Goal: Task Accomplishment & Management: Complete application form

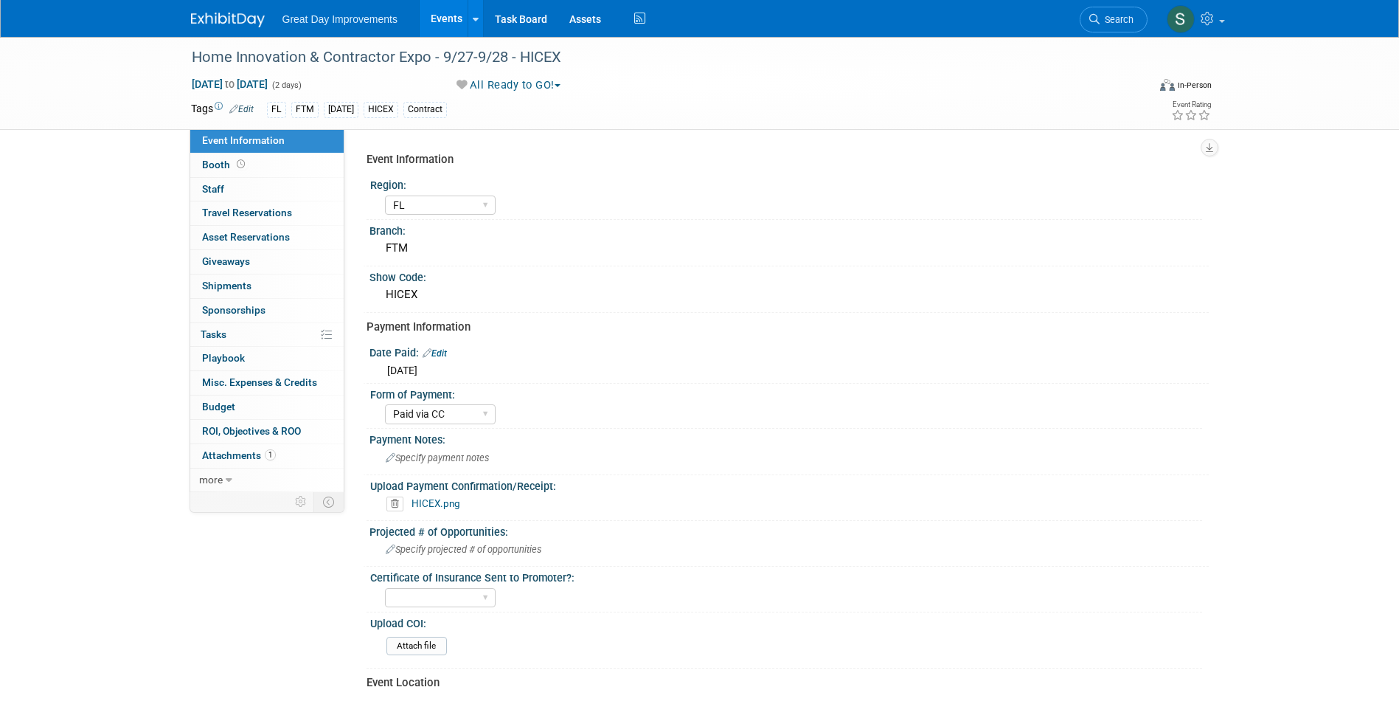
select select "FL"
select select "Paid via CC"
click at [1119, 16] on span "Search" at bounding box center [1117, 19] width 34 height 11
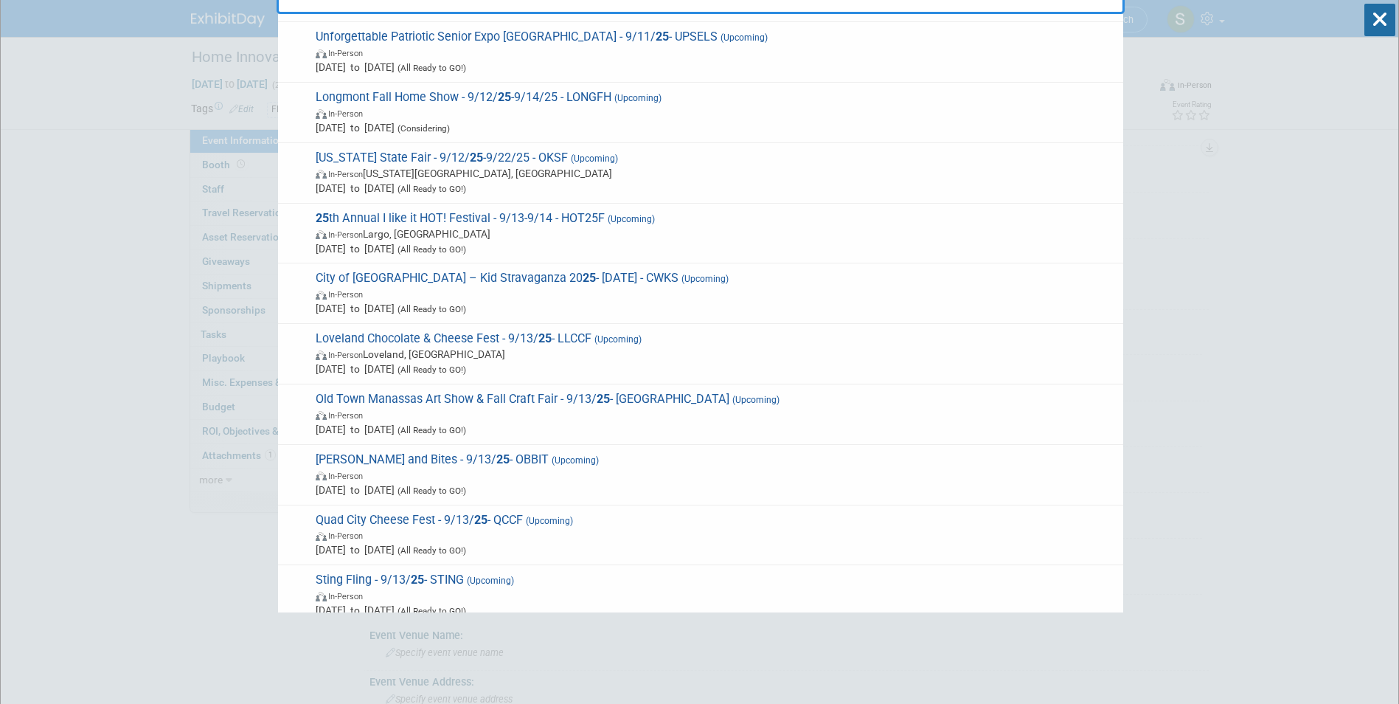
scroll to position [664, 0]
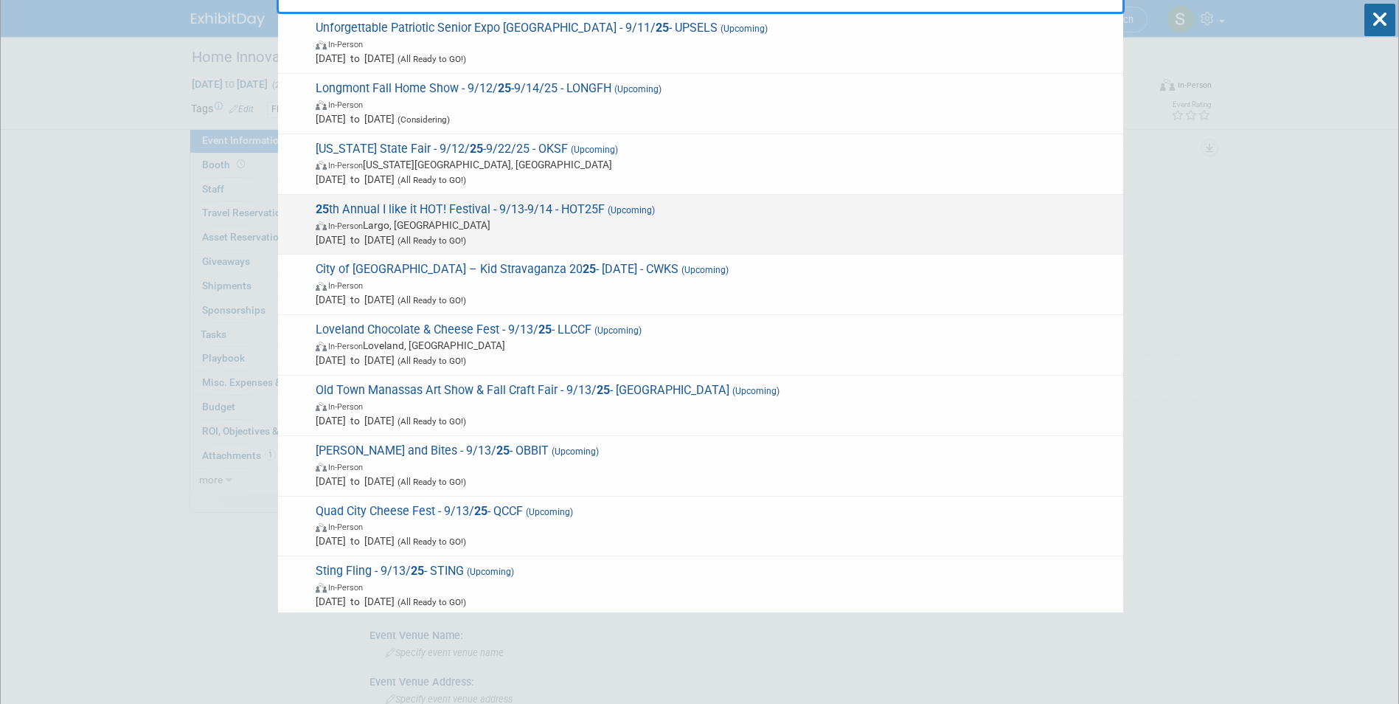
type input "25"
click at [466, 226] on span "In-Person Largo, FL" at bounding box center [716, 225] width 800 height 15
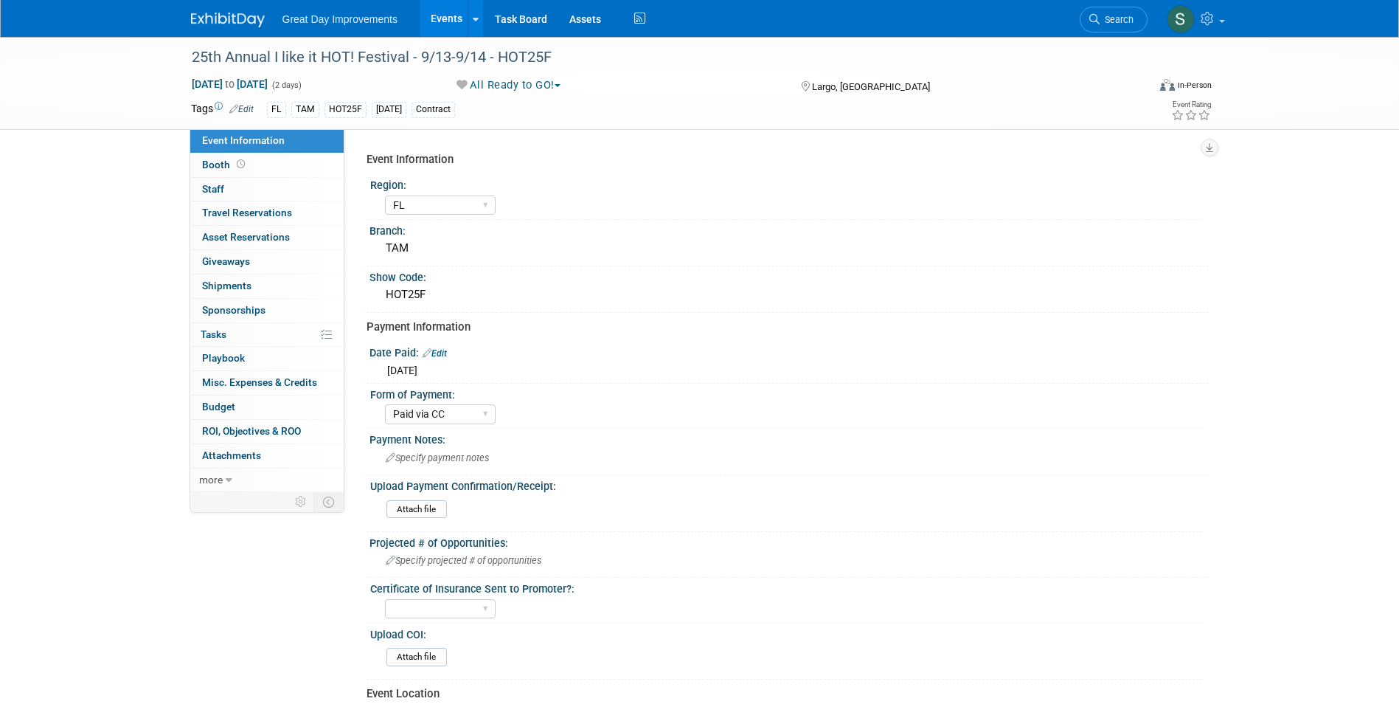
select select "FL"
select select "Paid via CC"
click at [206, 15] on img at bounding box center [228, 20] width 74 height 15
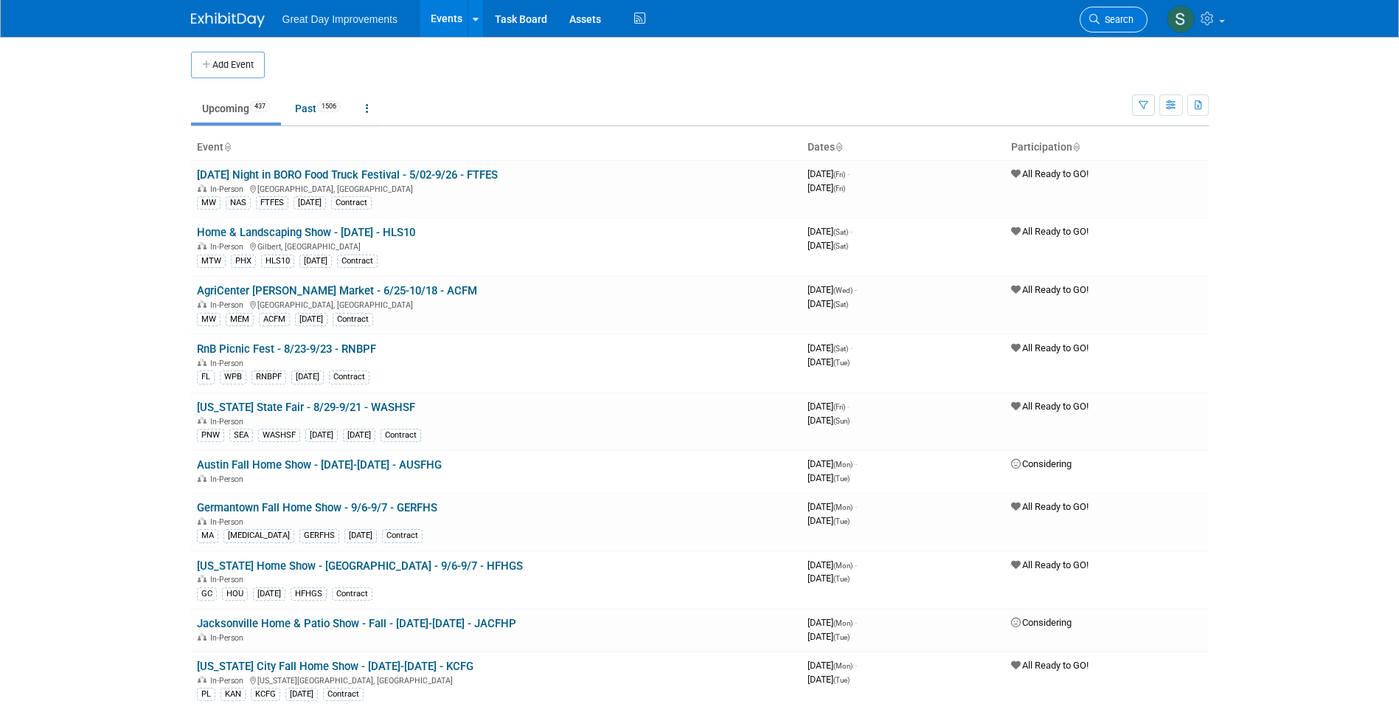
click at [1104, 21] on span "Search" at bounding box center [1117, 19] width 34 height 11
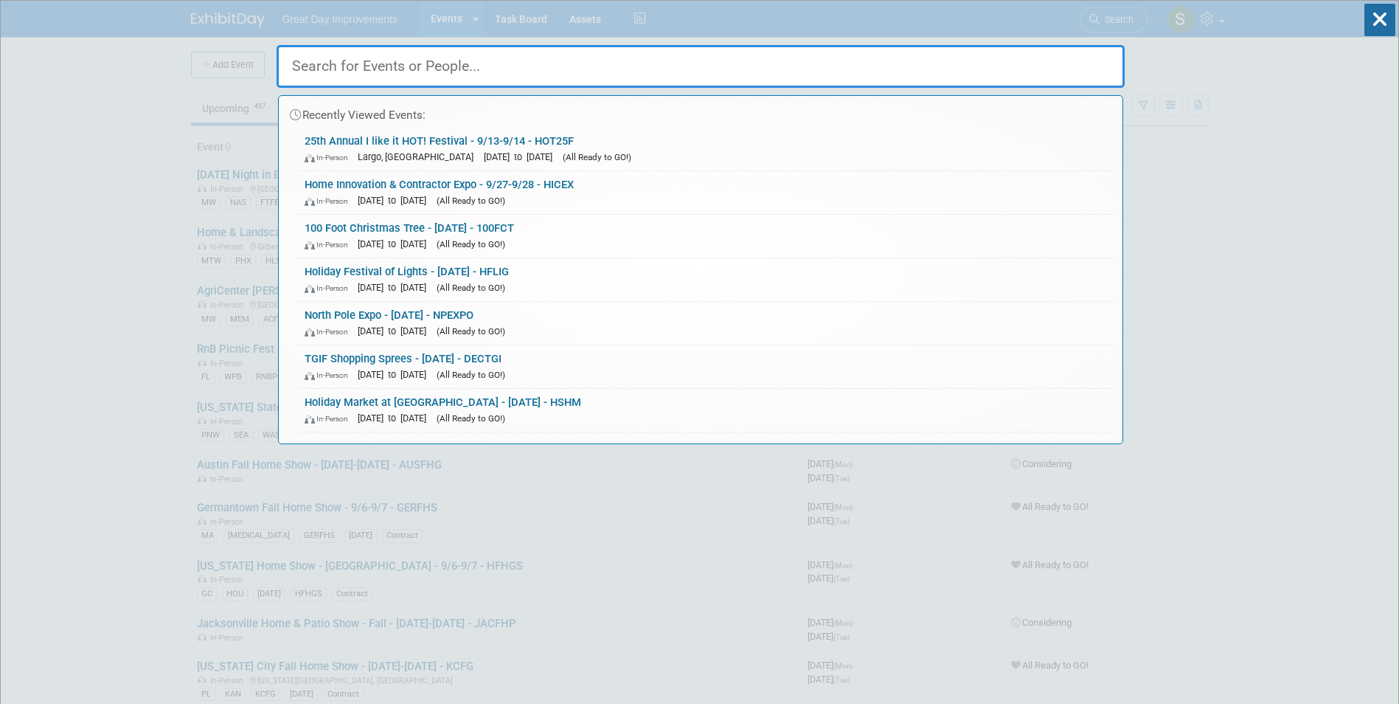
click at [371, 239] on div "In-Person Dec 2, 2025 to Dec 2, 2025 (All Ready to GO!)" at bounding box center [706, 243] width 803 height 15
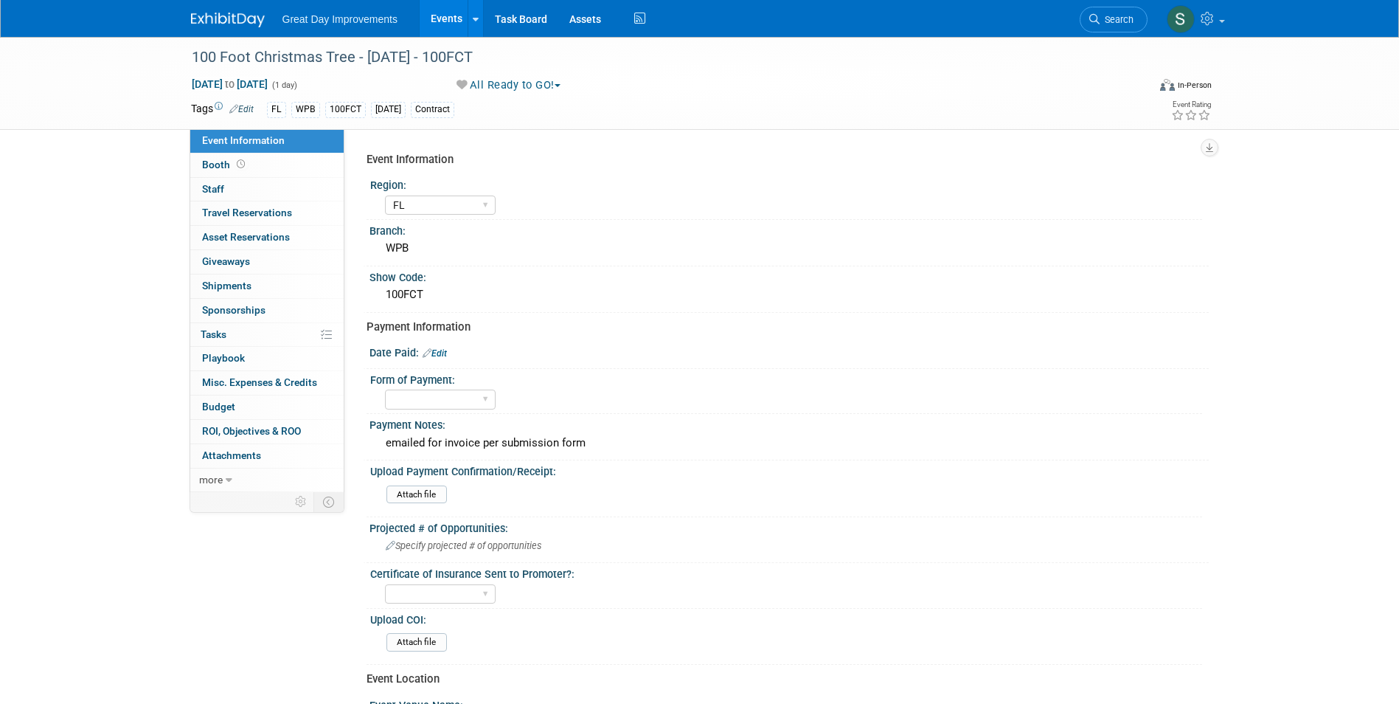
select select "FL"
click at [235, 18] on img at bounding box center [228, 20] width 74 height 15
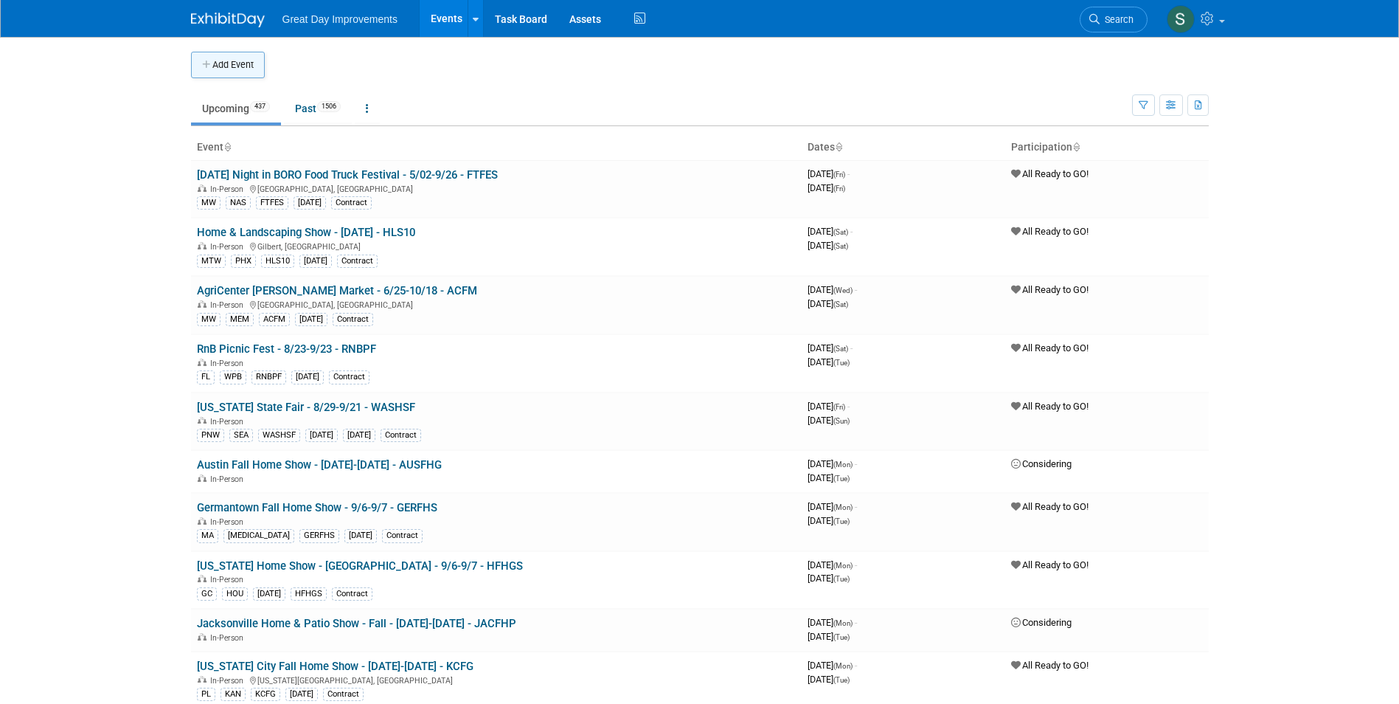
click at [220, 62] on button "Add Event" at bounding box center [228, 65] width 74 height 27
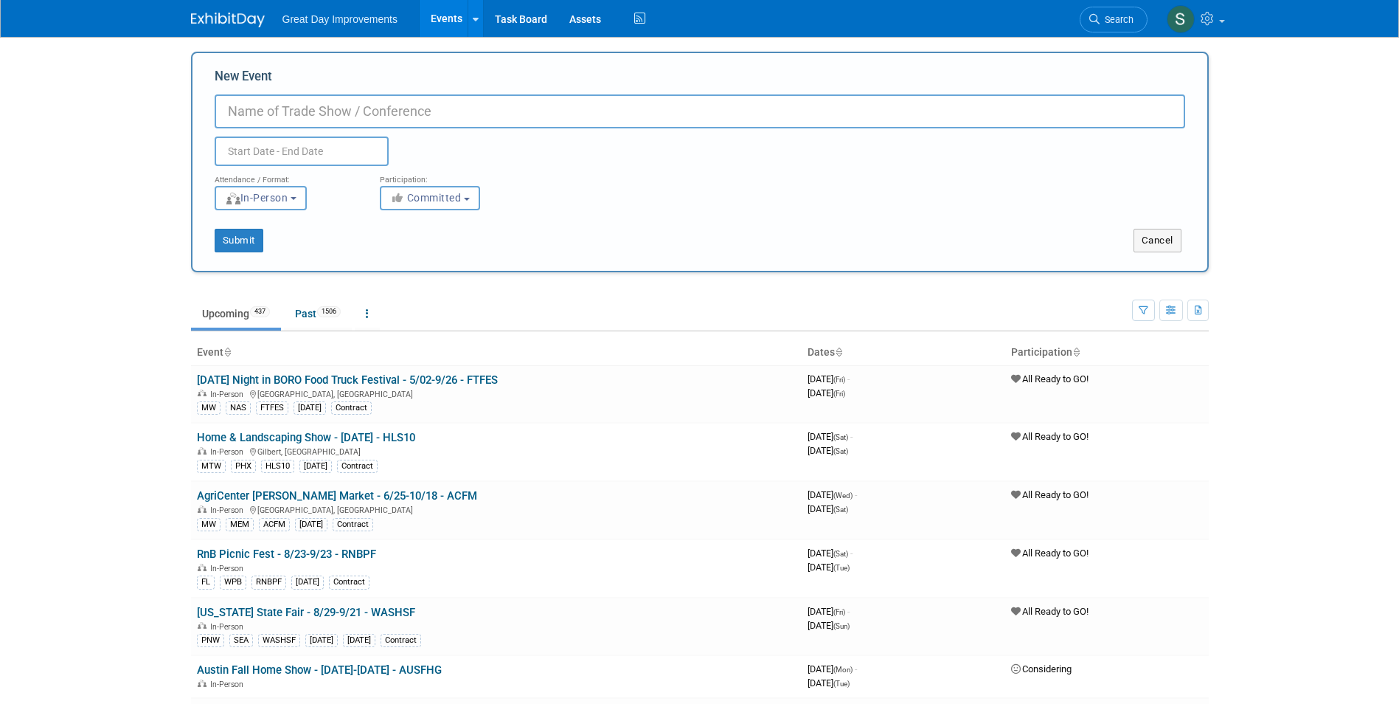
paste input "Hello Fall Art Show"
type input "Hello Fall Art Show - [DATE] - HFAS"
click at [446, 195] on span "Committed" at bounding box center [426, 198] width 72 height 12
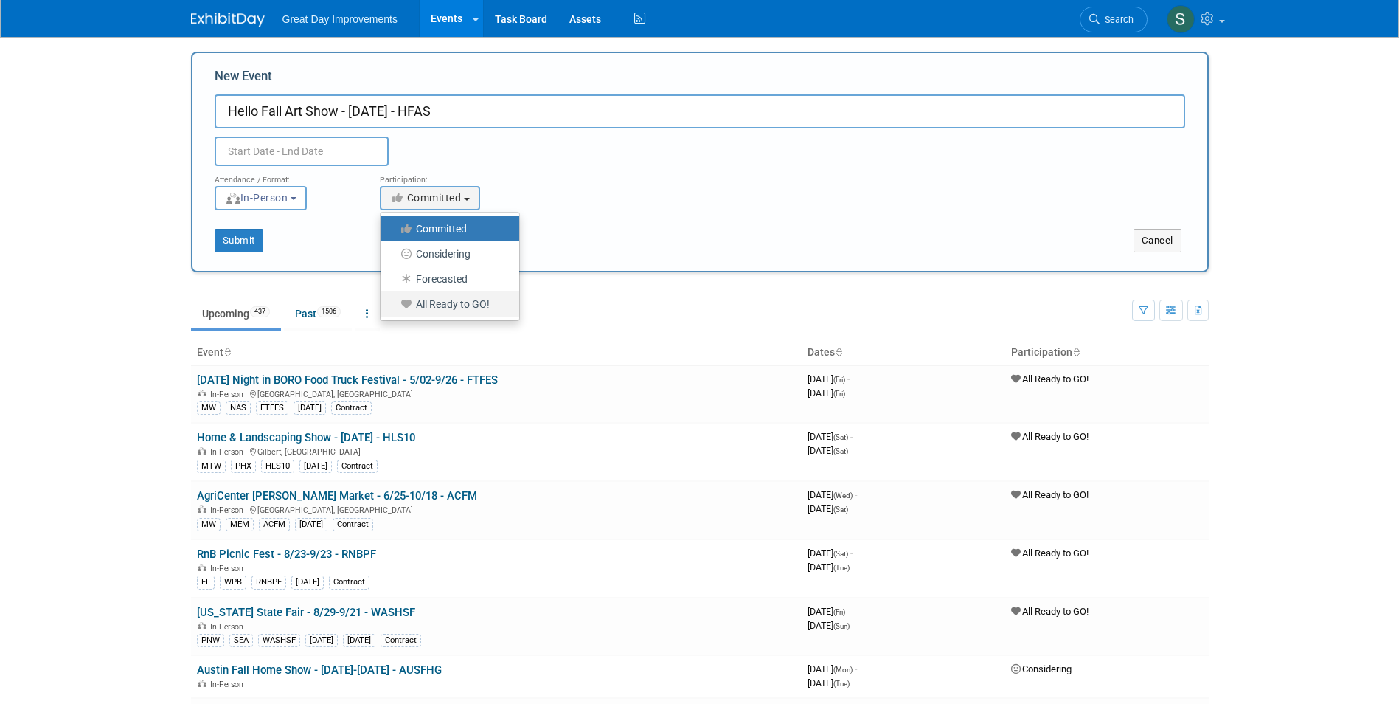
click at [434, 301] on label "All Ready to GO!" at bounding box center [446, 303] width 117 height 19
click at [394, 301] on input "All Ready to GO!" at bounding box center [389, 304] width 10 height 10
select select "102"
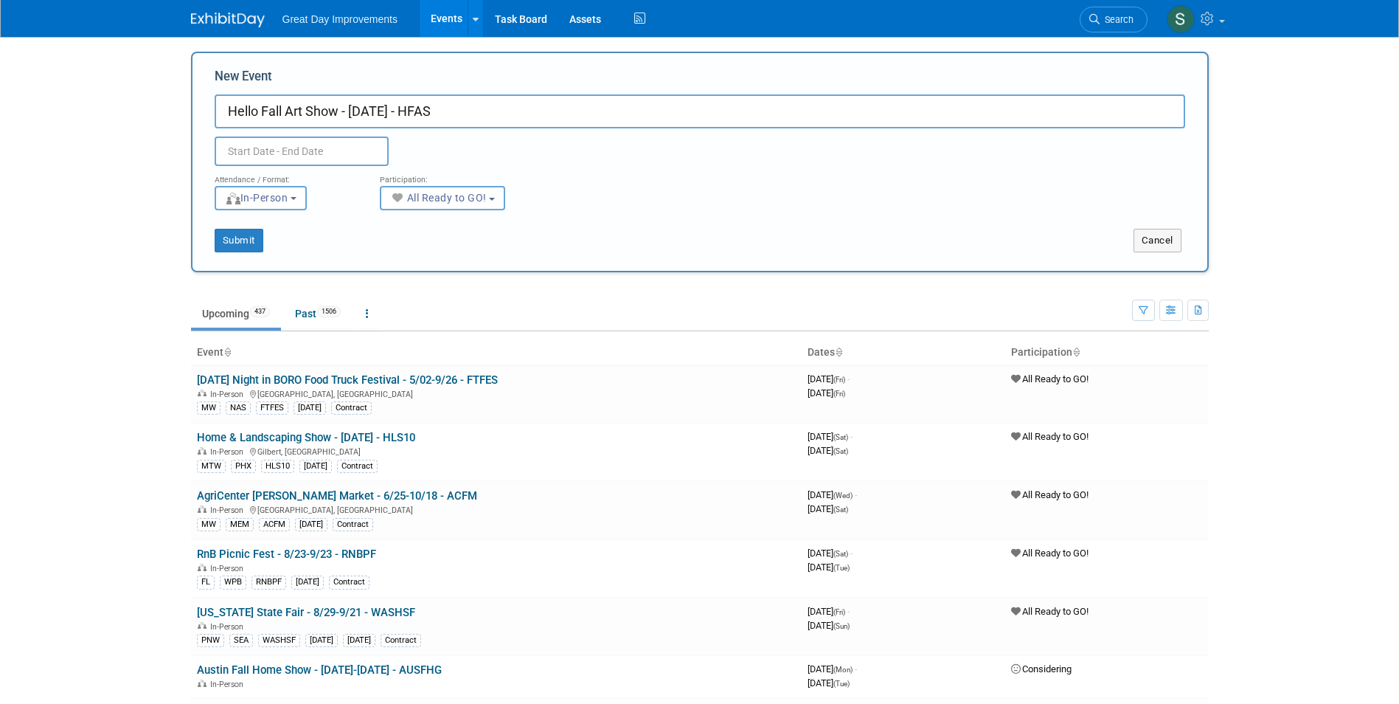
click at [320, 150] on input "text" at bounding box center [302, 150] width 174 height 29
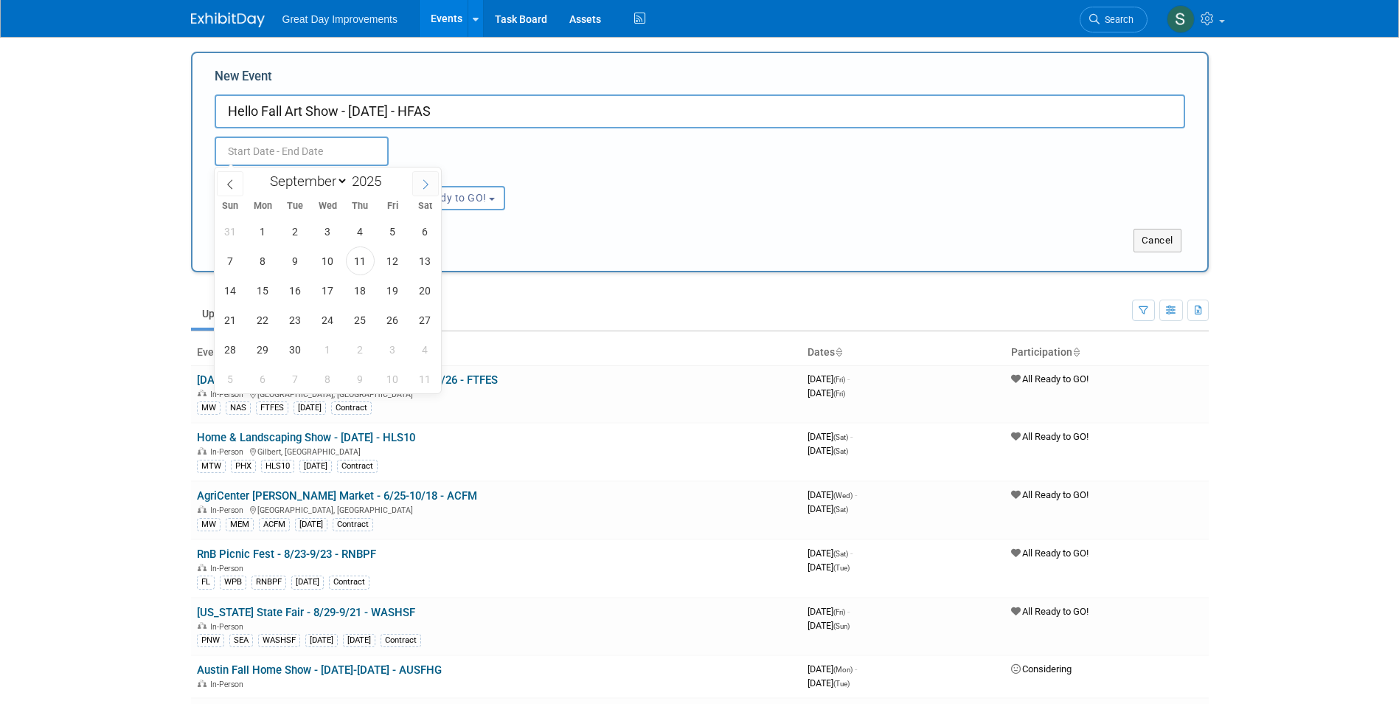
click at [416, 178] on span at bounding box center [425, 183] width 27 height 25
select select "10"
click at [426, 284] on span "15" at bounding box center [425, 290] width 29 height 29
type input "Nov 15, 2025 to Nov 15, 2025"
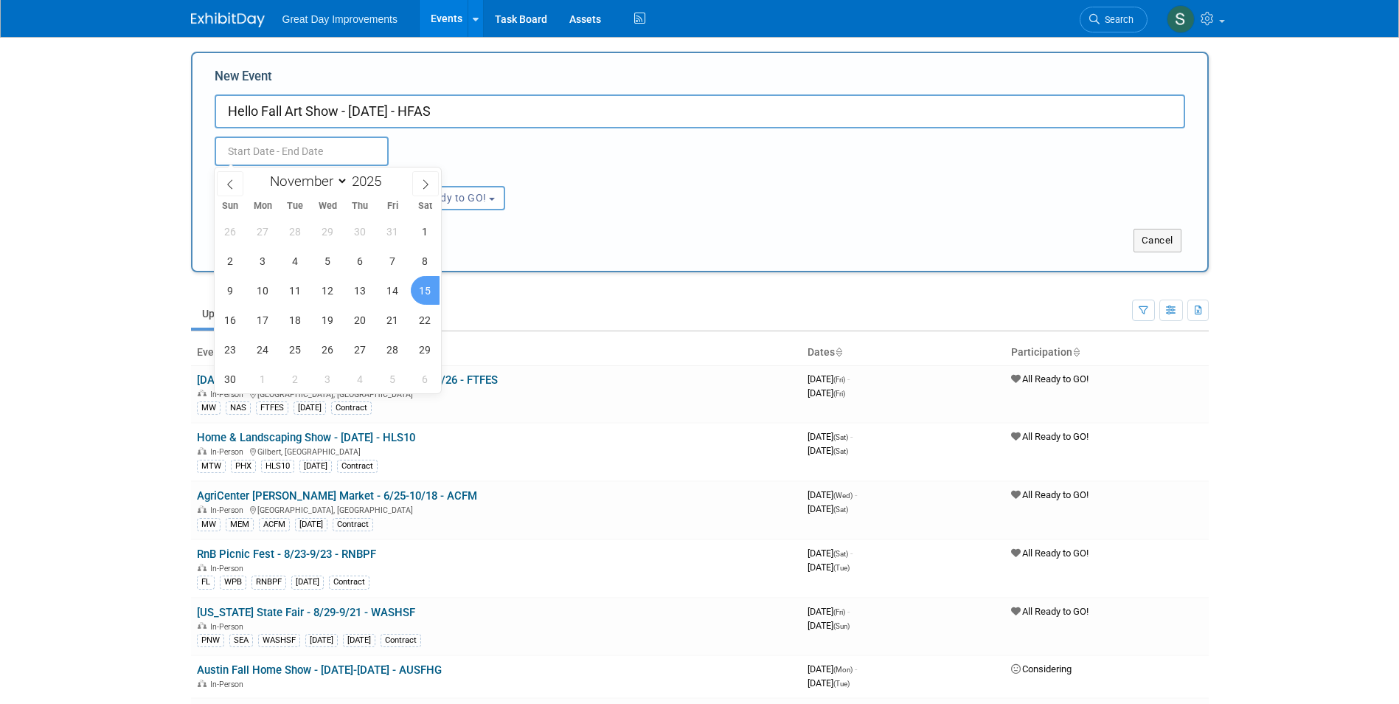
type input "Nov 15, 2025 to Nov 15, 2025"
click at [565, 212] on div "Submit Cancel" at bounding box center [700, 231] width 993 height 42
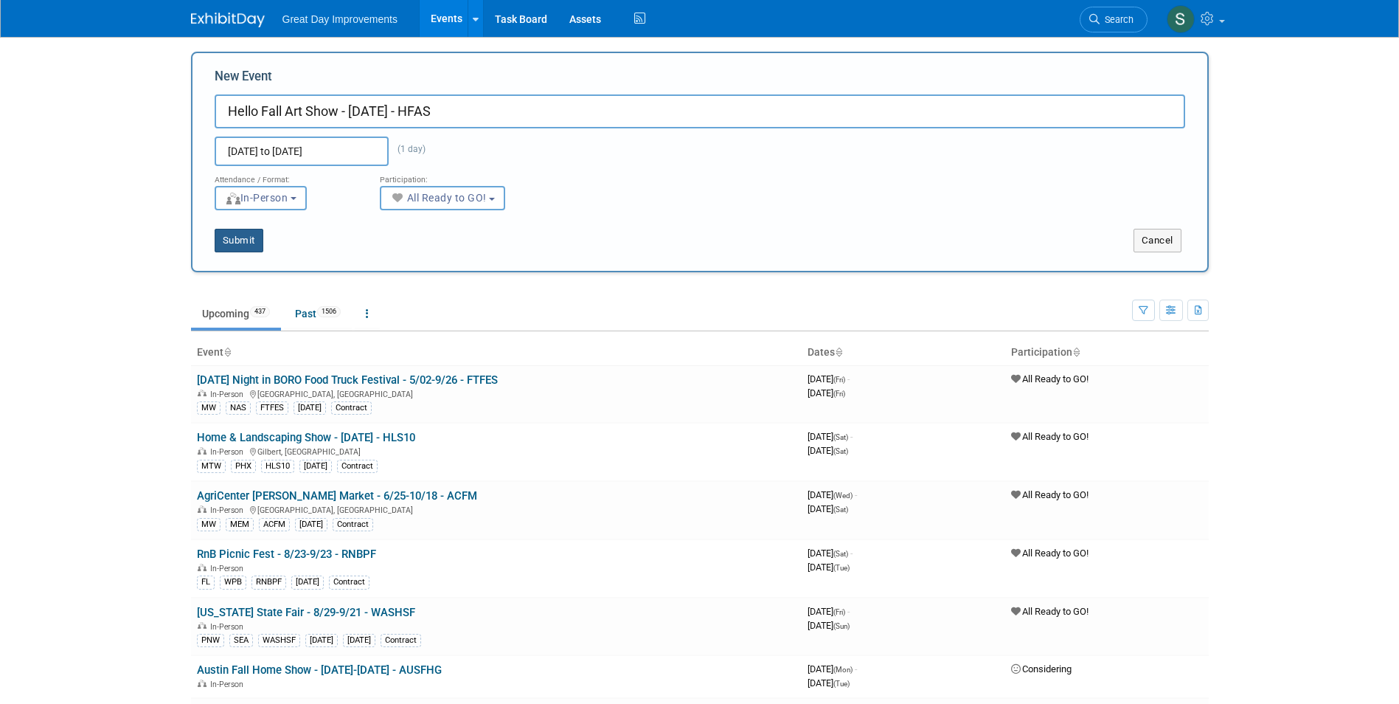
click at [233, 248] on button "Submit" at bounding box center [239, 241] width 49 height 24
type input "Hello Fall Art Show - [DATE] - HFAS"
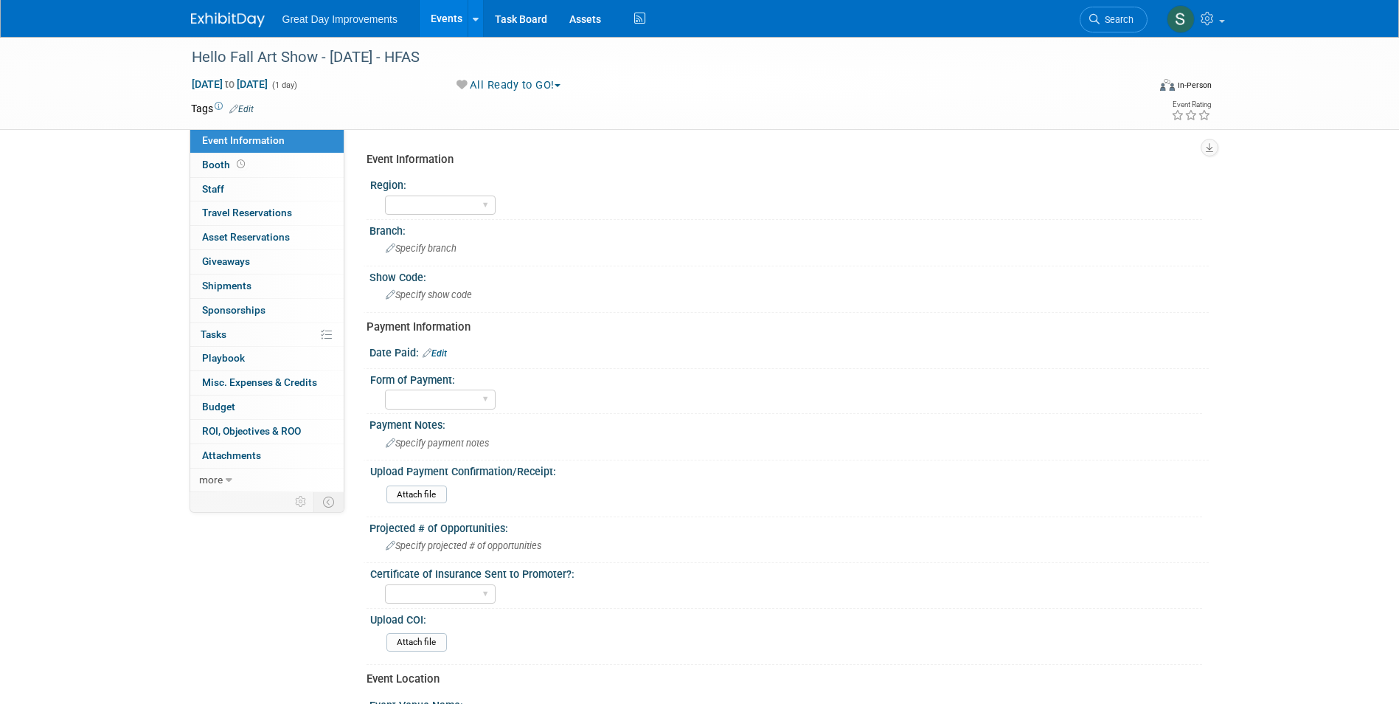
click at [246, 111] on link "Edit" at bounding box center [241, 109] width 24 height 10
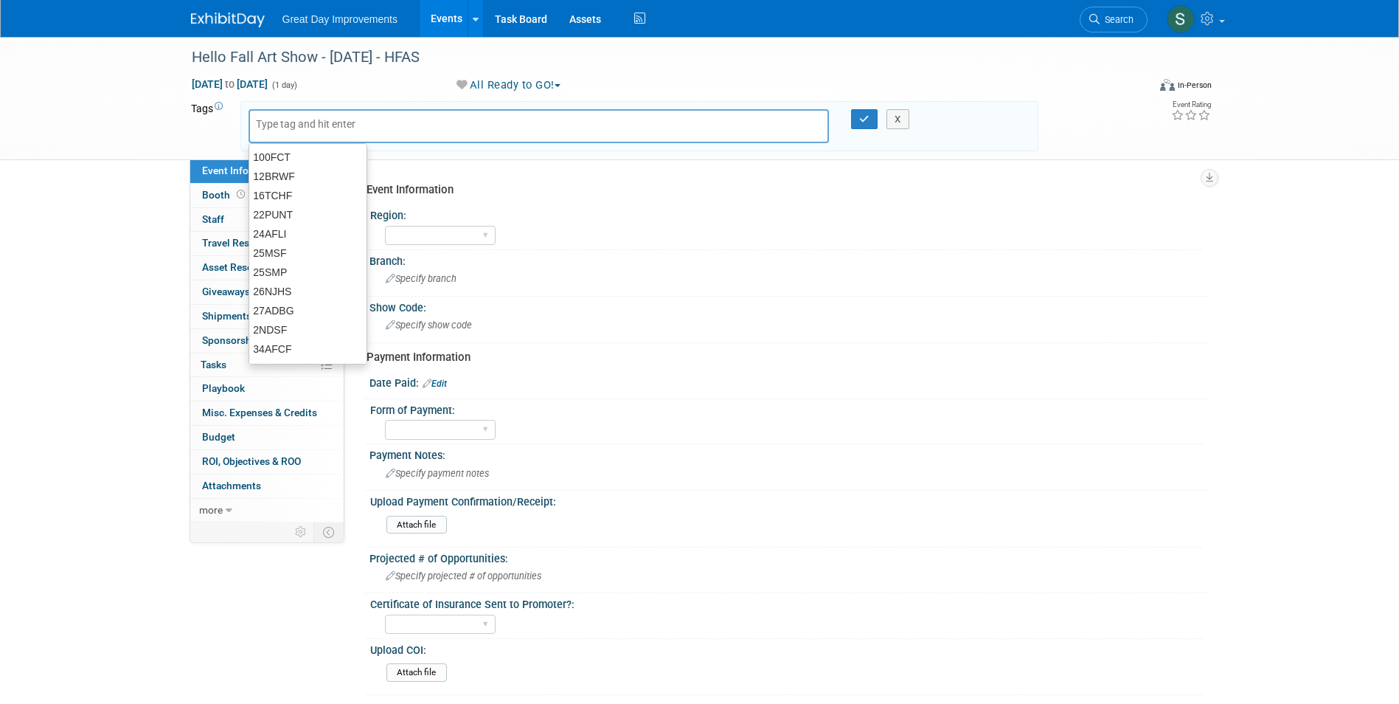
click at [287, 126] on input "text" at bounding box center [315, 124] width 118 height 15
type input "FL"
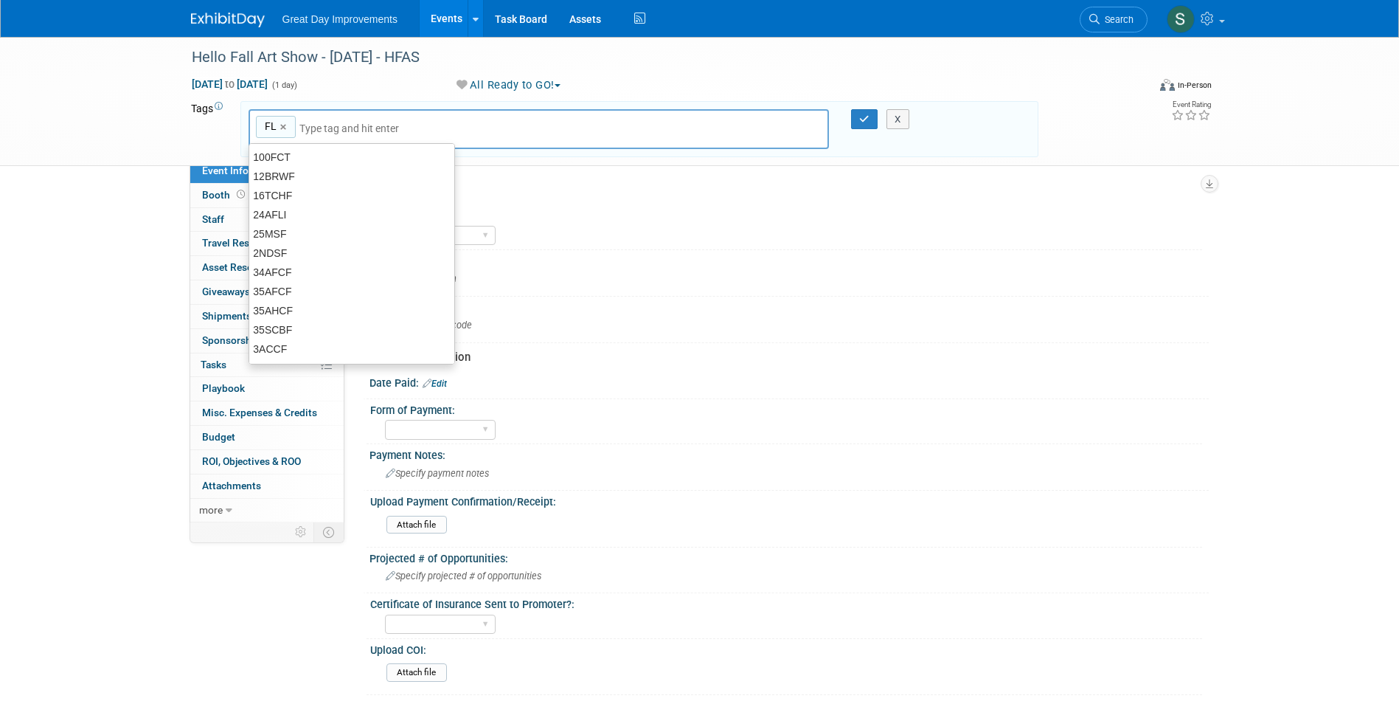
type input "FL"
type input "TAM"
type input "FL, TAM"
type input "[DATE]"
type input "FL, TAM, [DATE]"
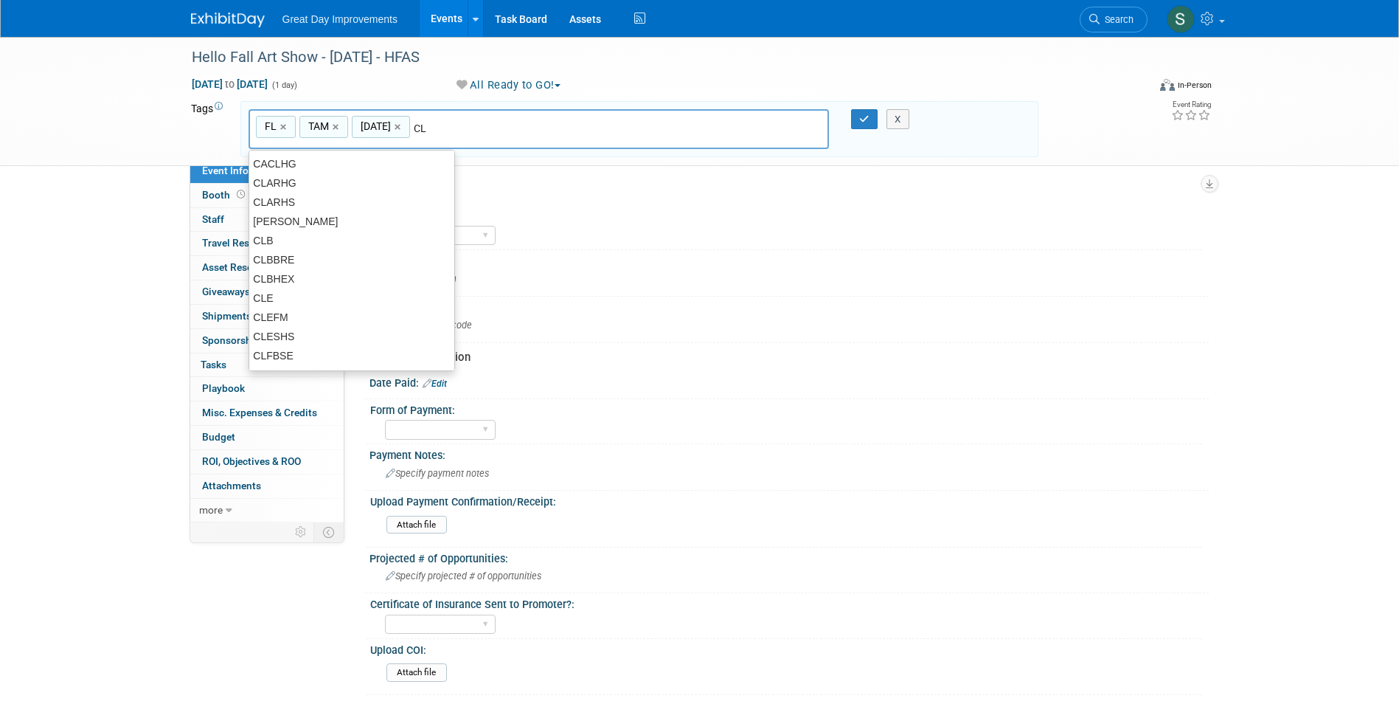
type input "C"
type input "HFAS"
type input "FL, TAM, [DATE], HFAS"
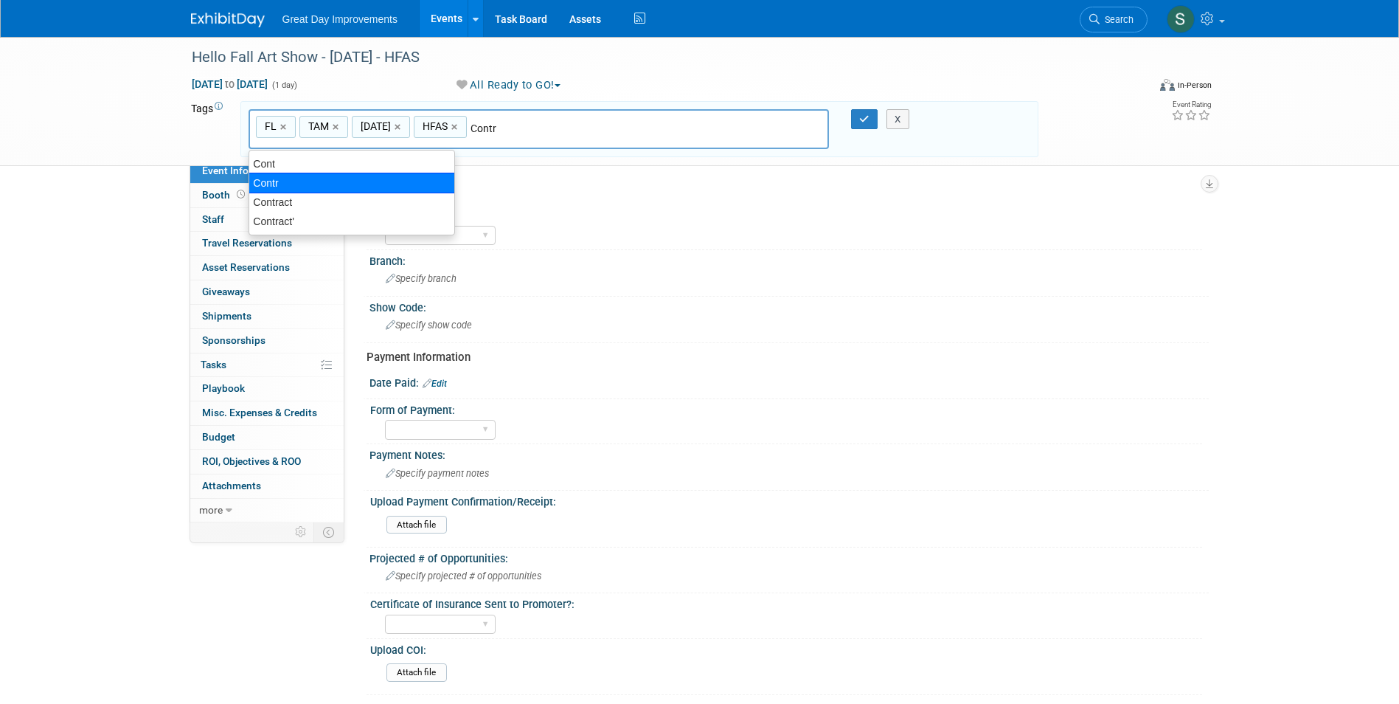
type input "Contract"
type input "FL, TAM, [DATE], HFAS, Contract"
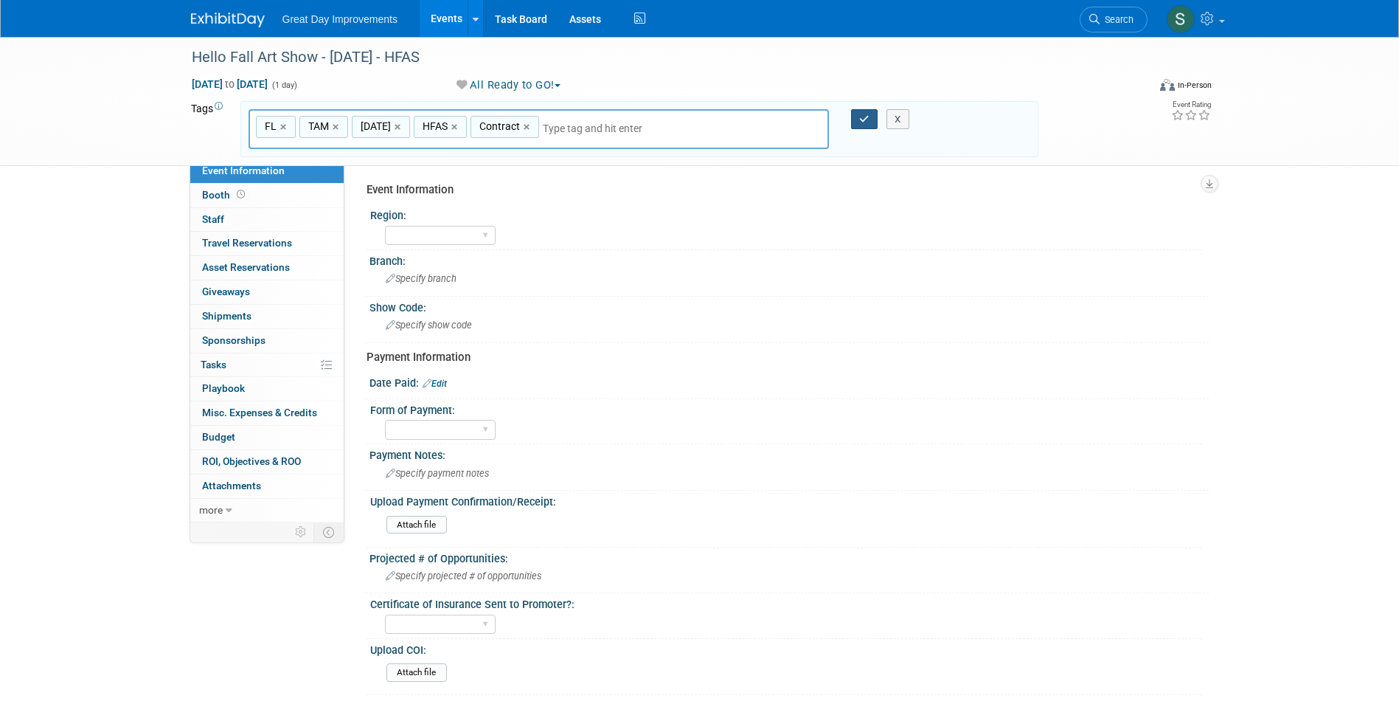
drag, startPoint x: 862, startPoint y: 115, endPoint x: 850, endPoint y: 123, distance: 14.9
click at [861, 119] on icon "button" at bounding box center [864, 119] width 10 height 10
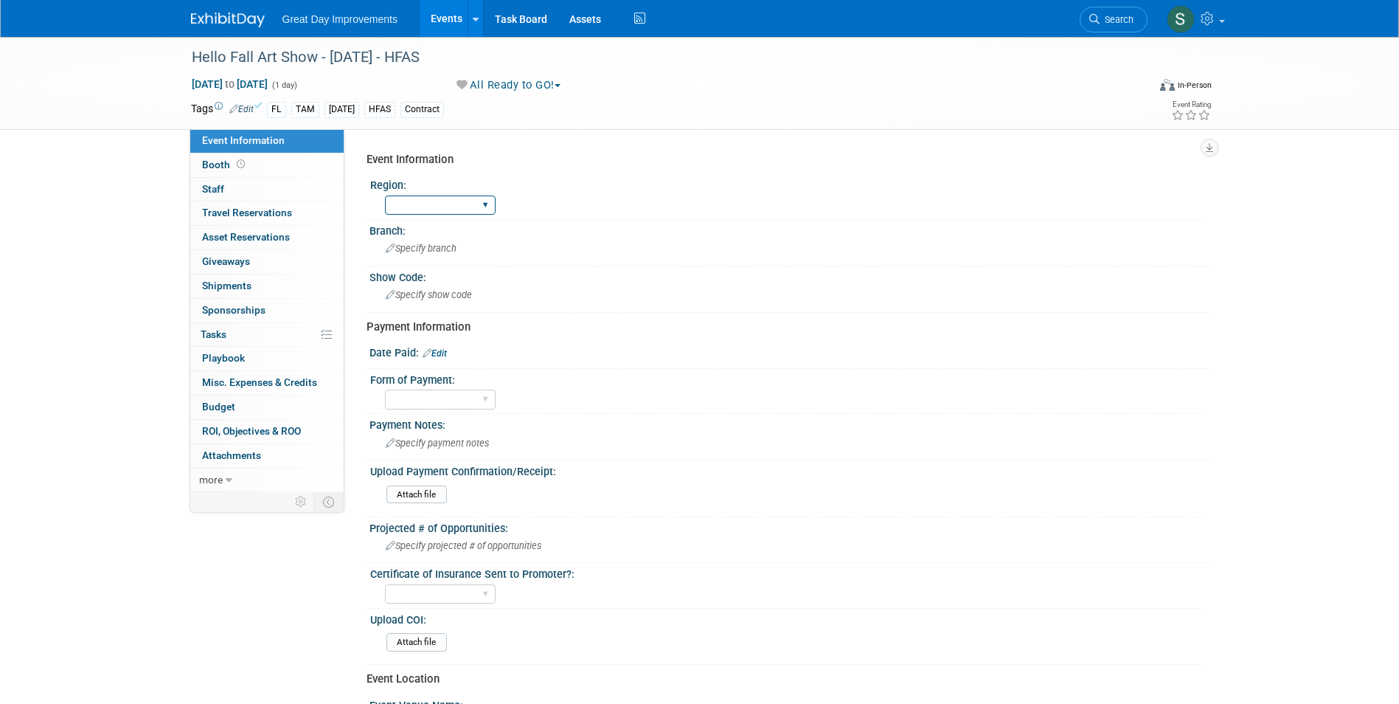
click at [437, 202] on select "GC MA MW MTW NE NEW OV PL PNW SA SE SC UMW FL" at bounding box center [440, 205] width 111 height 20
select select "FL"
click at [385, 195] on select "GC MA MW MTW NE NEW OV PL PNW SA SE SC UMW FL" at bounding box center [440, 205] width 111 height 20
click at [448, 244] on span "Specify branch" at bounding box center [421, 248] width 71 height 11
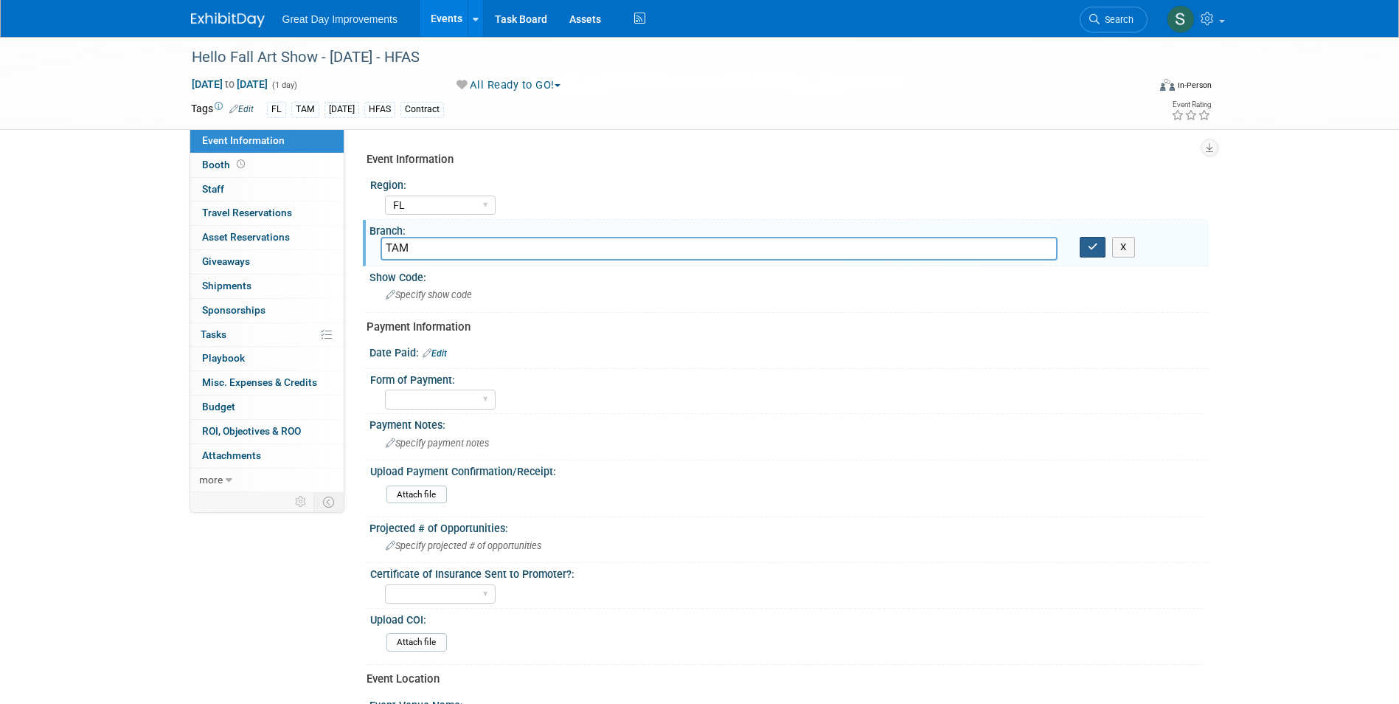
type input "TAM"
click at [1092, 240] on button "button" at bounding box center [1093, 247] width 27 height 21
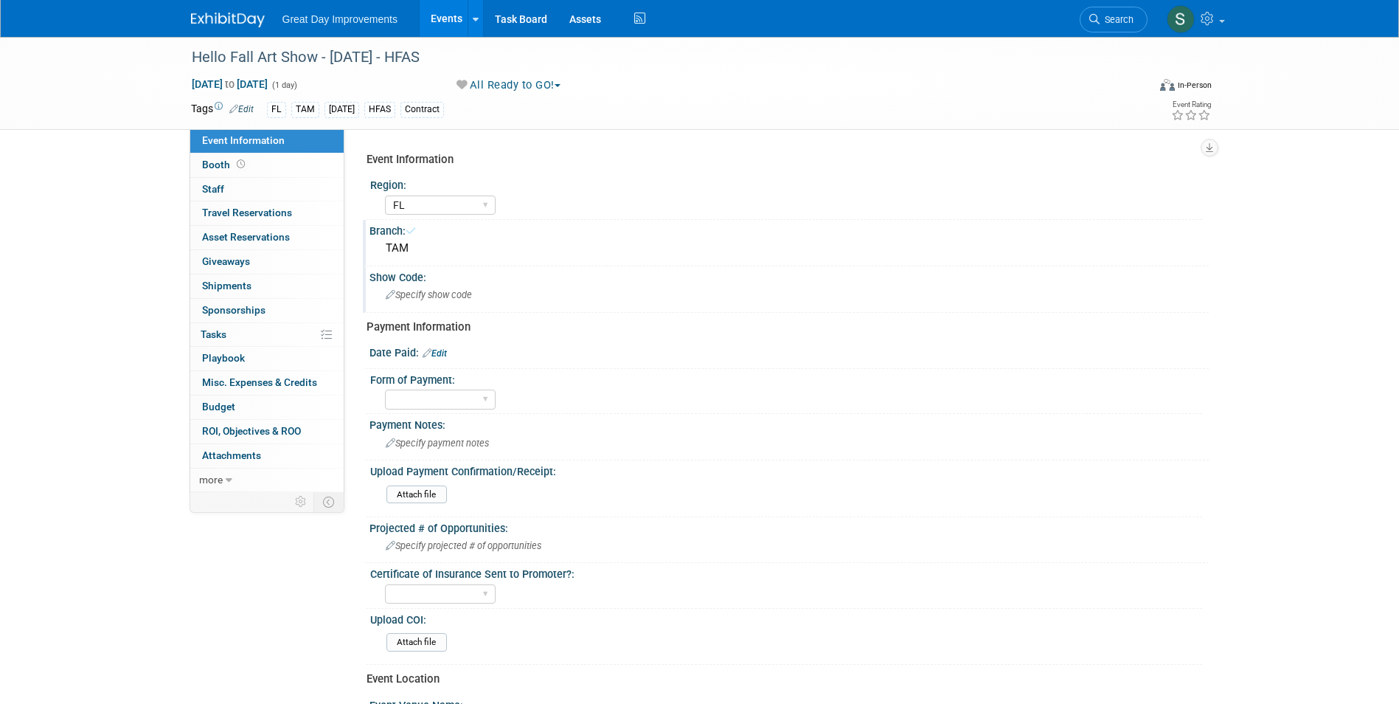
click at [671, 301] on div "Specify show code" at bounding box center [789, 294] width 817 height 23
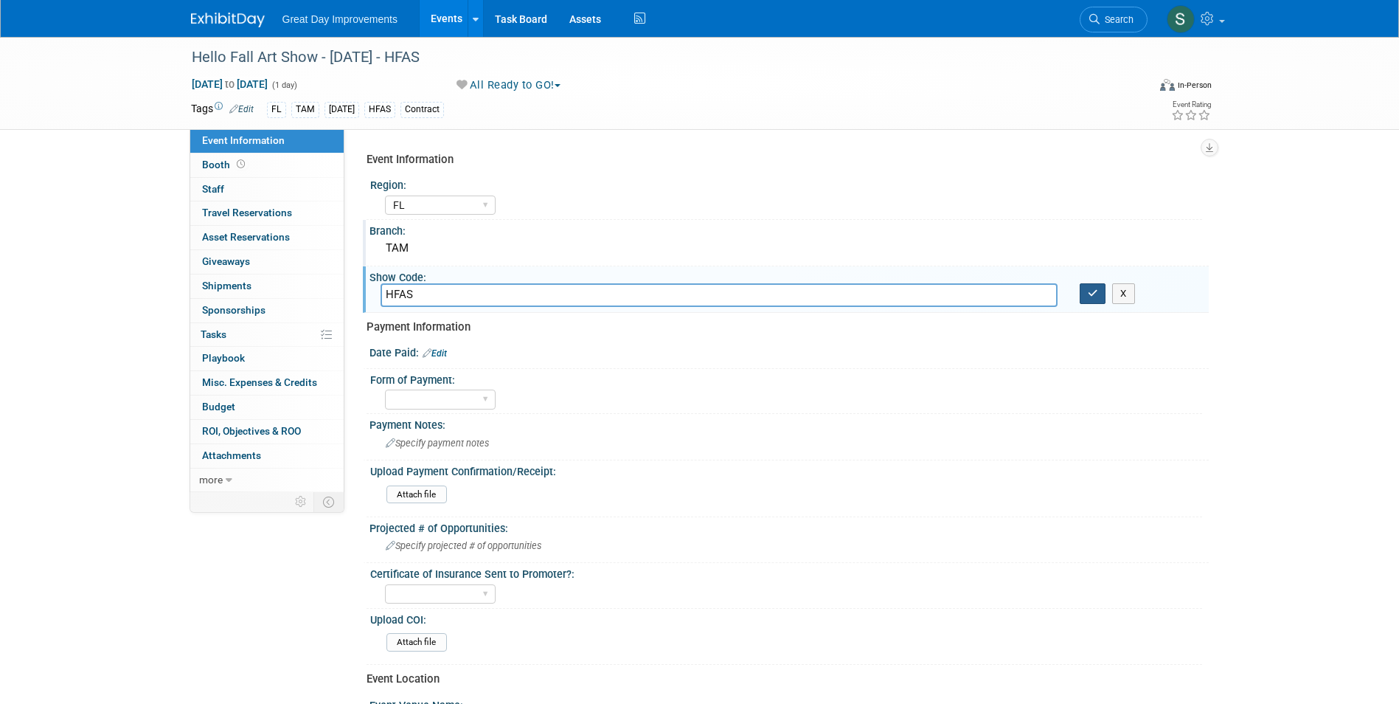
type input "HFAS"
click at [1080, 296] on button "button" at bounding box center [1093, 293] width 27 height 21
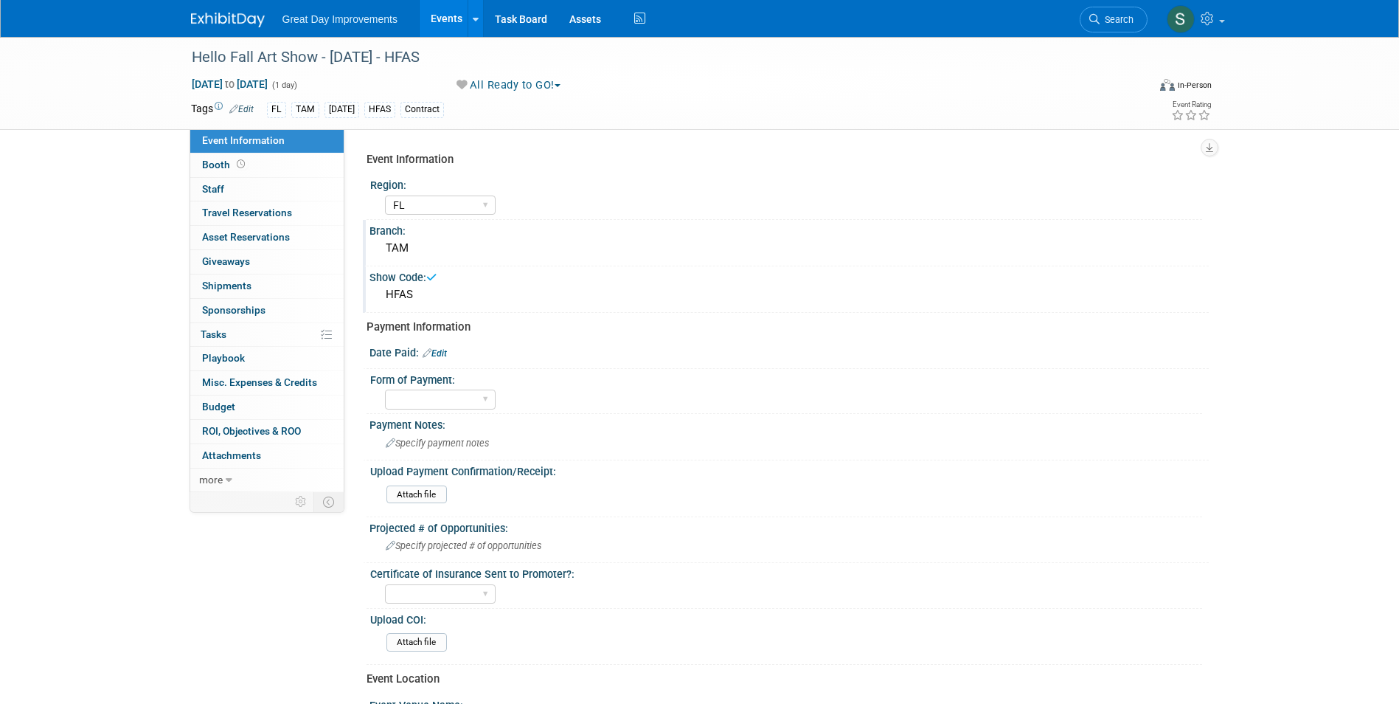
click at [440, 349] on link "Edit" at bounding box center [435, 353] width 24 height 10
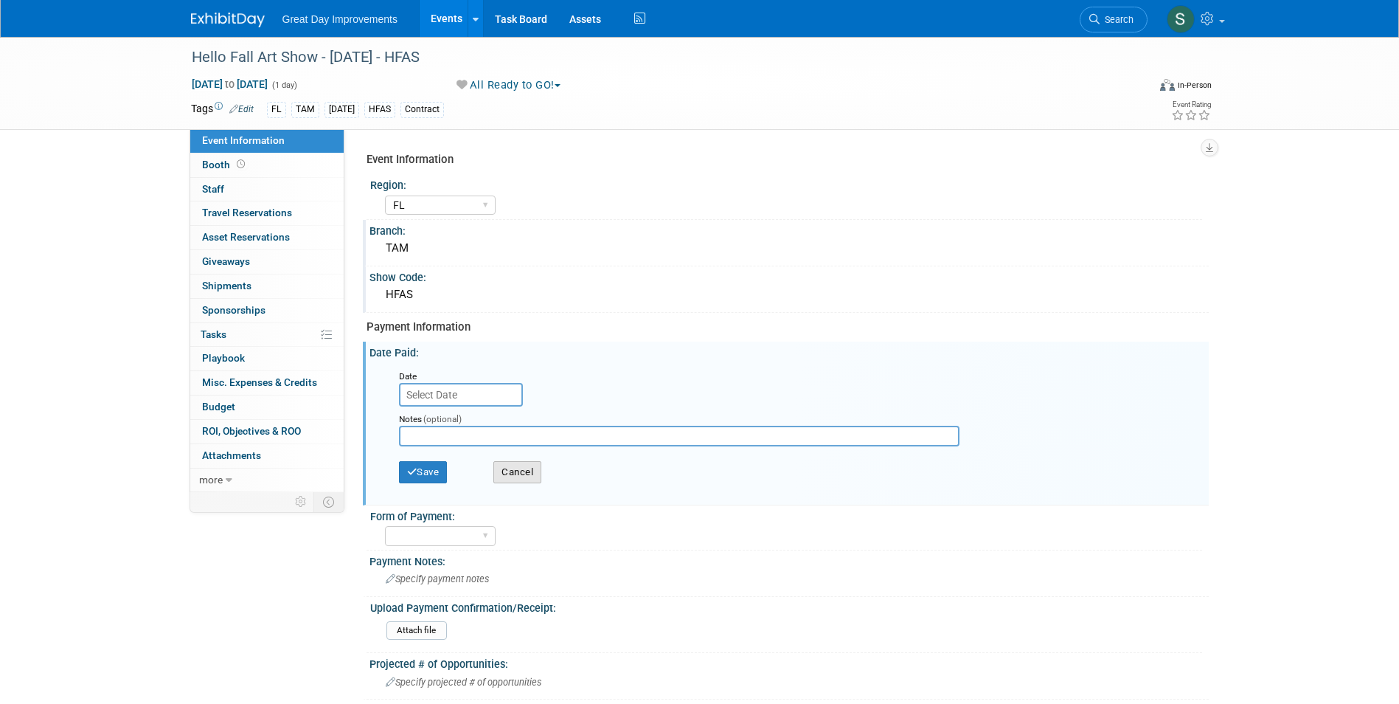
click at [513, 472] on button "Cancel" at bounding box center [517, 472] width 48 height 22
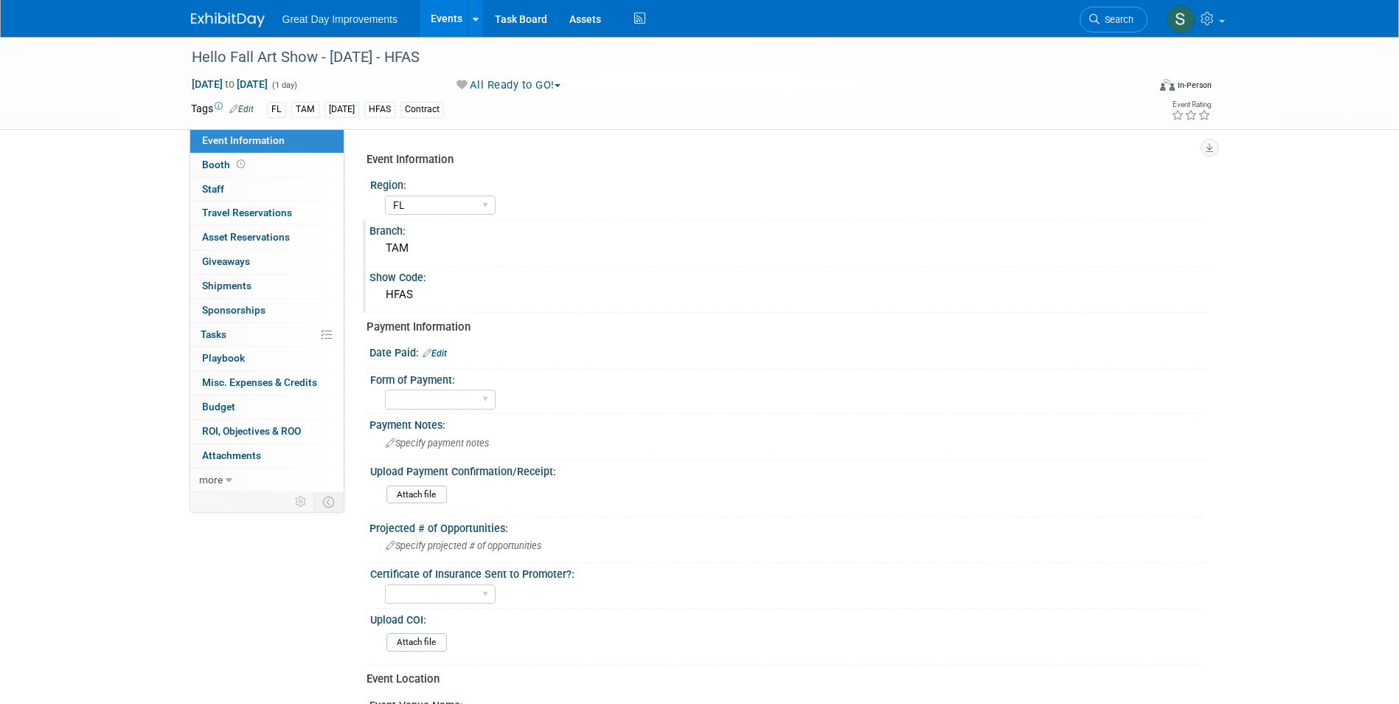
click at [221, 13] on img at bounding box center [228, 20] width 74 height 15
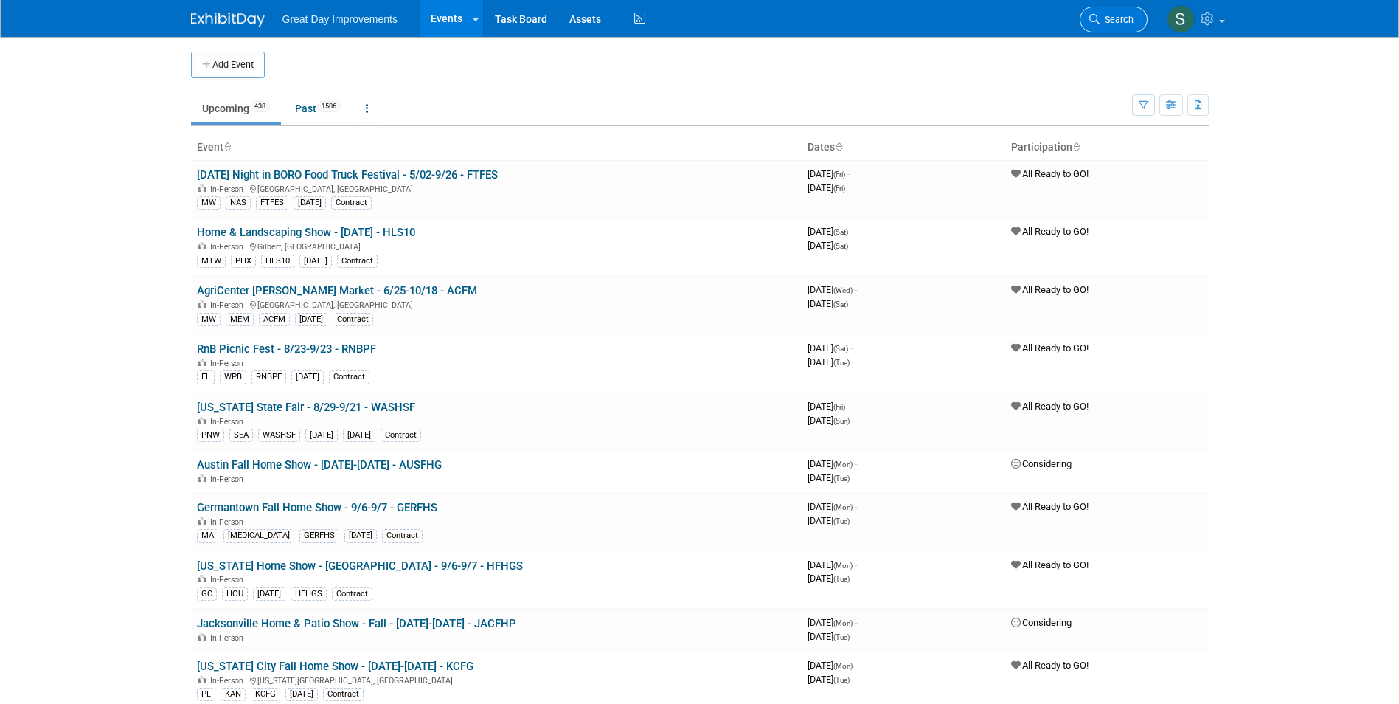
click at [1129, 29] on link "Search" at bounding box center [1114, 20] width 68 height 26
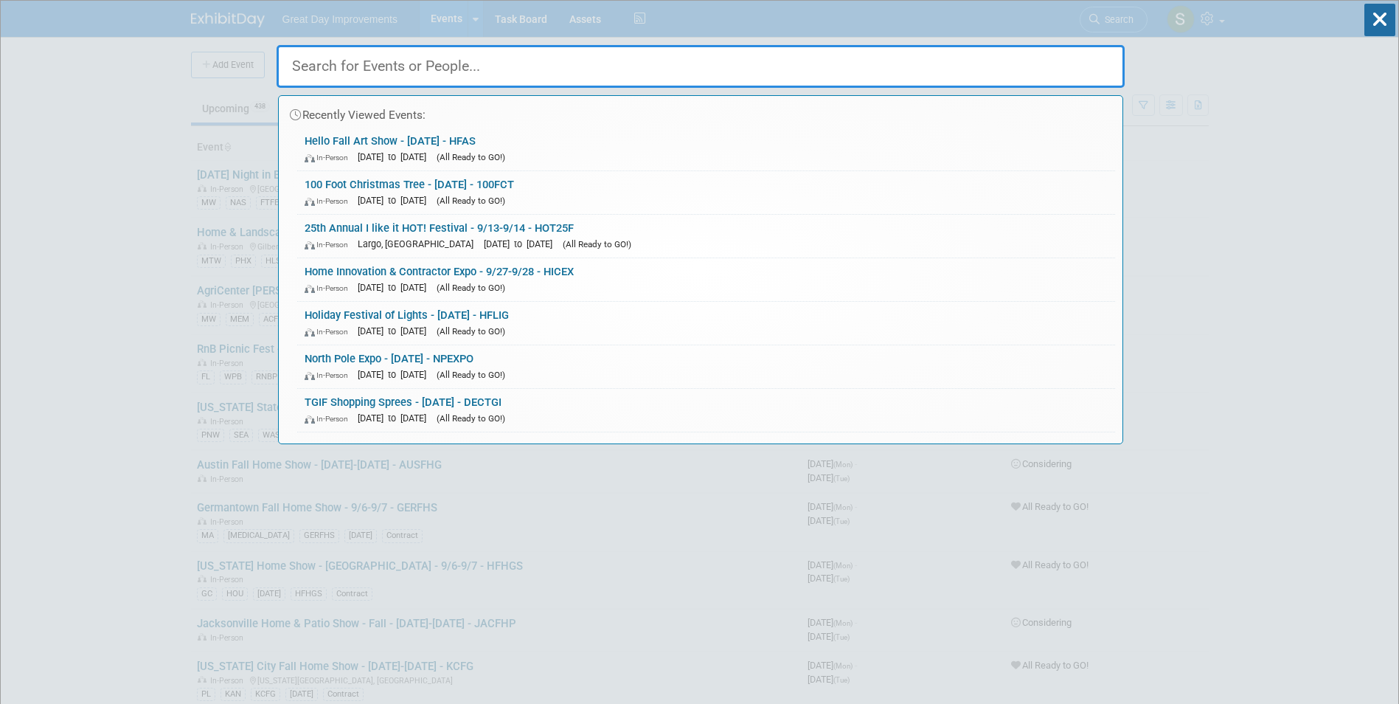
drag, startPoint x: 0, startPoint y: 147, endPoint x: 9, endPoint y: 155, distance: 11.5
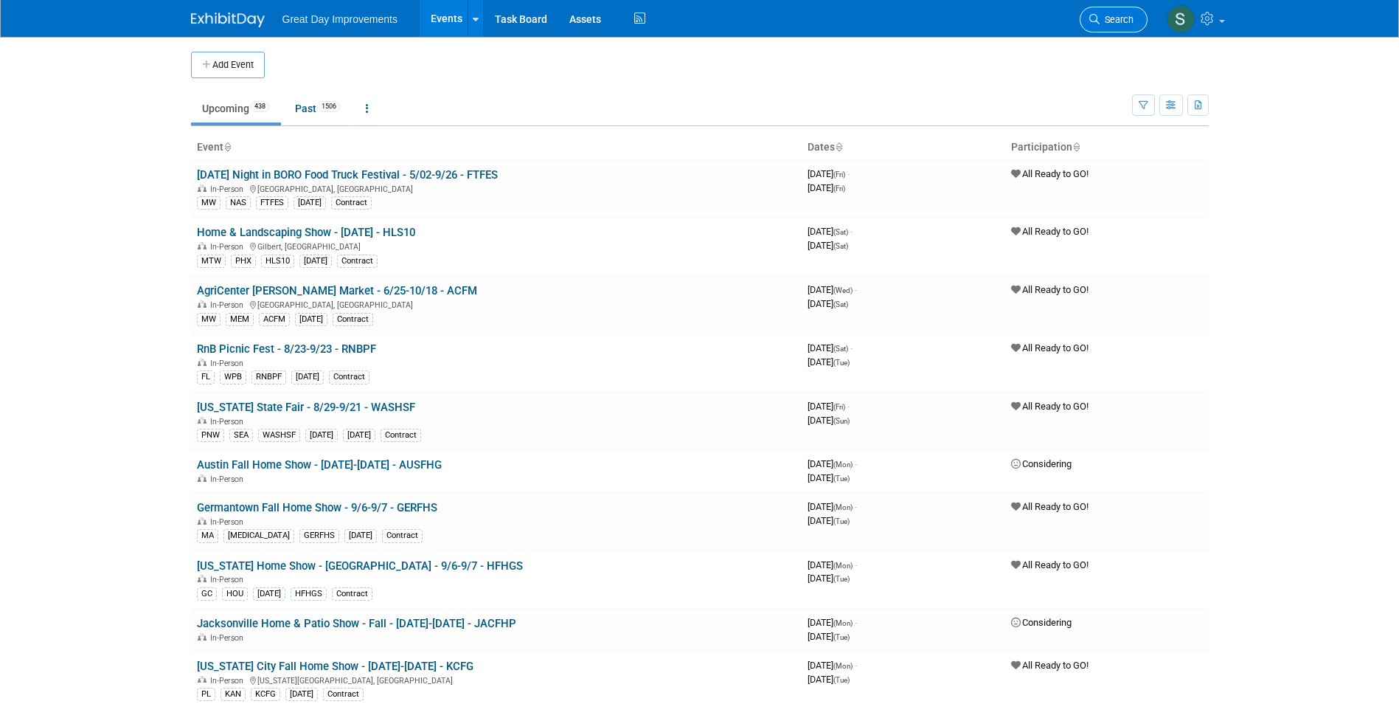
click at [1091, 17] on icon at bounding box center [1094, 19] width 10 height 10
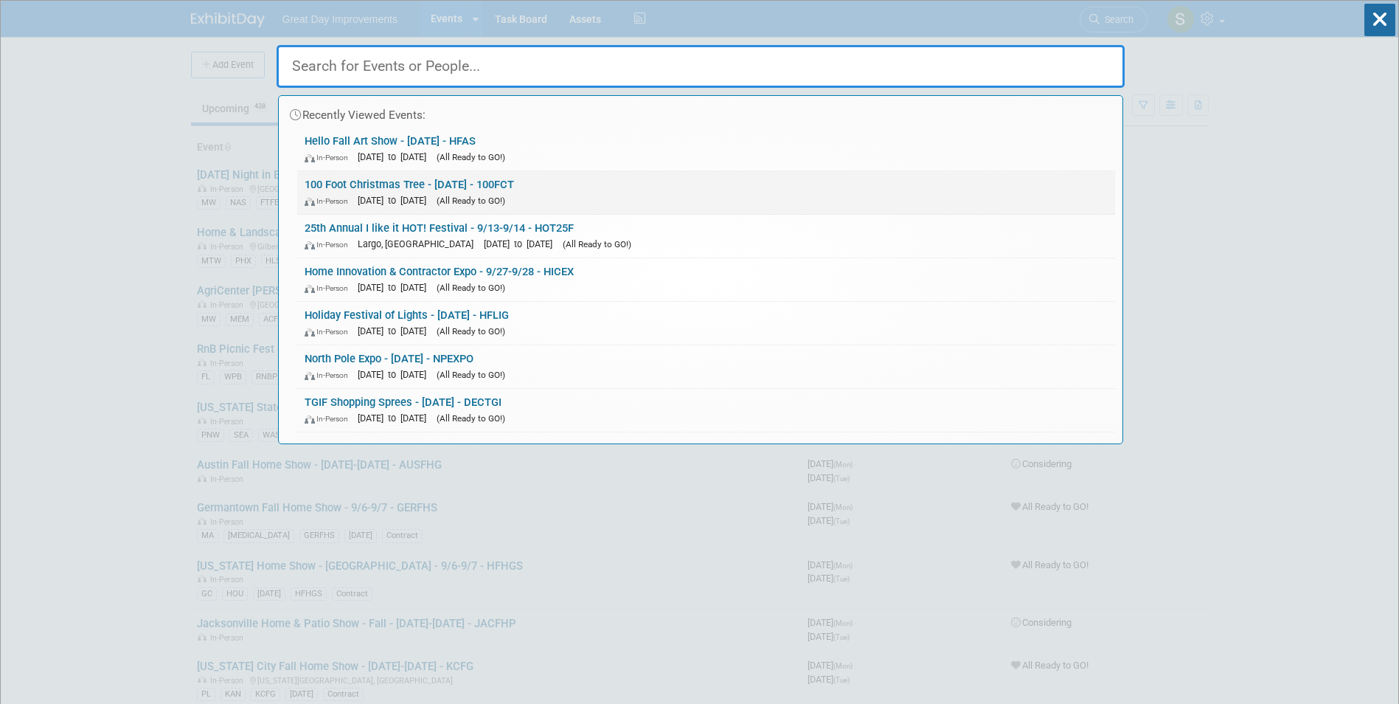
click at [329, 206] on div "In-Person Dec 2, 2025 to Dec 2, 2025 (All Ready to GO!)" at bounding box center [706, 199] width 803 height 15
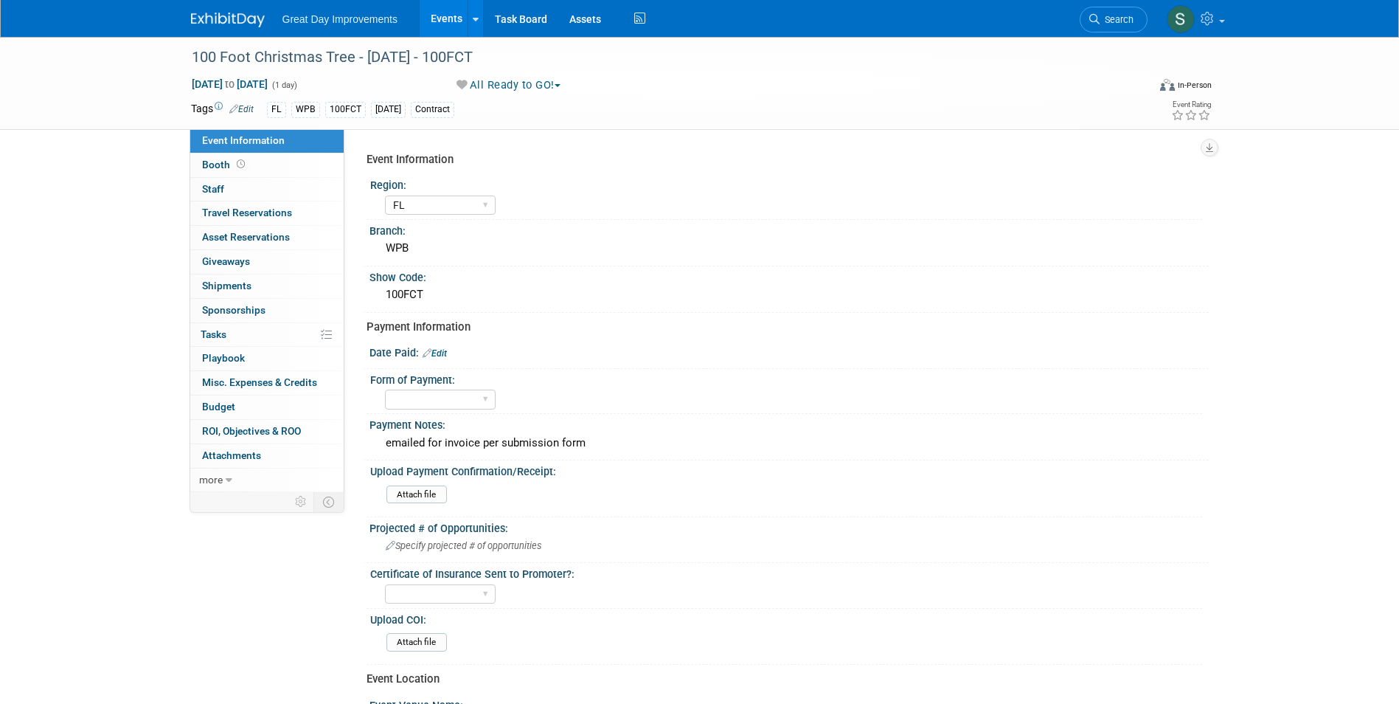
select select "FL"
click at [420, 641] on input "file" at bounding box center [346, 641] width 201 height 17
click at [226, 10] on link at bounding box center [236, 13] width 91 height 12
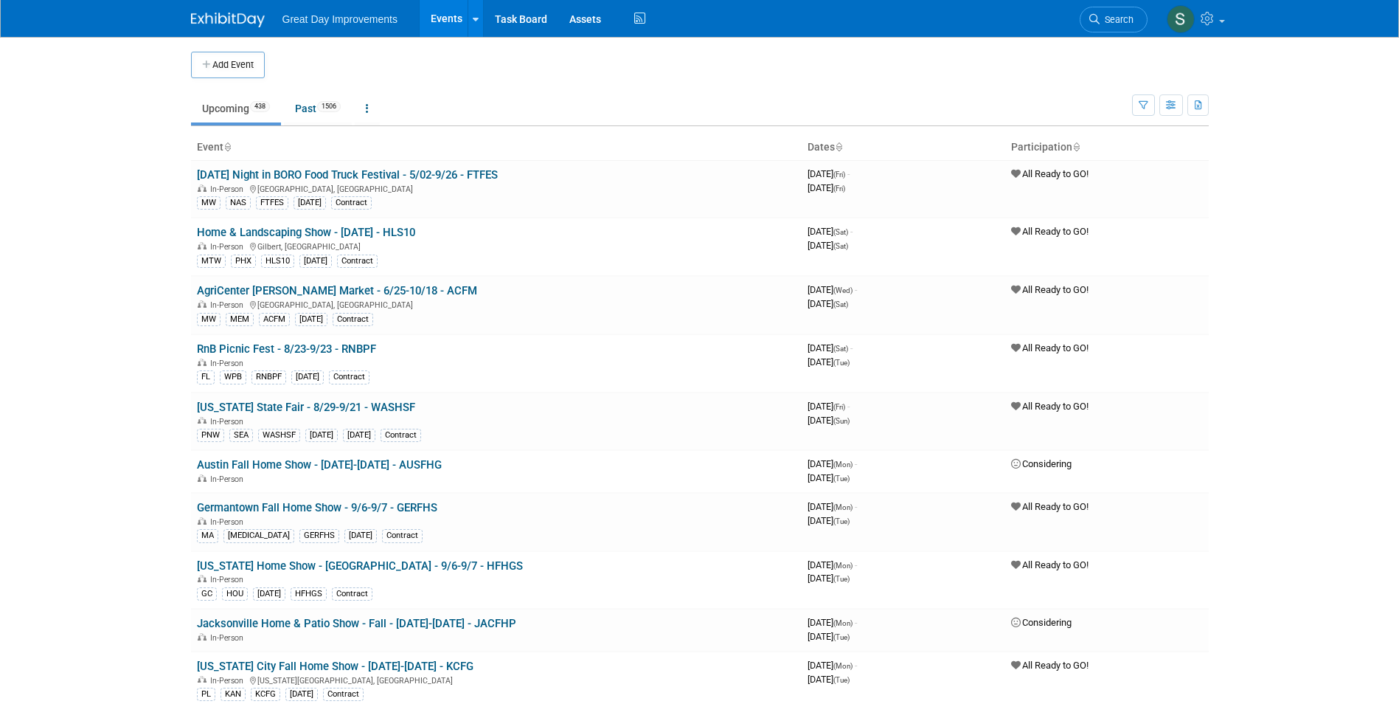
click at [425, 80] on td "Upcoming 438 Past 1506 All Events 1944 Past and Upcoming Grouped Annually Event…" at bounding box center [661, 102] width 941 height 48
click at [1091, 22] on icon at bounding box center [1094, 19] width 10 height 10
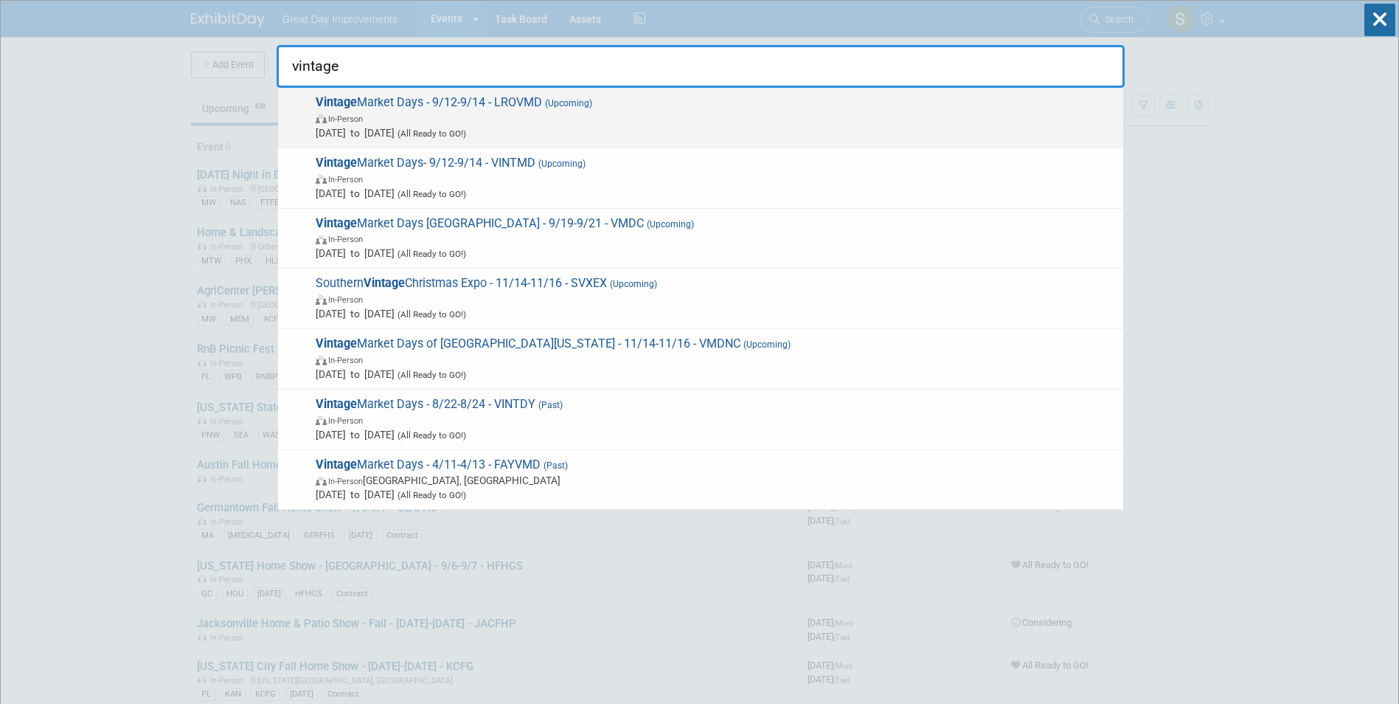
type input "vintage"
click at [695, 121] on span "In-Person" at bounding box center [716, 118] width 800 height 15
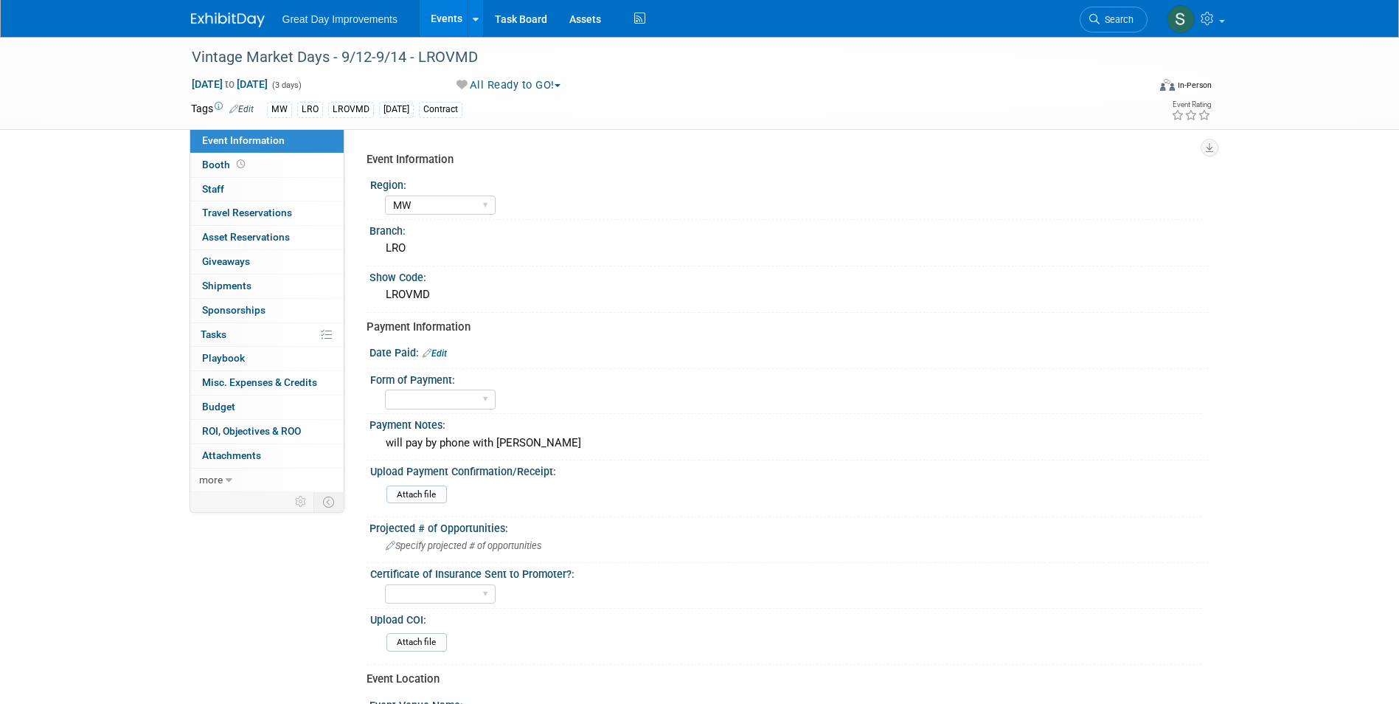
select select "MW"
click at [201, 16] on img at bounding box center [228, 20] width 74 height 15
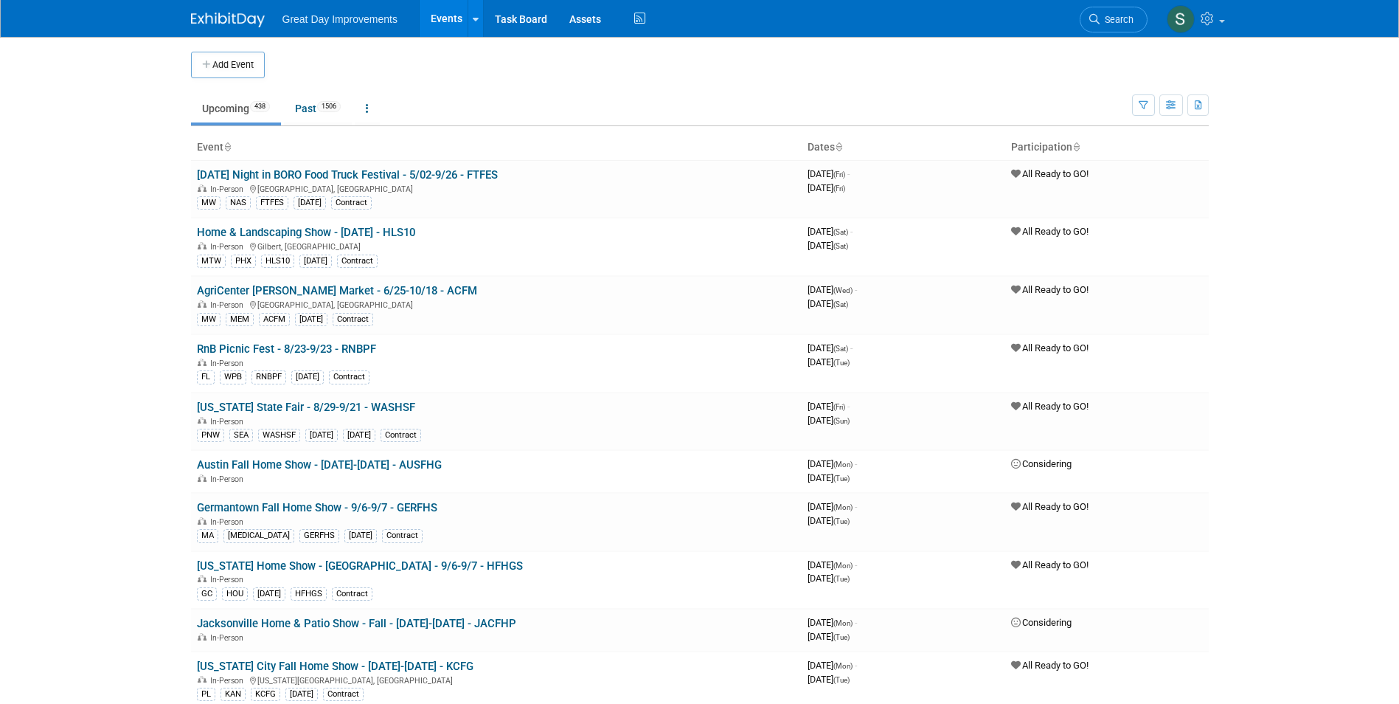
click at [1122, 21] on span "Search" at bounding box center [1117, 19] width 34 height 11
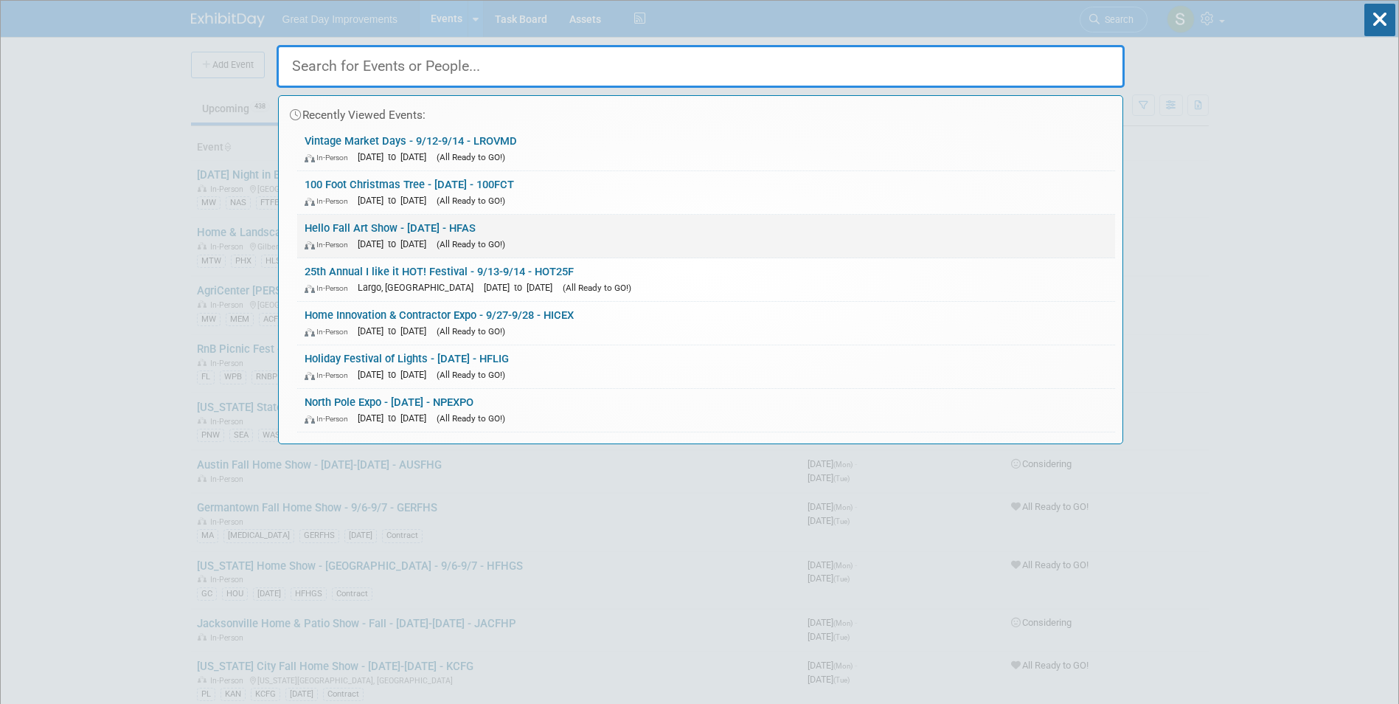
click at [588, 226] on link "Hello Fall Art Show - 11/15/25 - HFAS In-Person Nov 15, 2025 to Nov 15, 2025 (A…" at bounding box center [706, 236] width 818 height 43
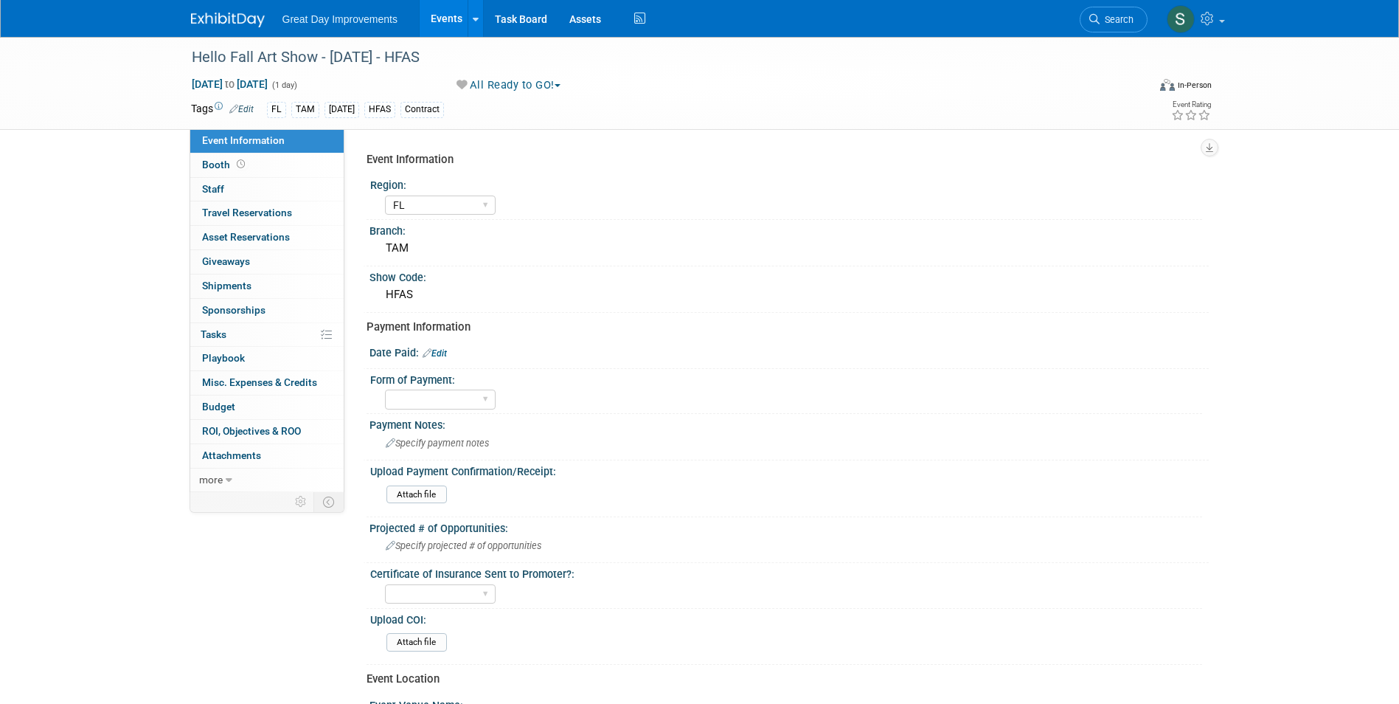
select select "FL"
click at [212, 15] on img at bounding box center [228, 20] width 74 height 15
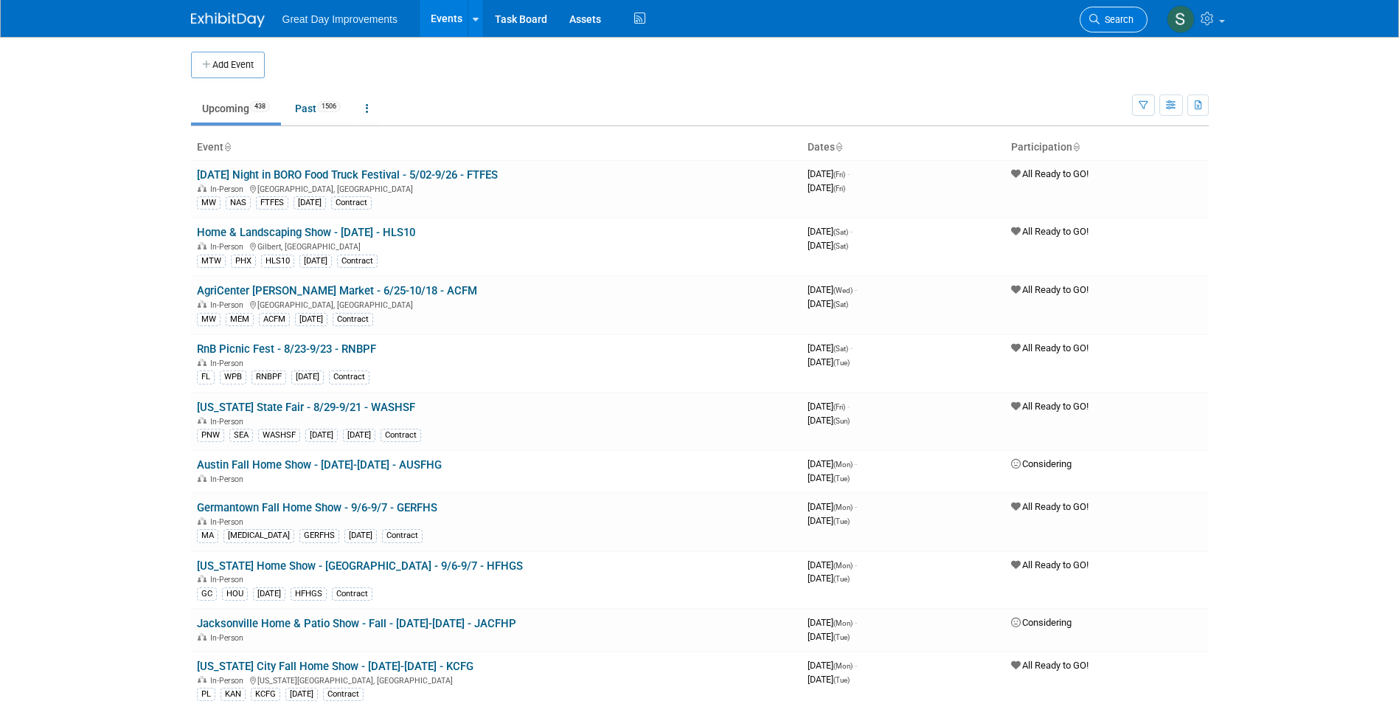
click at [1118, 21] on span "Search" at bounding box center [1117, 19] width 34 height 11
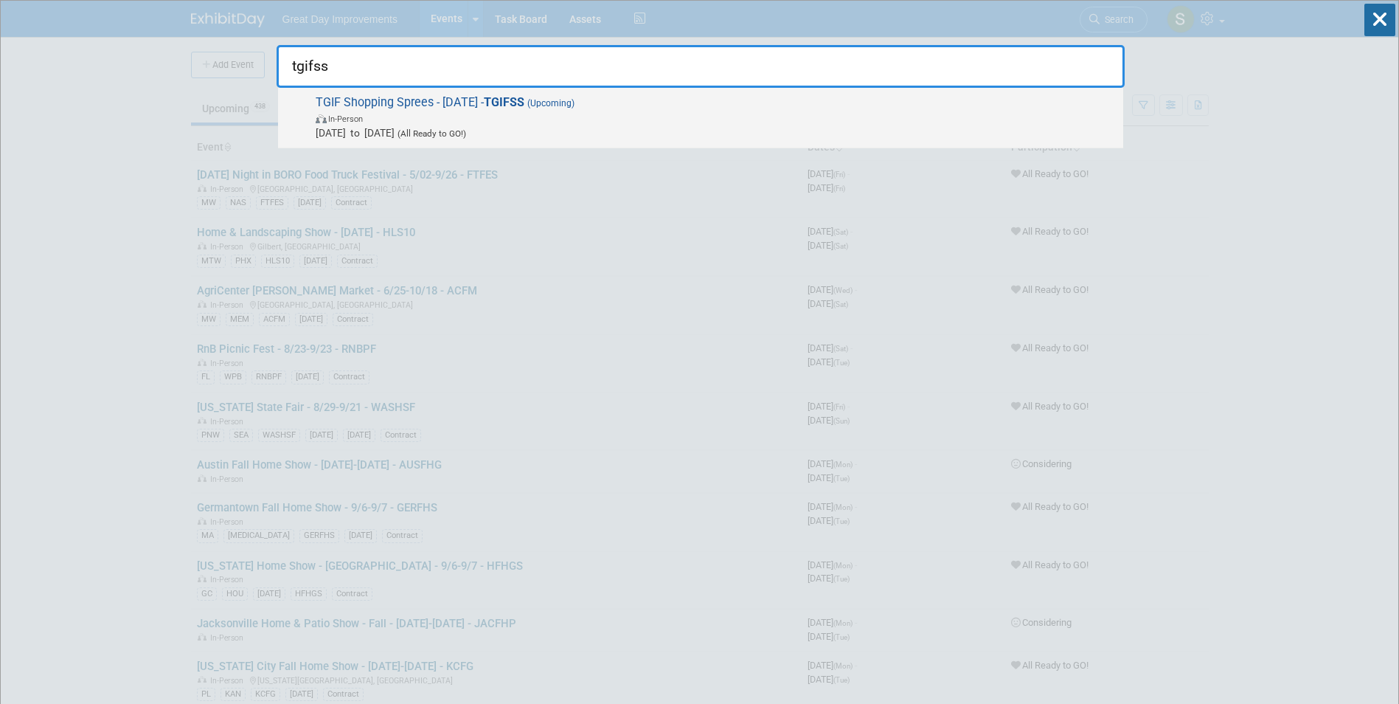
type input "tgifss"
click at [574, 101] on span "(Upcoming)" at bounding box center [549, 103] width 50 height 10
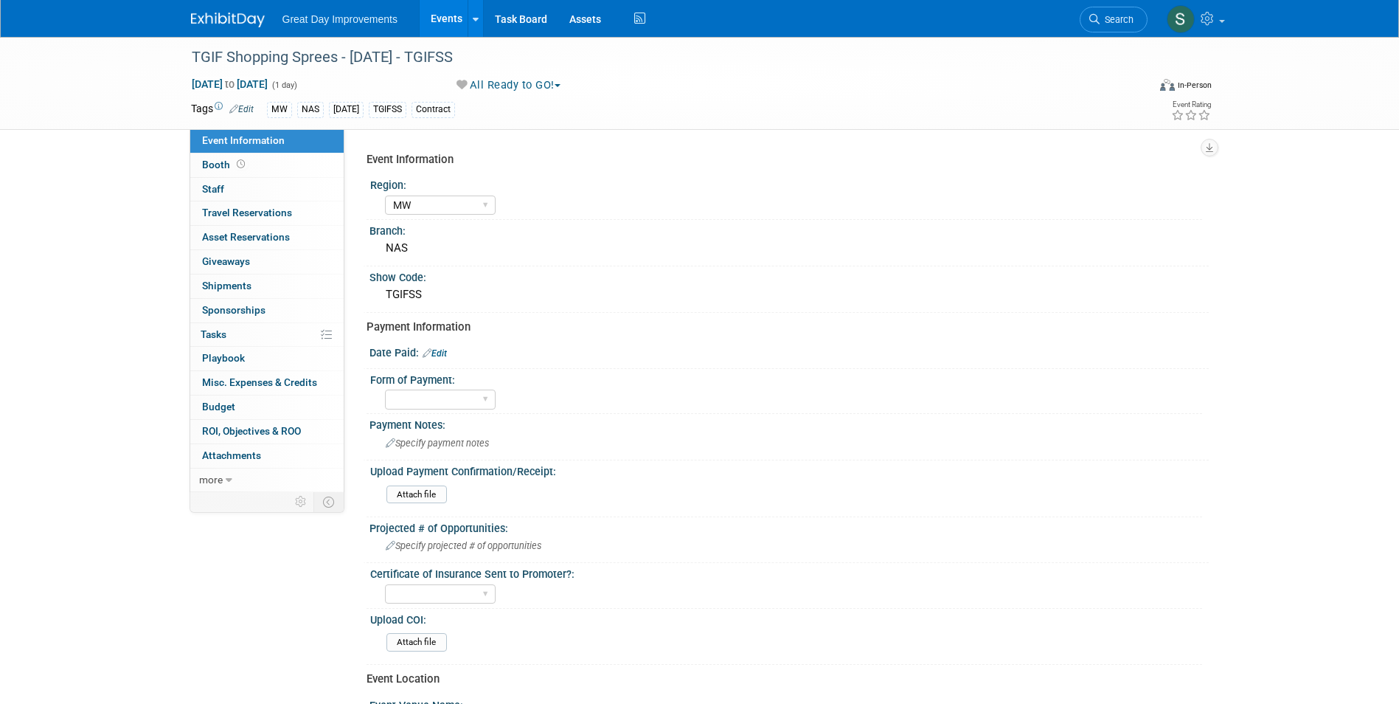
select select "MW"
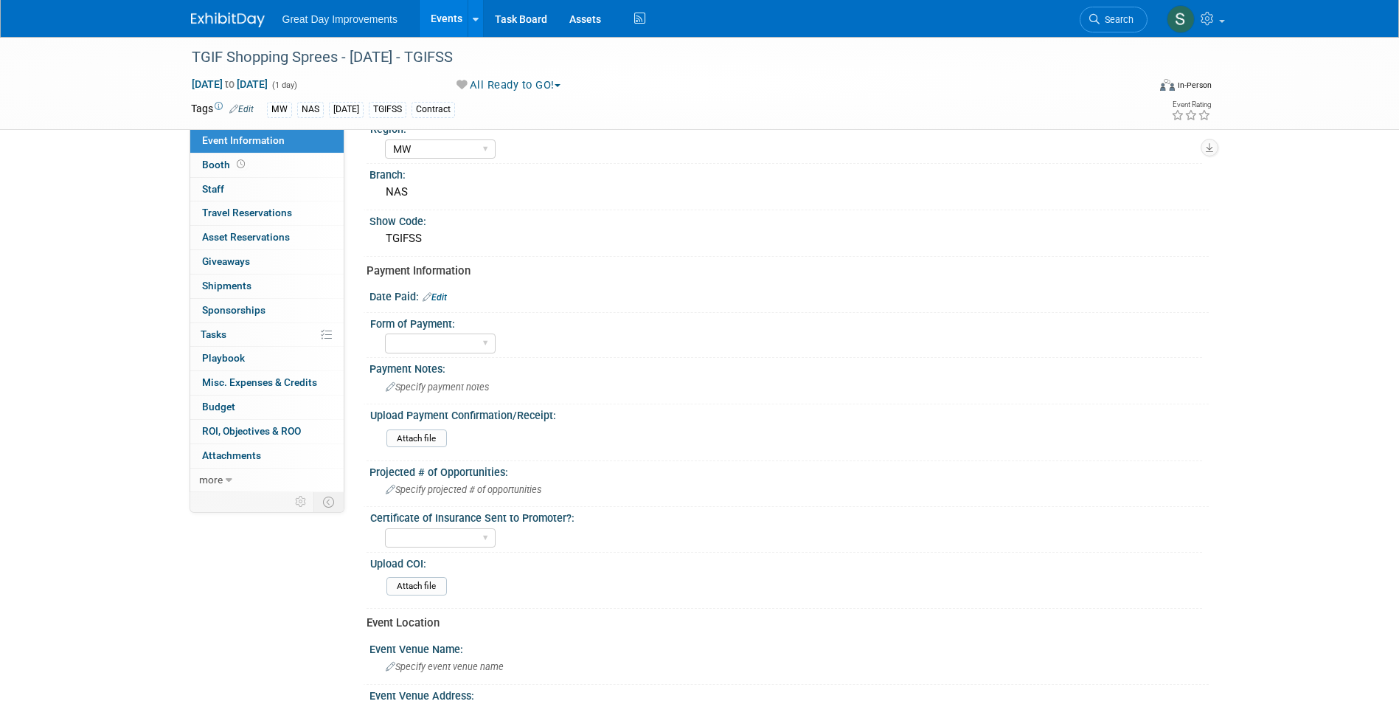
scroll to position [147, 0]
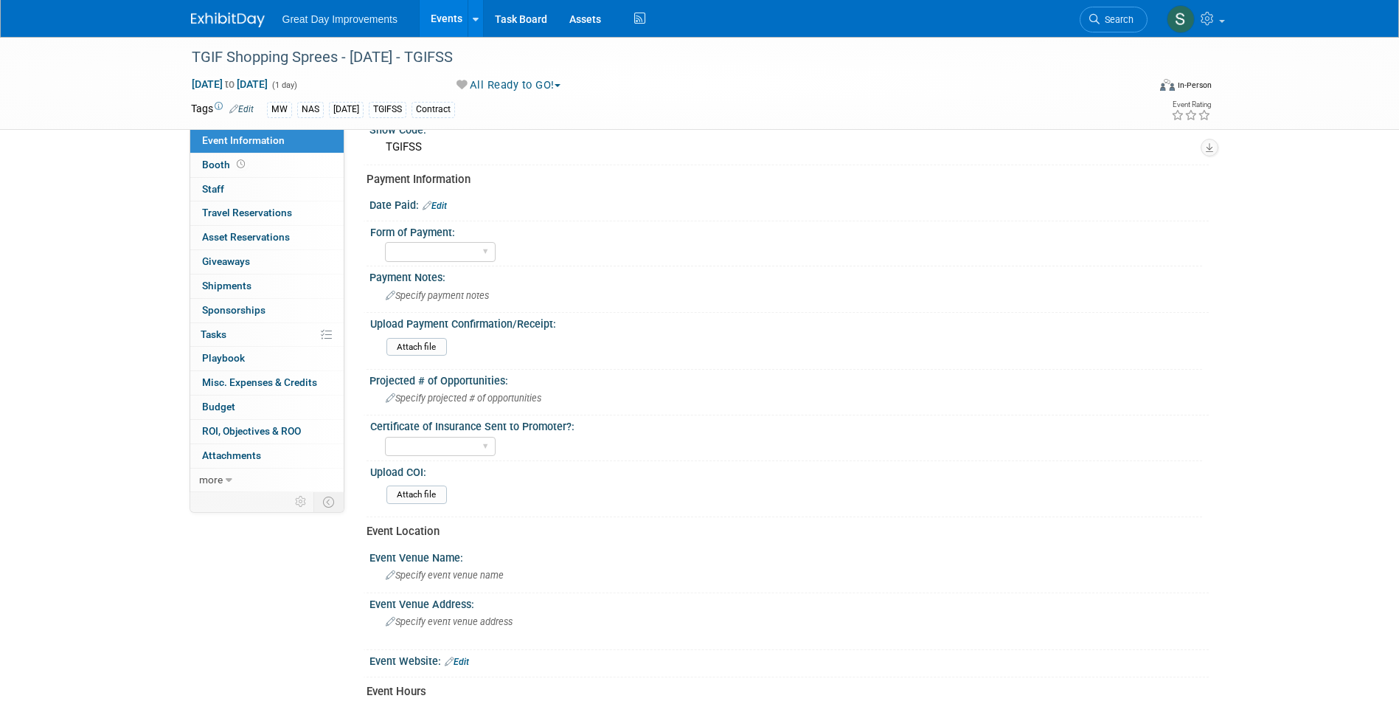
click at [444, 206] on link "Edit" at bounding box center [435, 206] width 24 height 10
select select "8"
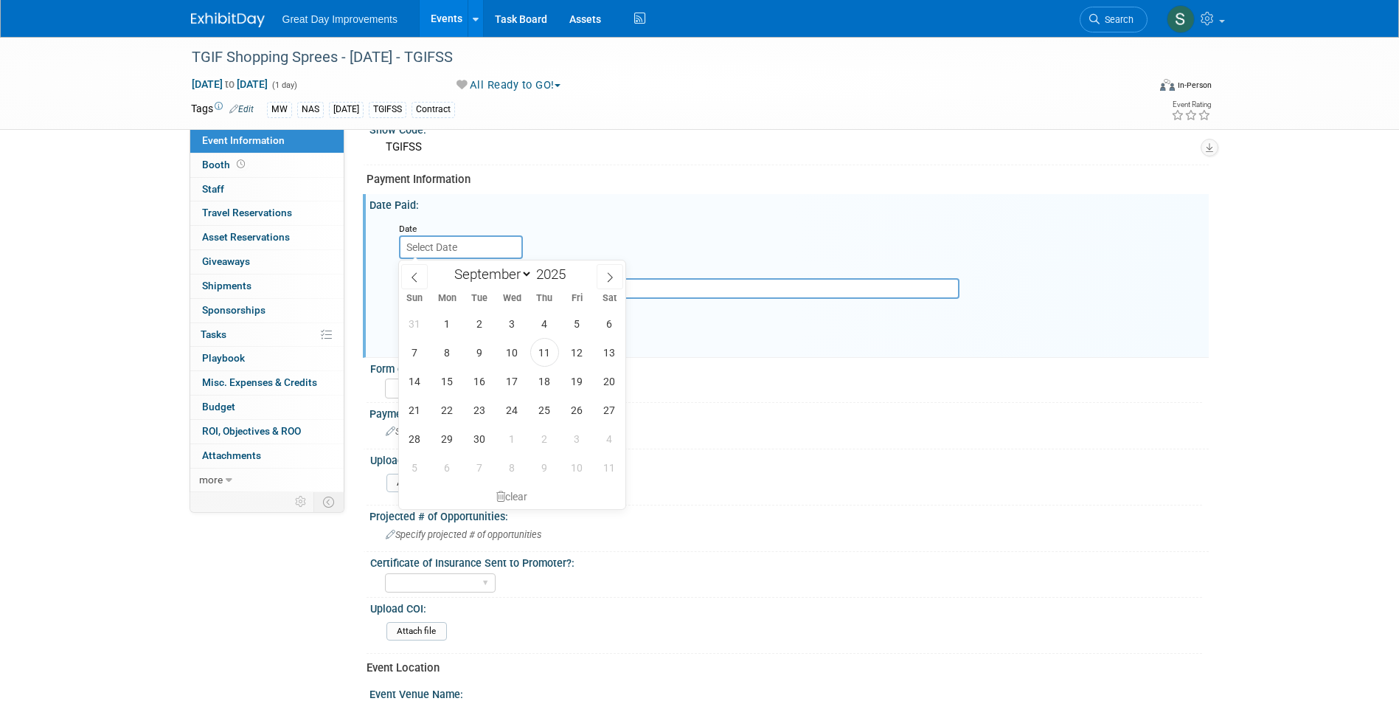
click at [440, 236] on input "text" at bounding box center [461, 247] width 124 height 24
click at [545, 357] on span "11" at bounding box center [544, 352] width 29 height 29
type input "[DATE]"
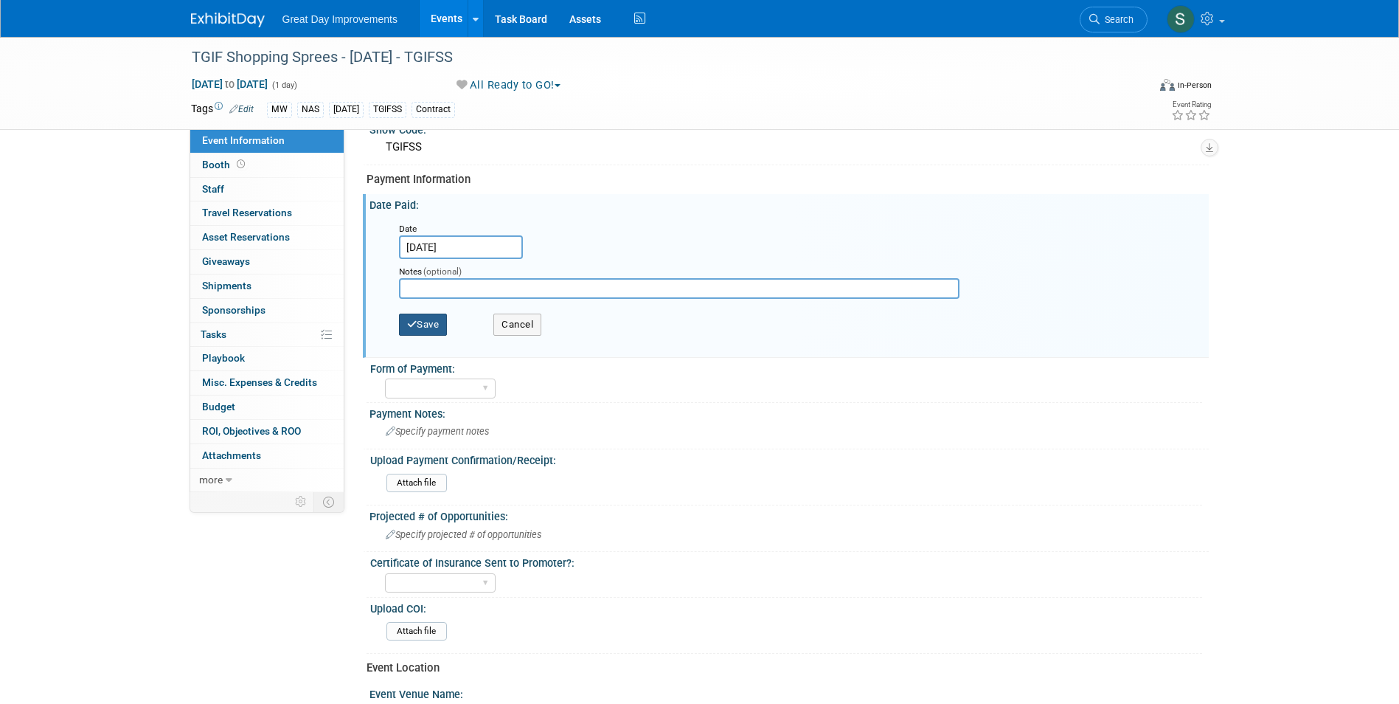
click at [437, 315] on button "Save" at bounding box center [423, 324] width 49 height 22
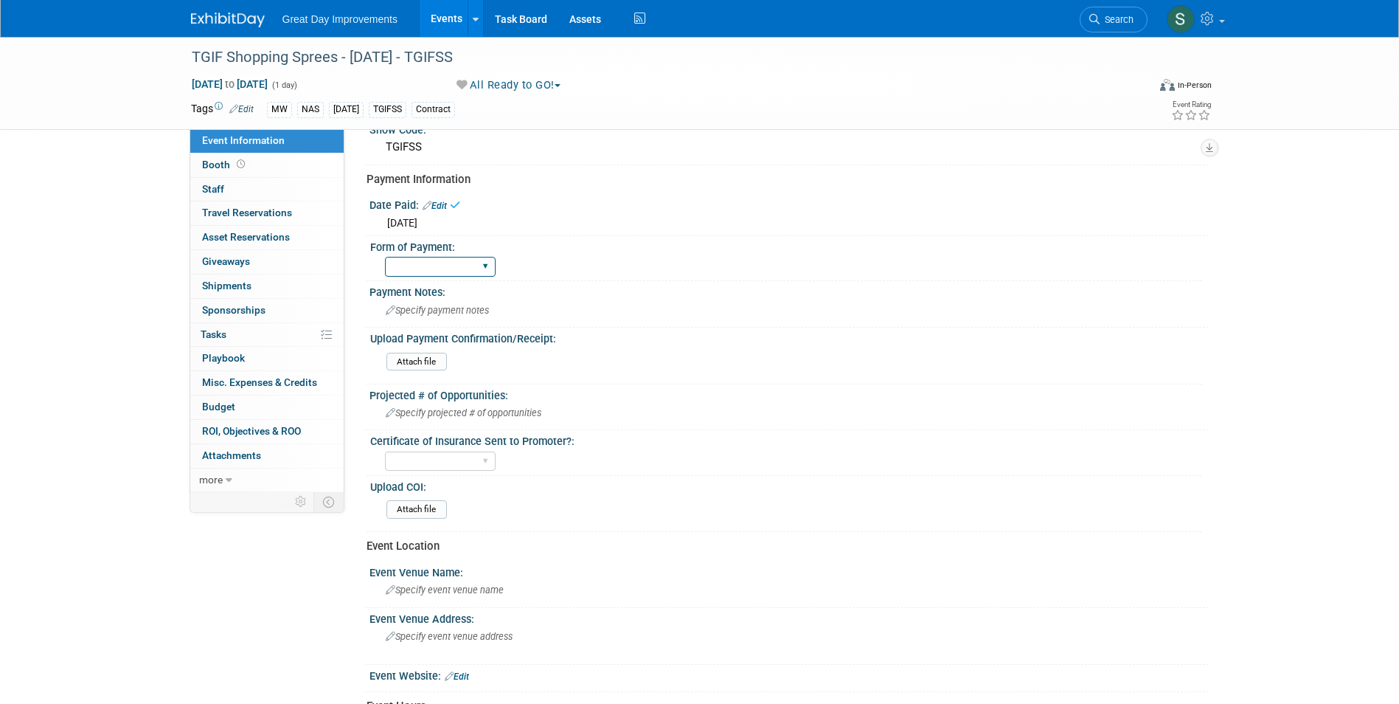
click at [441, 260] on select "Paid via CC Check Requested Pay at the Gate Other" at bounding box center [440, 267] width 111 height 20
select select "Paid via CC"
click at [385, 257] on select "Paid via CC Check Requested Pay at the Gate Other" at bounding box center [440, 267] width 111 height 20
click at [1114, 26] on link "Search" at bounding box center [1114, 20] width 68 height 26
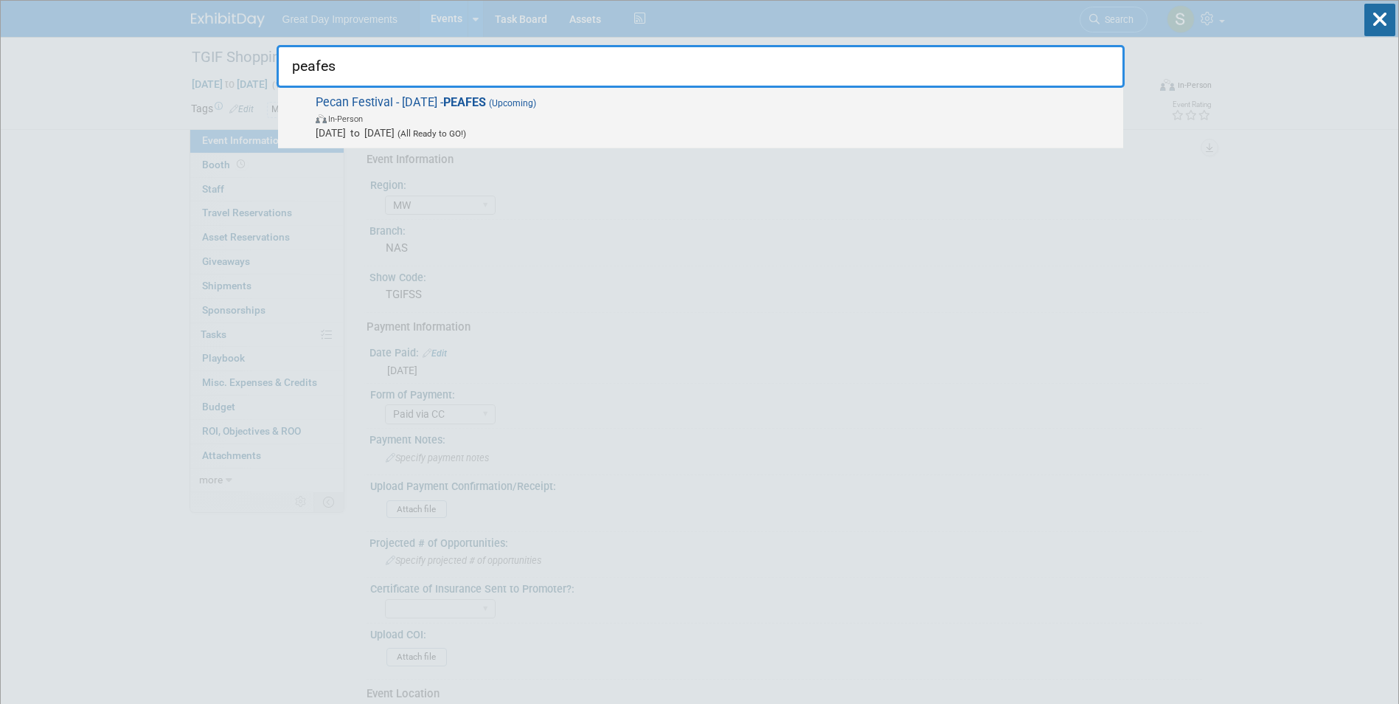
type input "peafes"
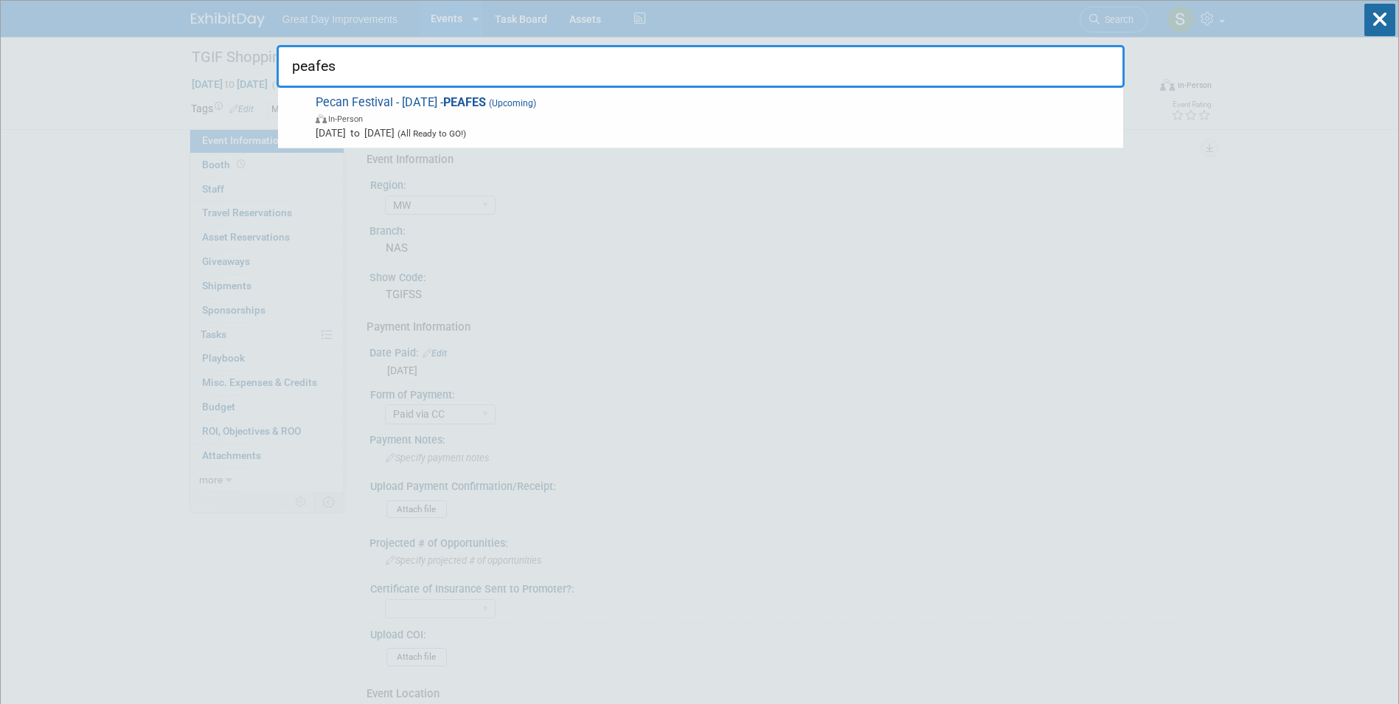
click at [716, 111] on span "In-Person" at bounding box center [716, 118] width 800 height 15
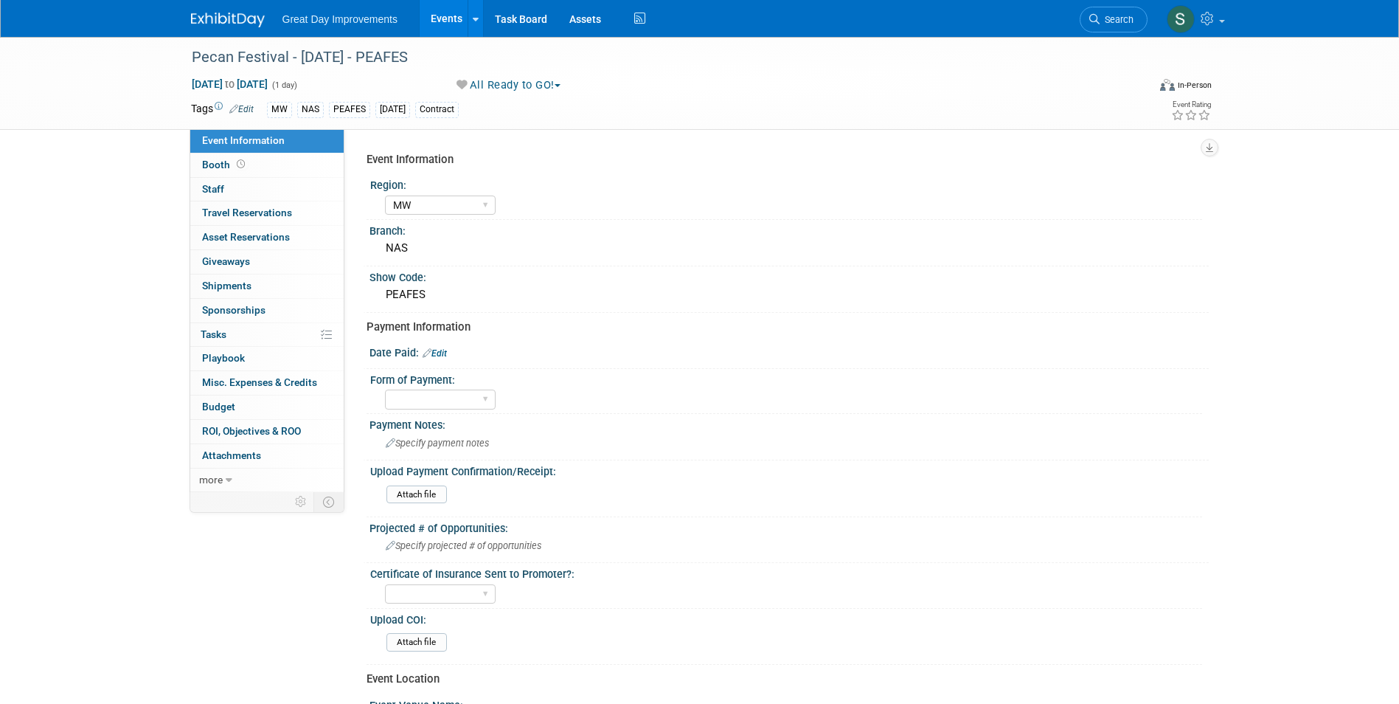
select select "MW"
click at [437, 353] on link "Edit" at bounding box center [435, 353] width 24 height 10
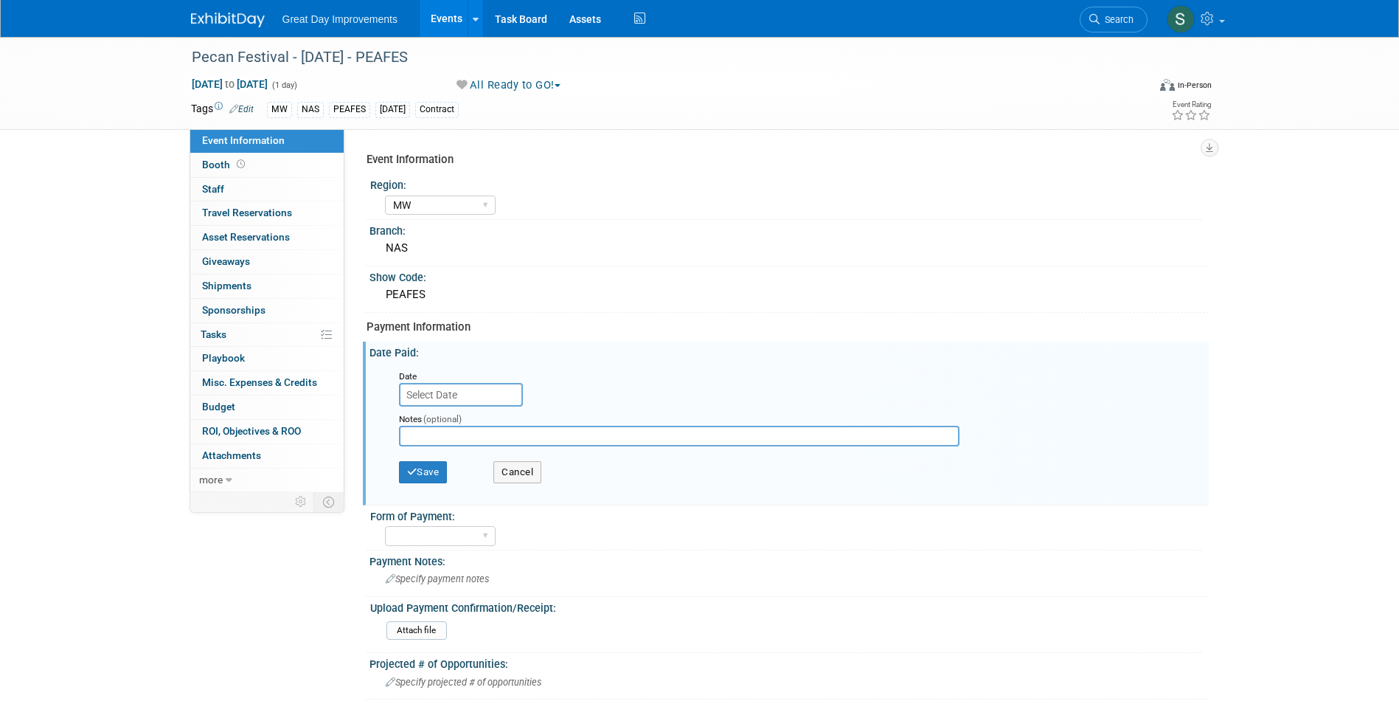
click at [462, 405] on body "Great Day Improvements Events Add Event Bulk Upload Events Shareable Event Boar…" at bounding box center [699, 352] width 1399 height 704
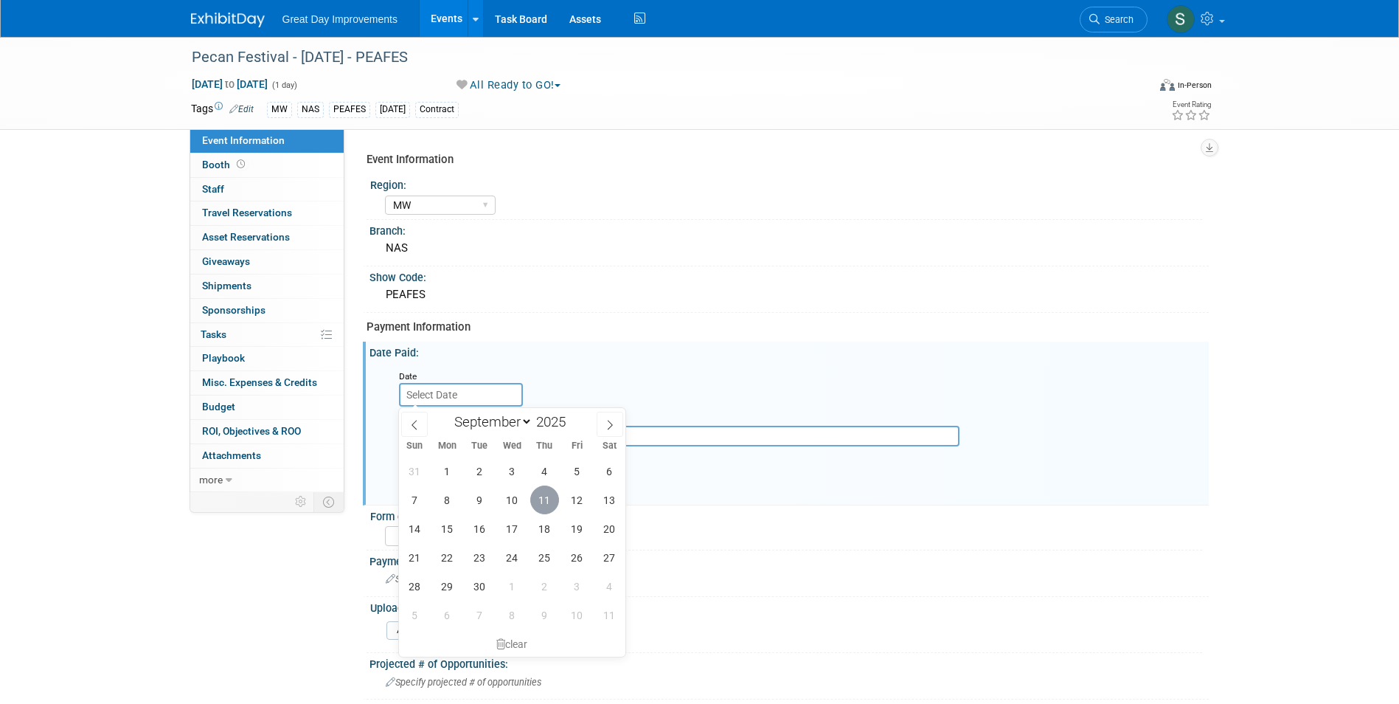
click at [546, 508] on span "11" at bounding box center [544, 499] width 29 height 29
type input "[DATE]"
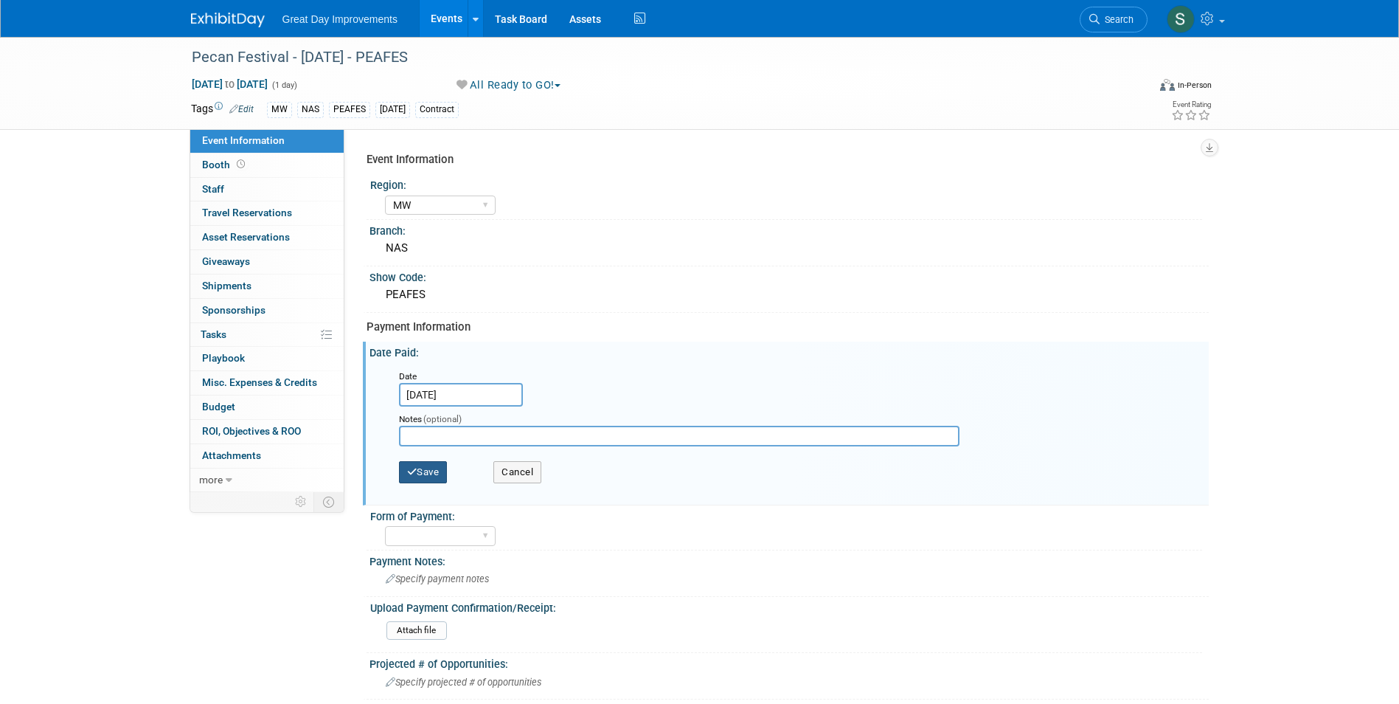
click at [433, 469] on button "Save" at bounding box center [423, 472] width 49 height 22
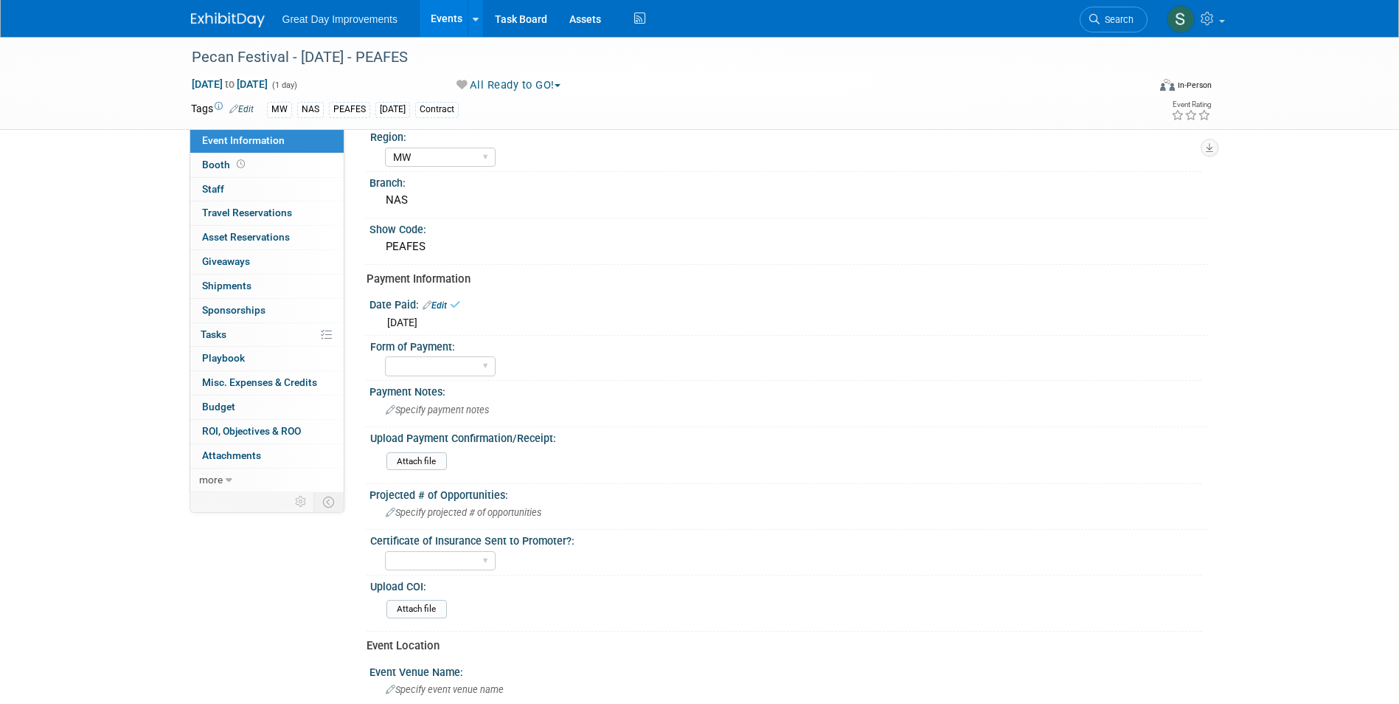
scroll to position [74, 0]
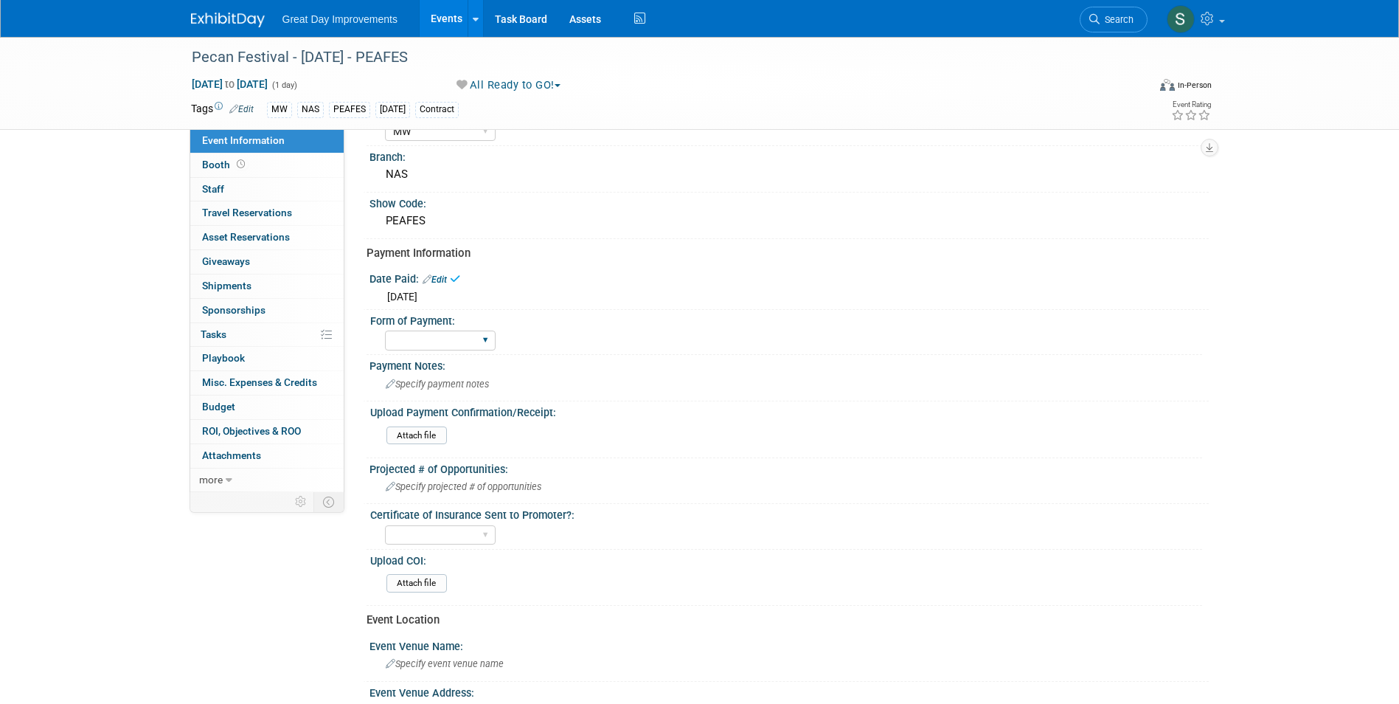
click at [445, 353] on div "Paid via CC Check Requested Pay at the Gate Other" at bounding box center [440, 340] width 111 height 27
click at [446, 347] on select "Paid via CC Check Requested Pay at the Gate Other" at bounding box center [440, 340] width 111 height 20
select select "Paid via CC"
click at [385, 330] on select "Paid via CC Check Requested Pay at the Gate Other" at bounding box center [440, 340] width 111 height 20
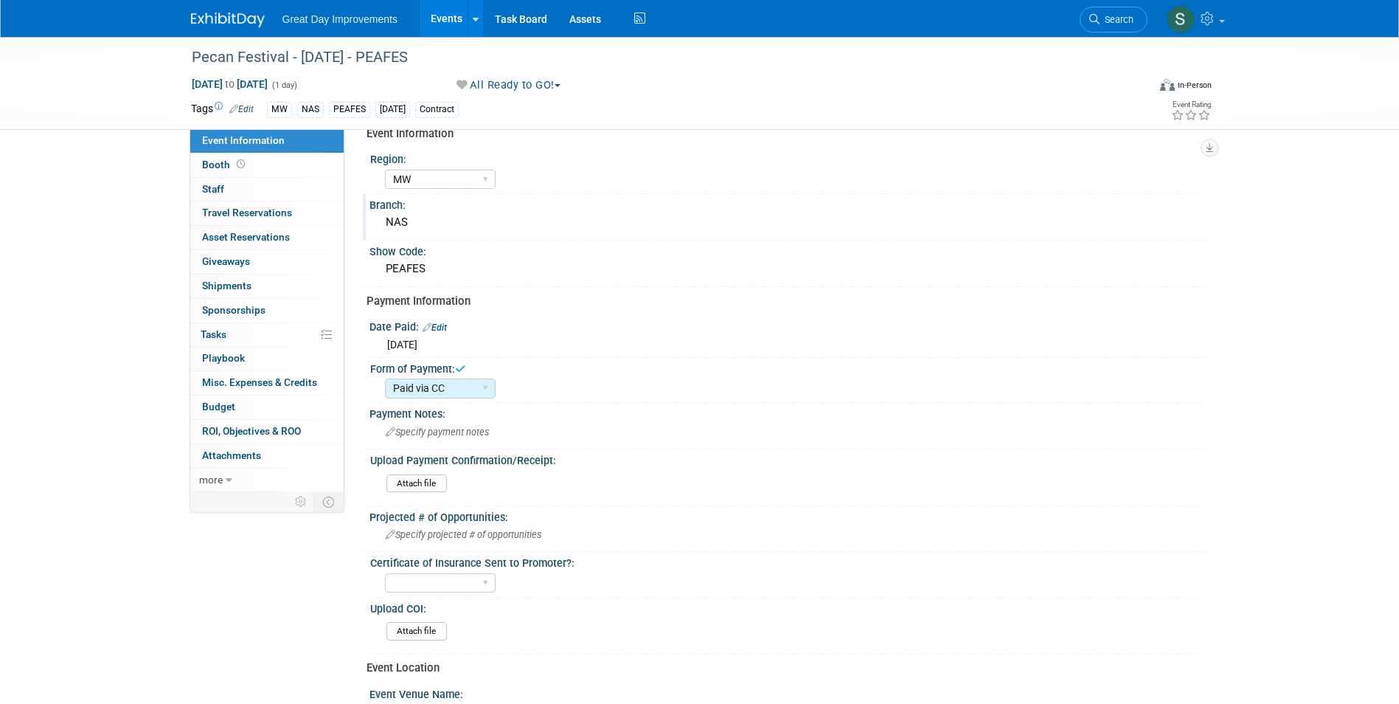
scroll to position [0, 0]
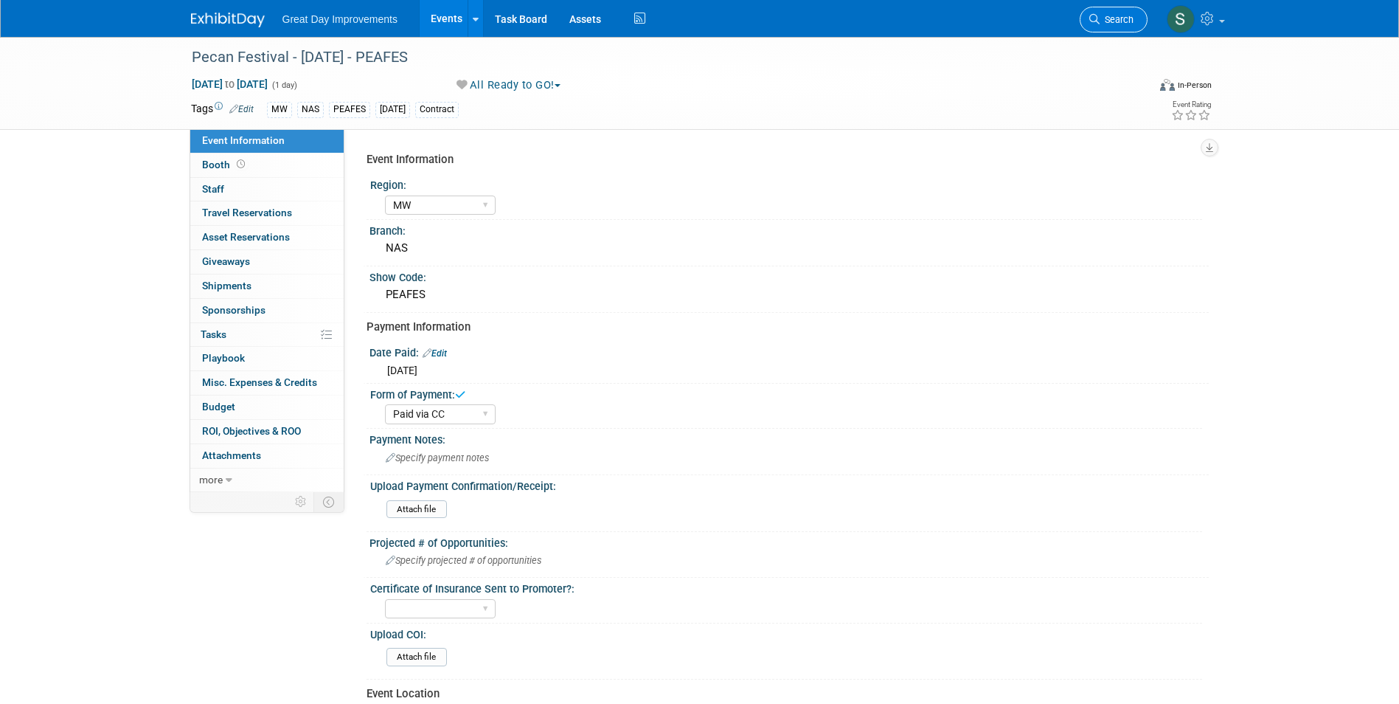
click at [1124, 29] on link "Search" at bounding box center [1114, 20] width 68 height 26
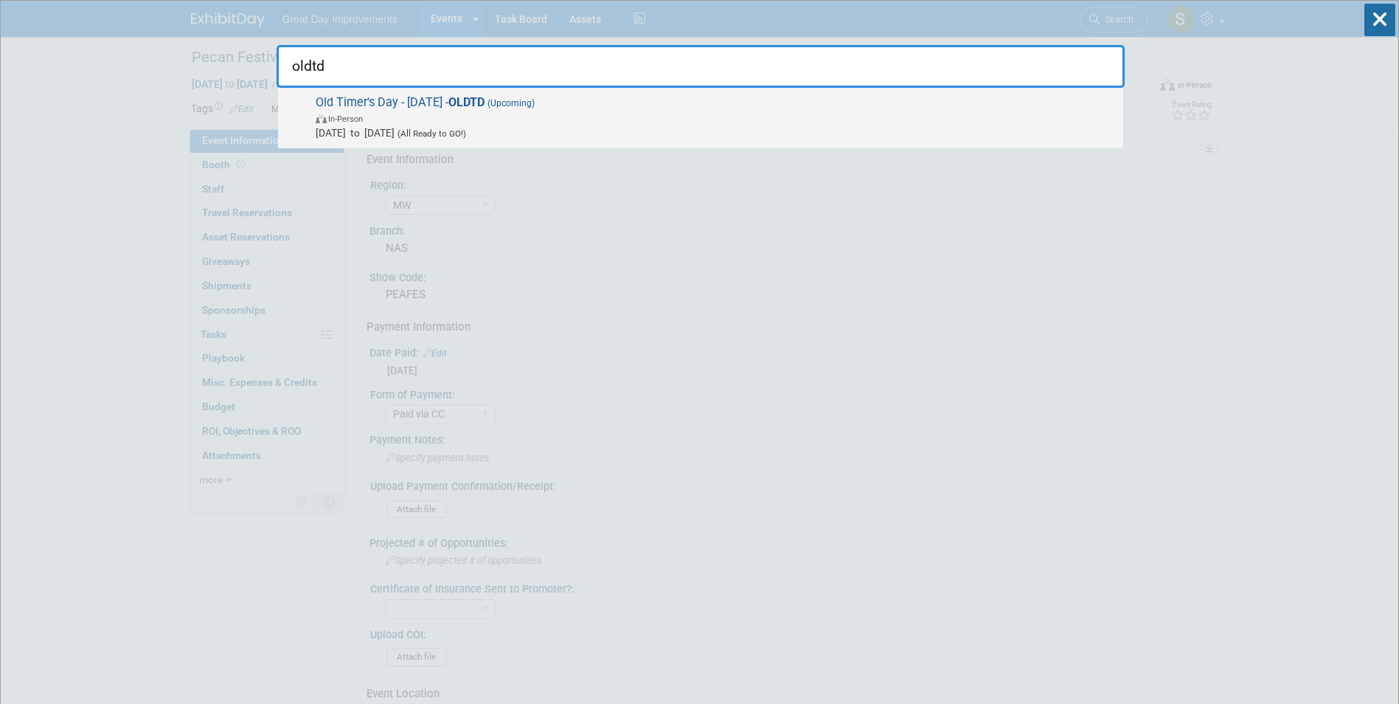
type input "oldtd"
click at [423, 147] on div "Old Timer's Day - 10/4/25 - OLDTD (Upcoming) In-Person Oct 4, 2025 to Oct 4, 20…" at bounding box center [700, 118] width 845 height 60
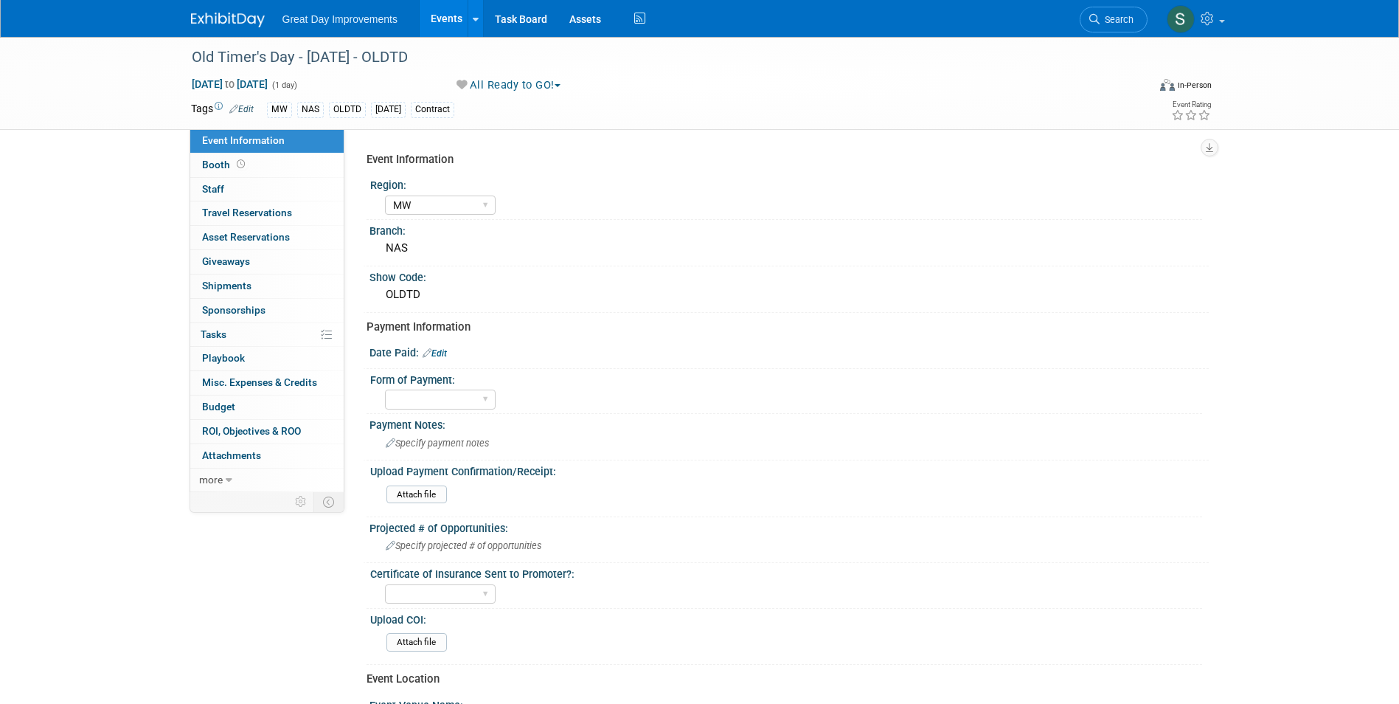
select select "MW"
click at [447, 353] on link "Edit" at bounding box center [435, 353] width 24 height 10
select select "8"
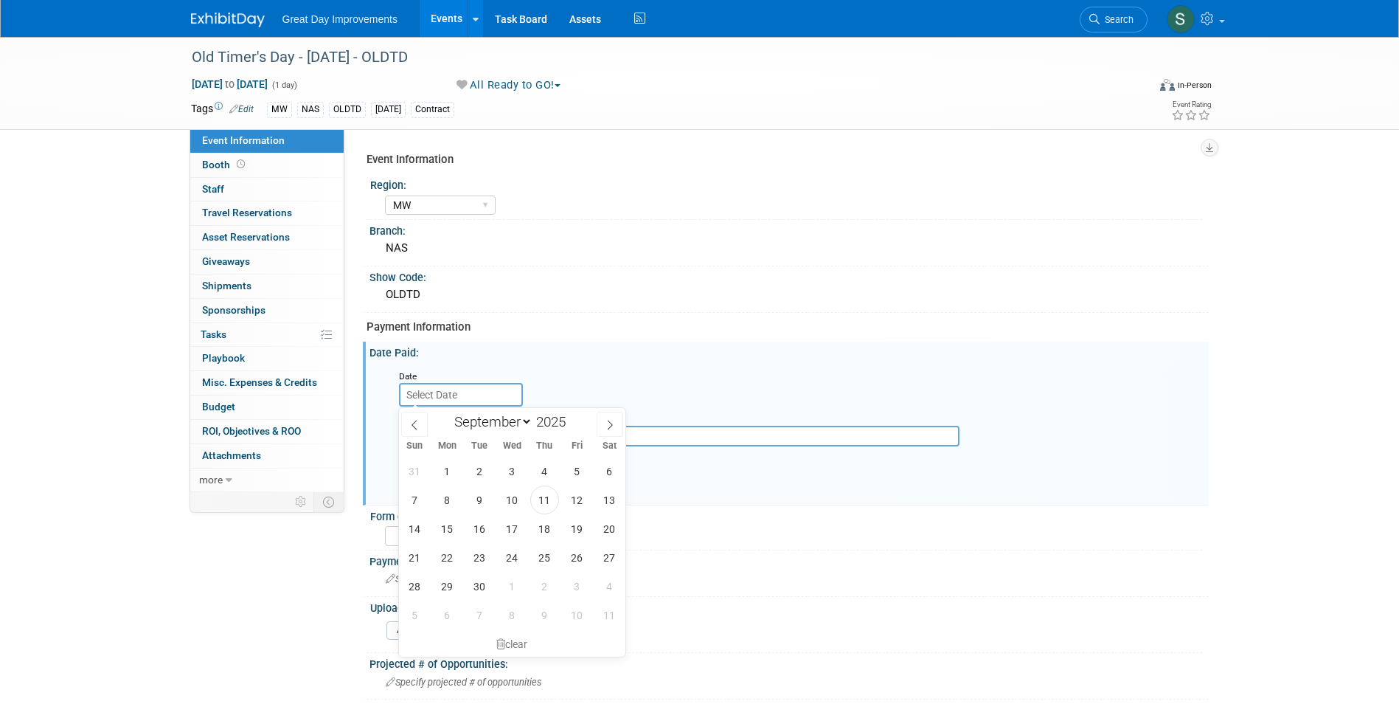
click at [464, 391] on input "text" at bounding box center [461, 395] width 124 height 24
click at [560, 496] on div "31 1 2 3 4 5 6 7 8 9 10 11 12 13 14 15 16 17 18 19 20 21 22 23 24 25 26 27 28 2…" at bounding box center [512, 542] width 227 height 173
click at [548, 495] on span "11" at bounding box center [544, 499] width 29 height 29
type input "[DATE]"
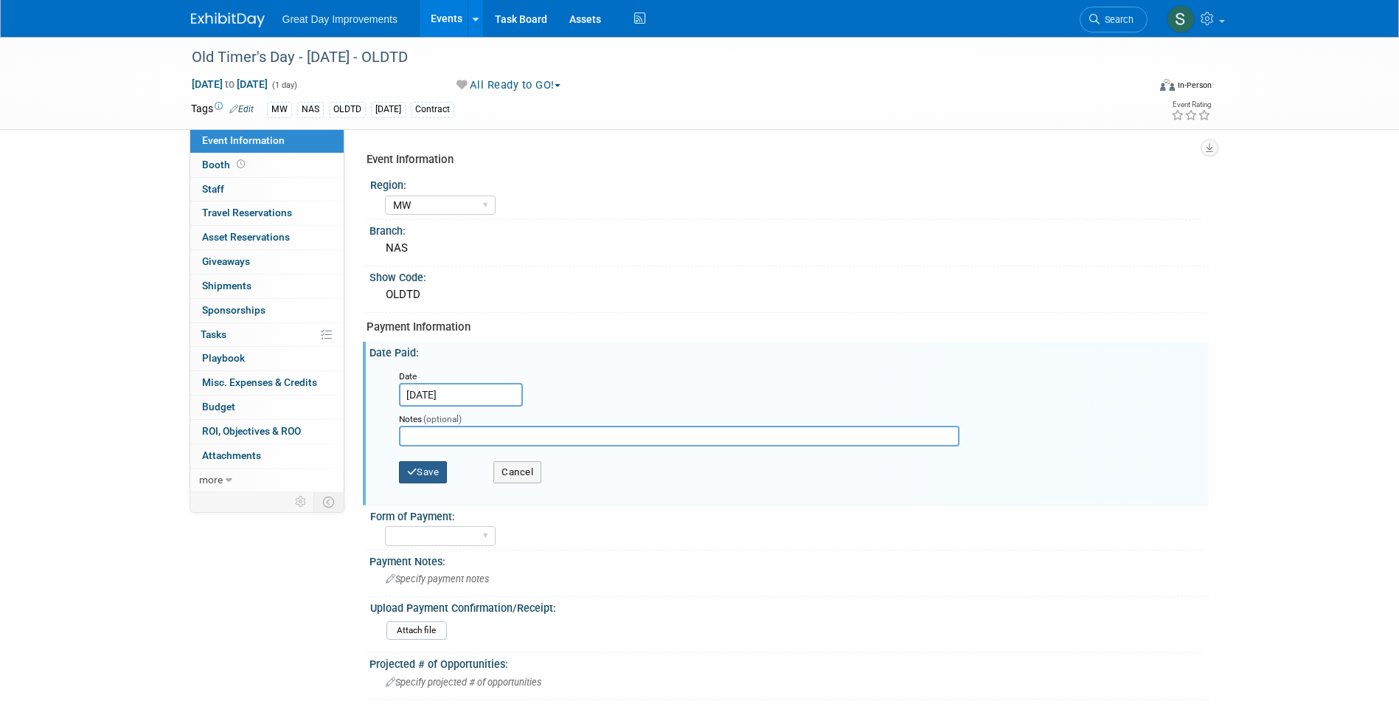
click at [425, 462] on button "Save" at bounding box center [423, 472] width 49 height 22
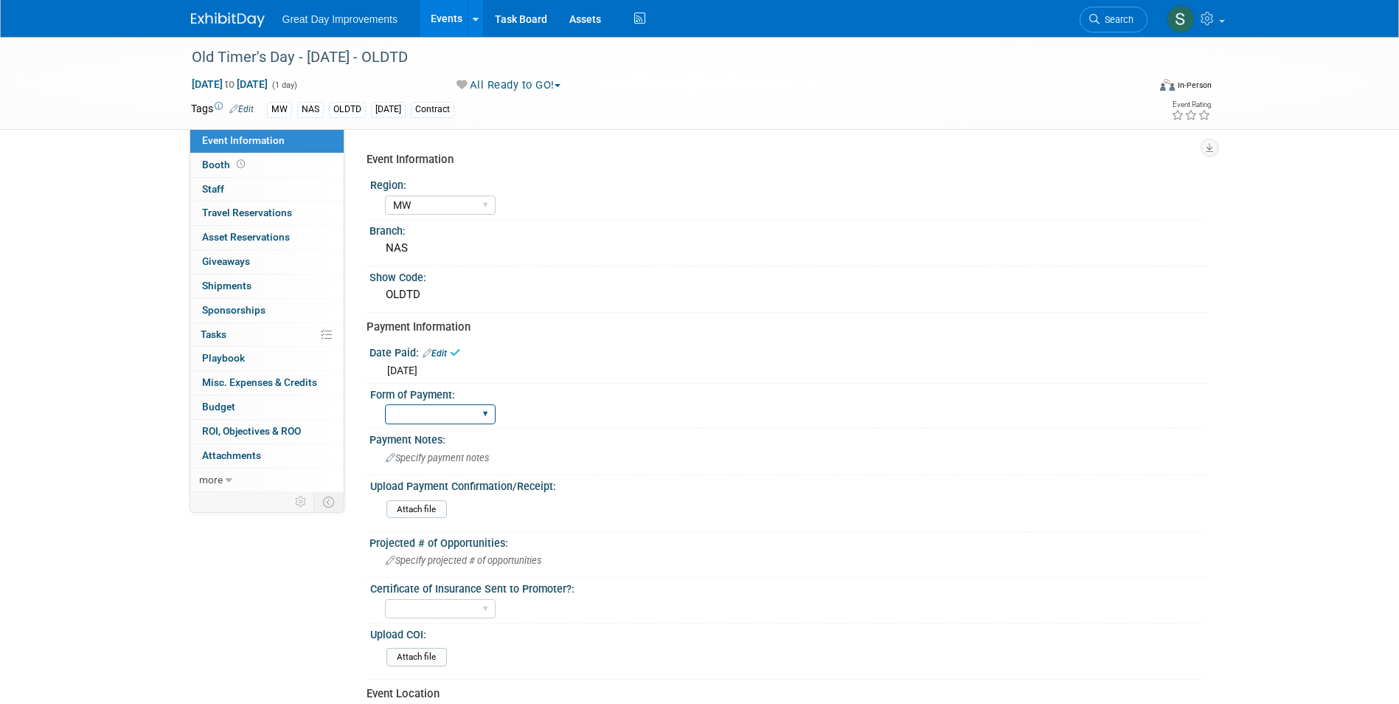
click at [445, 412] on select "Paid via CC Check Requested Pay at the Gate Other" at bounding box center [440, 414] width 111 height 20
select select "Paid via CC"
click at [385, 404] on select "Paid via CC Check Requested Pay at the Gate Other" at bounding box center [440, 414] width 111 height 20
click at [1116, 14] on span "Search" at bounding box center [1117, 19] width 34 height 11
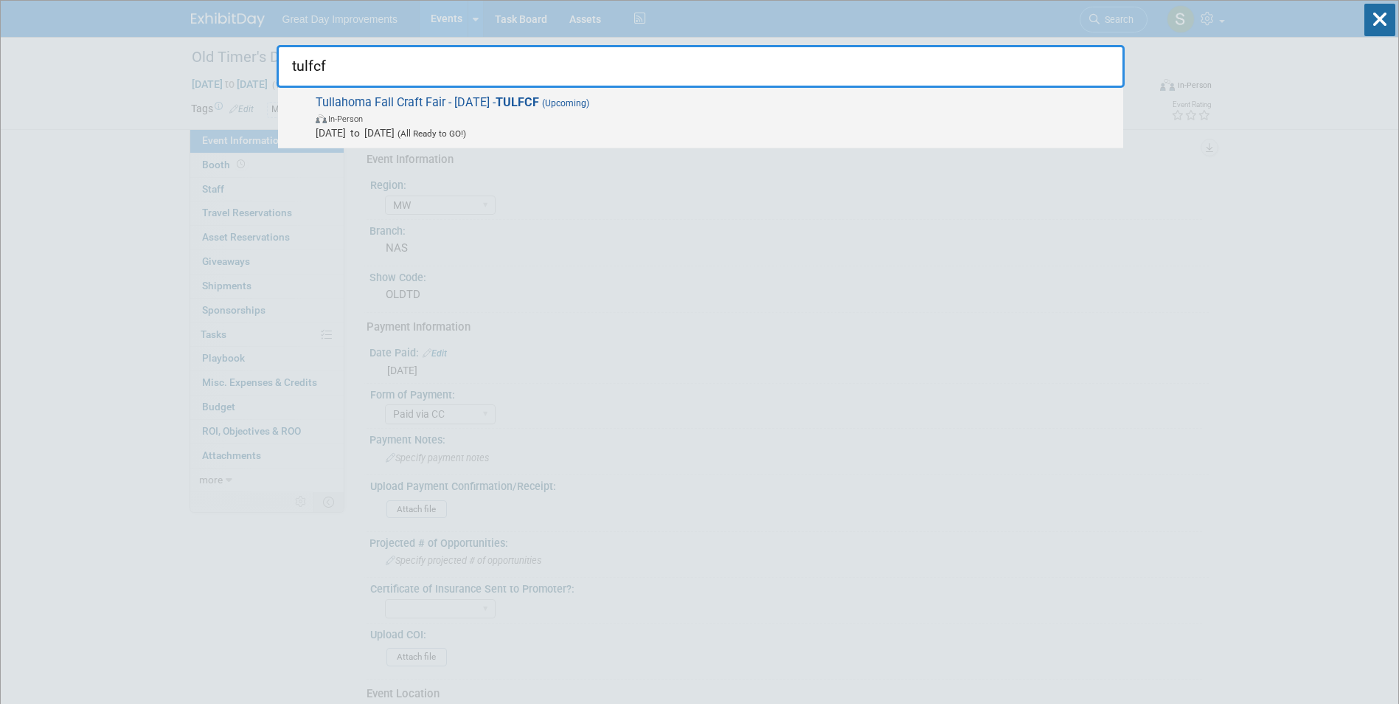
type input "tulfcf"
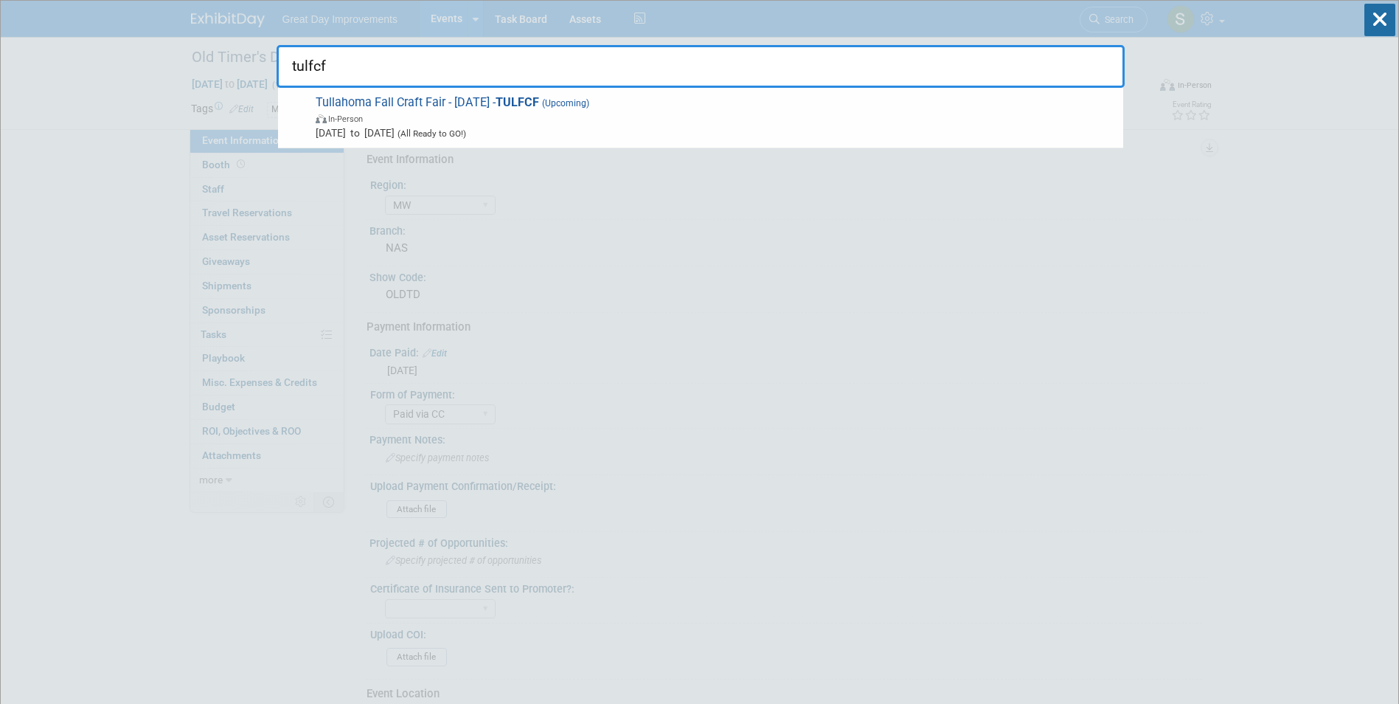
click at [779, 96] on span "Tullahoma Fall Craft Fair - 10/12/25 - TULFCF (Upcoming) In-Person Oct 12, 2025…" at bounding box center [713, 117] width 805 height 45
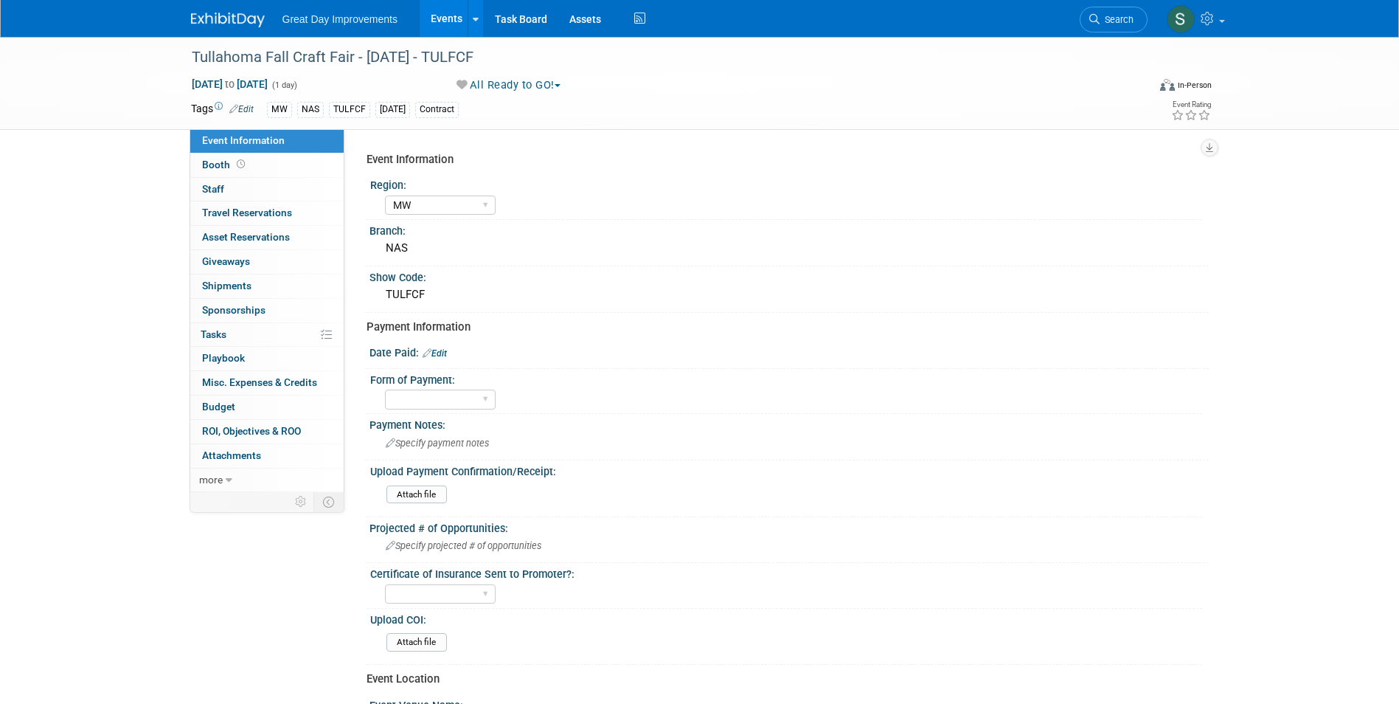
select select "MW"
click at [448, 393] on select "Paid via CC Check Requested Pay at the Gate Other" at bounding box center [440, 399] width 111 height 20
select select "Paid via CC"
click at [385, 389] on select "Paid via CC Check Requested Pay at the Gate Other" at bounding box center [440, 399] width 111 height 20
click at [441, 353] on link "Edit" at bounding box center [435, 353] width 24 height 10
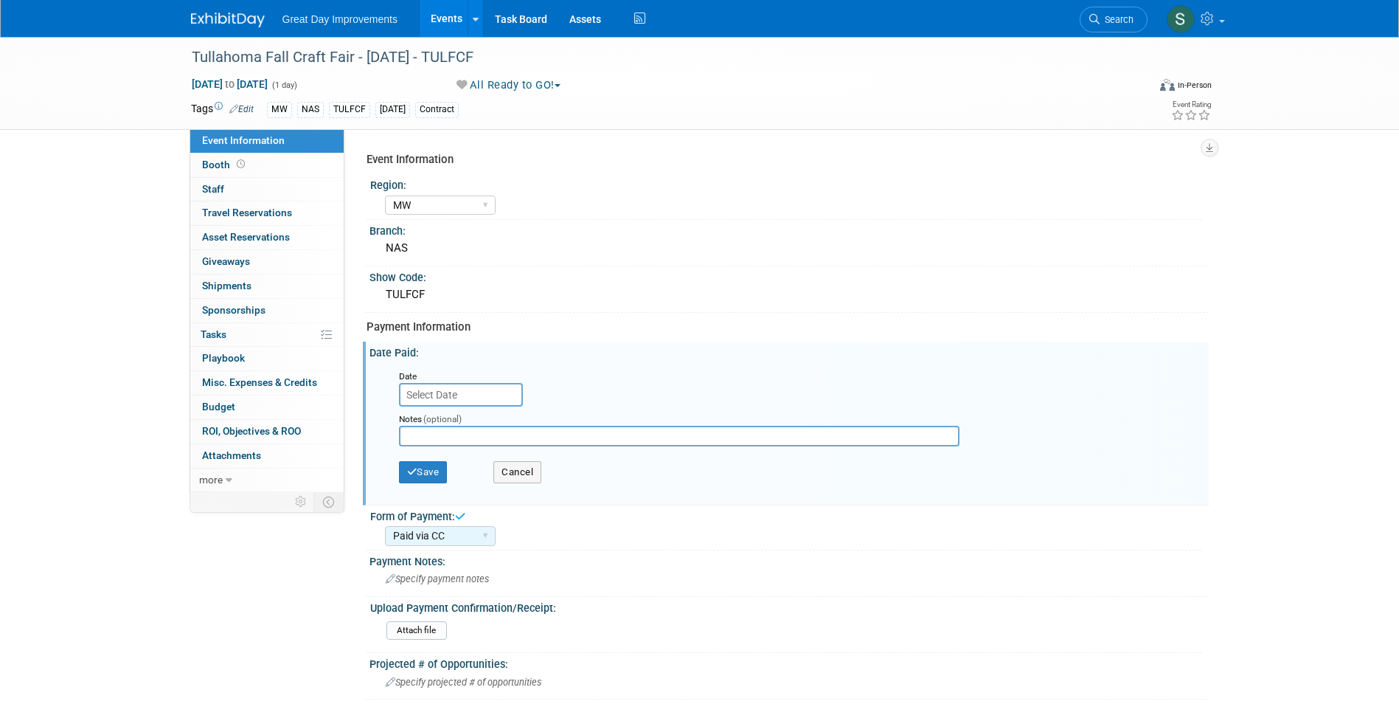
click at [442, 398] on input "text" at bounding box center [461, 395] width 124 height 24
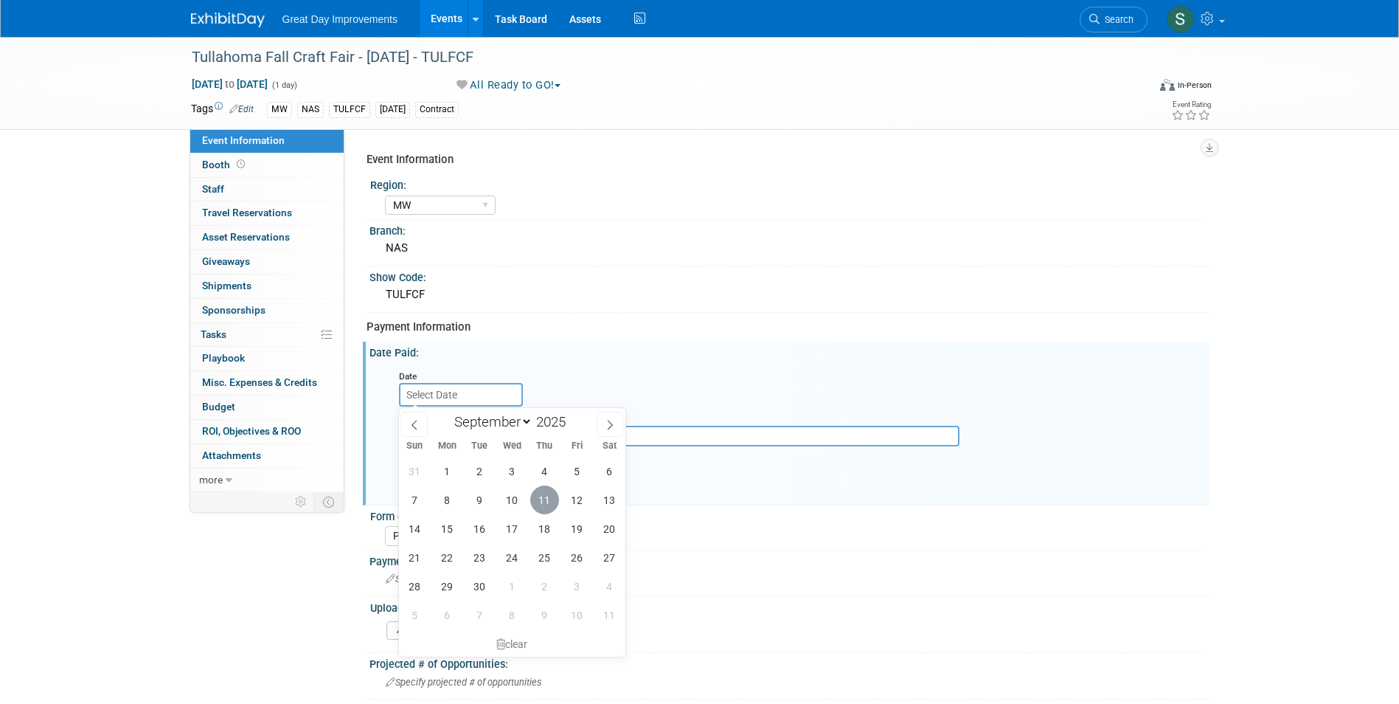
drag, startPoint x: 548, startPoint y: 490, endPoint x: 522, endPoint y: 485, distance: 26.5
click at [544, 491] on span "11" at bounding box center [544, 499] width 29 height 29
type input "[DATE]"
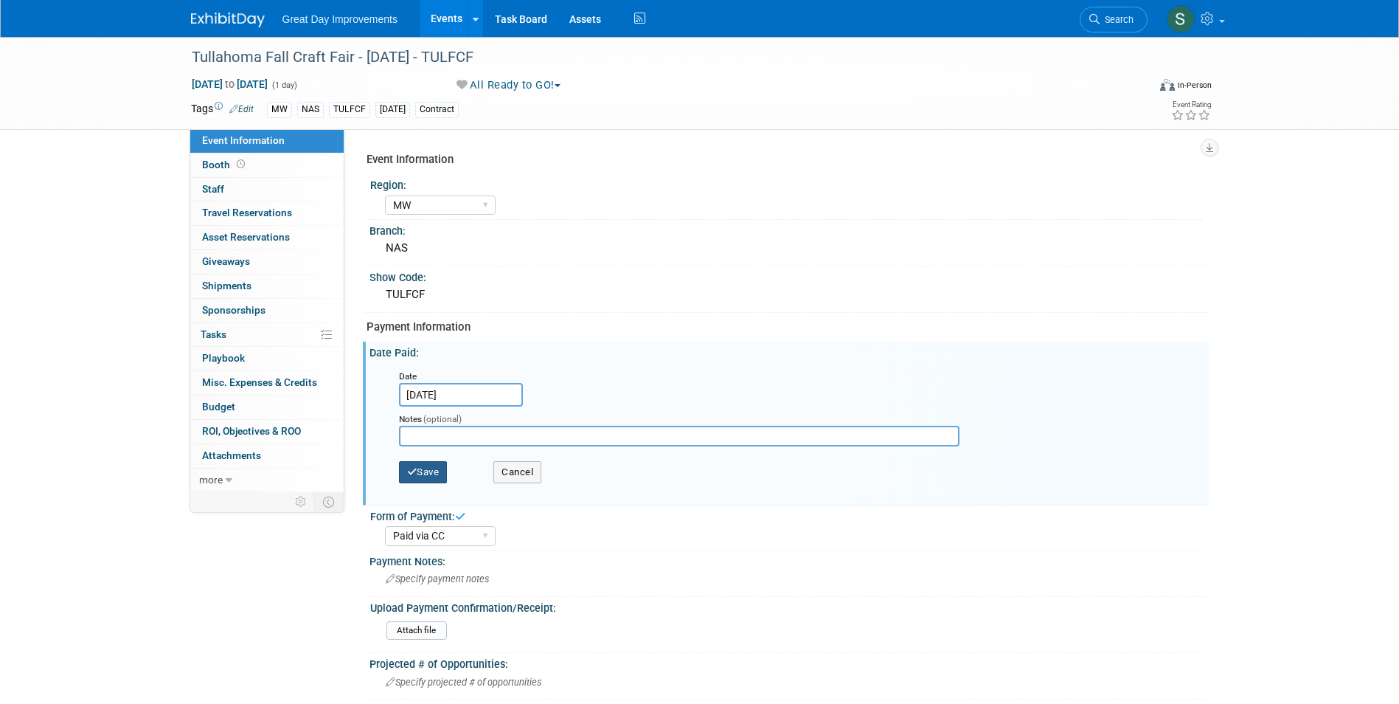
click at [442, 476] on button "Save" at bounding box center [423, 472] width 49 height 22
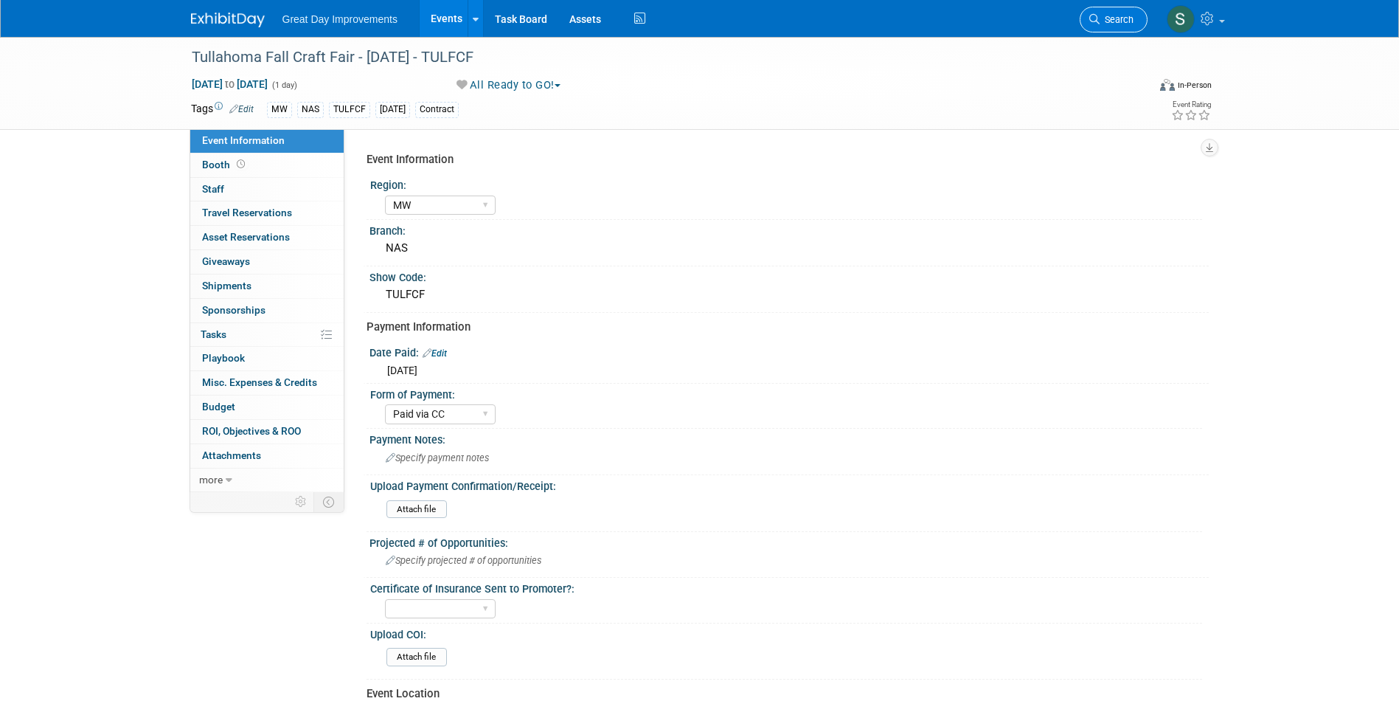
click at [1114, 18] on span "Search" at bounding box center [1117, 19] width 34 height 11
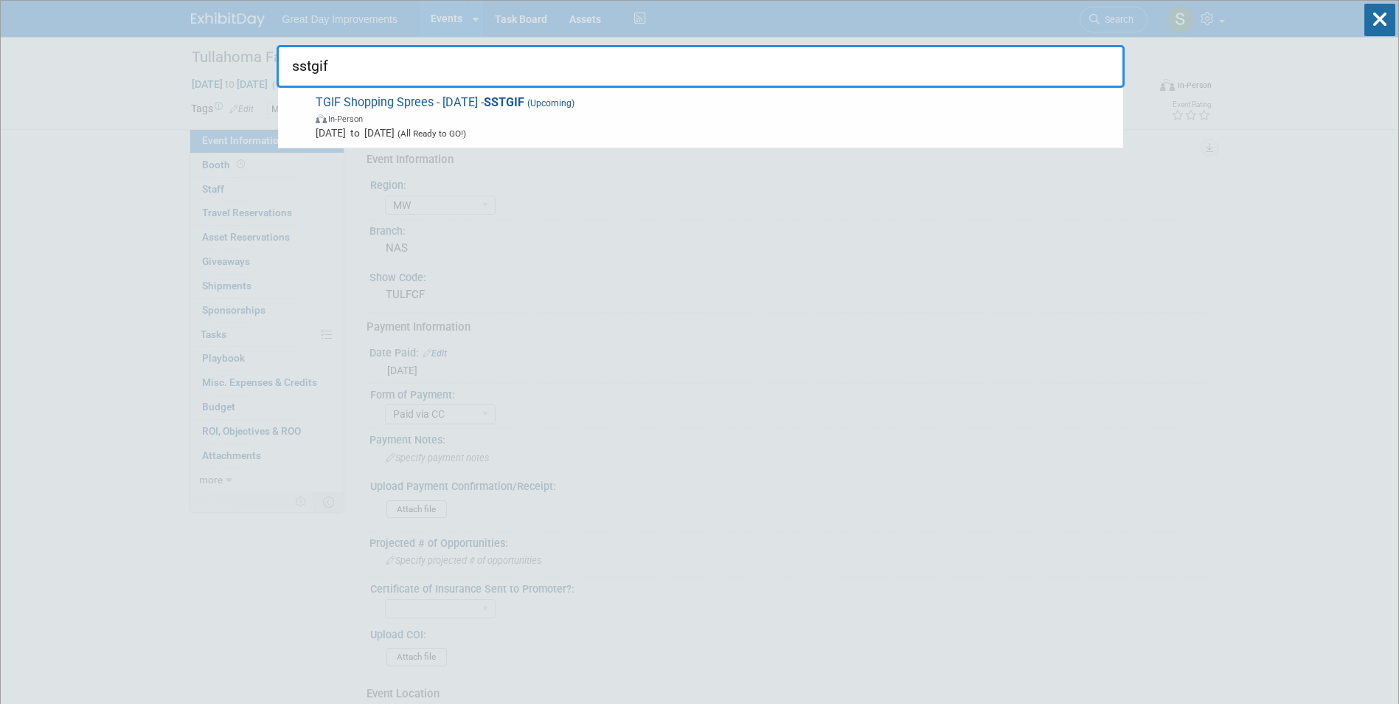
type input "sstgif"
click at [594, 117] on span "In-Person" at bounding box center [716, 118] width 800 height 15
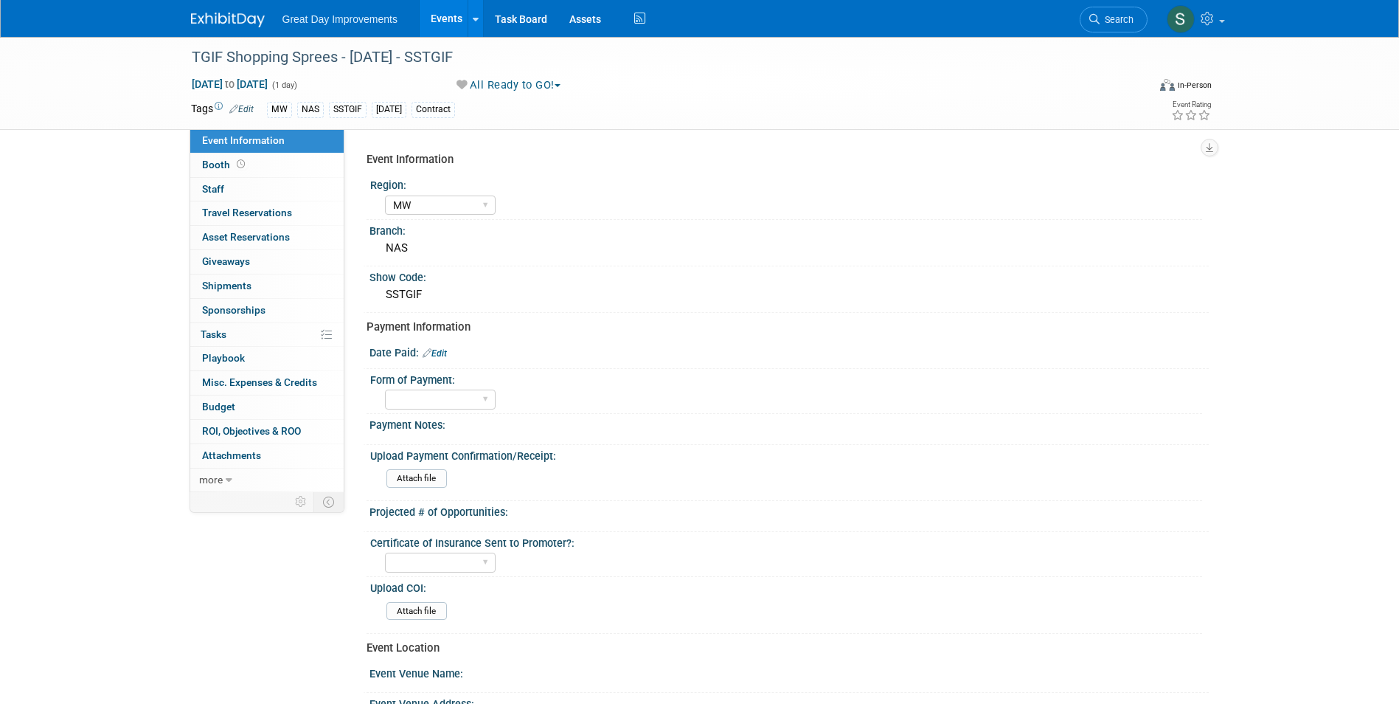
select select "MW"
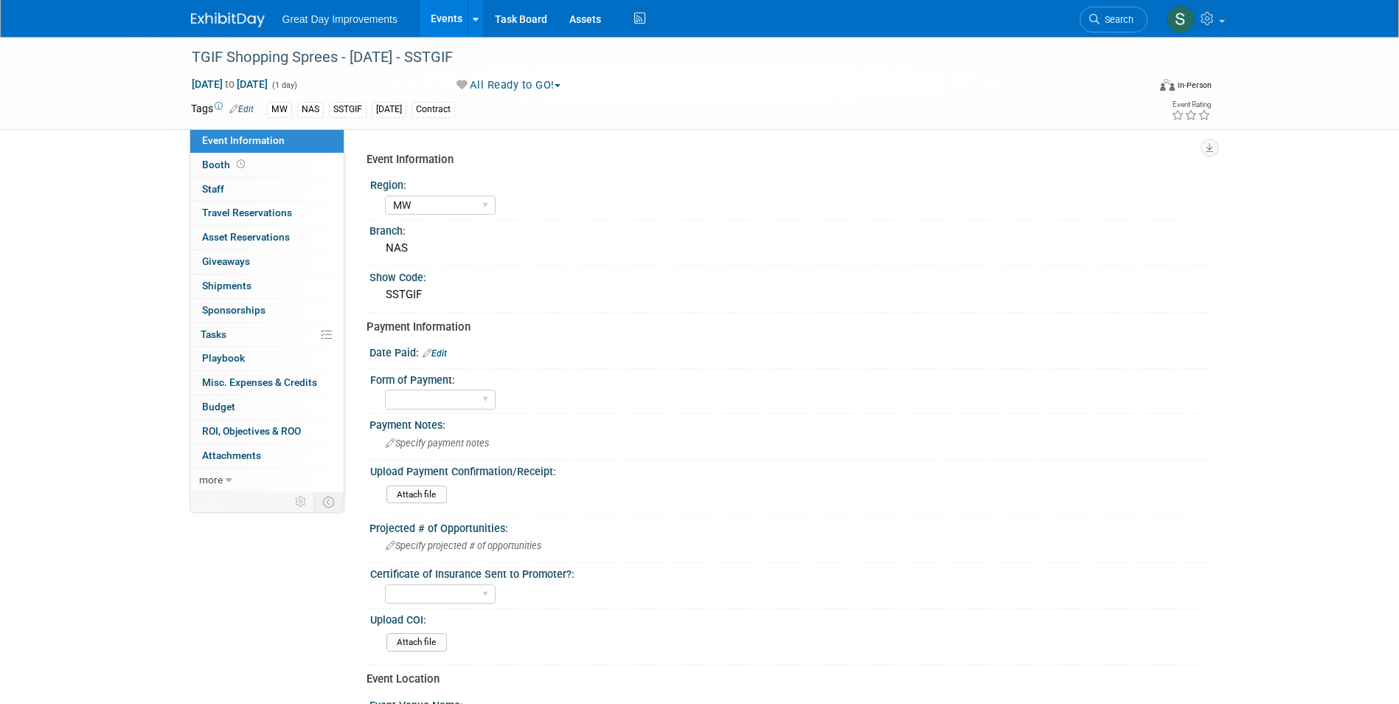
click at [445, 350] on link "Edit" at bounding box center [435, 353] width 24 height 10
select select "8"
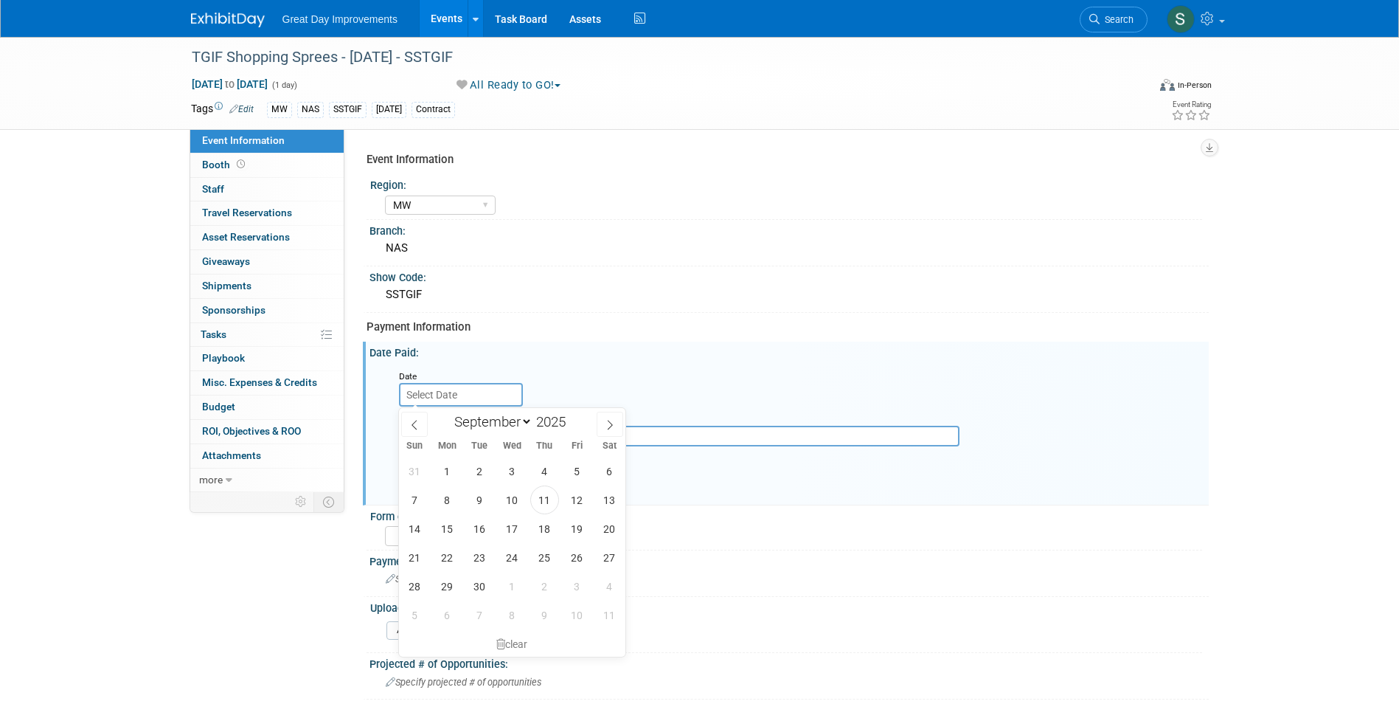
click at [457, 393] on input "text" at bounding box center [461, 395] width 124 height 24
drag, startPoint x: 552, startPoint y: 511, endPoint x: 545, endPoint y: 508, distance: 7.9
click at [552, 512] on div "31 1 2 3 4 5 6 7 8 9 10 11 12 13 14 15 16 17 18 19 20 21 22 23 24 25 26 27 28 2…" at bounding box center [512, 542] width 227 height 173
click at [544, 494] on span "11" at bounding box center [544, 499] width 29 height 29
type input "[DATE]"
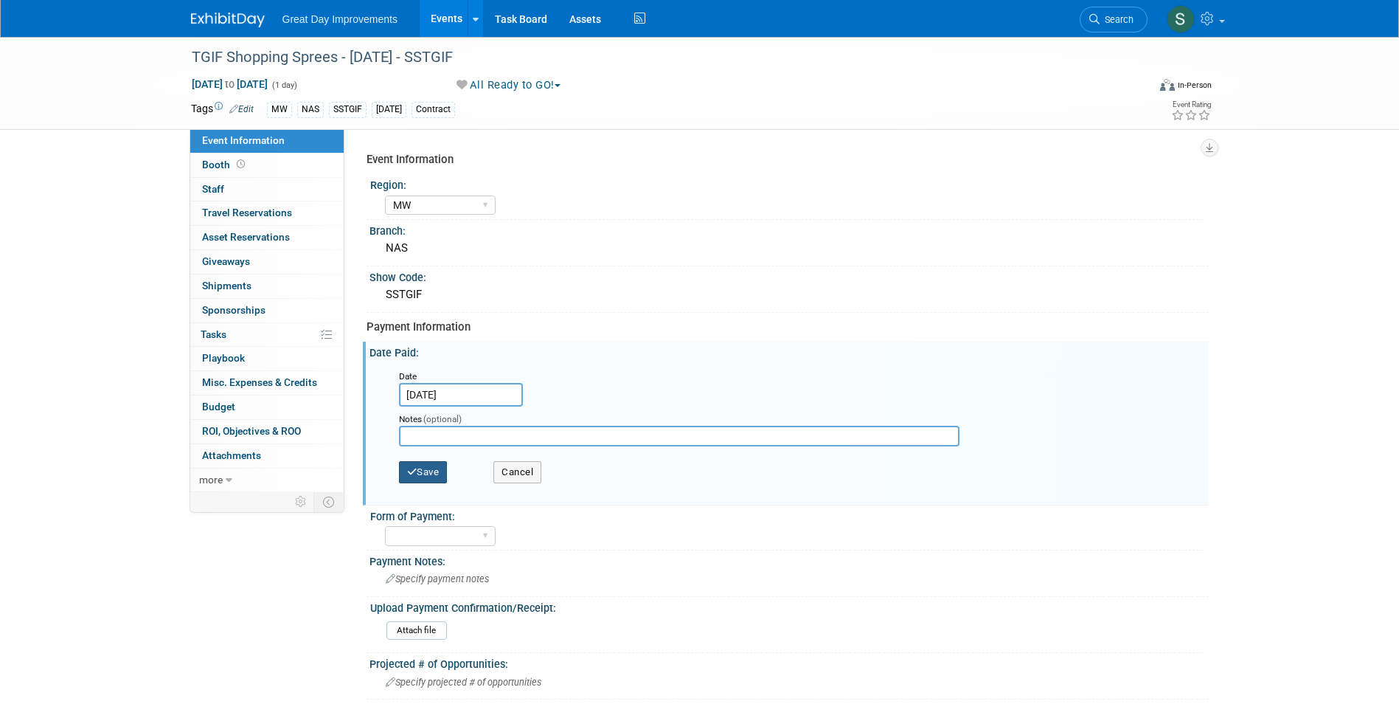
click at [442, 473] on button "Save" at bounding box center [423, 472] width 49 height 22
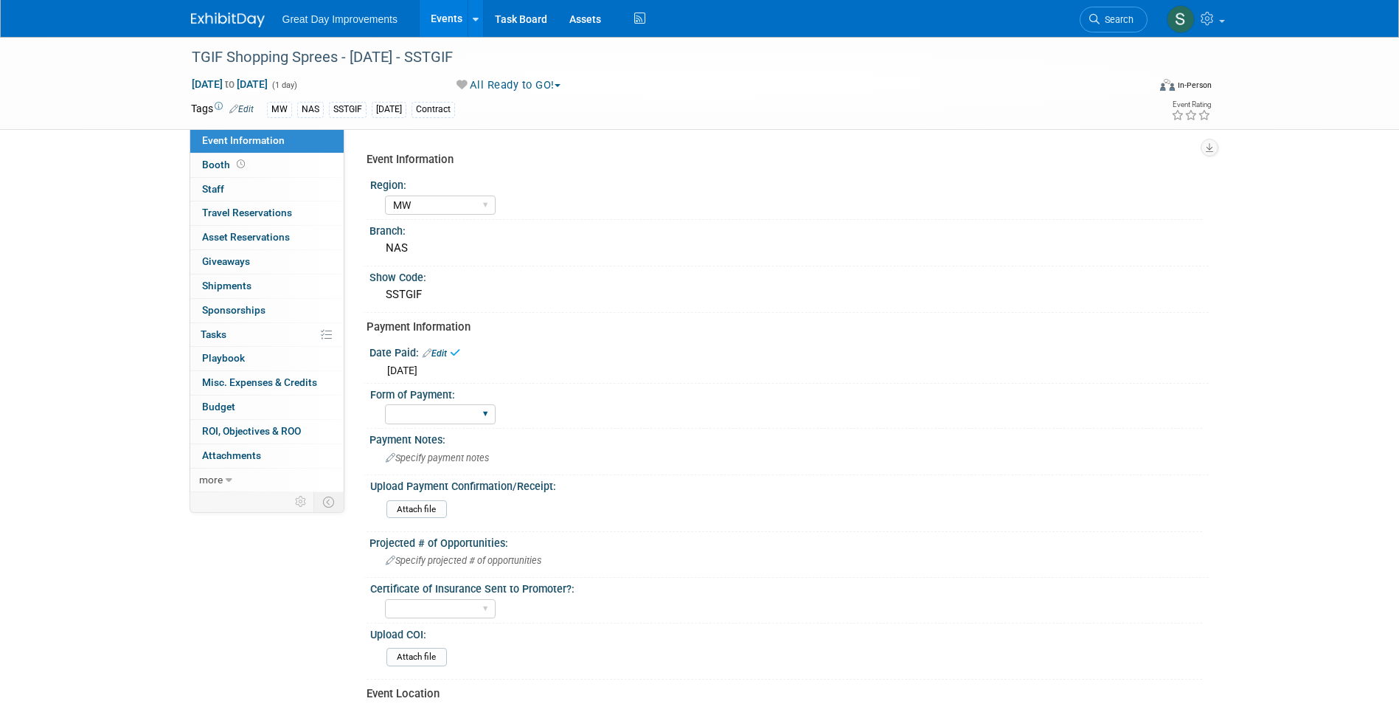
click at [434, 427] on div "Paid via CC Check Requested Pay at the Gate Other" at bounding box center [440, 413] width 111 height 27
click at [432, 416] on select "Paid via CC Check Requested Pay at the Gate Other" at bounding box center [440, 414] width 111 height 20
select select "Paid via CC"
click at [385, 404] on select "Paid via CC Check Requested Pay at the Gate Other" at bounding box center [440, 414] width 111 height 20
click at [238, 11] on link at bounding box center [236, 13] width 91 height 12
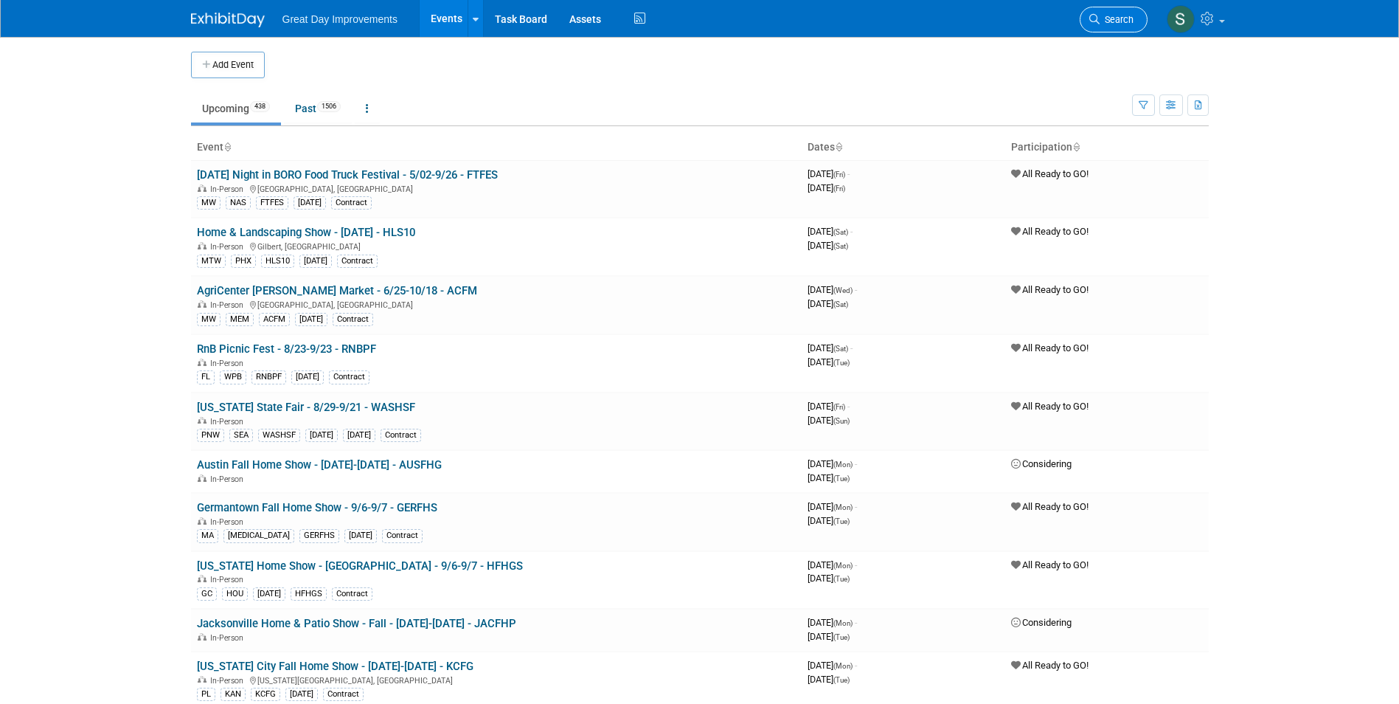
drag, startPoint x: 0, startPoint y: 0, endPoint x: 1124, endPoint y: 23, distance: 1124.1
click at [1124, 23] on span "Search" at bounding box center [1117, 19] width 34 height 11
click at [1084, 6] on li "Search" at bounding box center [1114, 18] width 68 height 36
click at [1113, 13] on link "Search" at bounding box center [1114, 20] width 68 height 26
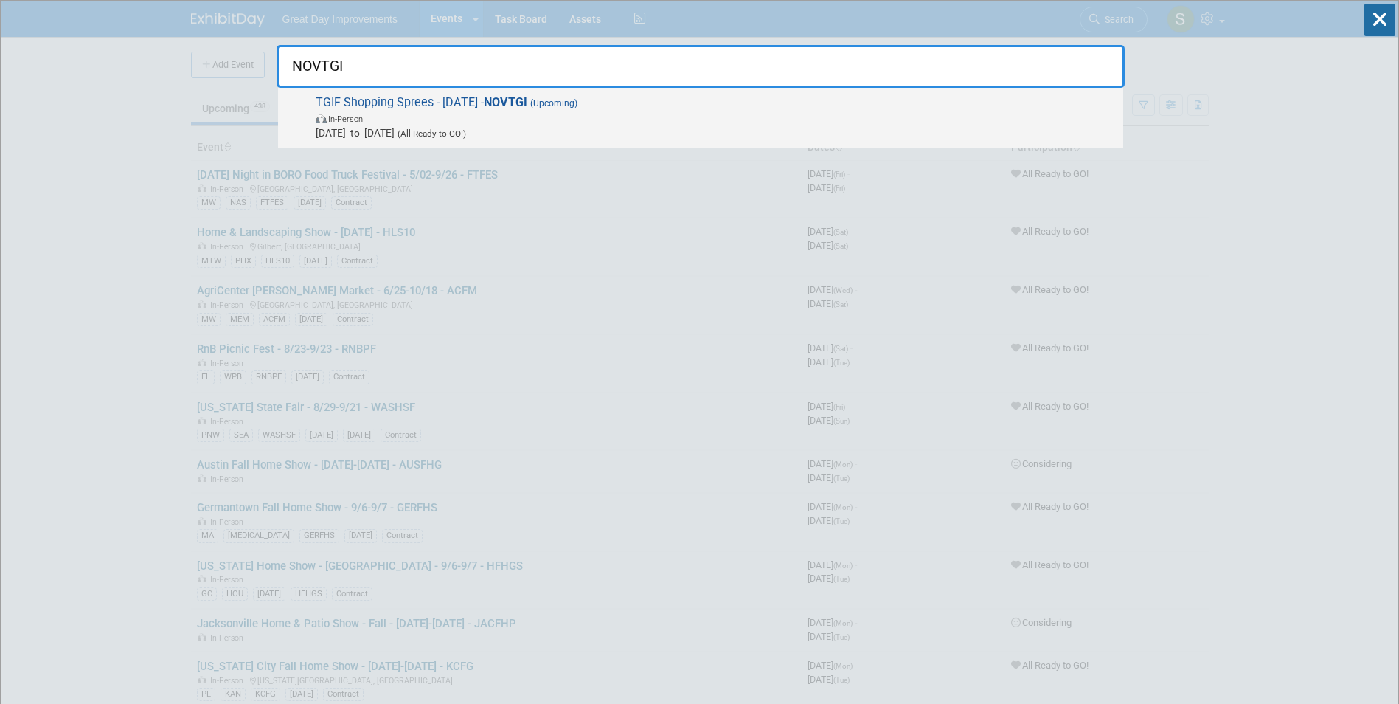
type input "NOVTGI"
click at [497, 126] on span "Nov 14, 2025 to Nov 14, 2025 (All Ready to GO!)" at bounding box center [716, 132] width 800 height 15
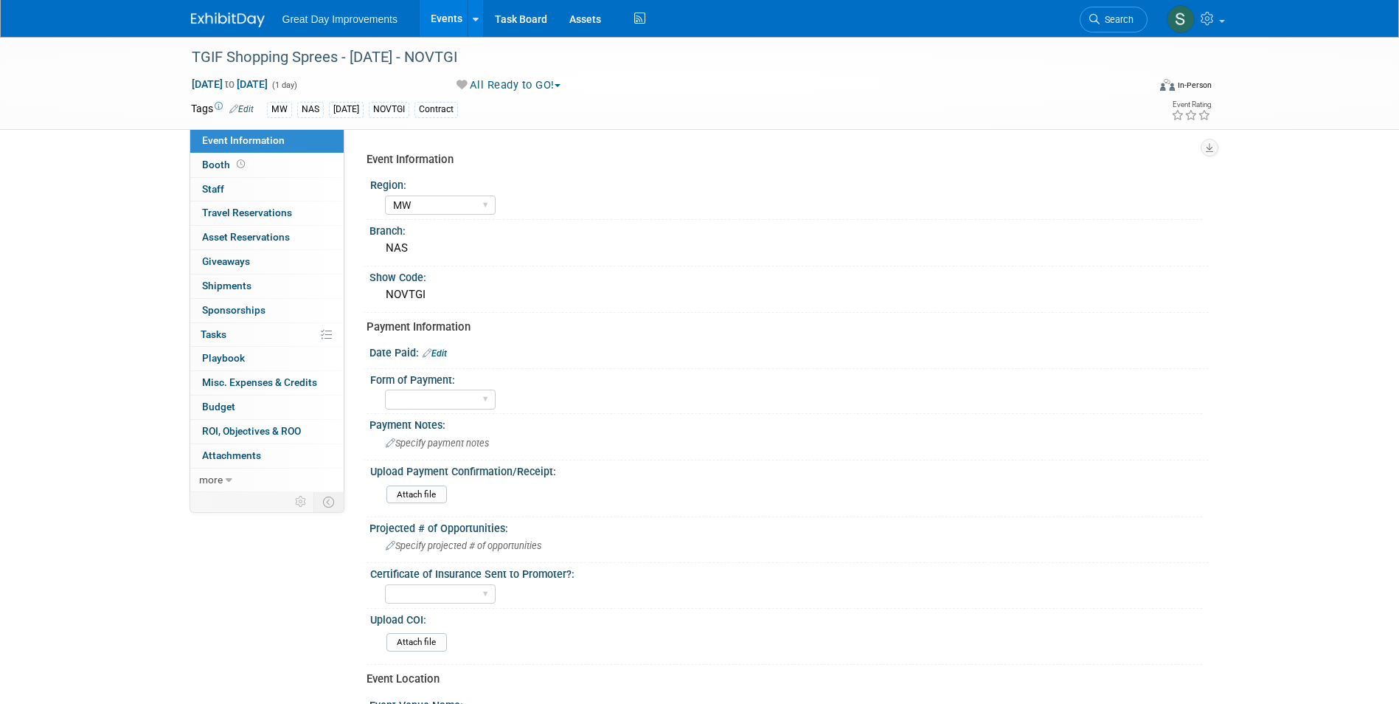
select select "MW"
click at [447, 350] on link "Edit" at bounding box center [435, 353] width 24 height 10
select select "8"
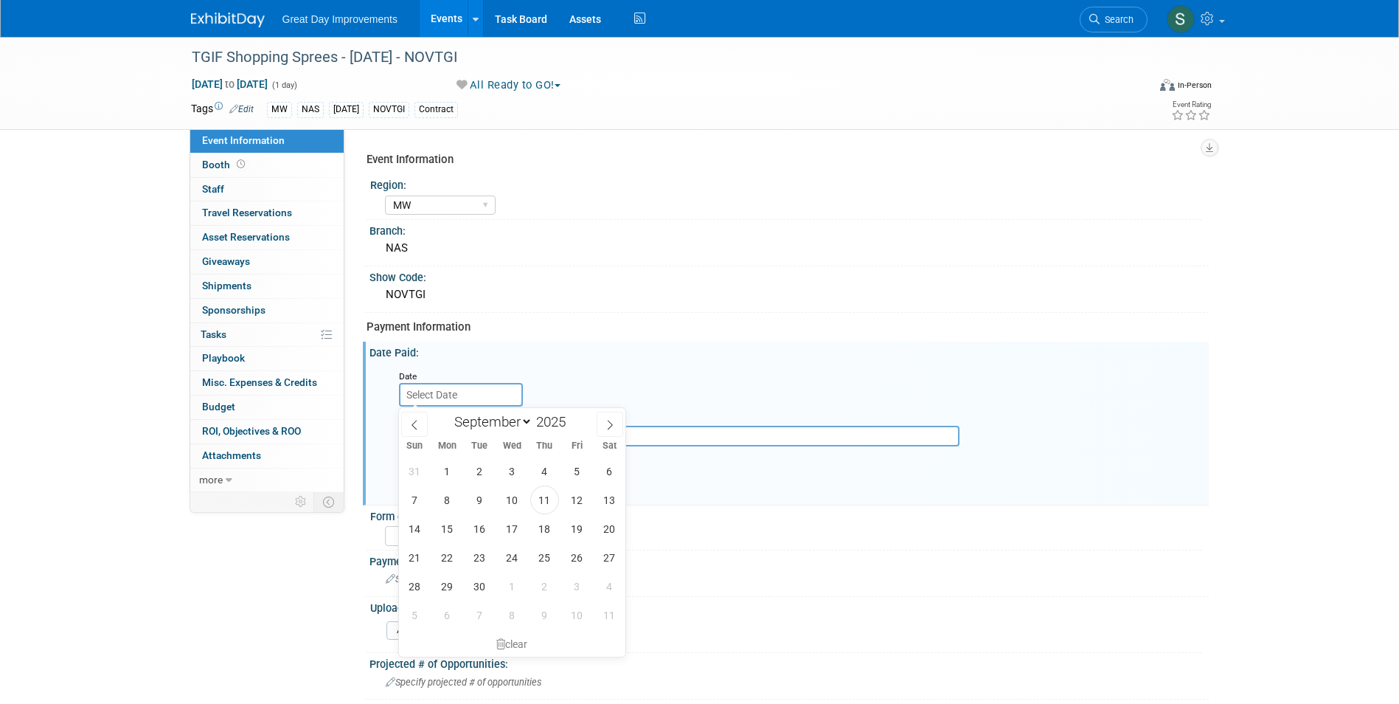
click at [479, 392] on input "text" at bounding box center [461, 395] width 124 height 24
click at [549, 501] on span "11" at bounding box center [544, 499] width 29 height 29
type input "[DATE]"
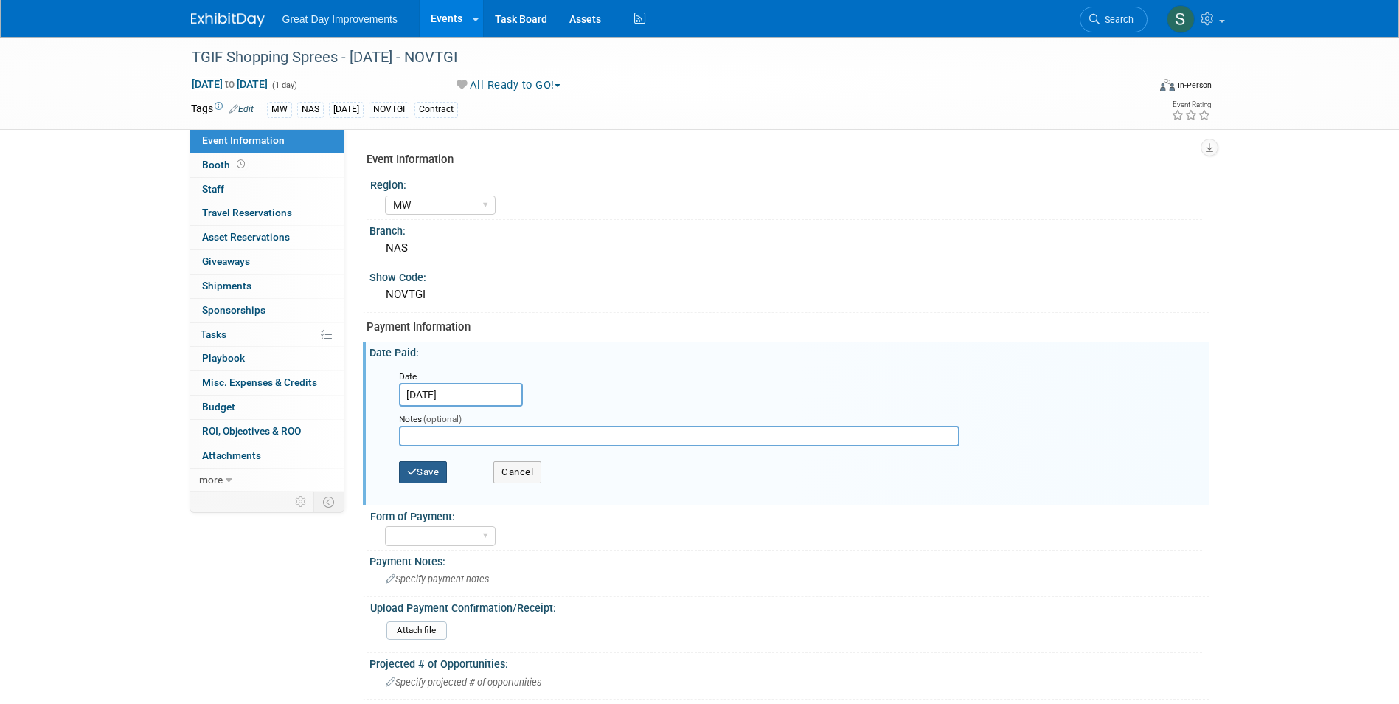
click at [441, 471] on button "Save" at bounding box center [423, 472] width 49 height 22
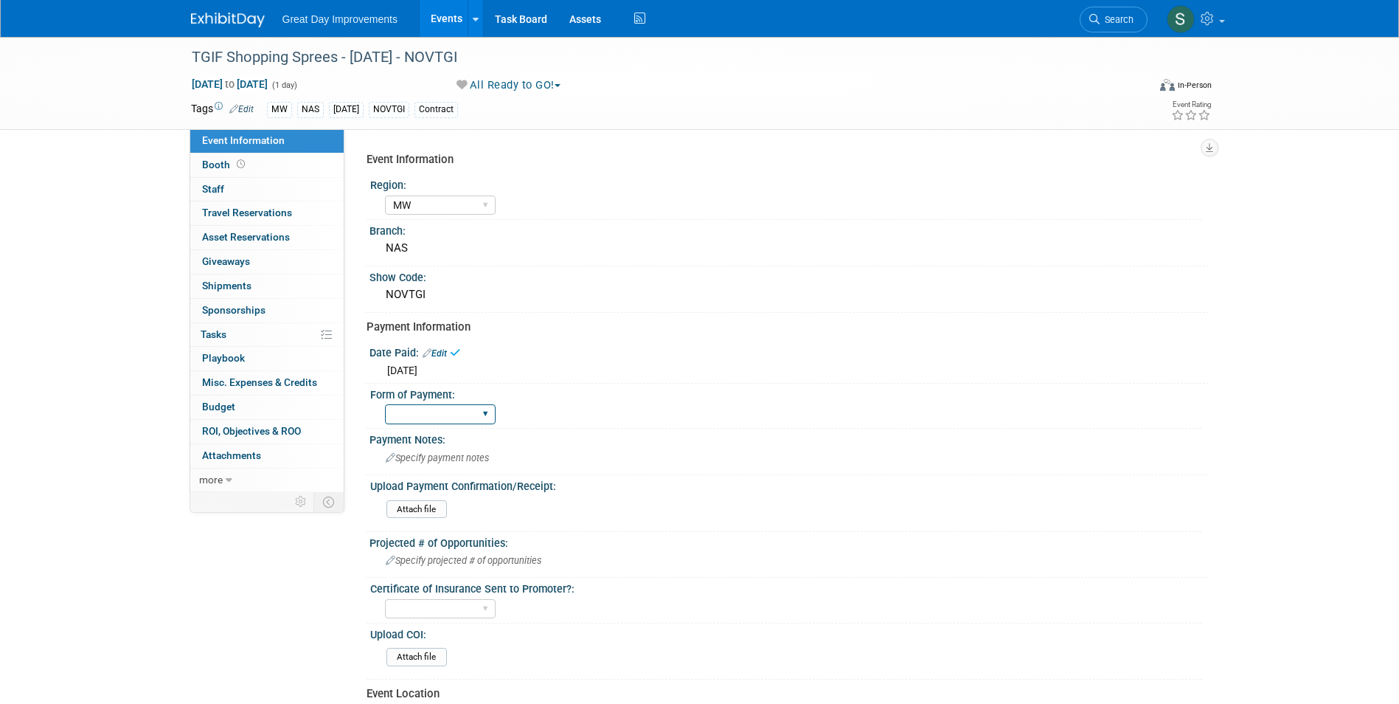
click at [450, 415] on select "Paid via CC Check Requested Pay at the Gate Other" at bounding box center [440, 414] width 111 height 20
select select "Paid via CC"
click at [385, 404] on select "Paid via CC Check Requested Pay at the Gate Other" at bounding box center [440, 414] width 111 height 20
click at [229, 7] on link at bounding box center [236, 13] width 91 height 12
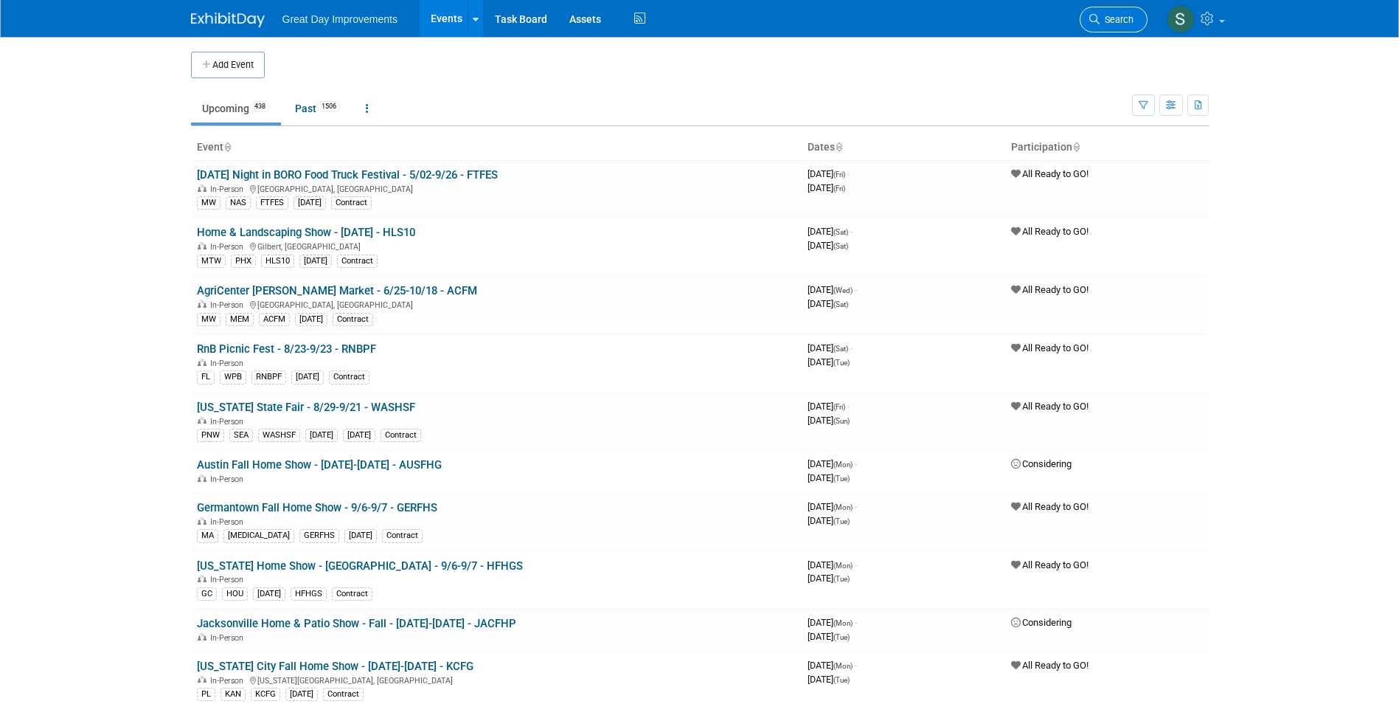
click at [1098, 22] on icon at bounding box center [1094, 19] width 10 height 10
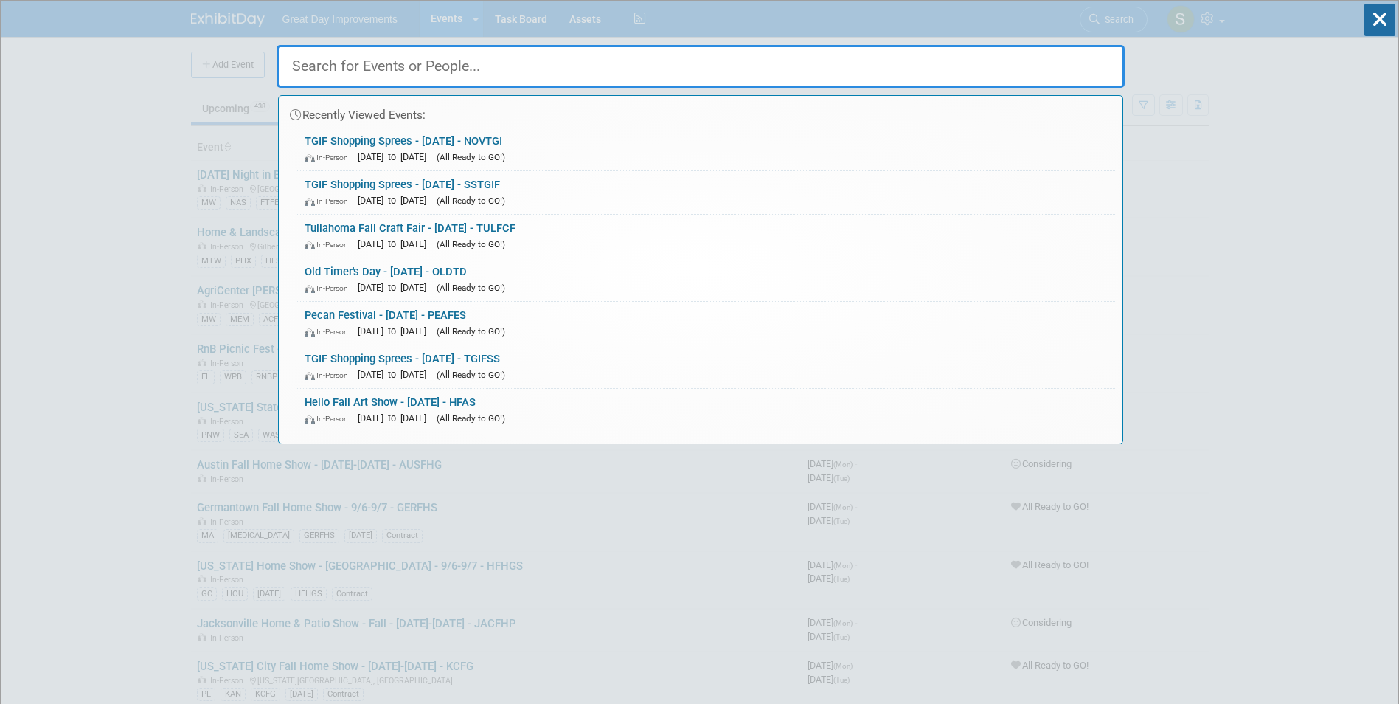
click at [575, 63] on input "text" at bounding box center [701, 66] width 848 height 43
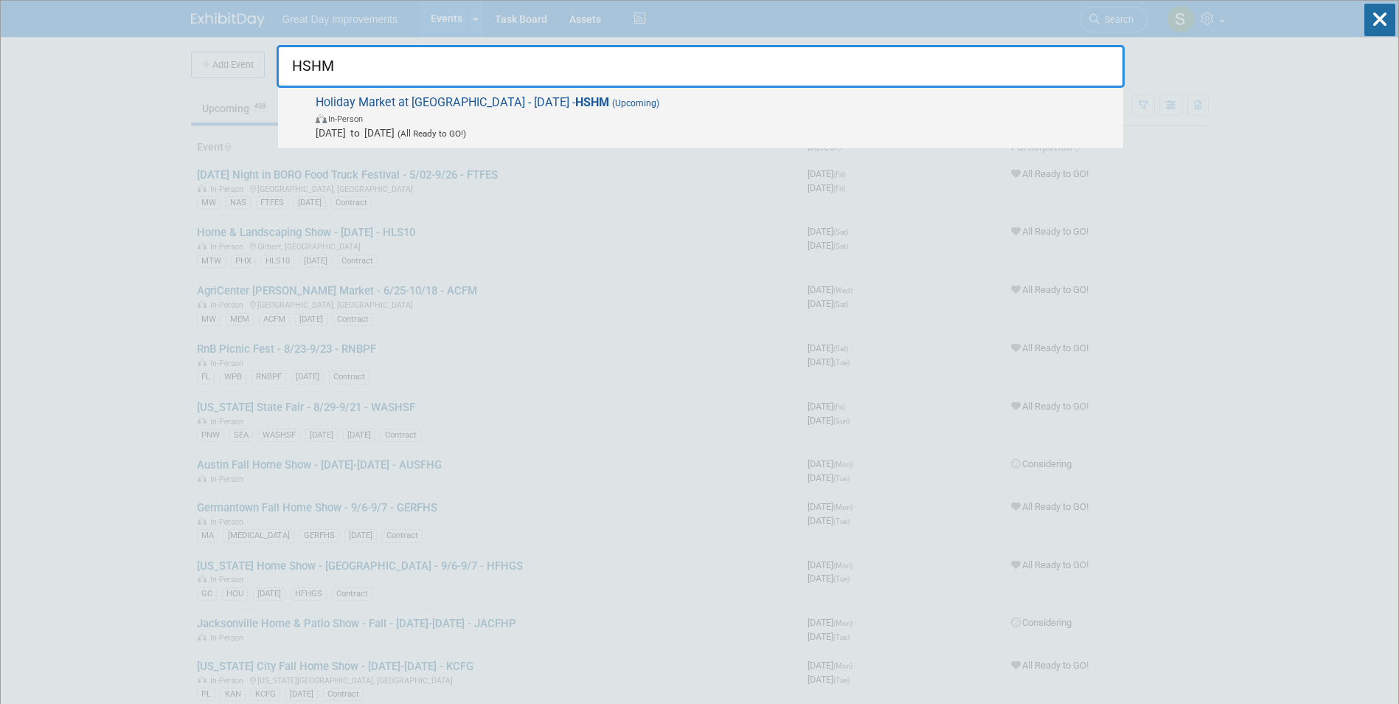
type input "HSHM"
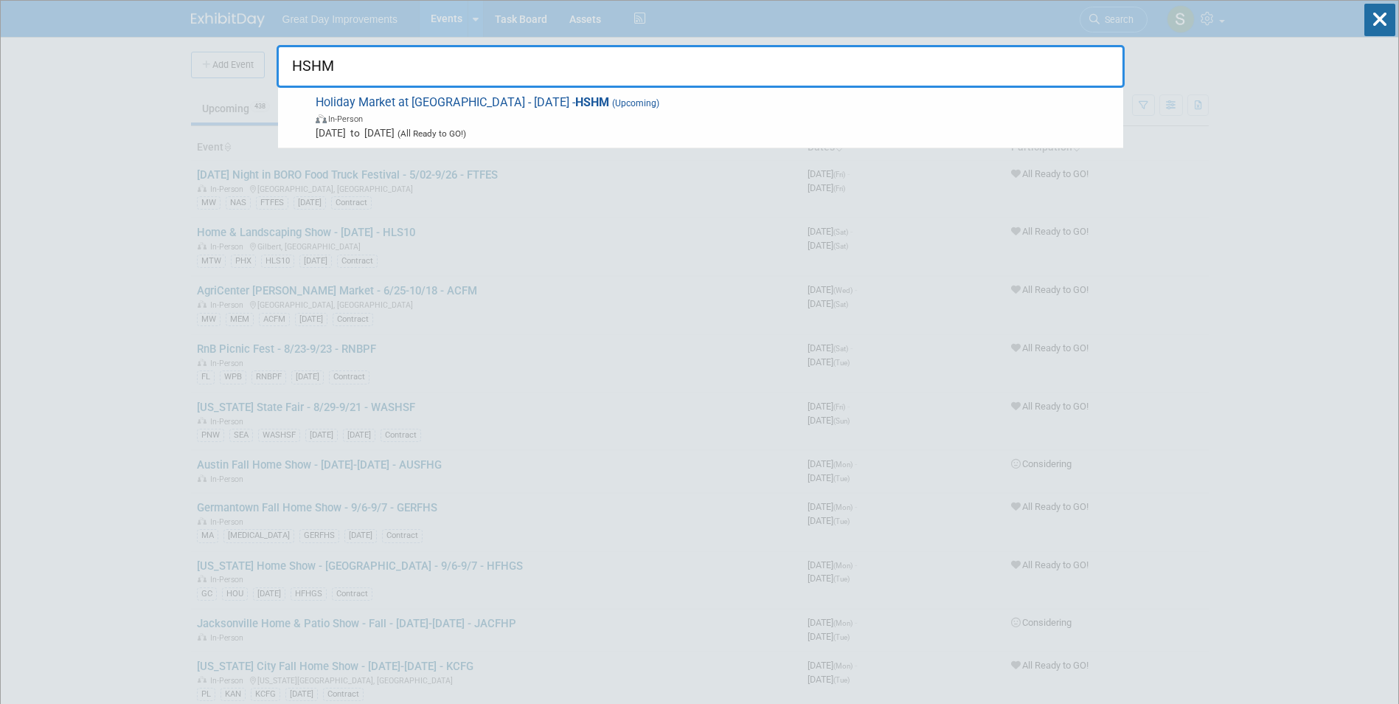
click at [549, 142] on div "Holiday Market at [GEOGRAPHIC_DATA] - [DATE] - HSHM (Upcoming) In-Person [DATE]…" at bounding box center [700, 118] width 845 height 60
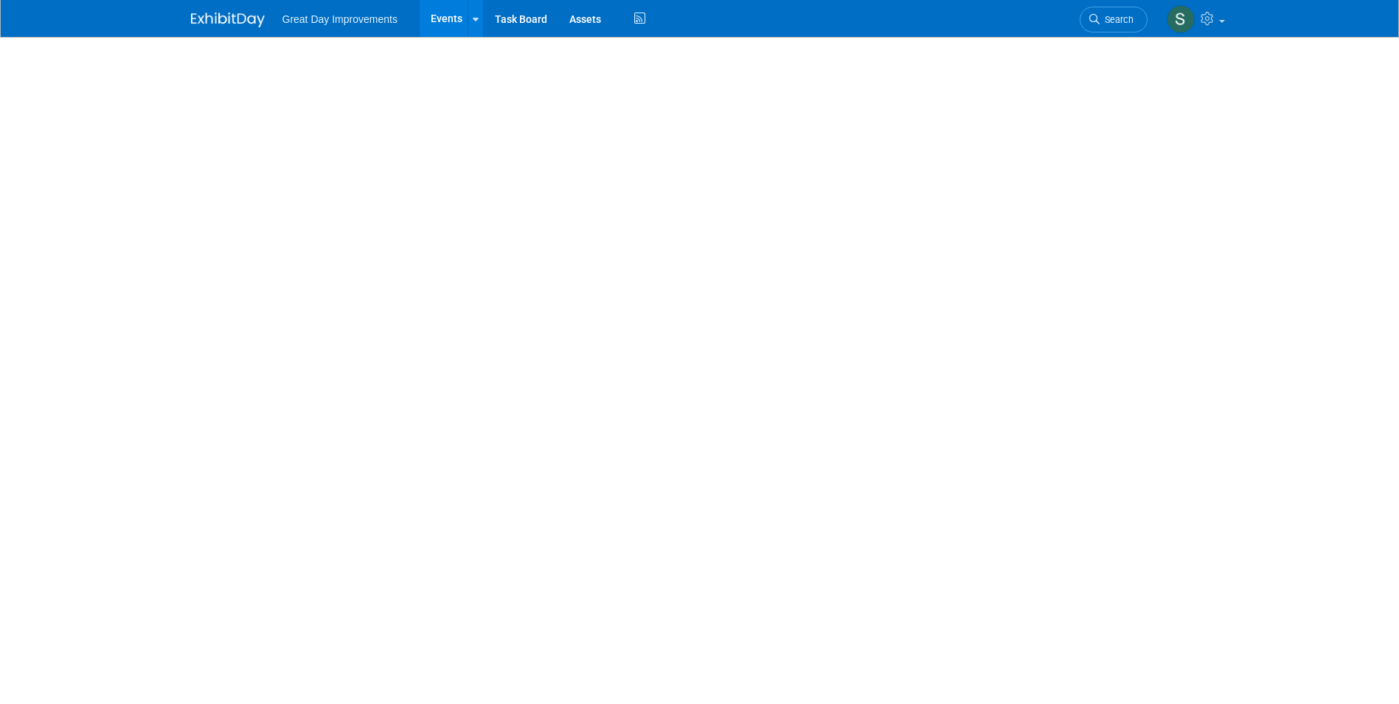
select select "MW"
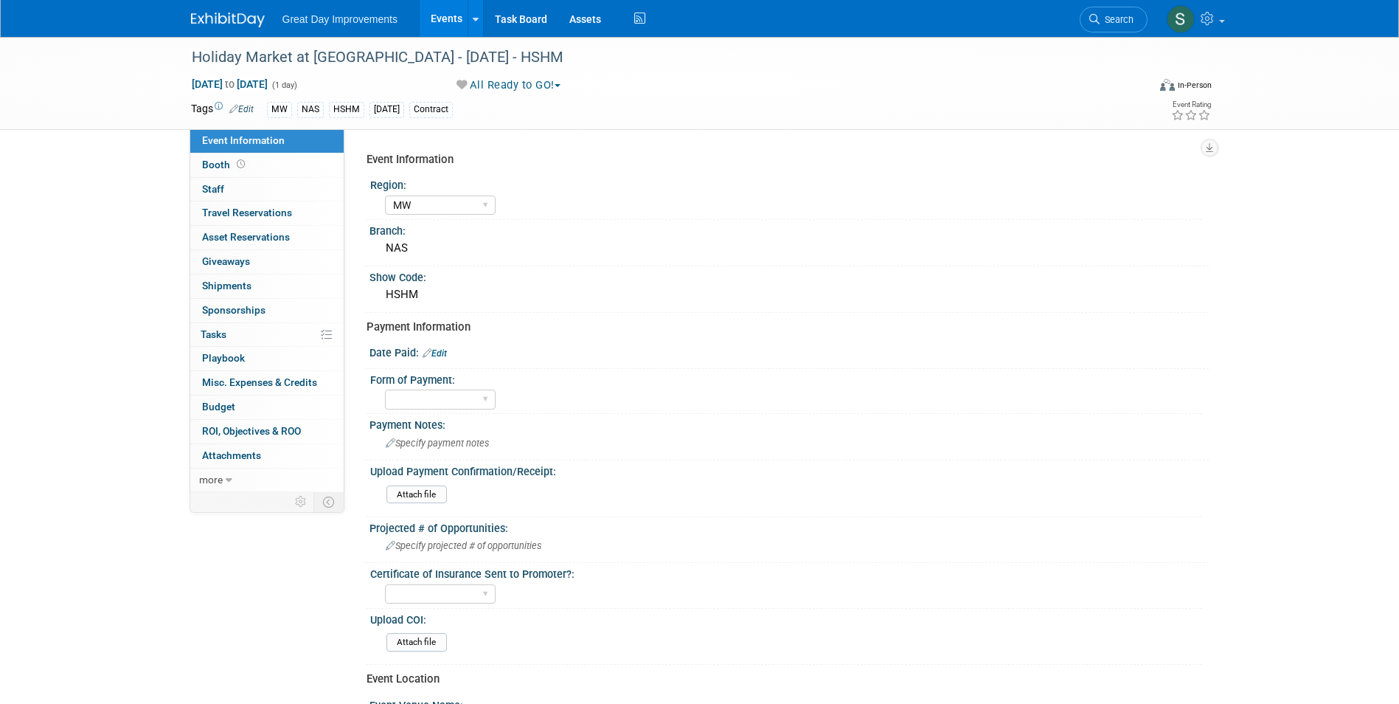
click at [447, 349] on link "Edit" at bounding box center [435, 353] width 24 height 10
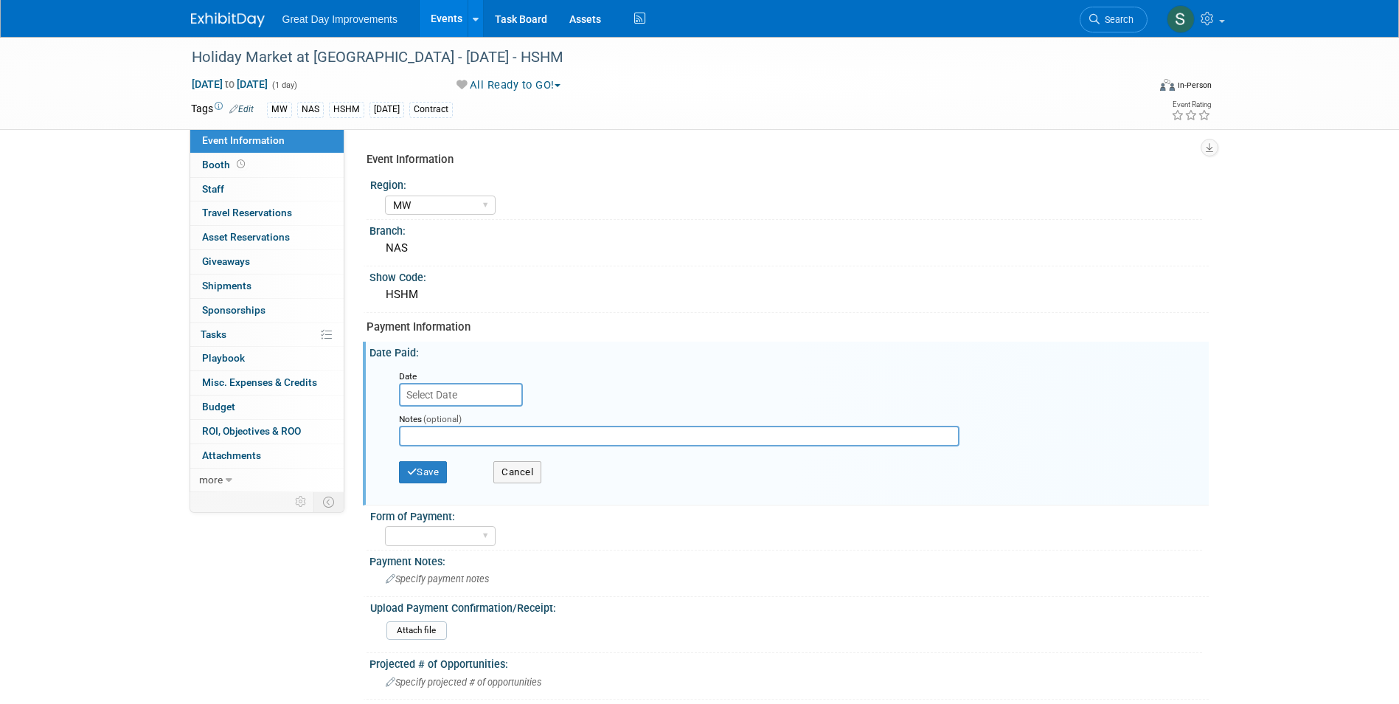
click at [486, 389] on input "text" at bounding box center [461, 395] width 124 height 24
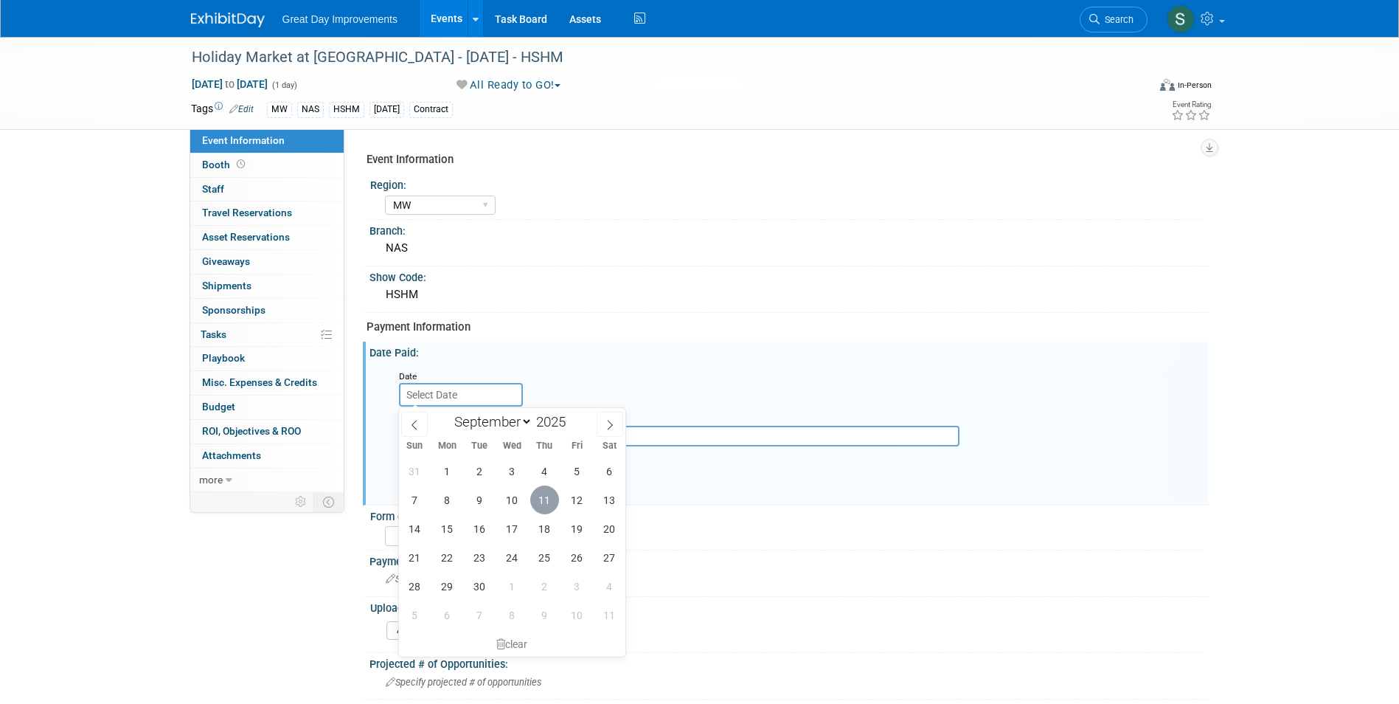
click at [544, 493] on span "11" at bounding box center [544, 499] width 29 height 29
type input "Sep 11, 2025"
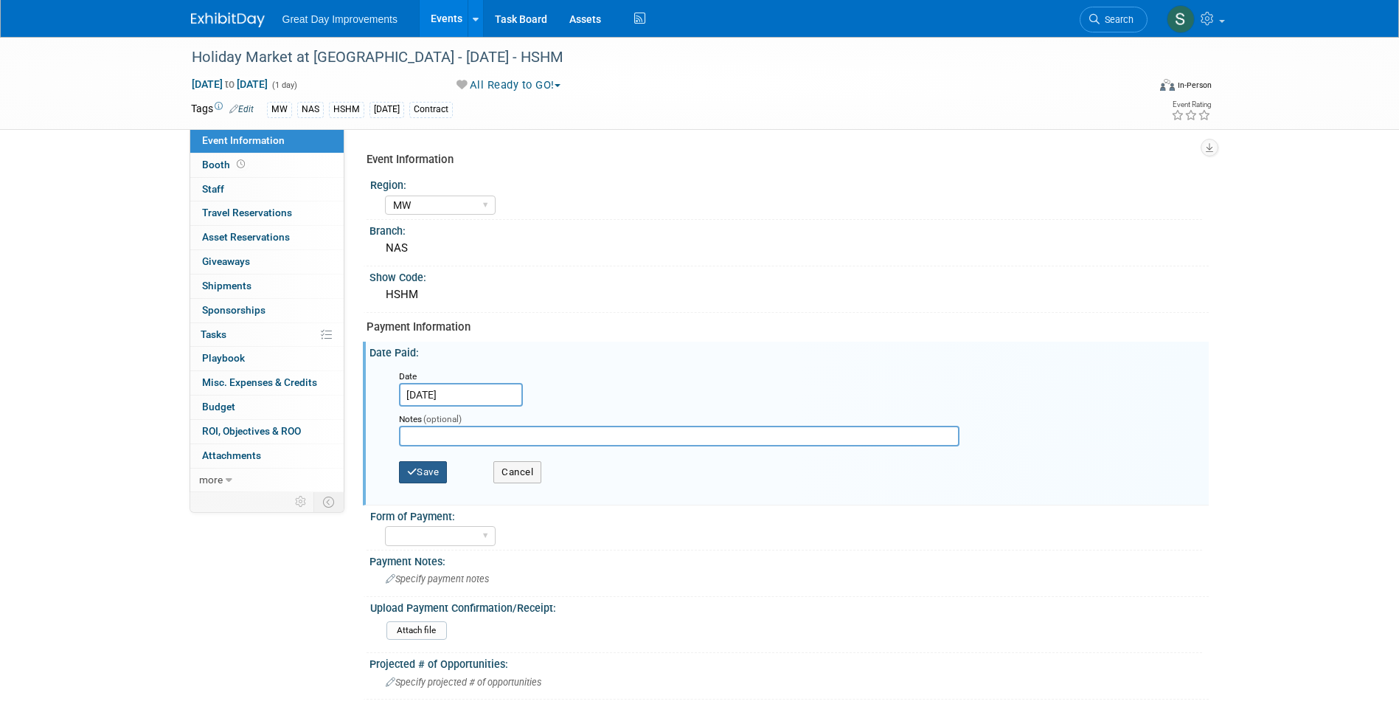
click at [442, 465] on button "Save" at bounding box center [423, 472] width 49 height 22
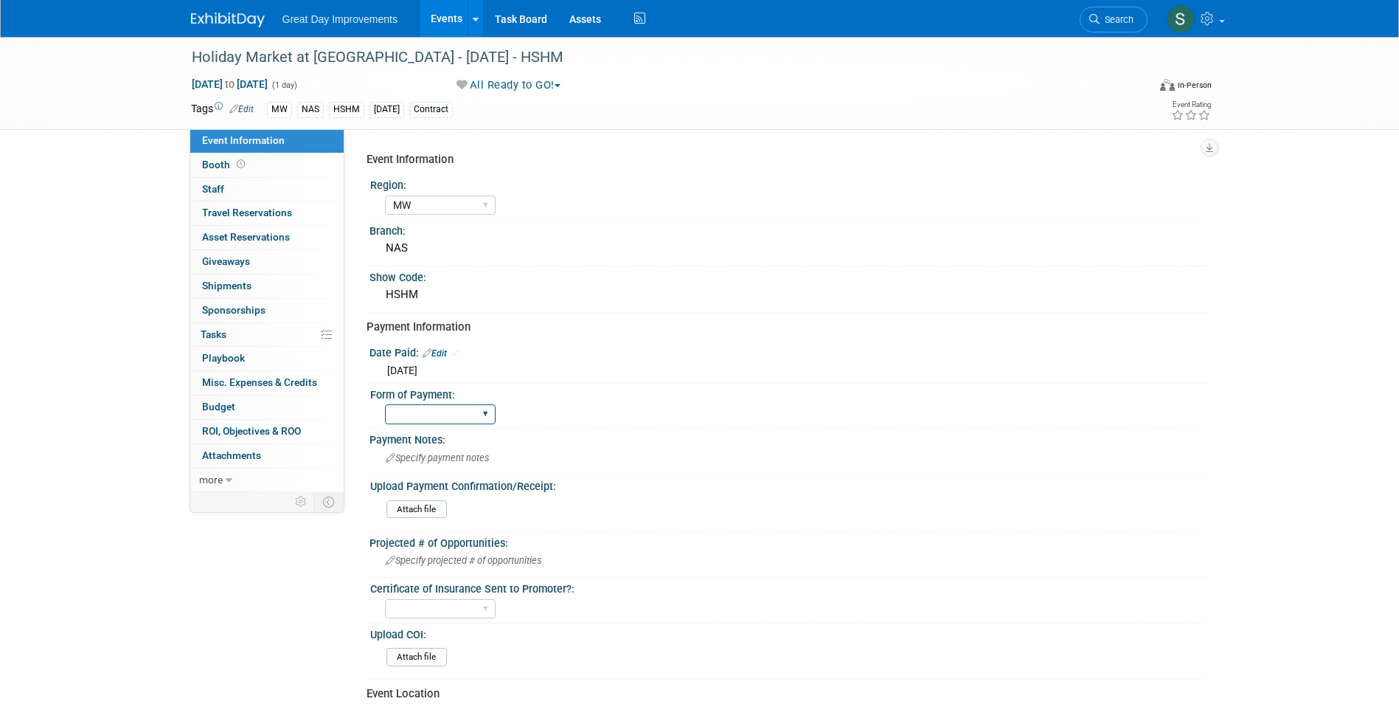
click at [467, 410] on select "Paid via CC Check Requested Pay at the Gate Other" at bounding box center [440, 414] width 111 height 20
select select "Paid via CC"
click at [385, 404] on select "Paid via CC Check Requested Pay at the Gate Other" at bounding box center [440, 414] width 111 height 20
click at [1122, 7] on link "Search" at bounding box center [1114, 20] width 68 height 26
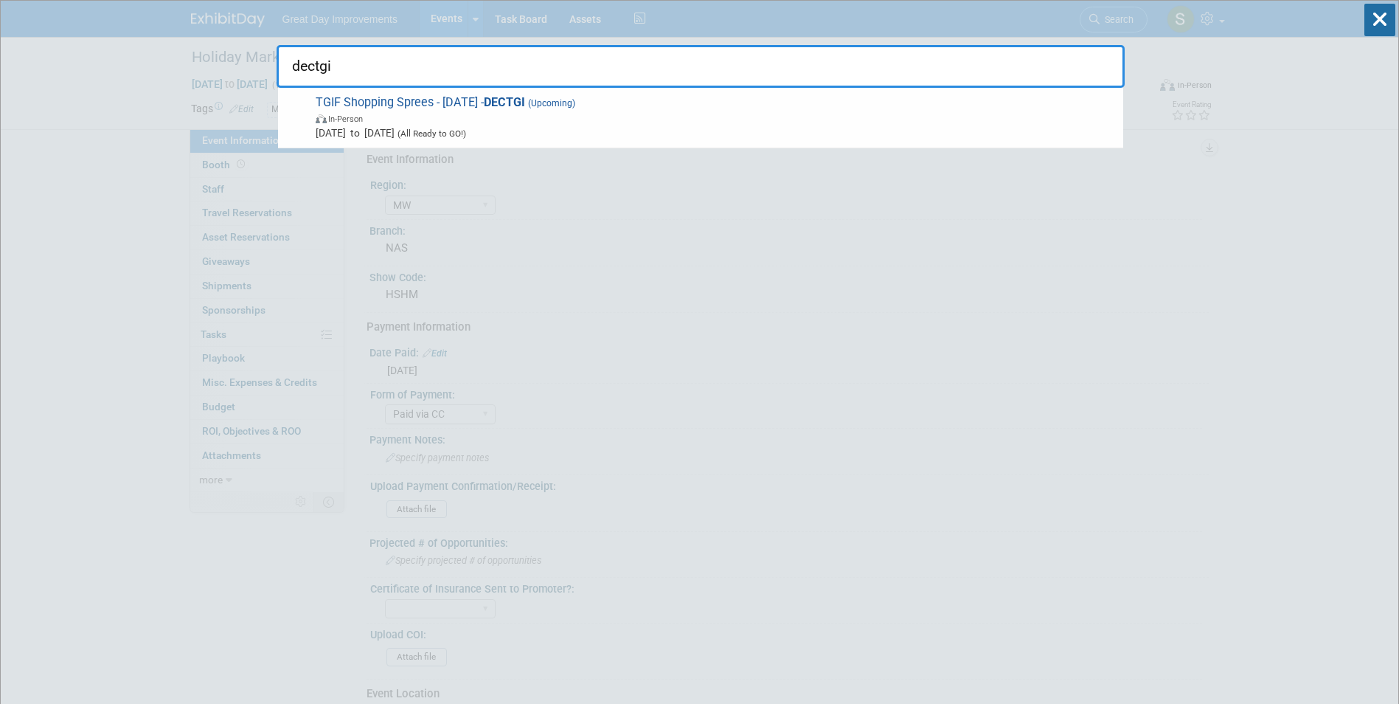
type input "dectgi"
click at [684, 104] on span "TGIF Shopping Sprees - 12/5/25 - DECTGI (Upcoming) In-Person Dec 5, 2025 to Dec…" at bounding box center [713, 117] width 805 height 45
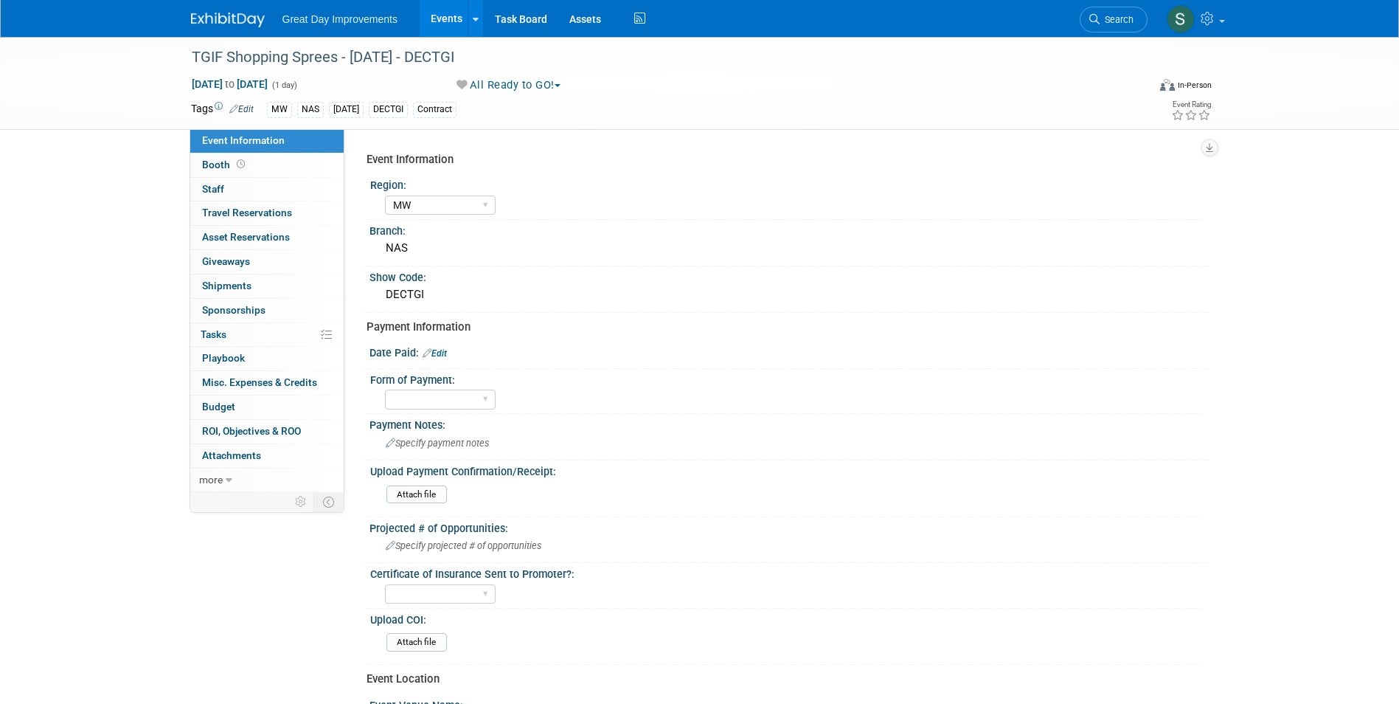
select select "MW"
click at [440, 350] on link "Edit" at bounding box center [435, 353] width 24 height 10
select select "8"
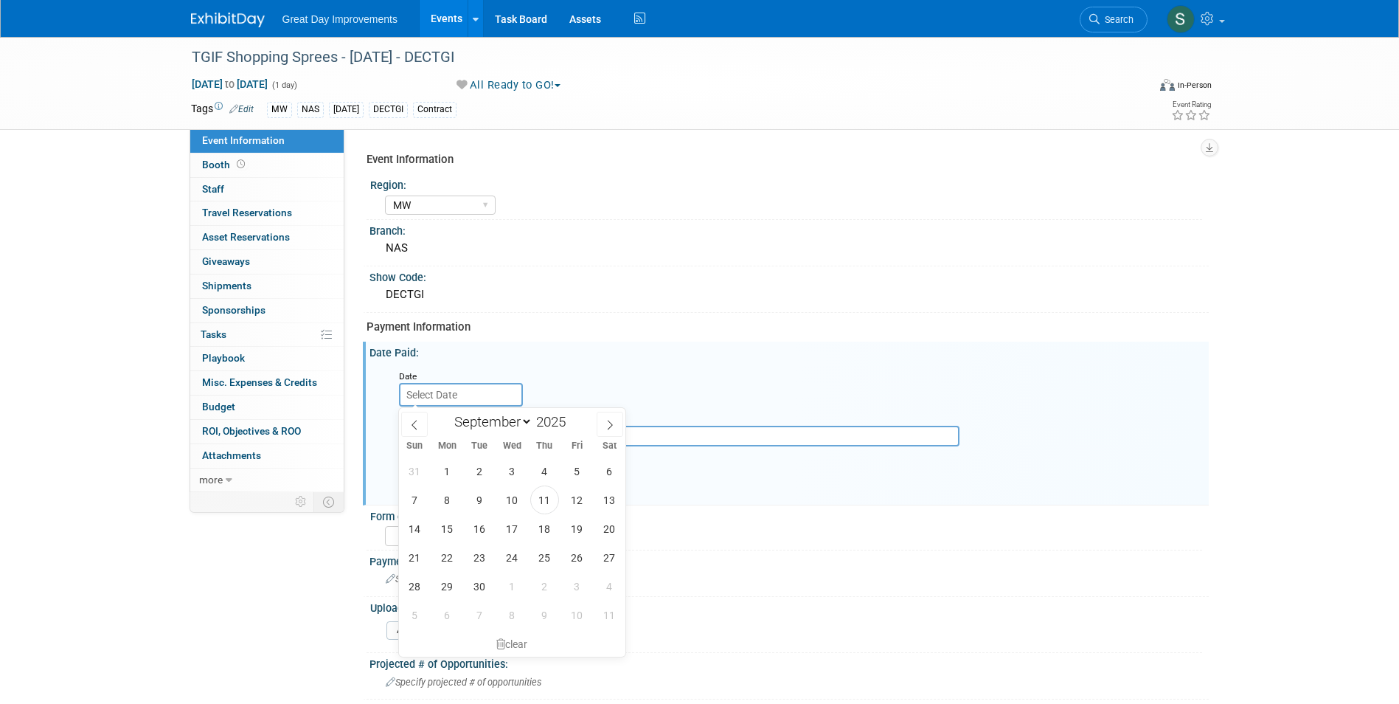
click at [469, 400] on input "text" at bounding box center [461, 395] width 124 height 24
click at [555, 507] on div "31 1 2 3 4 5 6 7 8 9 10 11 12 13 14 15 16 17 18 19 20 21 22 23 24 25 26 27 28 2…" at bounding box center [512, 542] width 227 height 173
click at [552, 506] on span "11" at bounding box center [544, 499] width 29 height 29
type input "Sep 11, 2025"
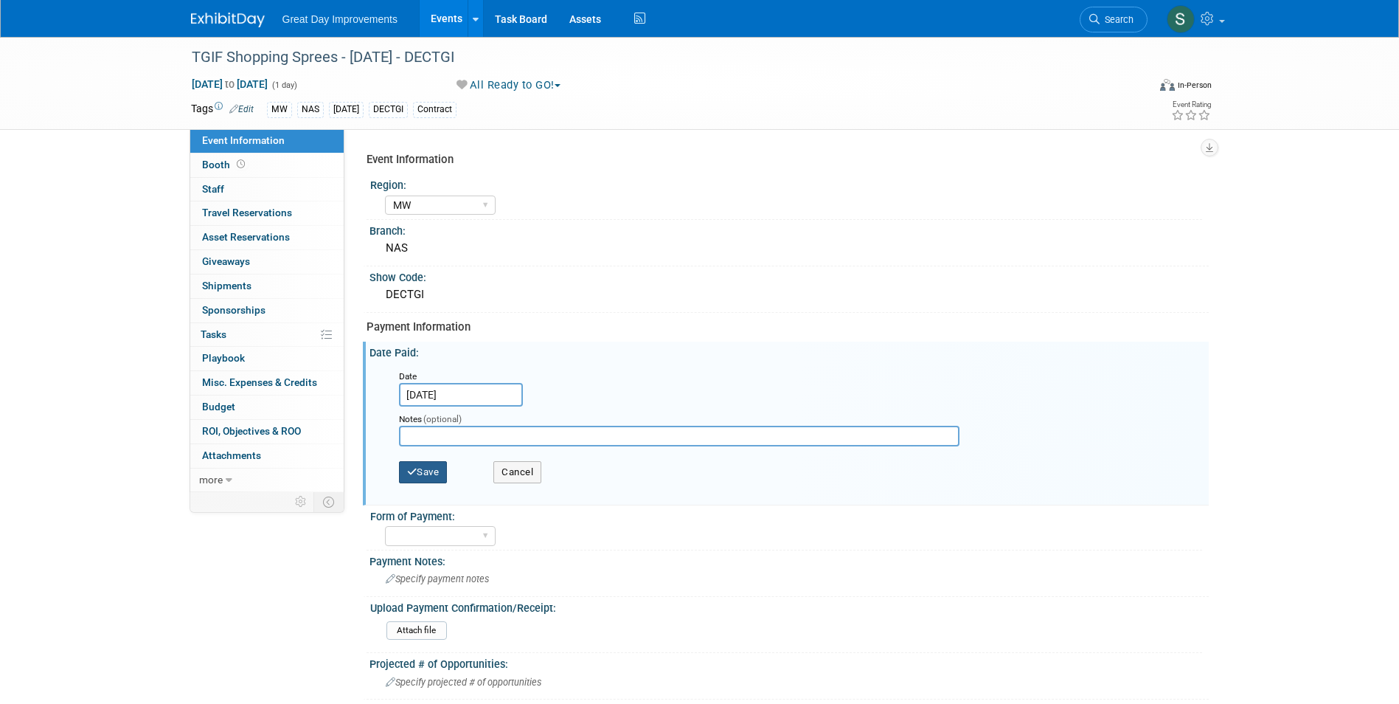
click at [442, 465] on button "Save" at bounding box center [423, 472] width 49 height 22
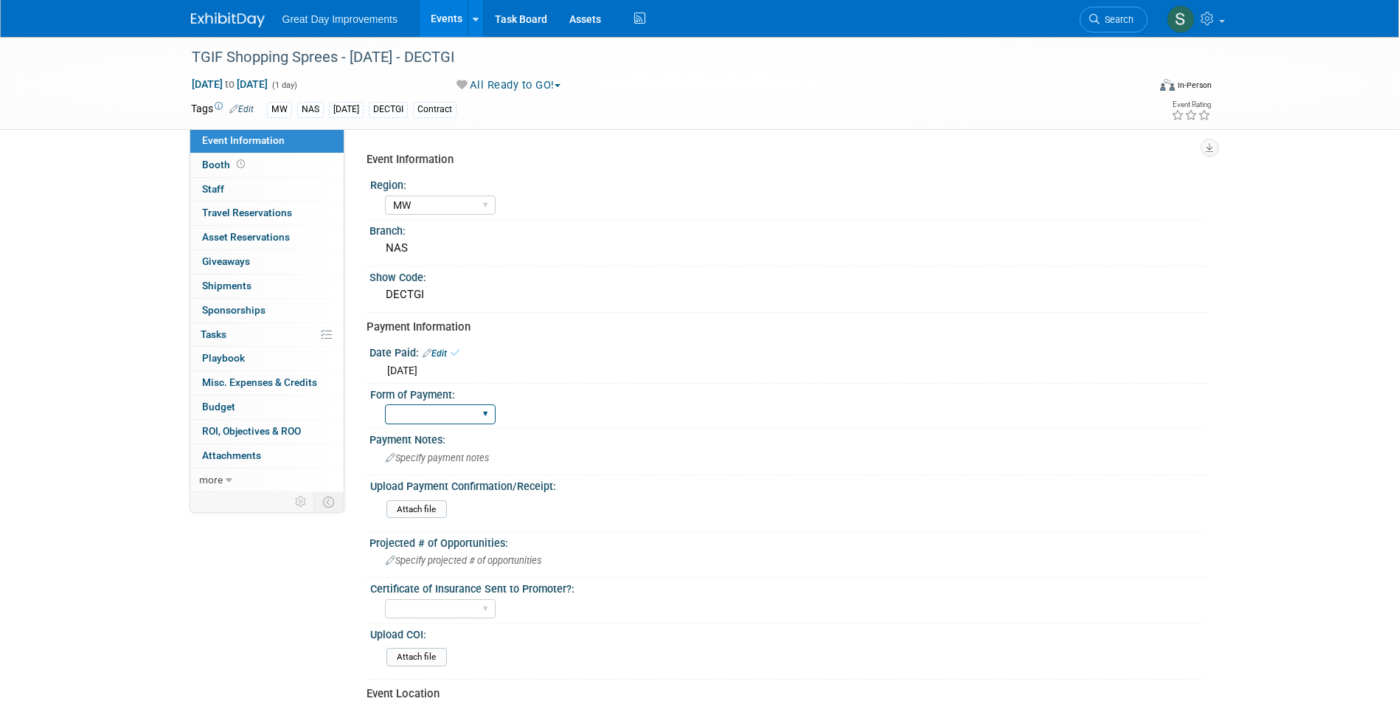
click at [454, 423] on select "Paid via CC Check Requested Pay at the Gate Other" at bounding box center [440, 414] width 111 height 20
select select "Paid via CC"
click at [385, 404] on select "Paid via CC Check Requested Pay at the Gate Other" at bounding box center [440, 414] width 111 height 20
click at [1127, 29] on link "Search" at bounding box center [1114, 20] width 68 height 26
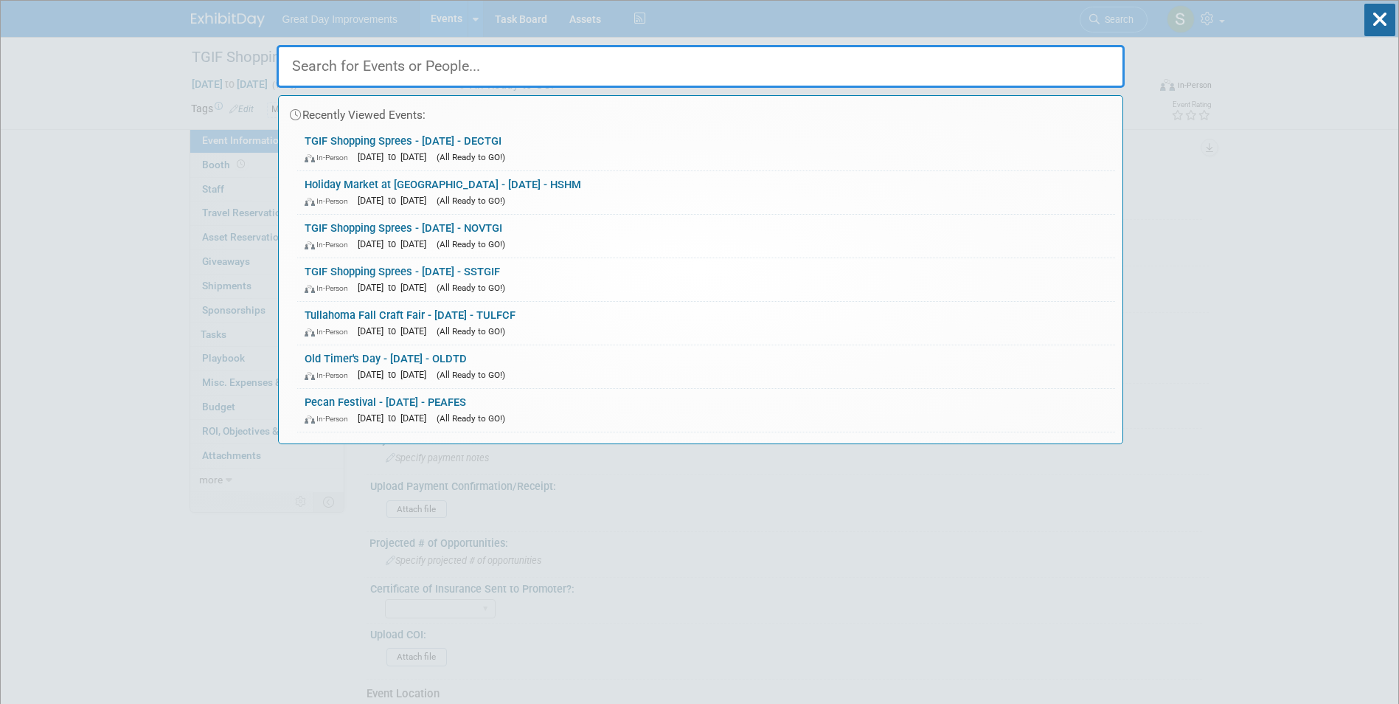
click at [608, 67] on input "text" at bounding box center [701, 66] width 848 height 43
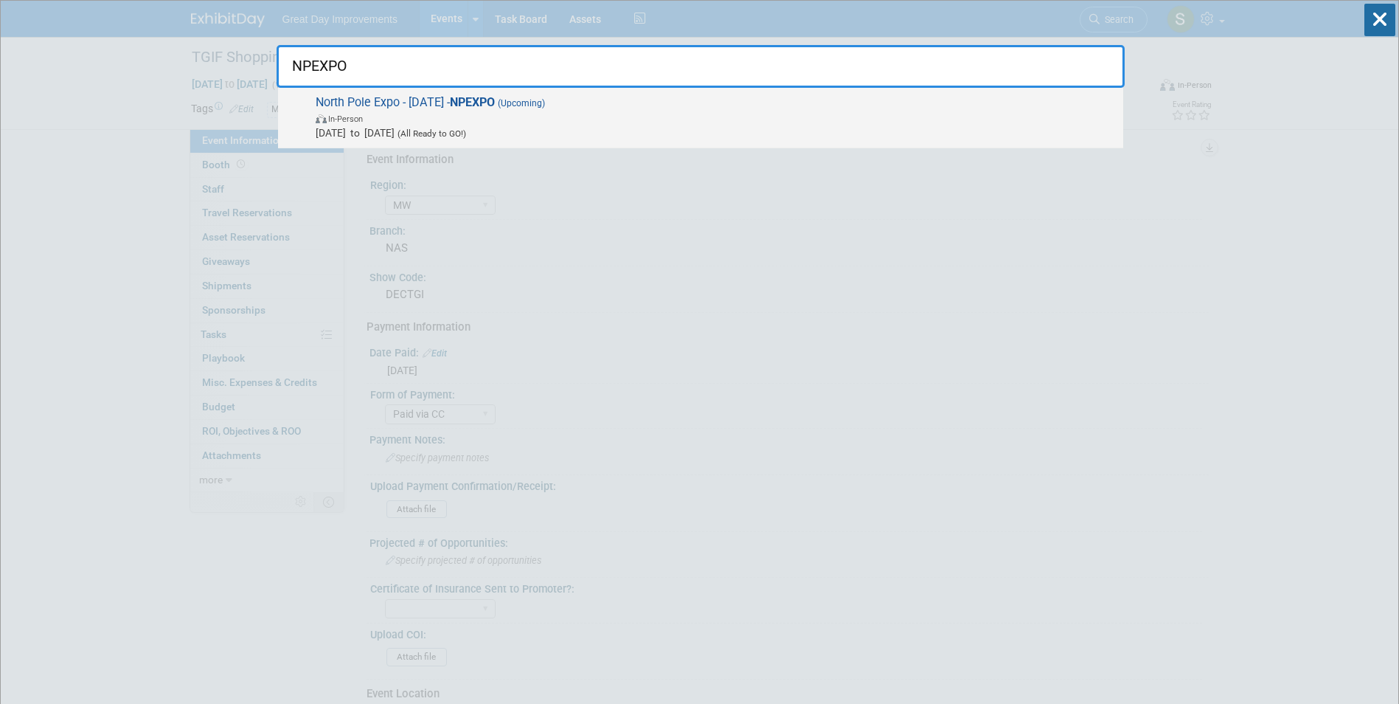
type input "NPEXPO"
click at [576, 108] on span "North Pole Expo - 12/13/25 - NPEXPO (Upcoming) In-Person Nov 13, 2025 to Nov 13…" at bounding box center [713, 117] width 805 height 45
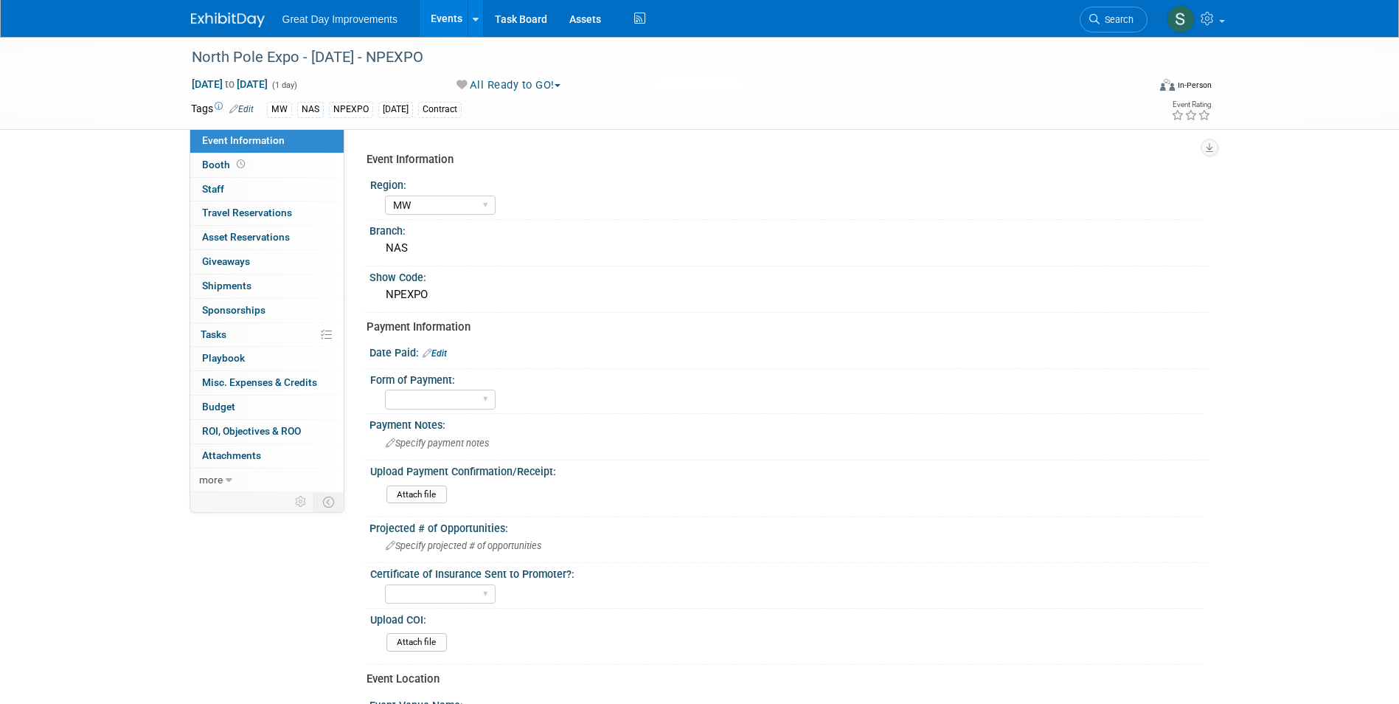
select select "MW"
click at [445, 354] on link "Edit" at bounding box center [435, 353] width 24 height 10
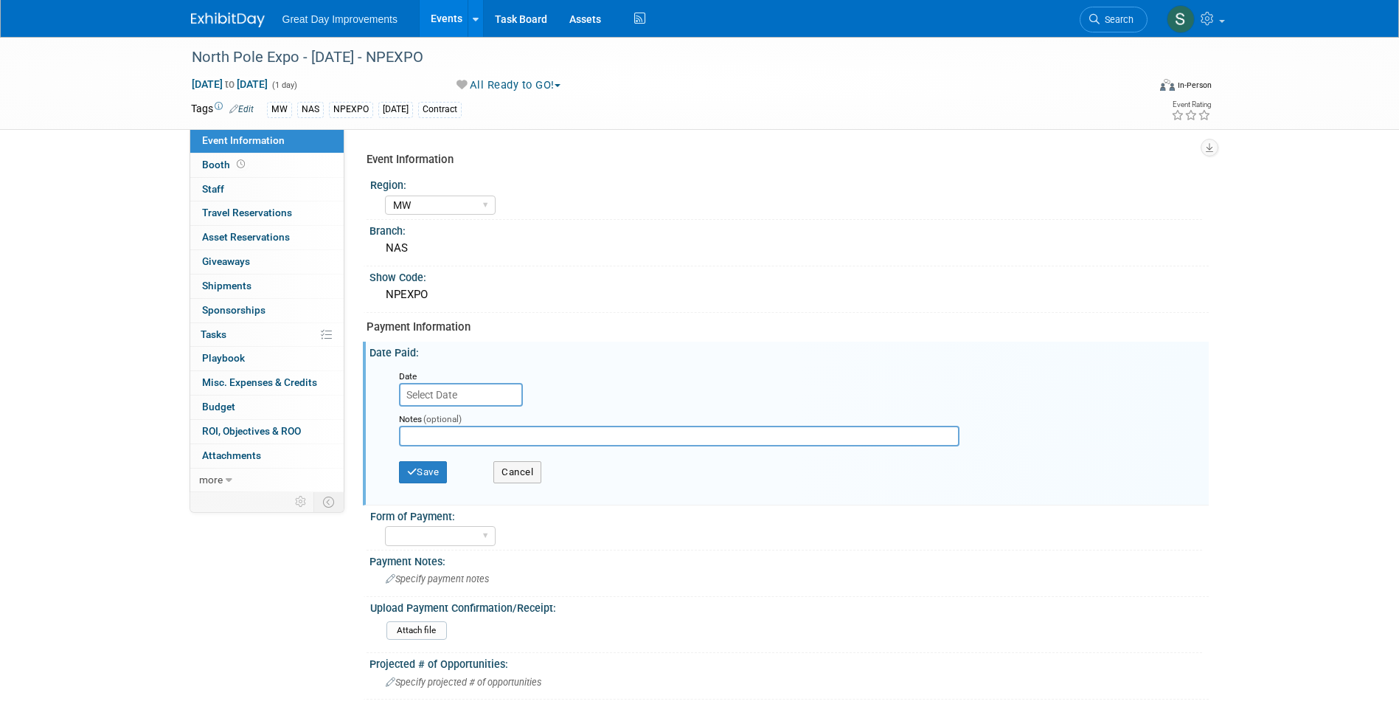
click at [473, 386] on input "text" at bounding box center [461, 395] width 124 height 24
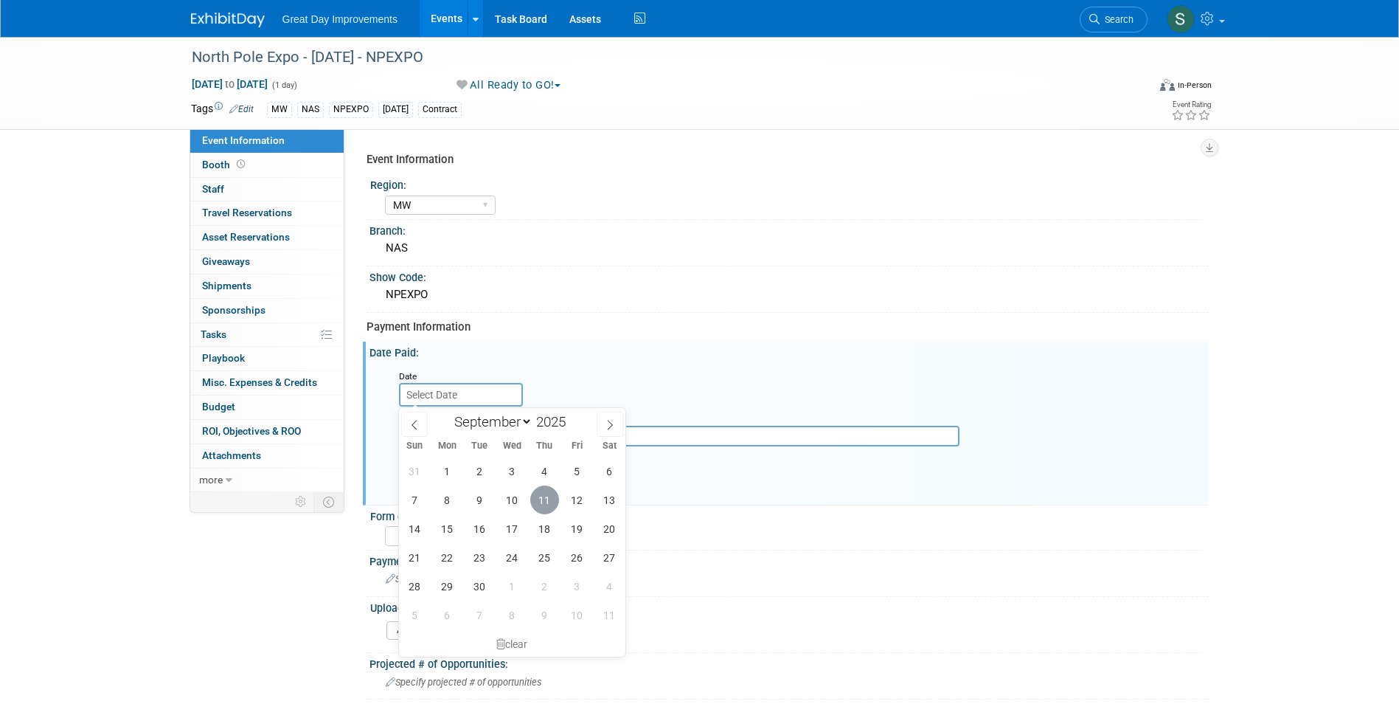
click at [543, 501] on span "11" at bounding box center [544, 499] width 29 height 29
type input "[DATE]"
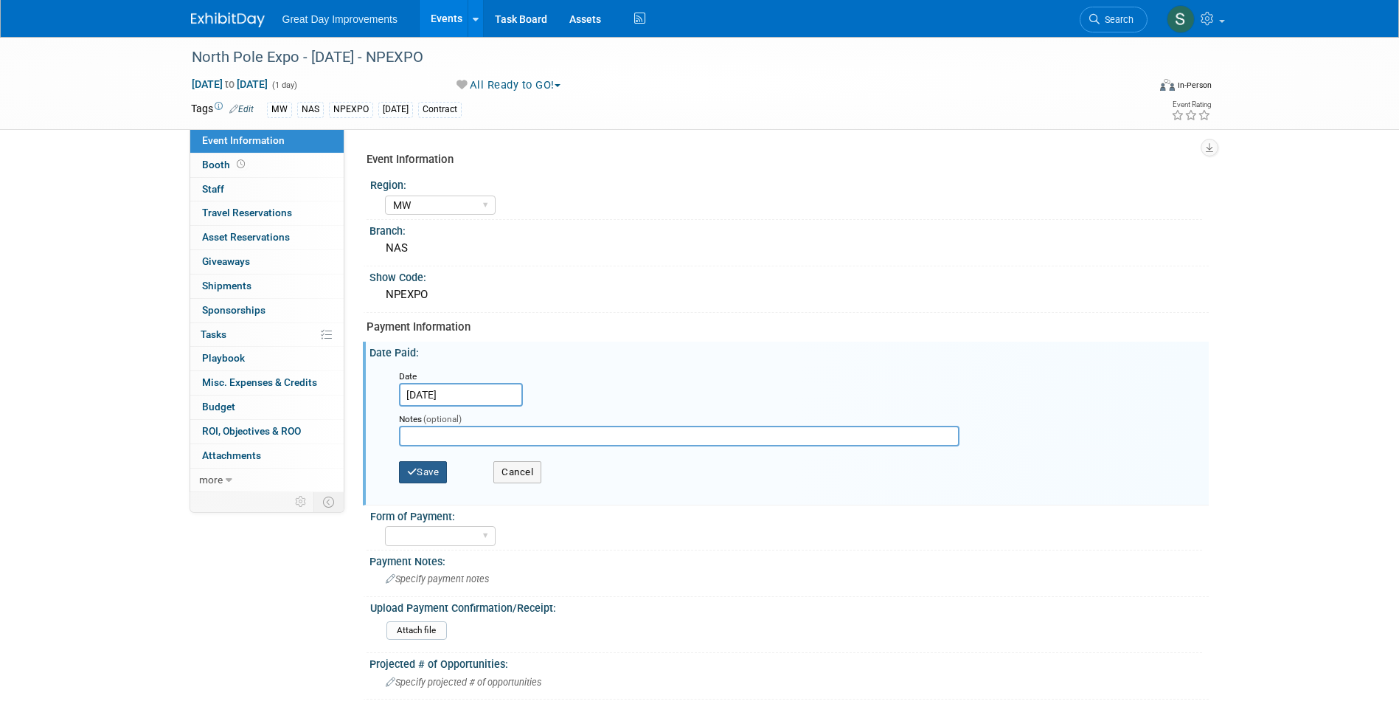
click at [447, 472] on button "Save" at bounding box center [423, 472] width 49 height 22
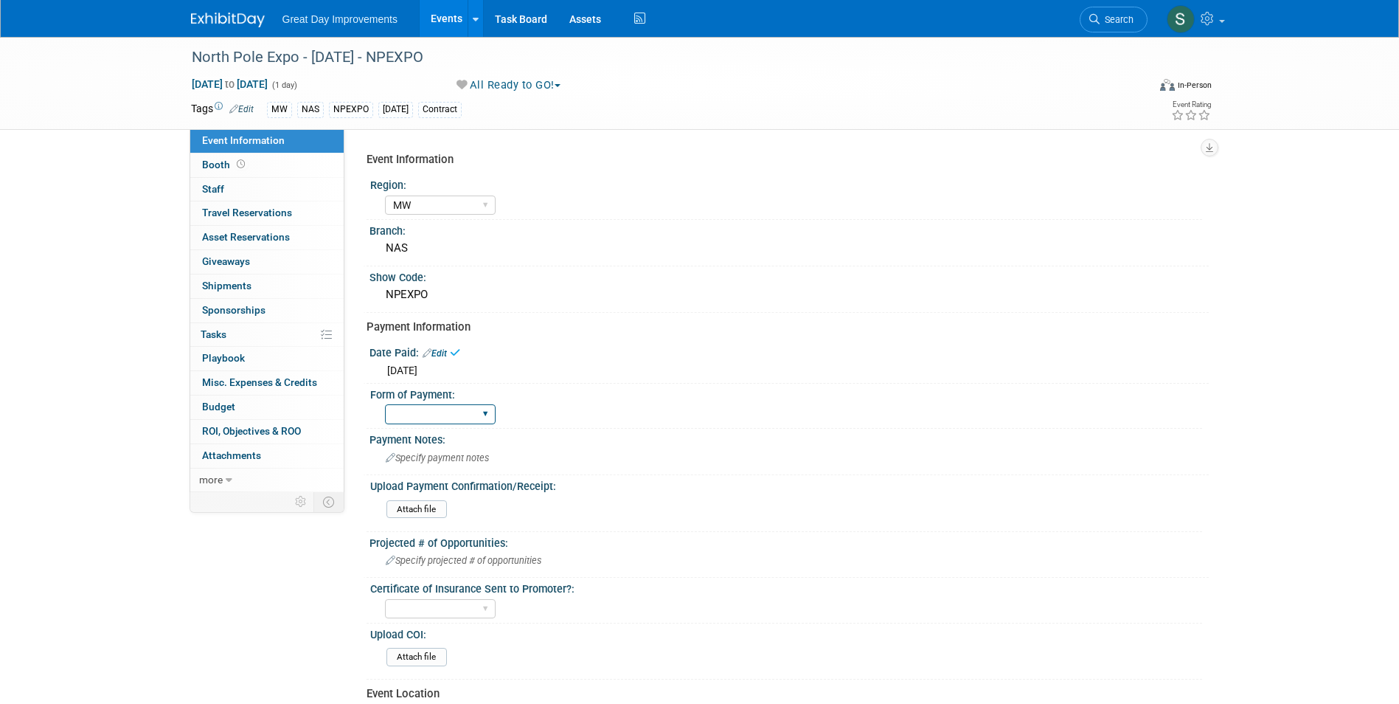
drag, startPoint x: 456, startPoint y: 413, endPoint x: 456, endPoint y: 423, distance: 9.6
click at [456, 413] on select "Paid via CC Check Requested Pay at the Gate Other" at bounding box center [440, 414] width 111 height 20
select select "Paid via CC"
click at [385, 404] on select "Paid via CC Check Requested Pay at the Gate Other" at bounding box center [440, 414] width 111 height 20
click at [215, 13] on img at bounding box center [228, 20] width 74 height 15
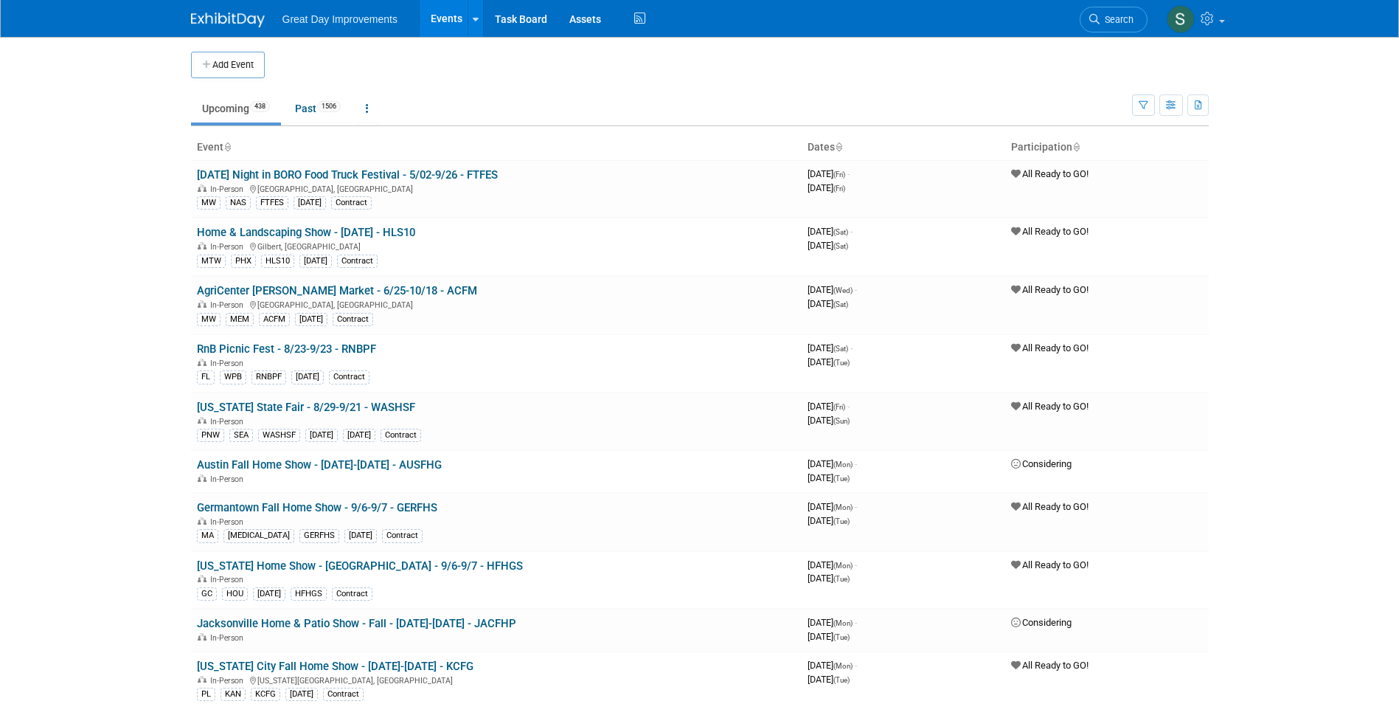
click at [1121, 10] on link "Search" at bounding box center [1114, 20] width 68 height 26
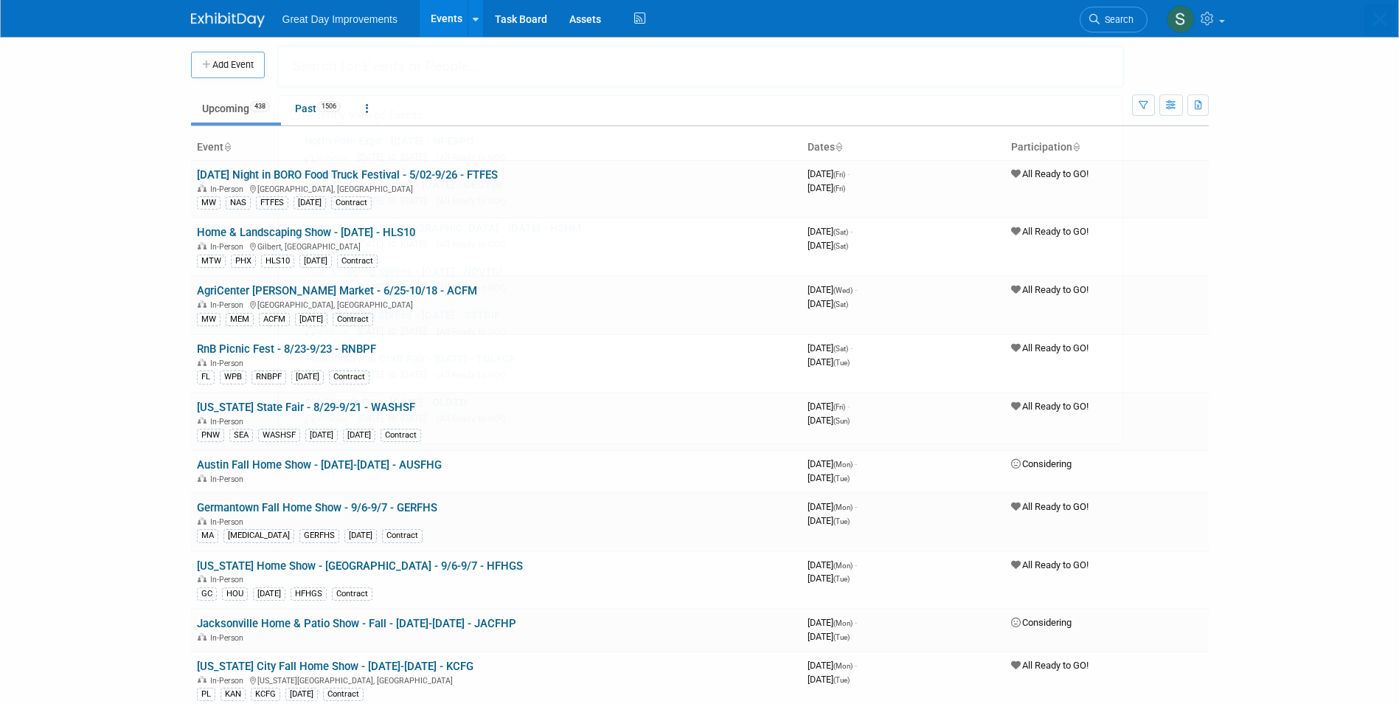
click at [196, 16] on body "Great Day Improvements Events Add Event Bulk Upload Events Shareable Event Boar…" at bounding box center [699, 352] width 1399 height 704
drag, startPoint x: 196, startPoint y: 16, endPoint x: 380, endPoint y: 83, distance: 195.5
click at [382, 88] on td "Upcoming 438 Past 1506 All Events 1944 Past and Upcoming Grouped Annually Event…" at bounding box center [661, 102] width 941 height 48
click at [181, 21] on div "Great Day Improvements Events Add Event Bulk Upload Events Shareable Event Boar…" at bounding box center [700, 18] width 1040 height 37
click at [209, 20] on img at bounding box center [228, 20] width 74 height 15
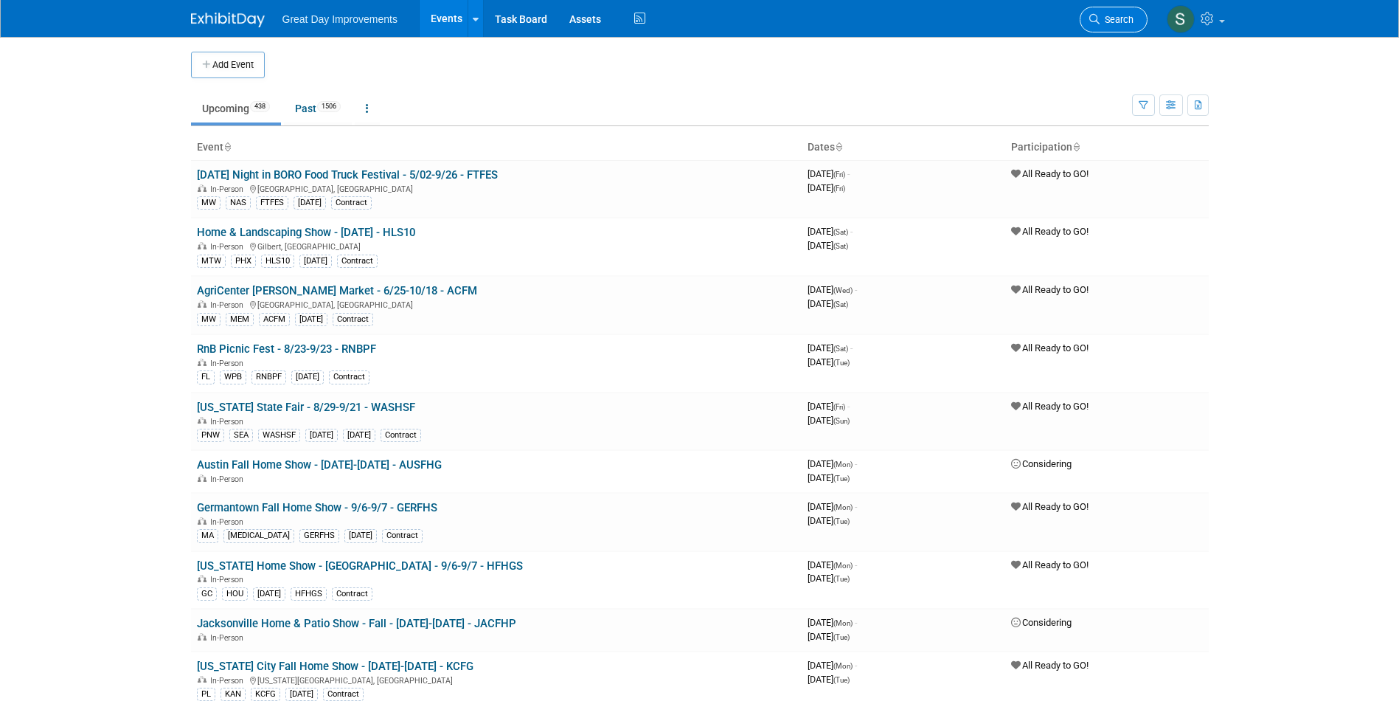
click at [1108, 20] on span "Search" at bounding box center [1117, 19] width 34 height 11
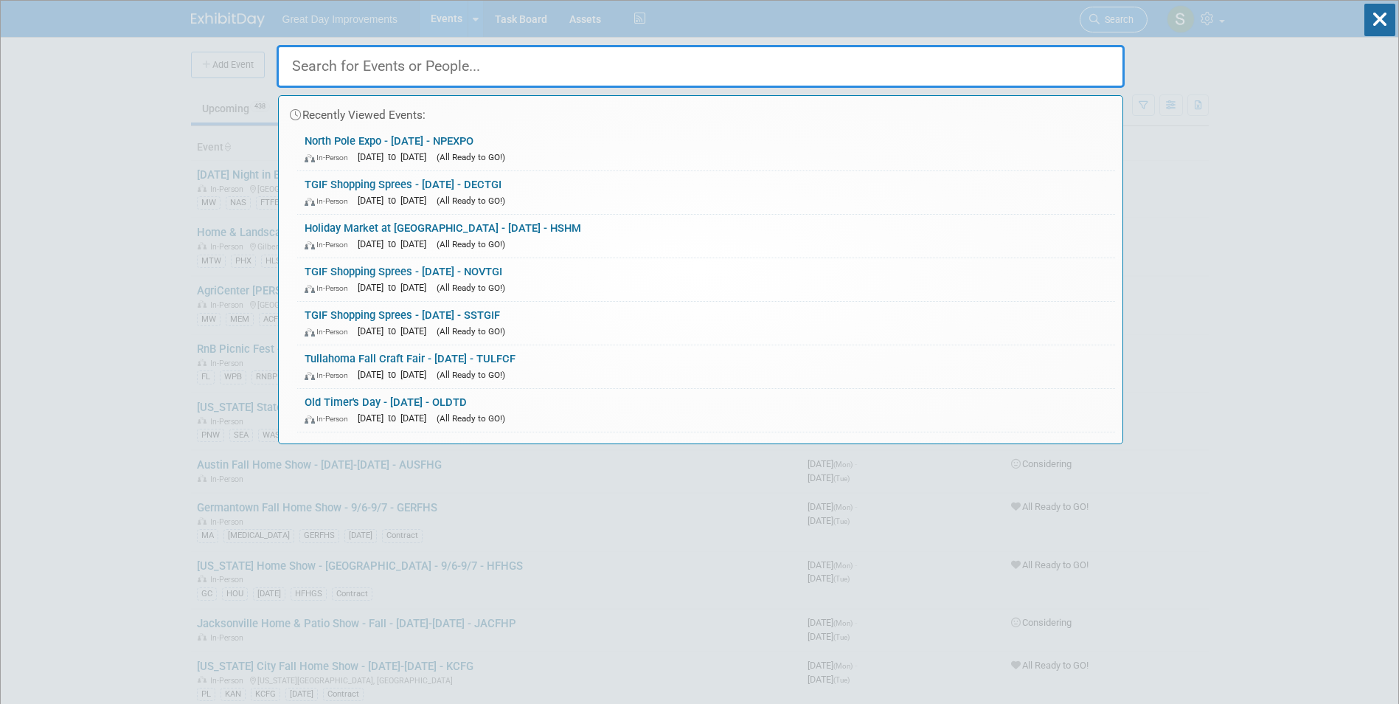
click at [1108, 20] on div "Recently Viewed Events: North Pole Expo - [DATE] - NPEXPO In-Person [DATE] to […" at bounding box center [701, 222] width 848 height 443
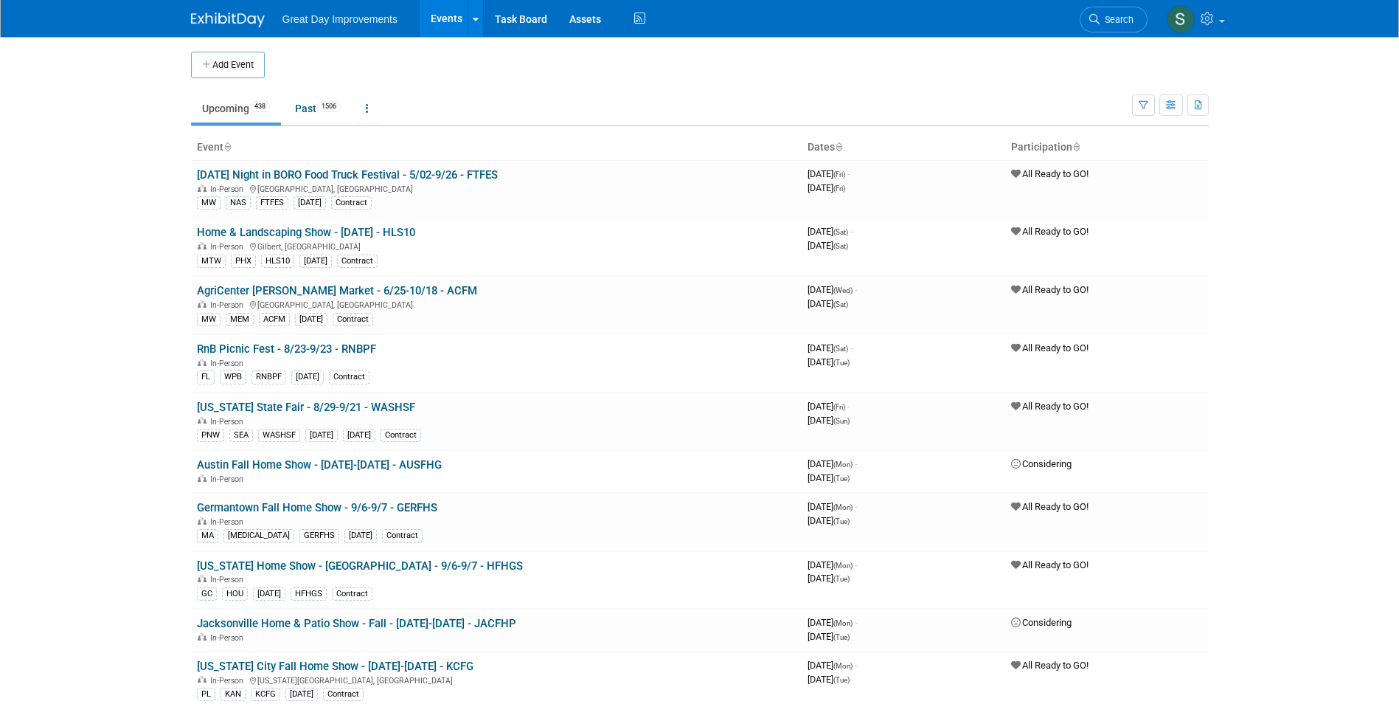
click at [1115, 7] on link "Search" at bounding box center [1114, 20] width 68 height 26
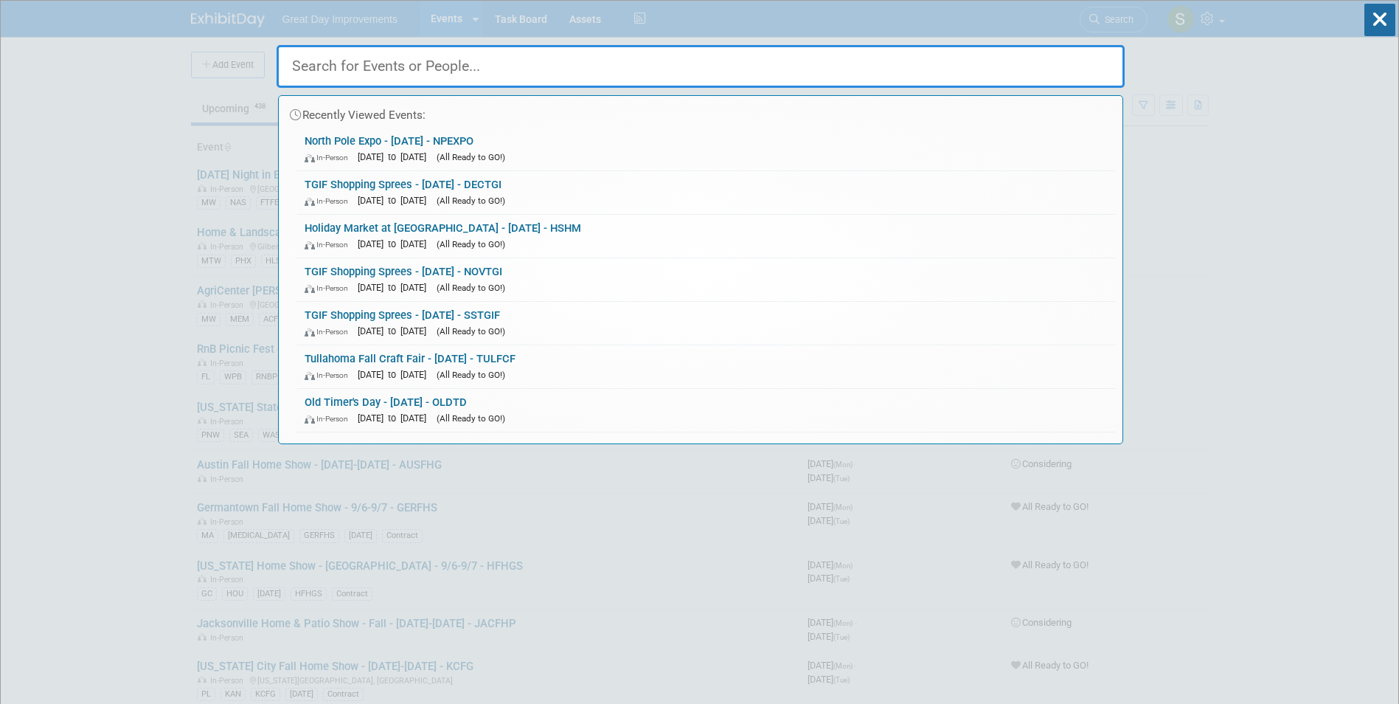
click at [1115, 7] on div "Recently Viewed Events: North Pole Expo - [DATE] - NPEXPO In-Person [DATE] to […" at bounding box center [701, 222] width 848 height 443
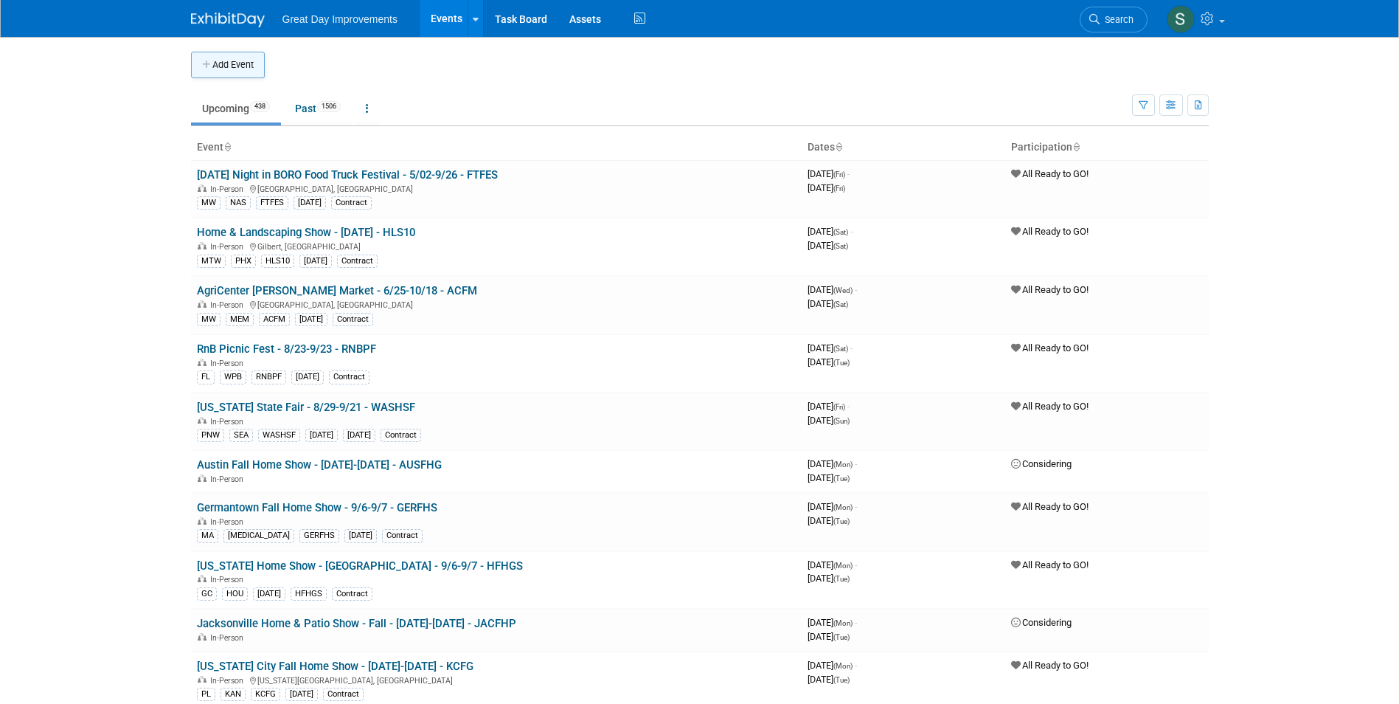
click at [248, 58] on button "Add Event" at bounding box center [228, 65] width 74 height 27
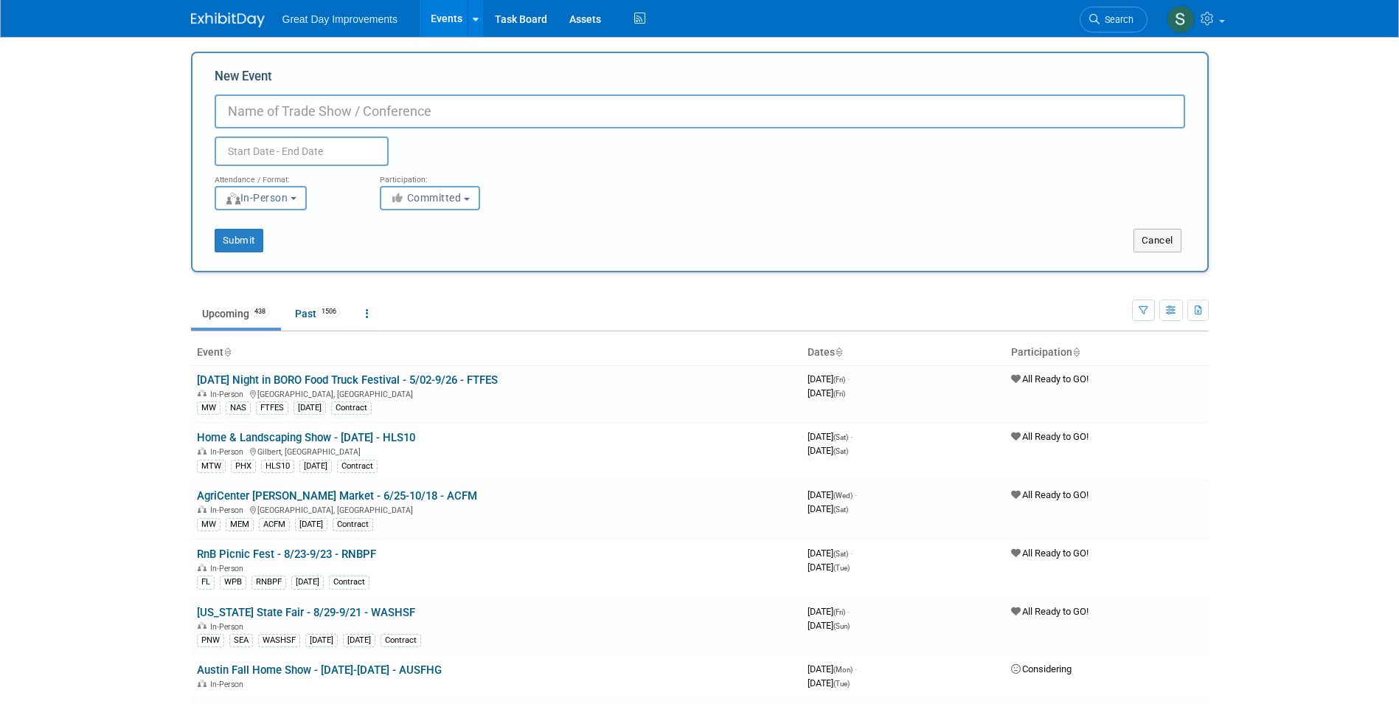
paste input "Holiday Gift Gala"
type input "Holiday Gift Gala - [DATE] - HOLGG"
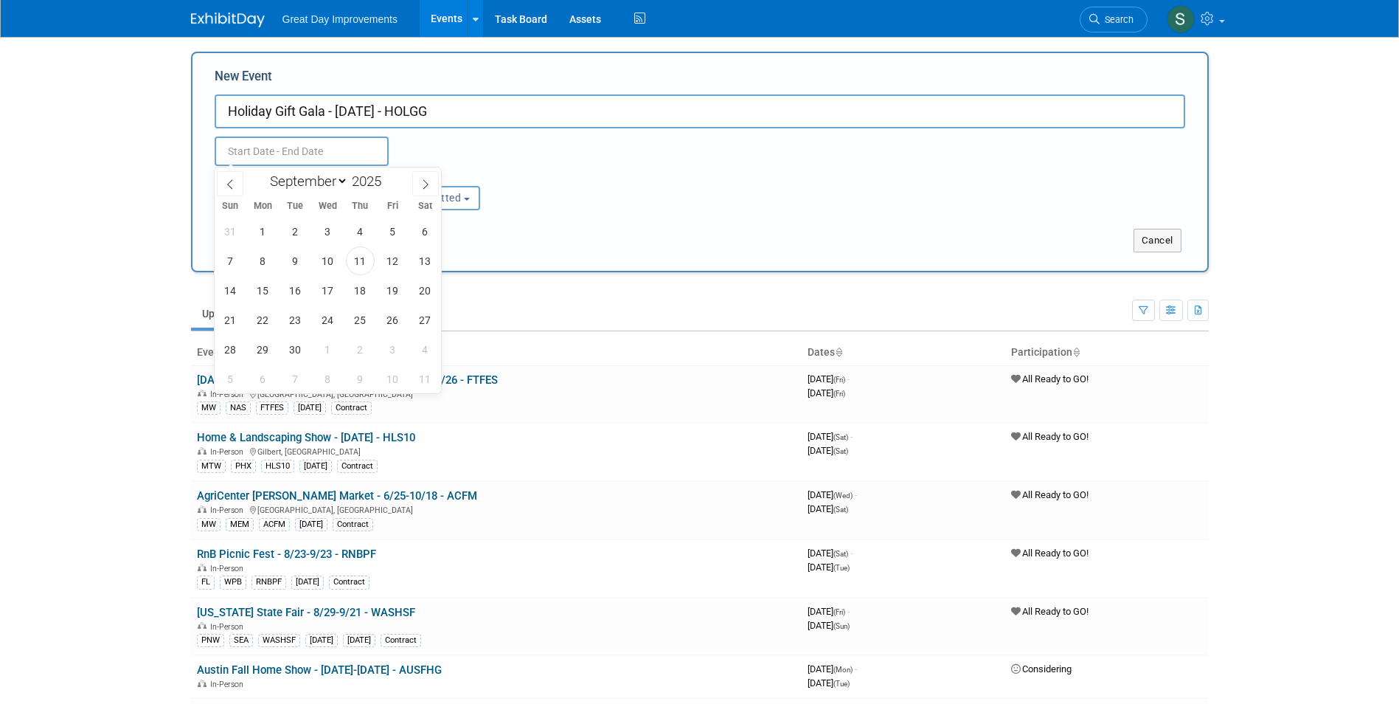
click at [366, 139] on input "text" at bounding box center [302, 150] width 174 height 29
click at [416, 179] on span at bounding box center [425, 183] width 27 height 25
click at [416, 180] on span at bounding box center [425, 183] width 27 height 25
select select "11"
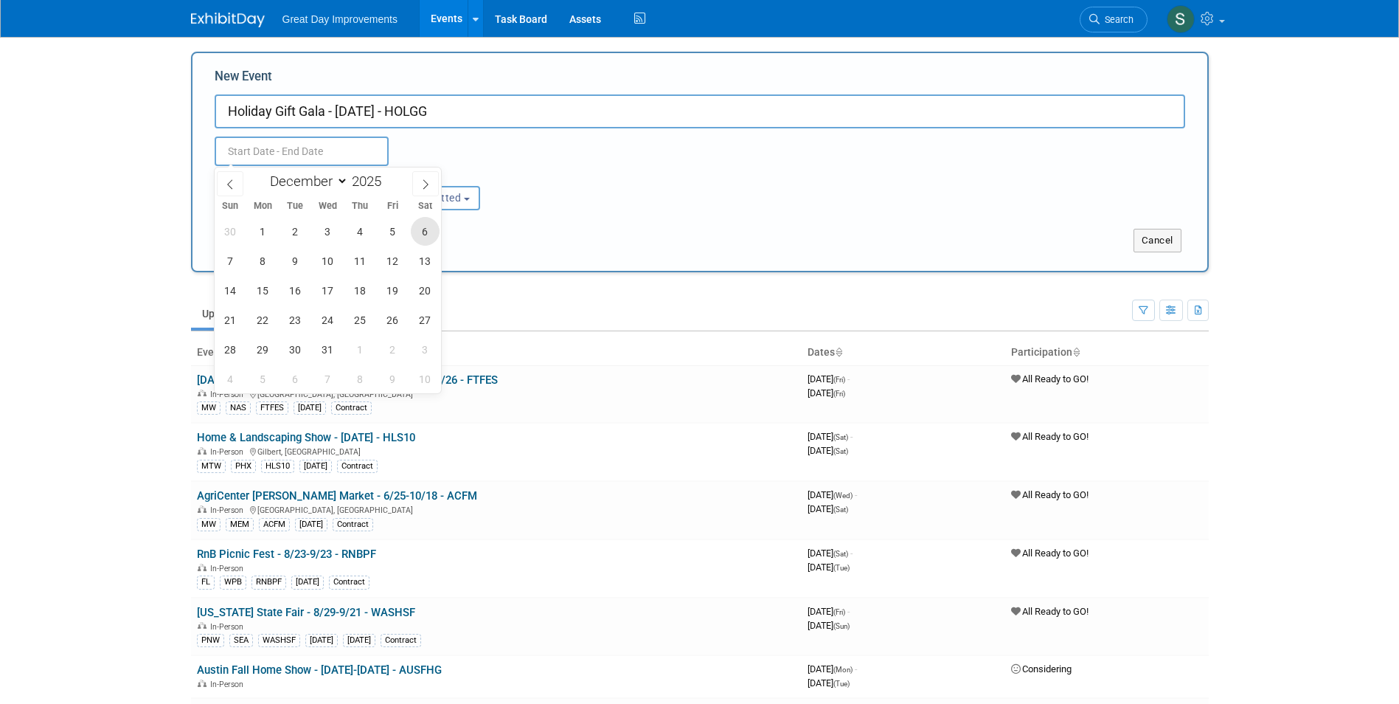
click at [429, 227] on span "6" at bounding box center [425, 231] width 29 height 29
type input "[DATE] to [DATE]"
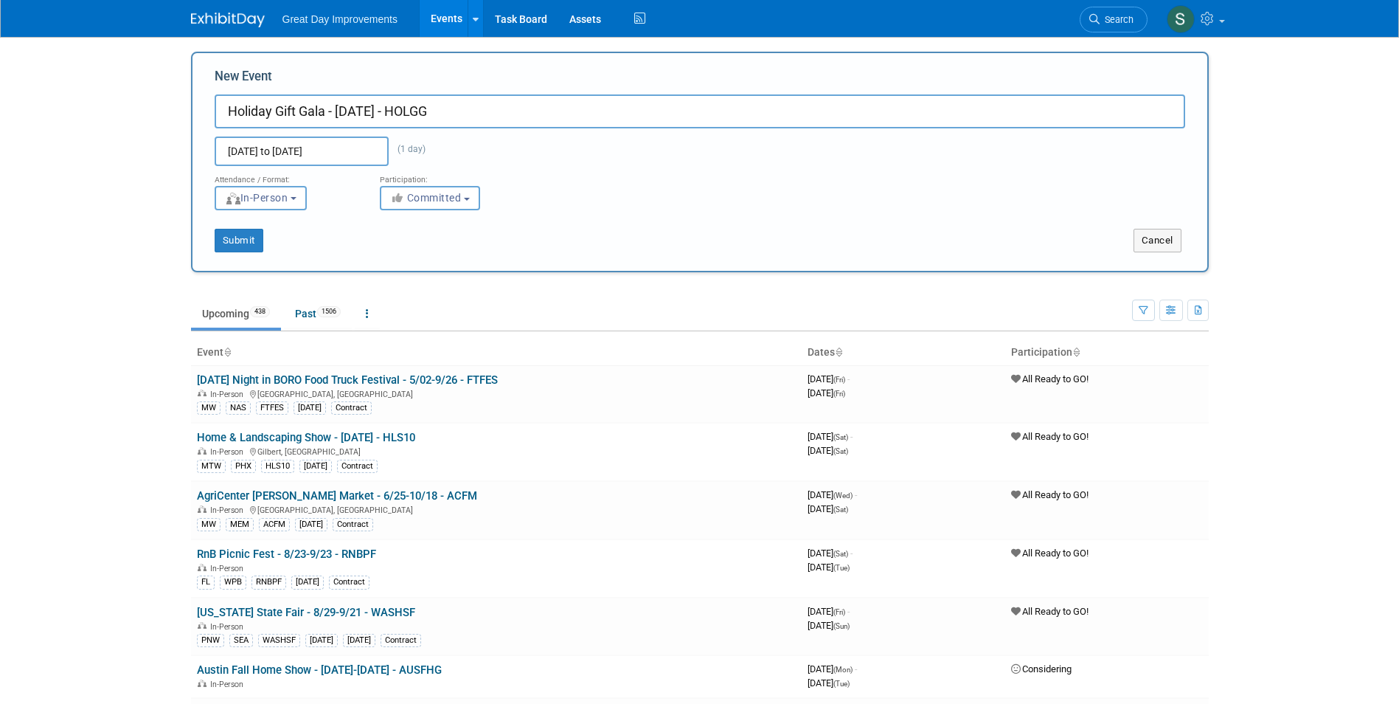
click at [572, 225] on div "Submit Cancel" at bounding box center [700, 231] width 993 height 42
click at [468, 200] on button "Committed" at bounding box center [430, 198] width 100 height 24
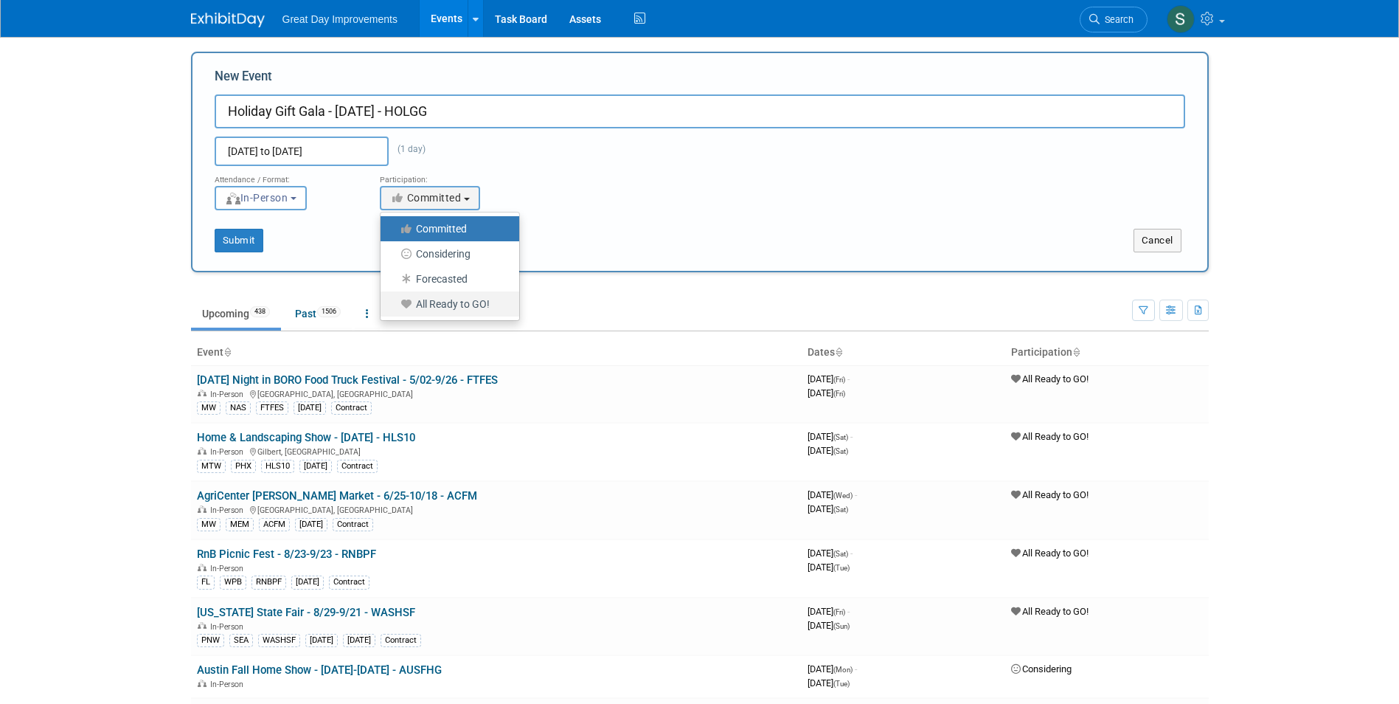
click at [496, 305] on label "All Ready to GO!" at bounding box center [446, 303] width 117 height 19
click at [394, 305] on input "All Ready to GO!" at bounding box center [389, 304] width 10 height 10
select select "102"
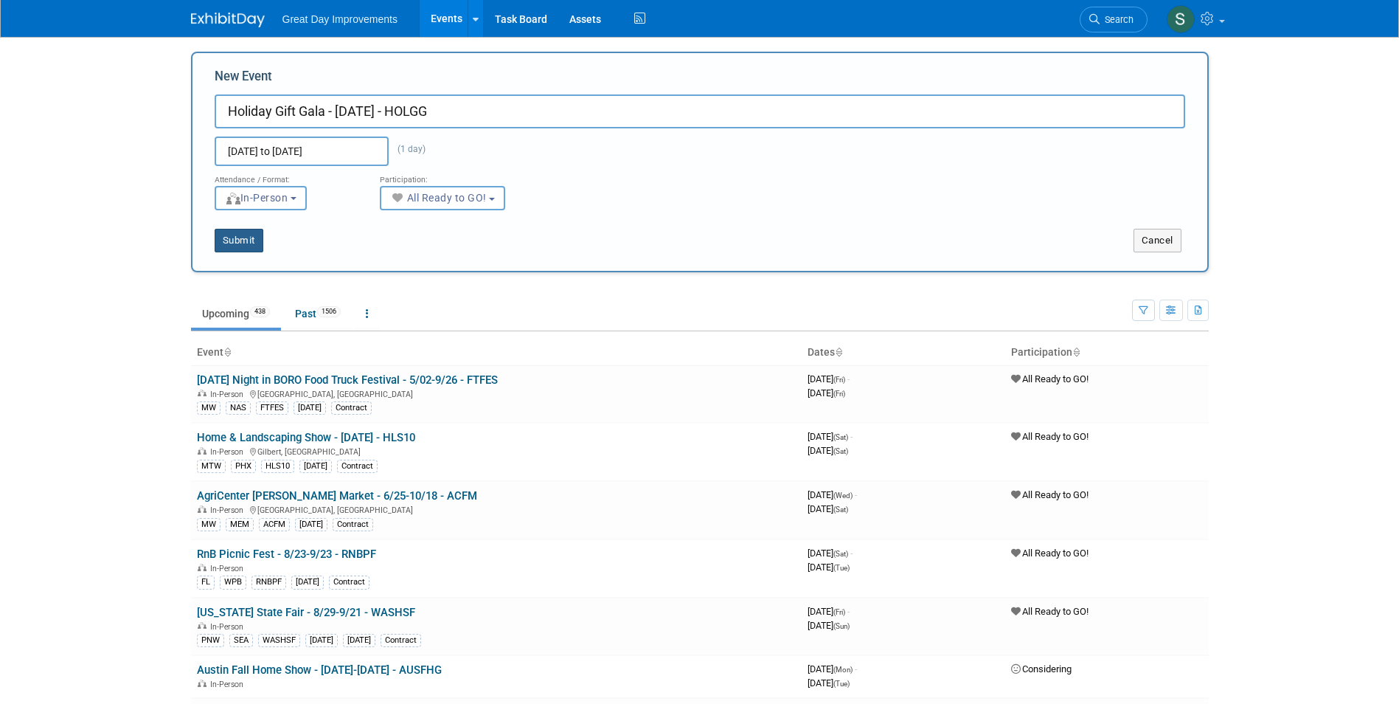
click at [237, 247] on button "Submit" at bounding box center [239, 241] width 49 height 24
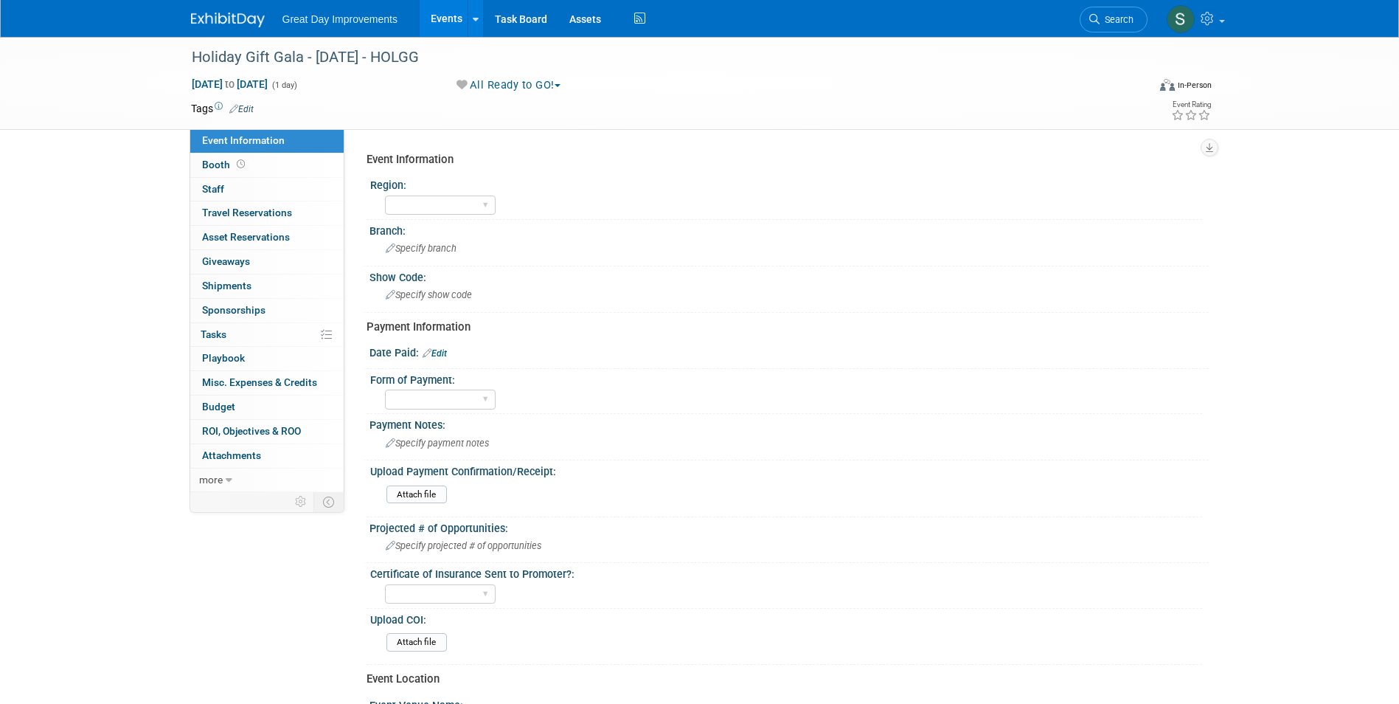
click at [246, 111] on link "Edit" at bounding box center [241, 109] width 24 height 10
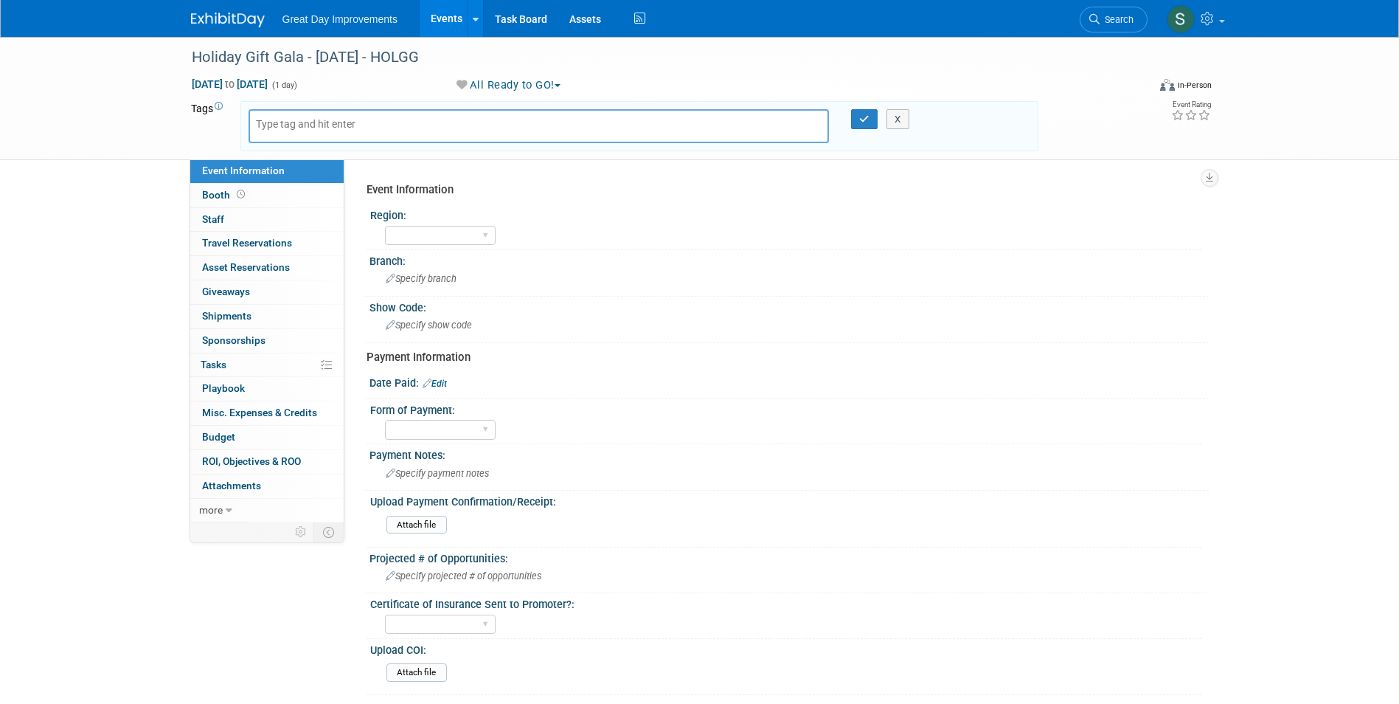
click at [305, 128] on body "Great Day Improvements Events Add Event Bulk Upload Events Shareable Event Boar…" at bounding box center [699, 352] width 1399 height 704
click at [301, 125] on input "text" at bounding box center [315, 124] width 118 height 15
click at [290, 120] on input "text" at bounding box center [315, 124] width 118 height 15
type input "FL"
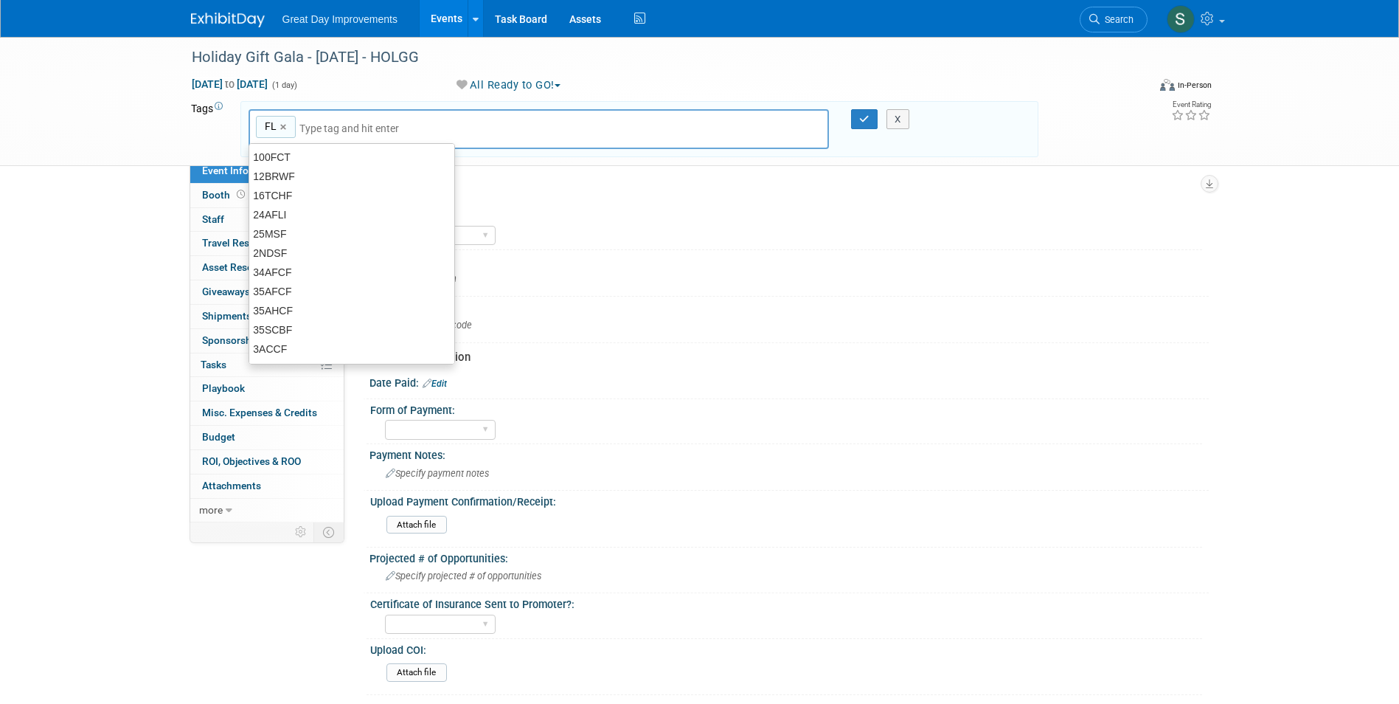
type input "FL"
type input "TAM"
type input "FL, TAM"
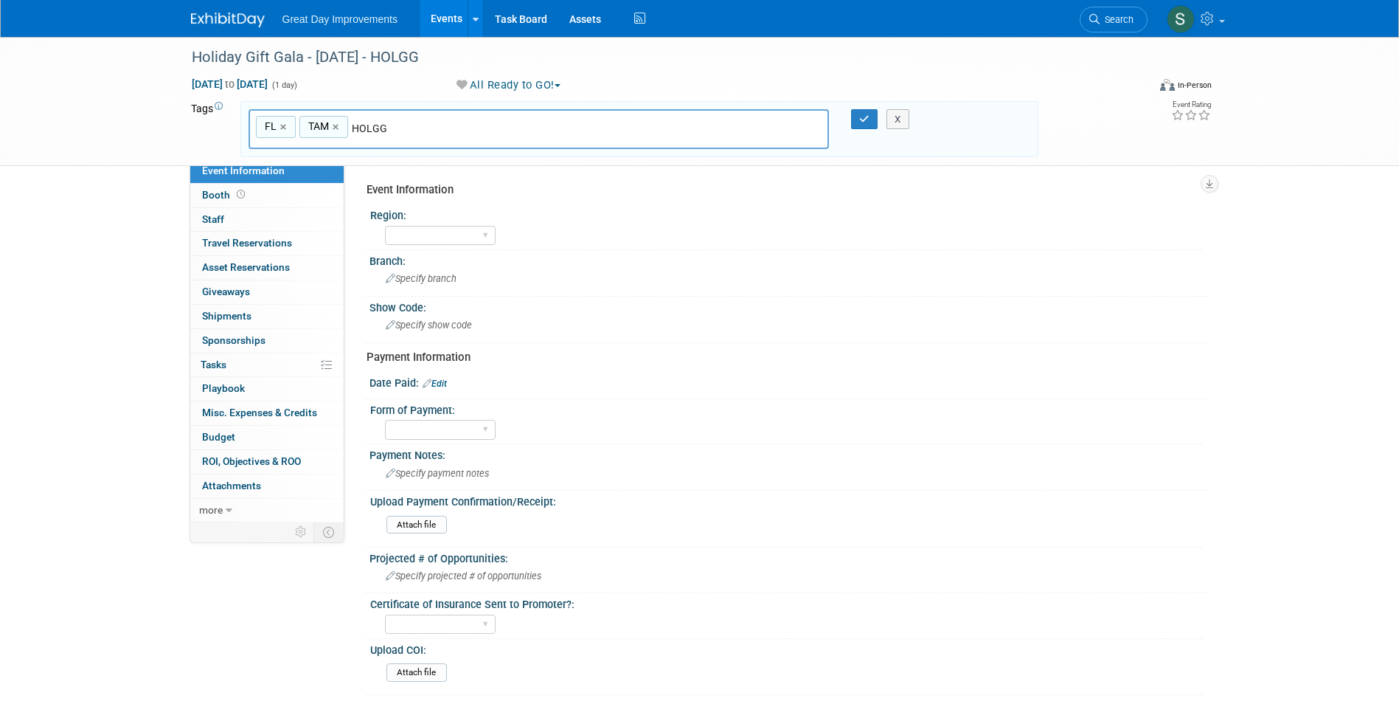
type input "HOLGG"
type input "FL, TAM, HOLGG"
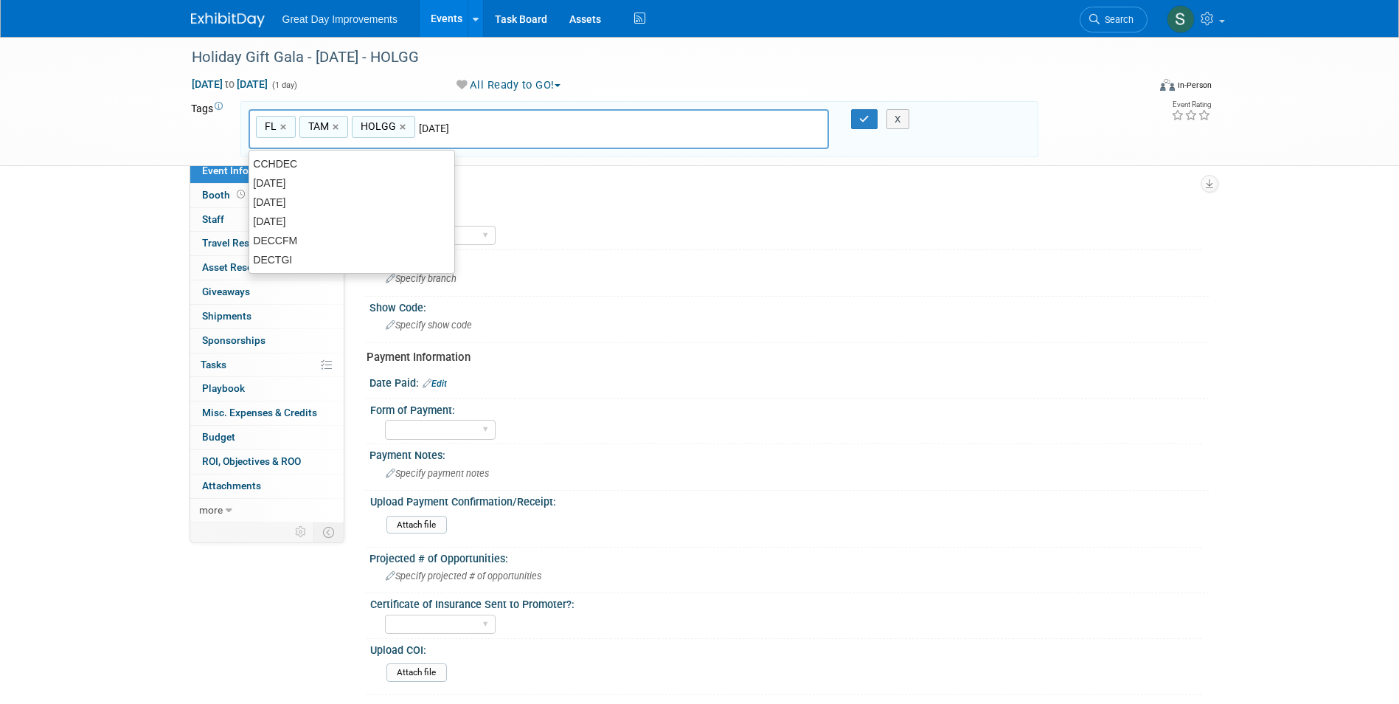
type input "[DATE]"
type input "FL, TAM, HOLGG, [DATE]"
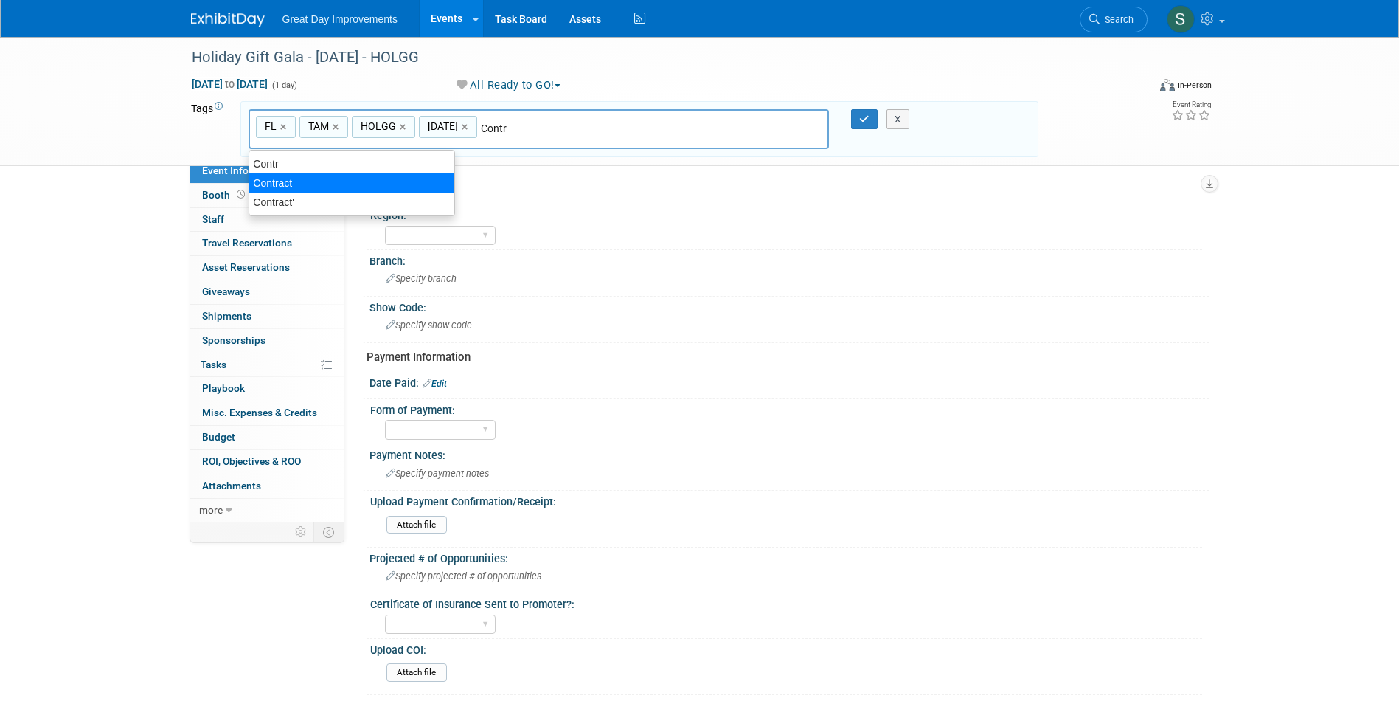
type input "Contract"
type input "FL, TAM, HOLGG, [DATE], Contract"
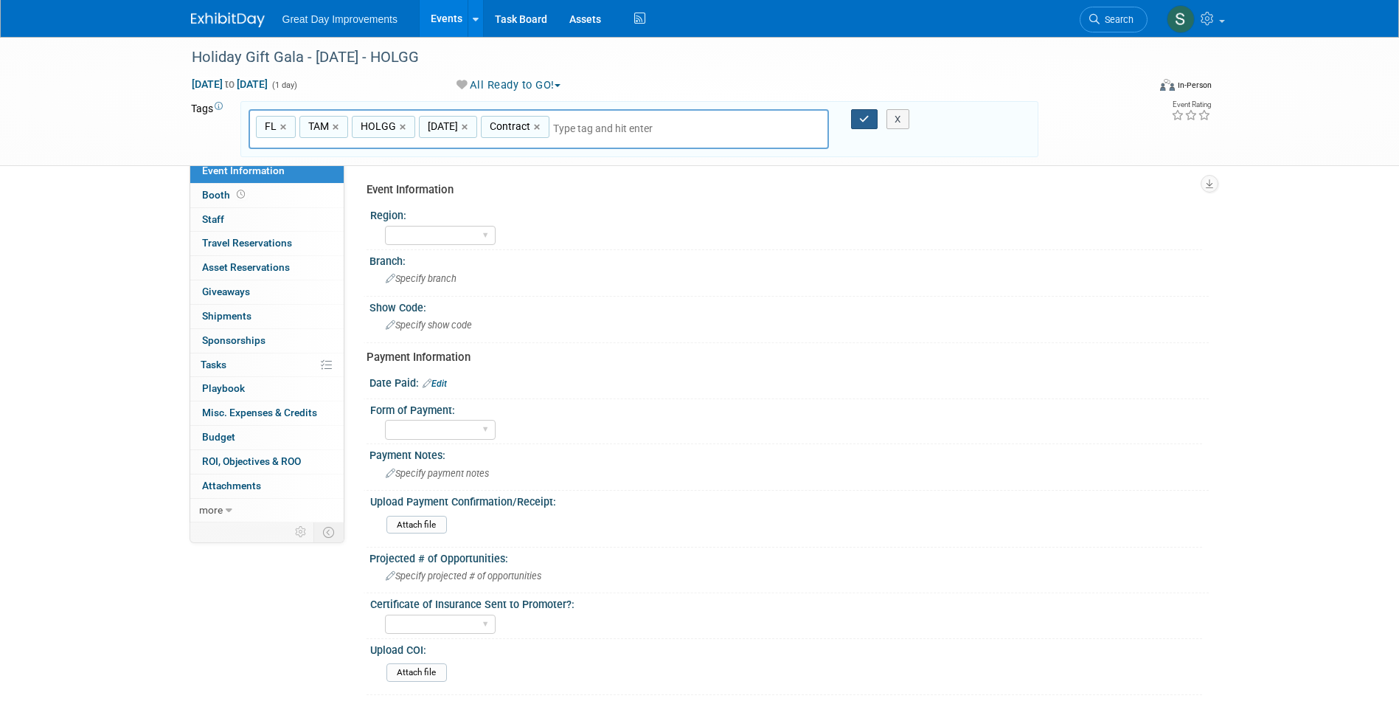
click at [862, 124] on button "button" at bounding box center [864, 119] width 27 height 21
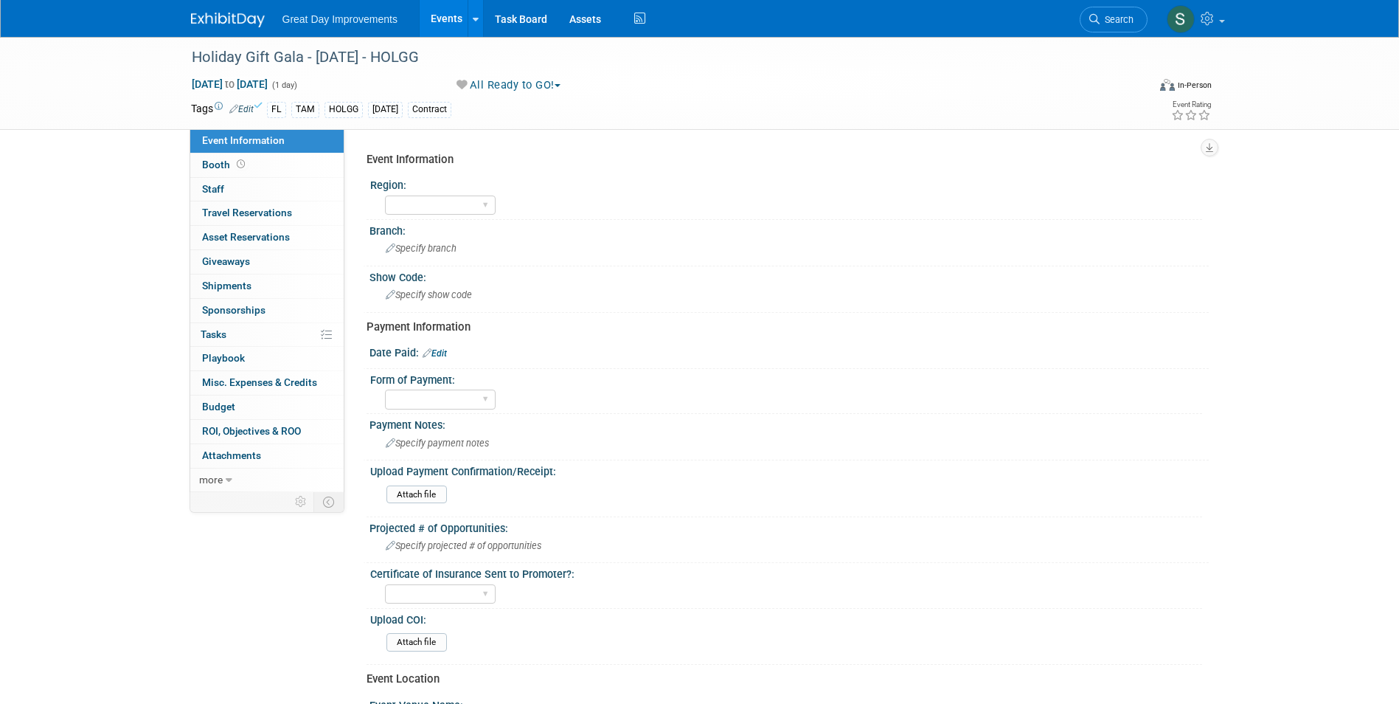
click at [448, 183] on div "Region:" at bounding box center [786, 183] width 832 height 18
click at [455, 198] on select "GC MA MW MTW NE NEW OV PL PNW SA SE SC UMW FL" at bounding box center [440, 205] width 111 height 20
select select "FL"
click at [385, 195] on select "GC MA MW MTW NE NEW OV PL PNW SA SE SC UMW FL" at bounding box center [440, 205] width 111 height 20
click at [446, 237] on div "Specify branch" at bounding box center [789, 248] width 817 height 23
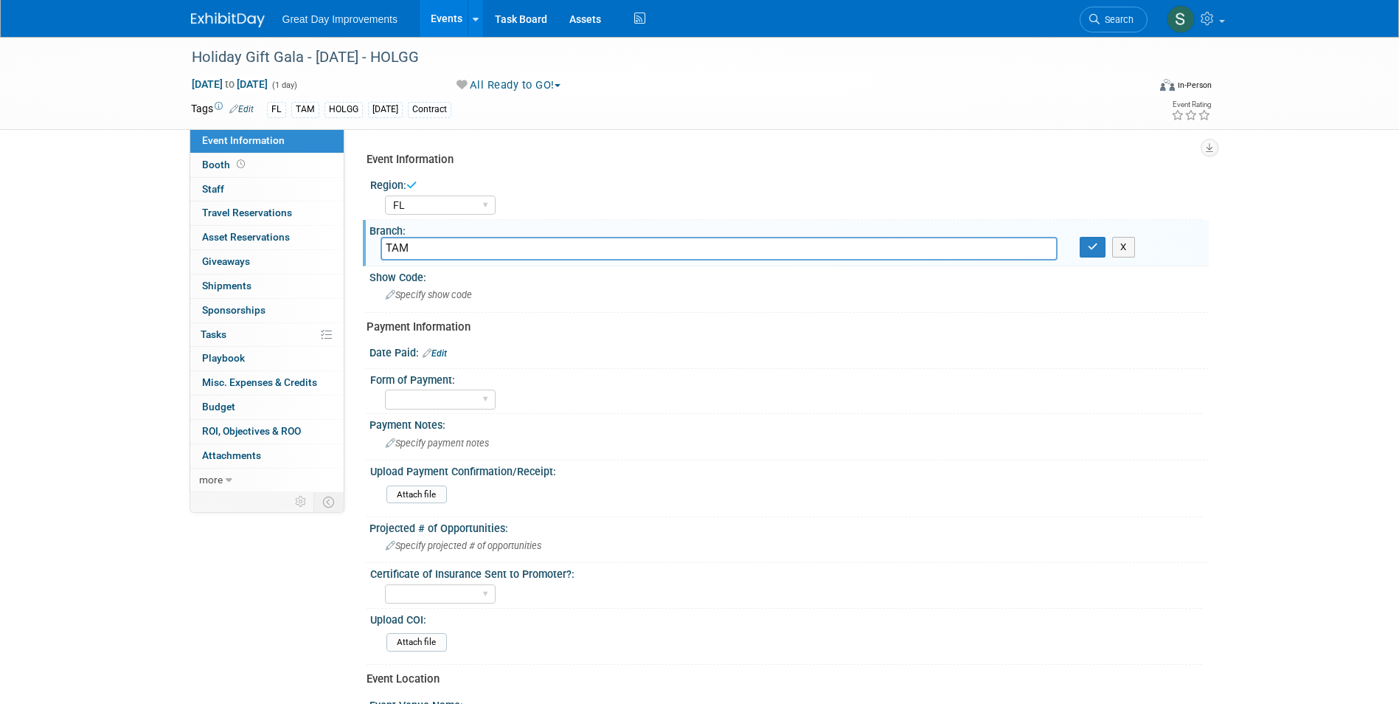
type input "TAM"
click at [1094, 249] on icon "button" at bounding box center [1093, 247] width 10 height 10
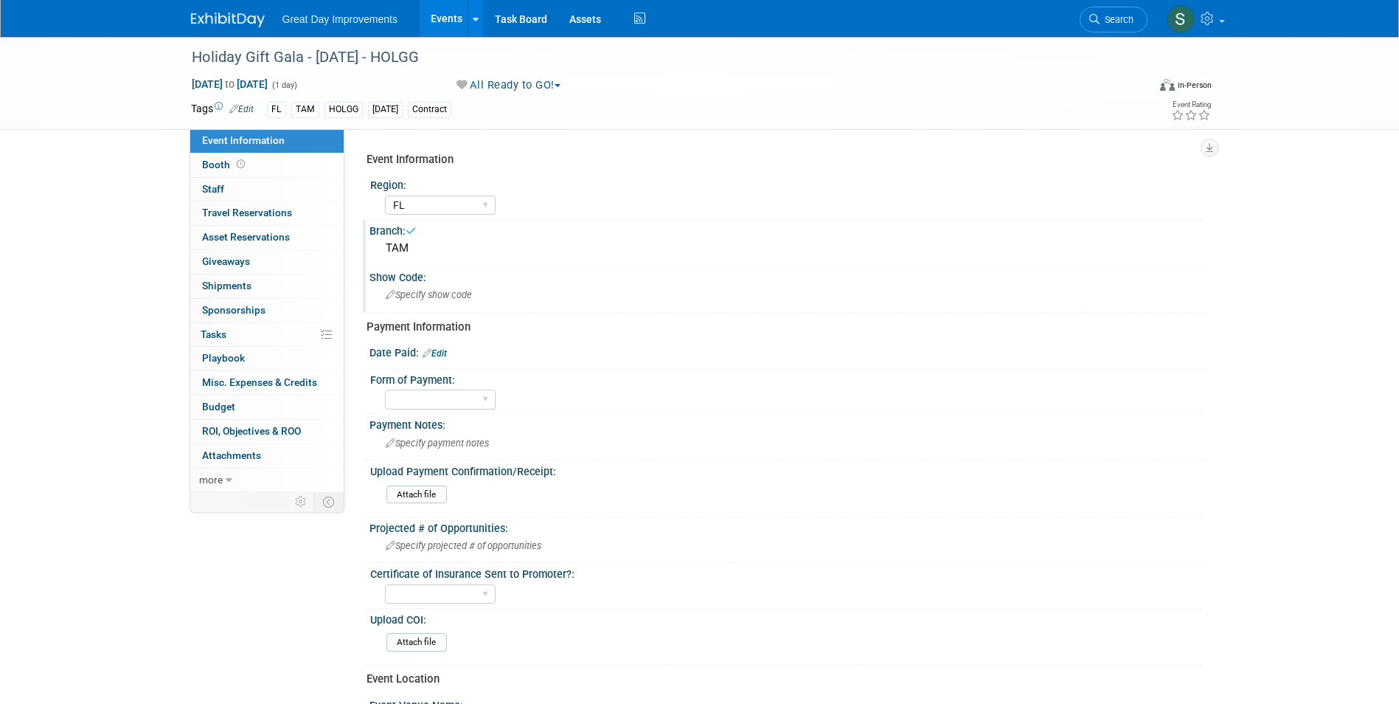
click at [456, 292] on span "Specify show code" at bounding box center [429, 294] width 86 height 11
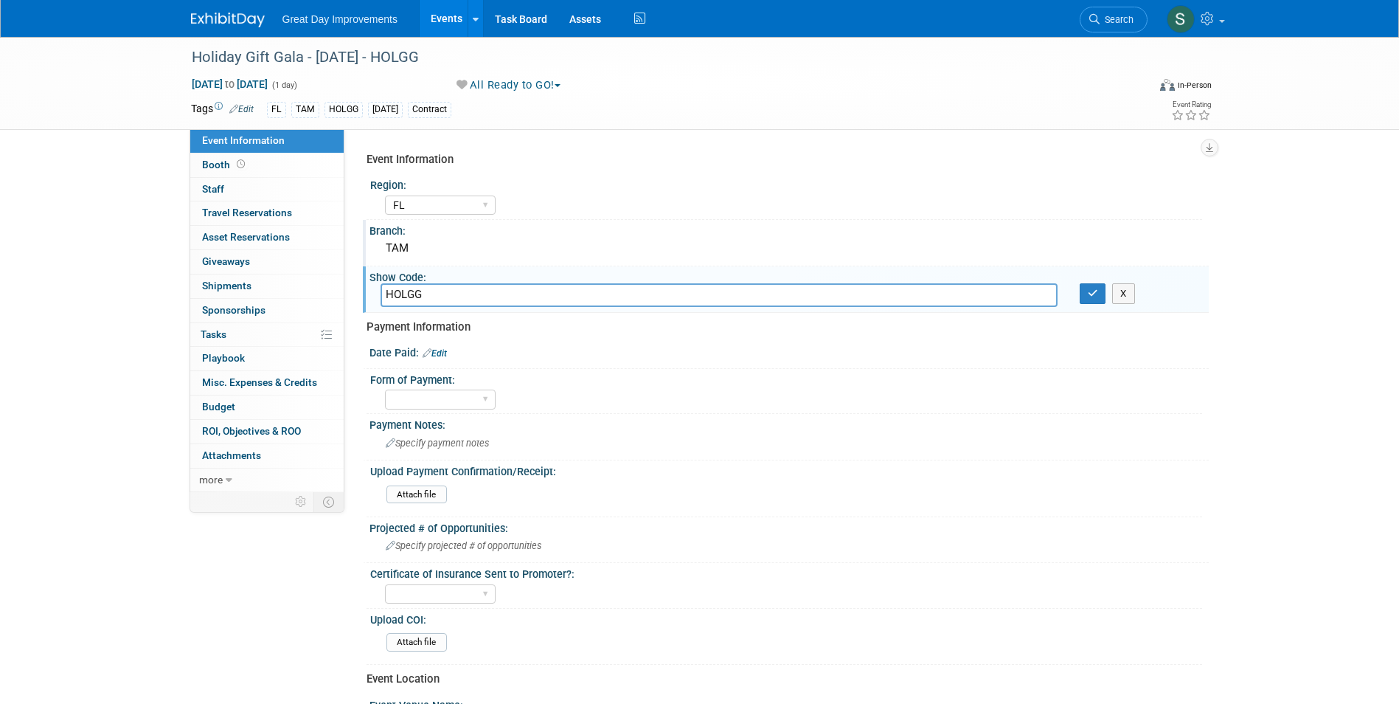
type input "HOLGG"
click at [1080, 283] on button "button" at bounding box center [1093, 293] width 27 height 21
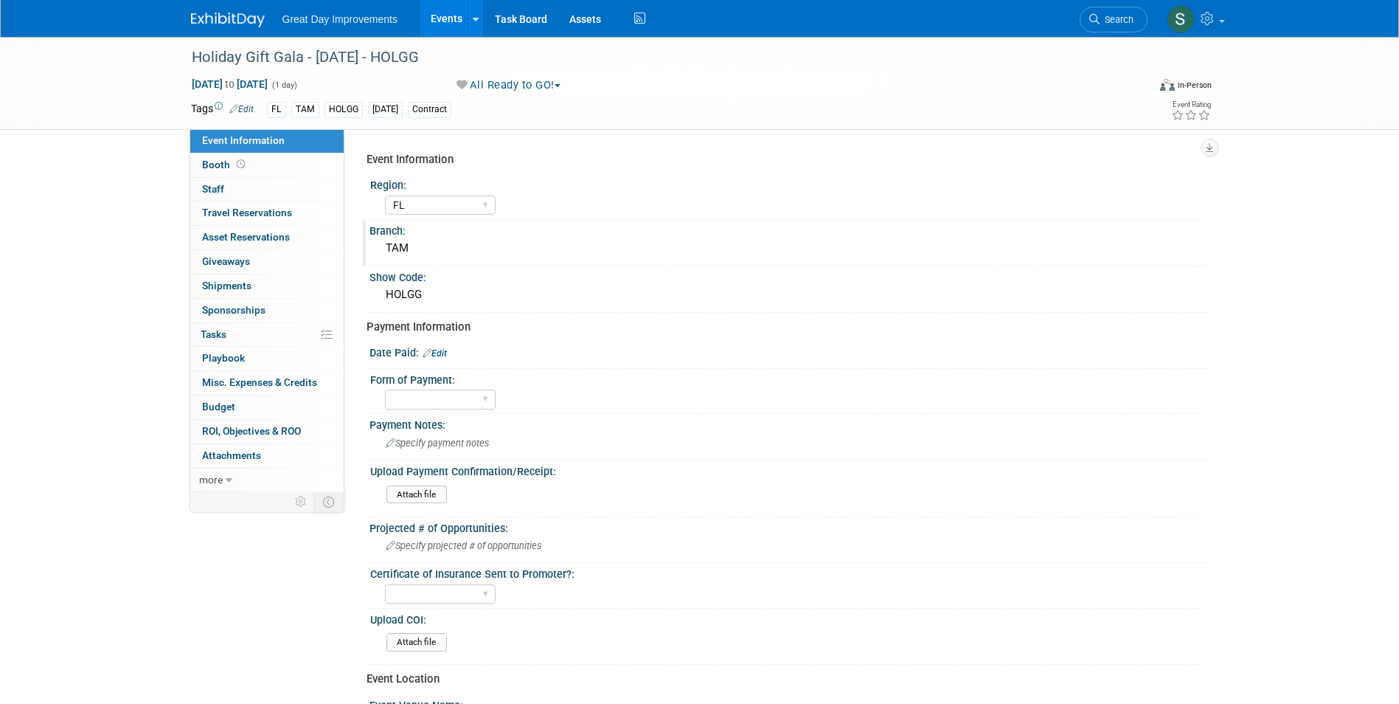
click at [212, 22] on img at bounding box center [228, 20] width 74 height 15
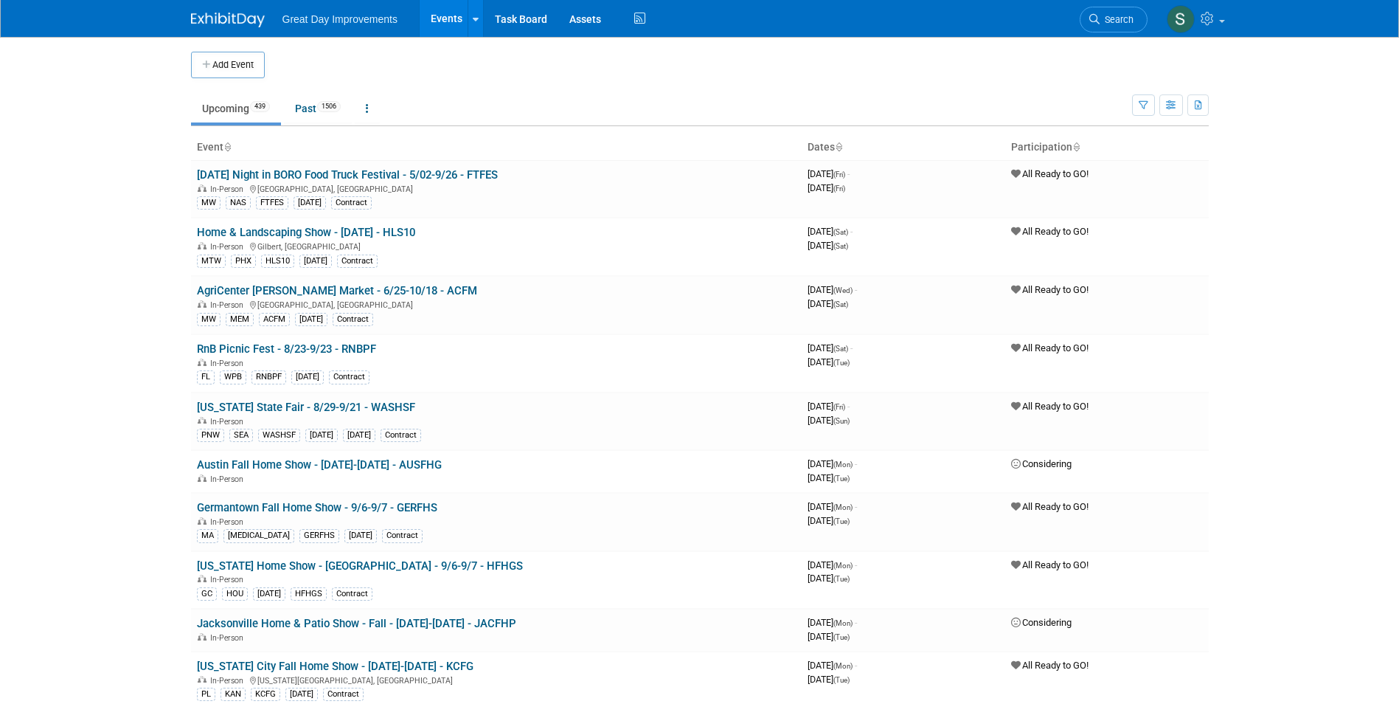
click at [1133, 4] on li "Search" at bounding box center [1114, 18] width 68 height 36
click at [1128, 18] on span "Search" at bounding box center [1117, 19] width 34 height 11
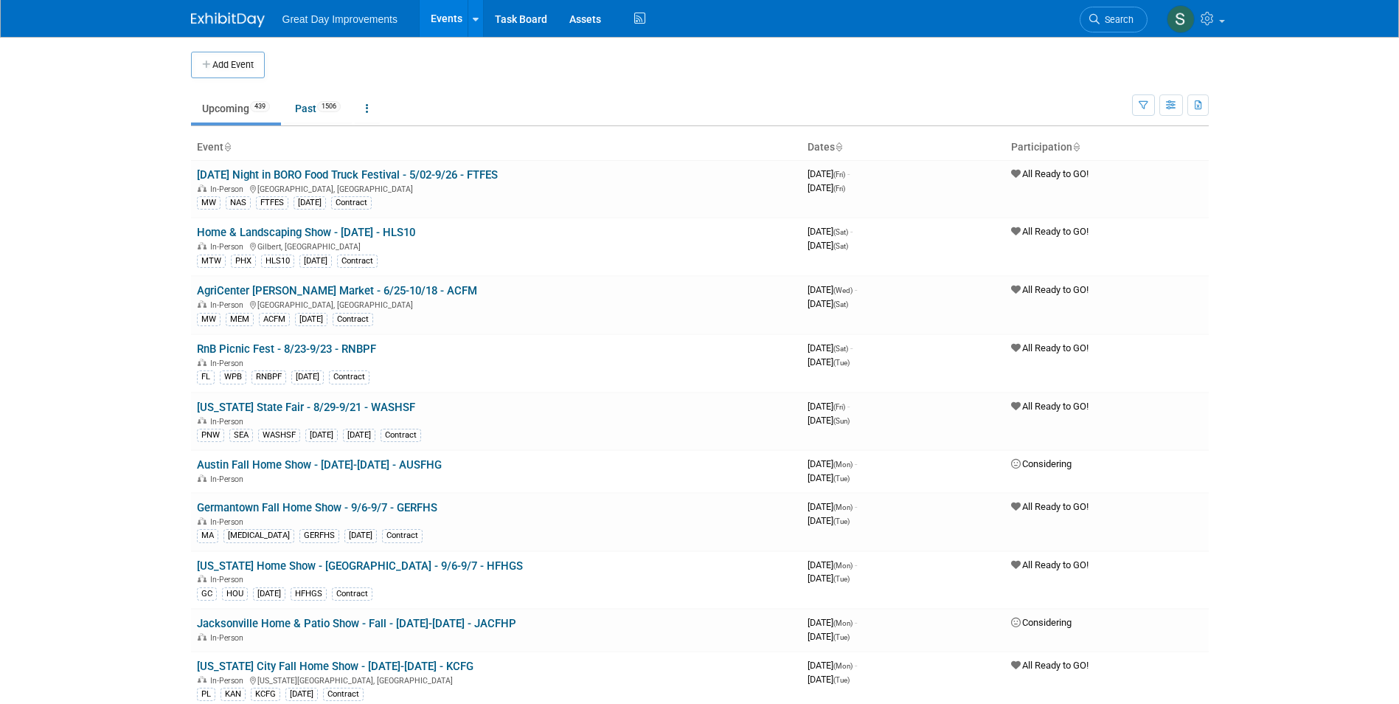
click at [219, 30] on div "Great Day Improvements Events Add Event Bulk Upload Events Shareable Event Boar…" at bounding box center [700, 18] width 1018 height 37
click at [209, 8] on link at bounding box center [236, 13] width 91 height 12
click at [1119, 19] on span "Search" at bounding box center [1117, 19] width 34 height 11
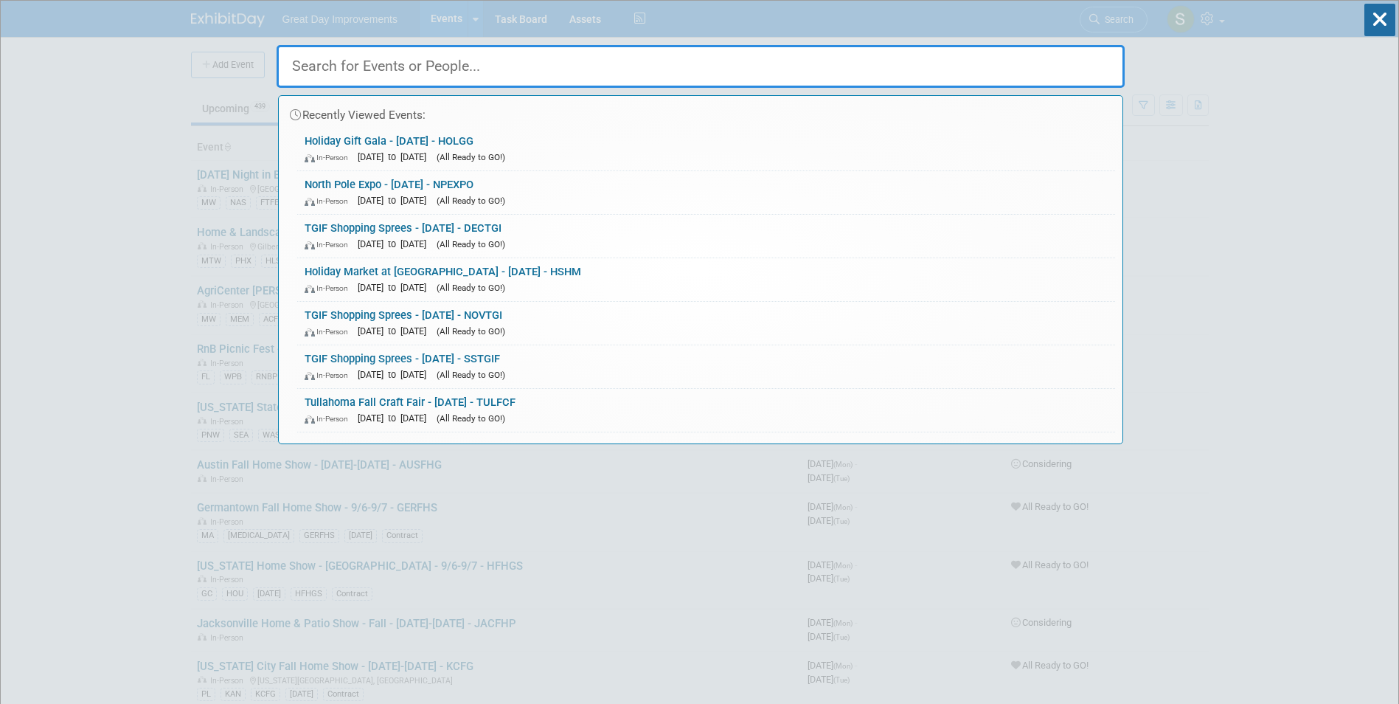
paste input "Holiday Festival of Lights"
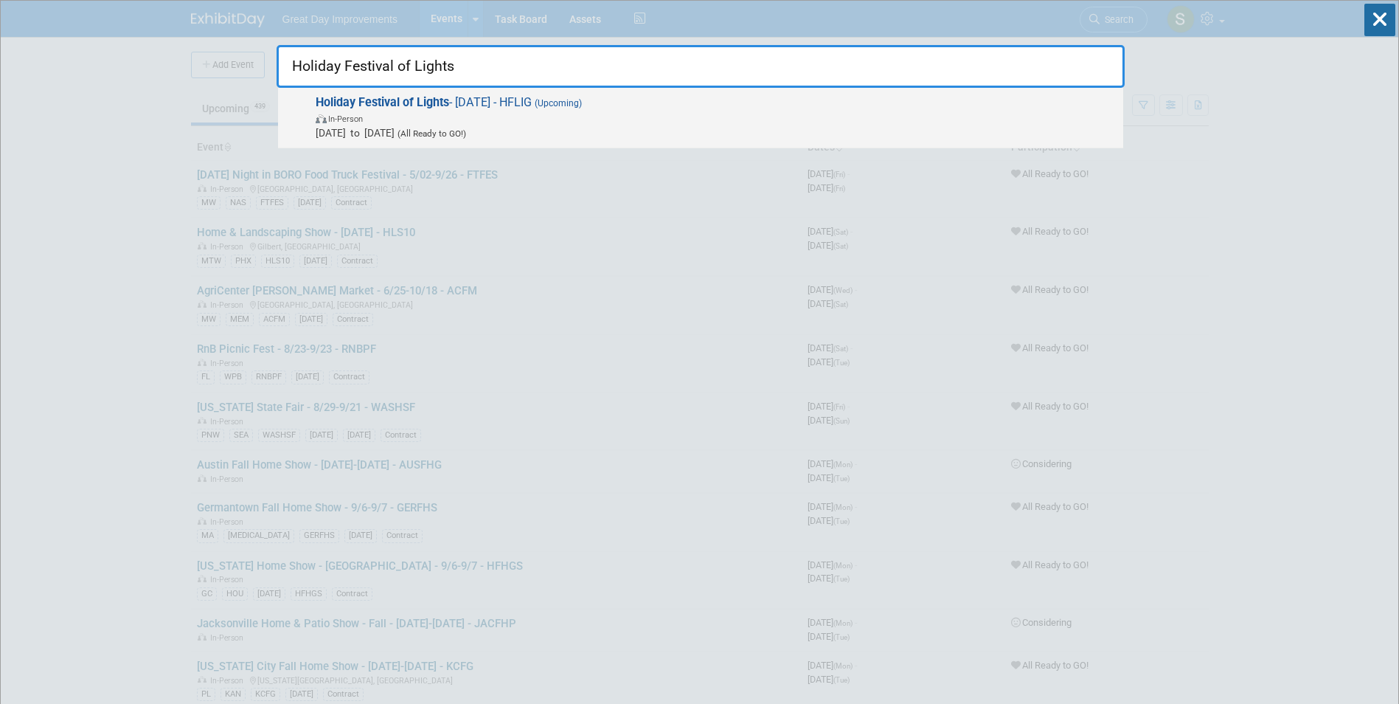
type input "Holiday Festival of Lights"
click at [523, 135] on span "Dec 6, 2025 to Dec 6, 2025 (All Ready to GO!)" at bounding box center [716, 132] width 800 height 15
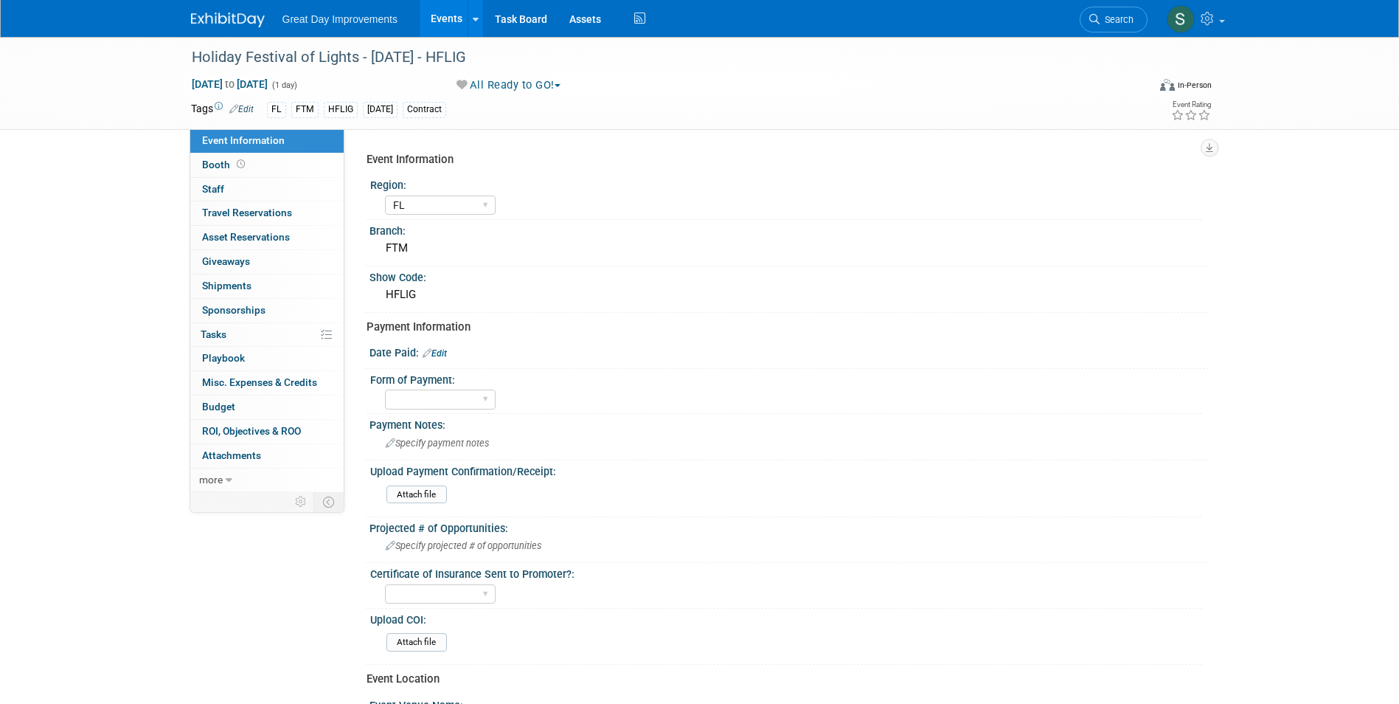
select select "FL"
drag, startPoint x: 482, startPoint y: 418, endPoint x: 484, endPoint y: 426, distance: 8.2
click at [482, 418] on div "Payment Notes:" at bounding box center [788, 423] width 839 height 18
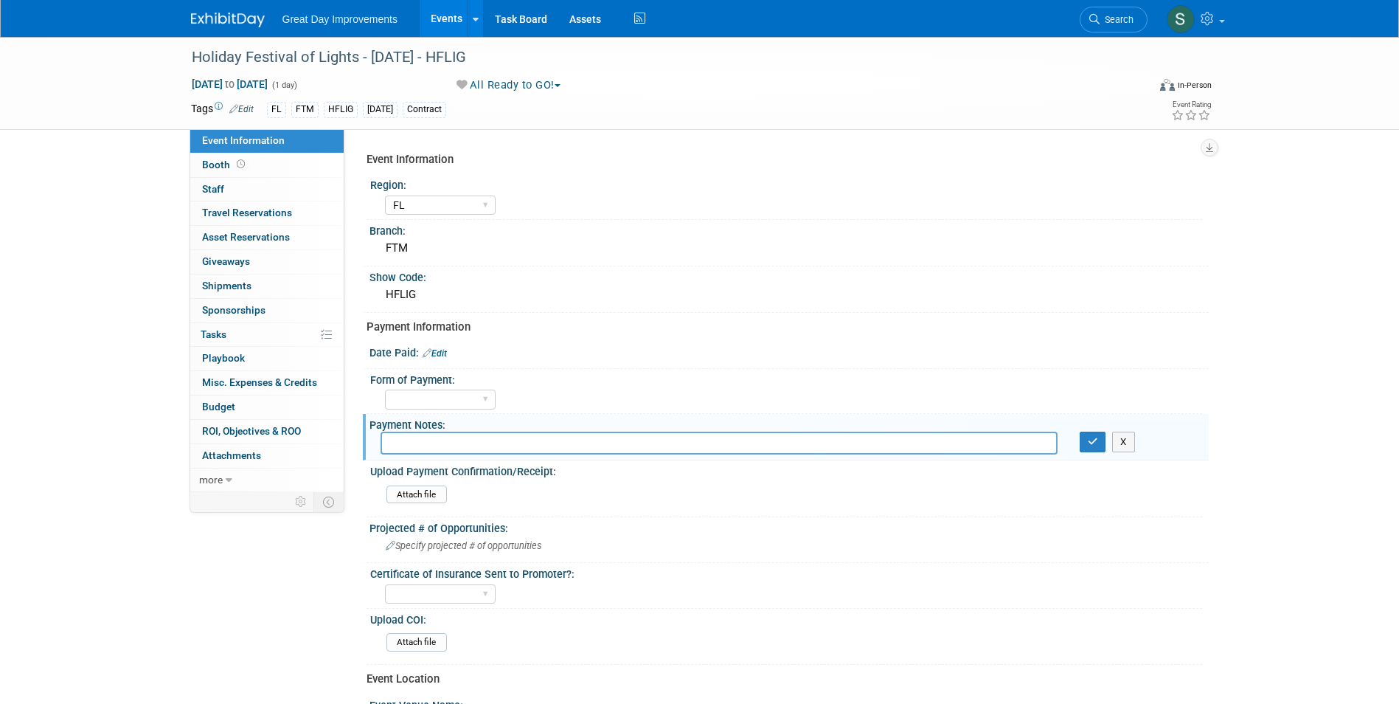
click at [490, 455] on div "X" at bounding box center [788, 443] width 839 height 24
click at [490, 453] on input "text" at bounding box center [719, 442] width 677 height 23
type input "sent application with cc info-awaiting approval and receipt"
click at [1093, 446] on button "button" at bounding box center [1093, 441] width 27 height 21
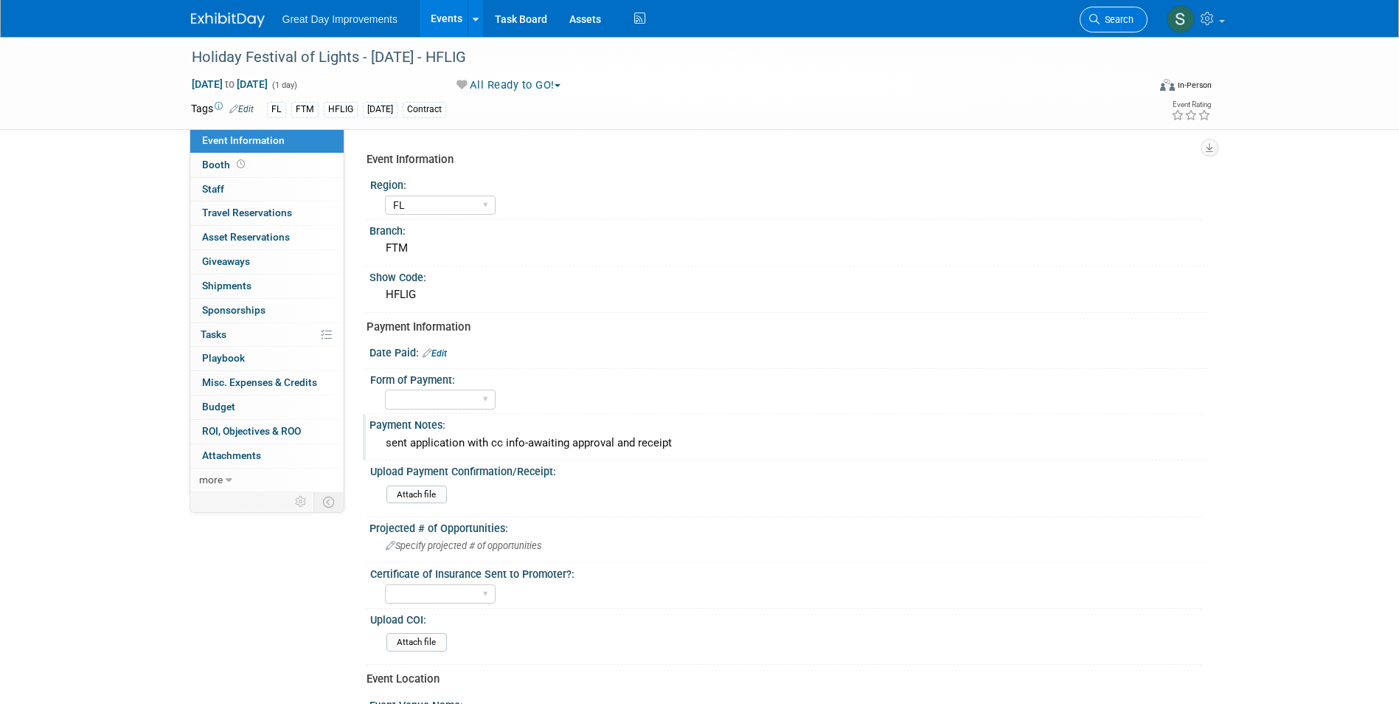
click at [1112, 18] on span "Search" at bounding box center [1117, 19] width 34 height 11
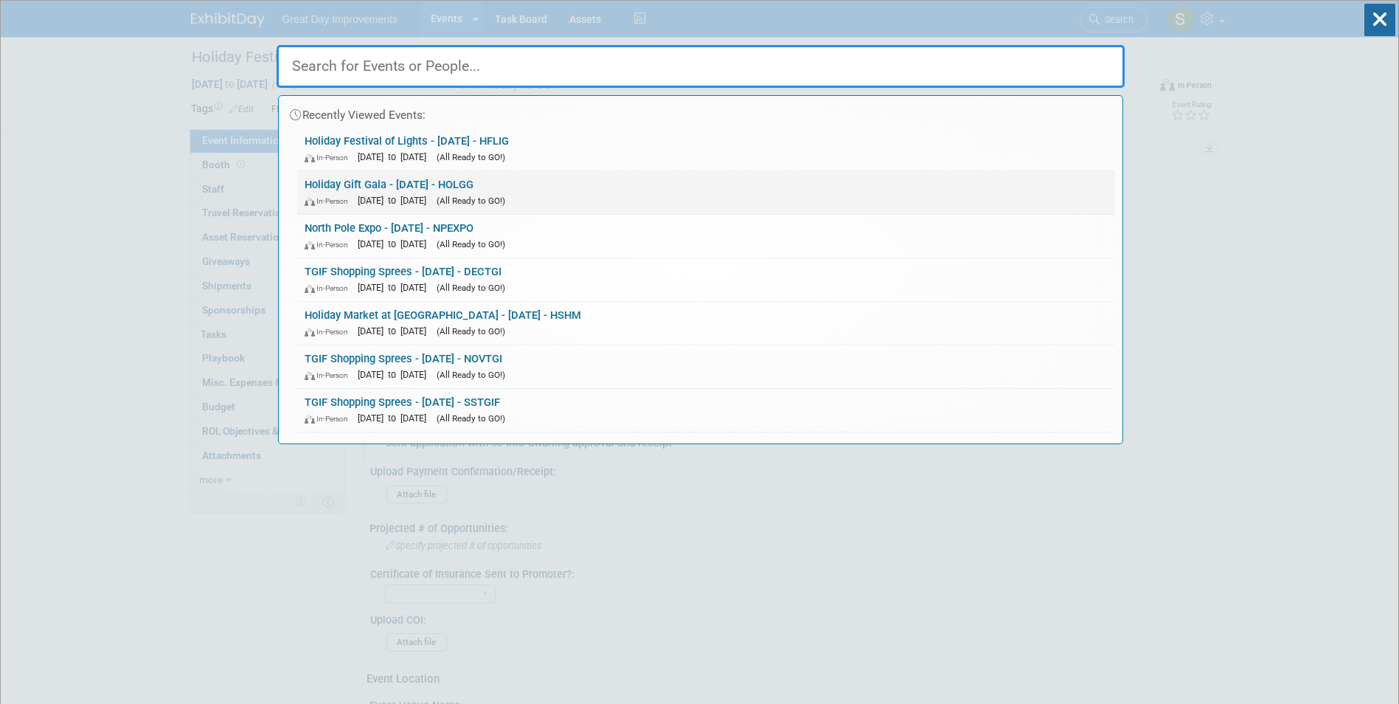
click at [573, 198] on div "In-Person Dec 6, 2025 to Dec 6, 2025 (All Ready to GO!)" at bounding box center [706, 199] width 803 height 15
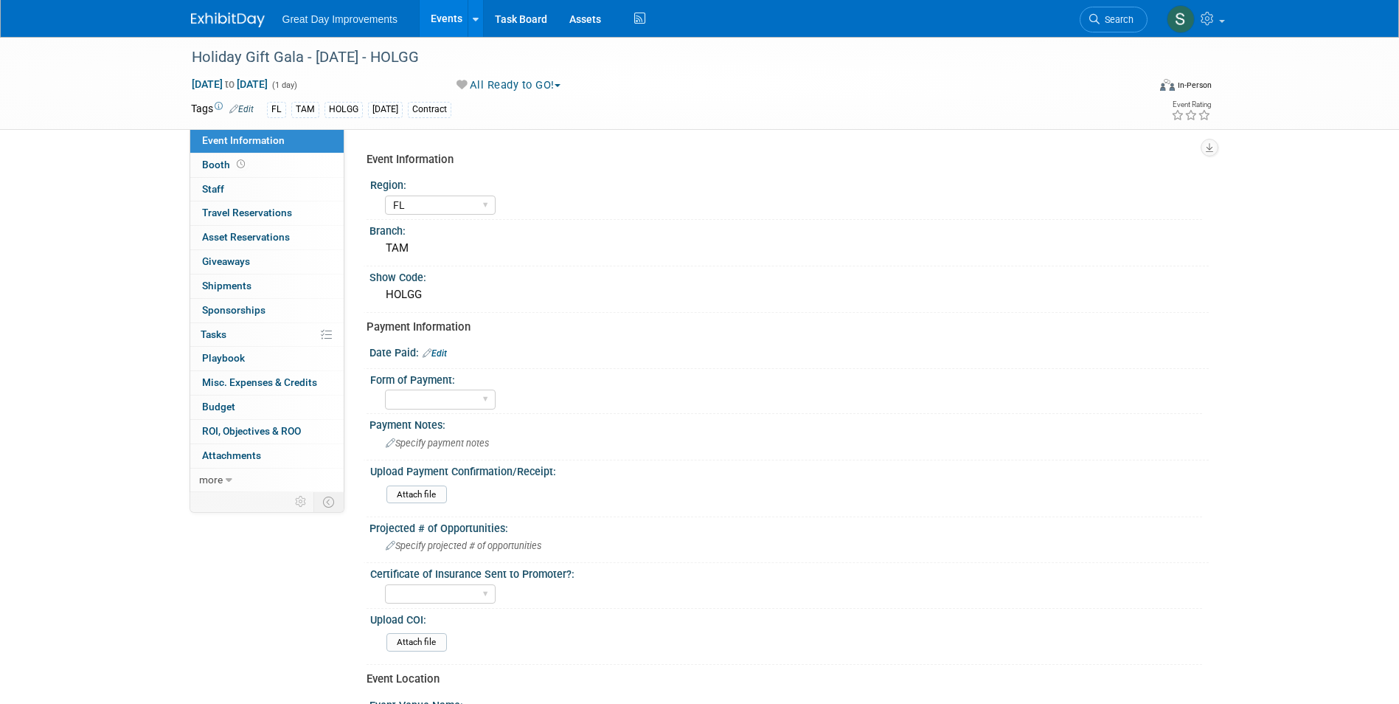
select select "FL"
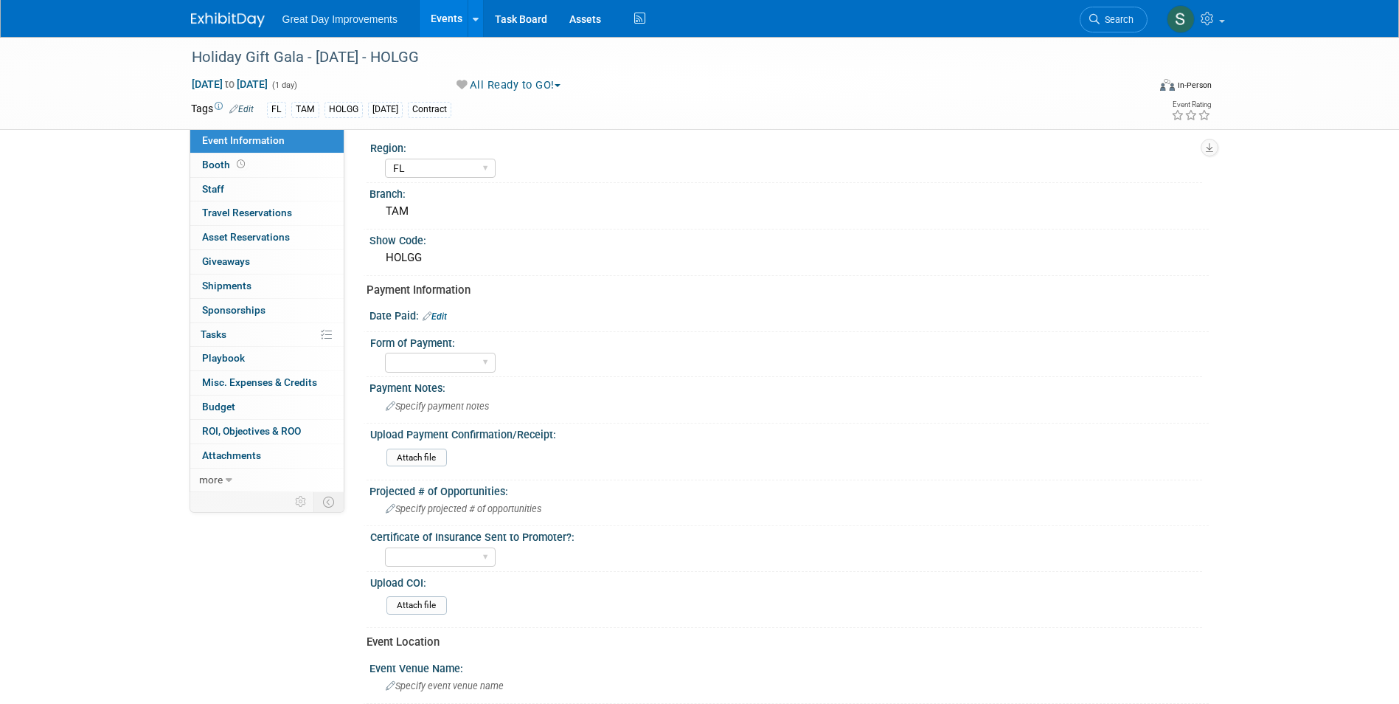
scroll to position [74, 0]
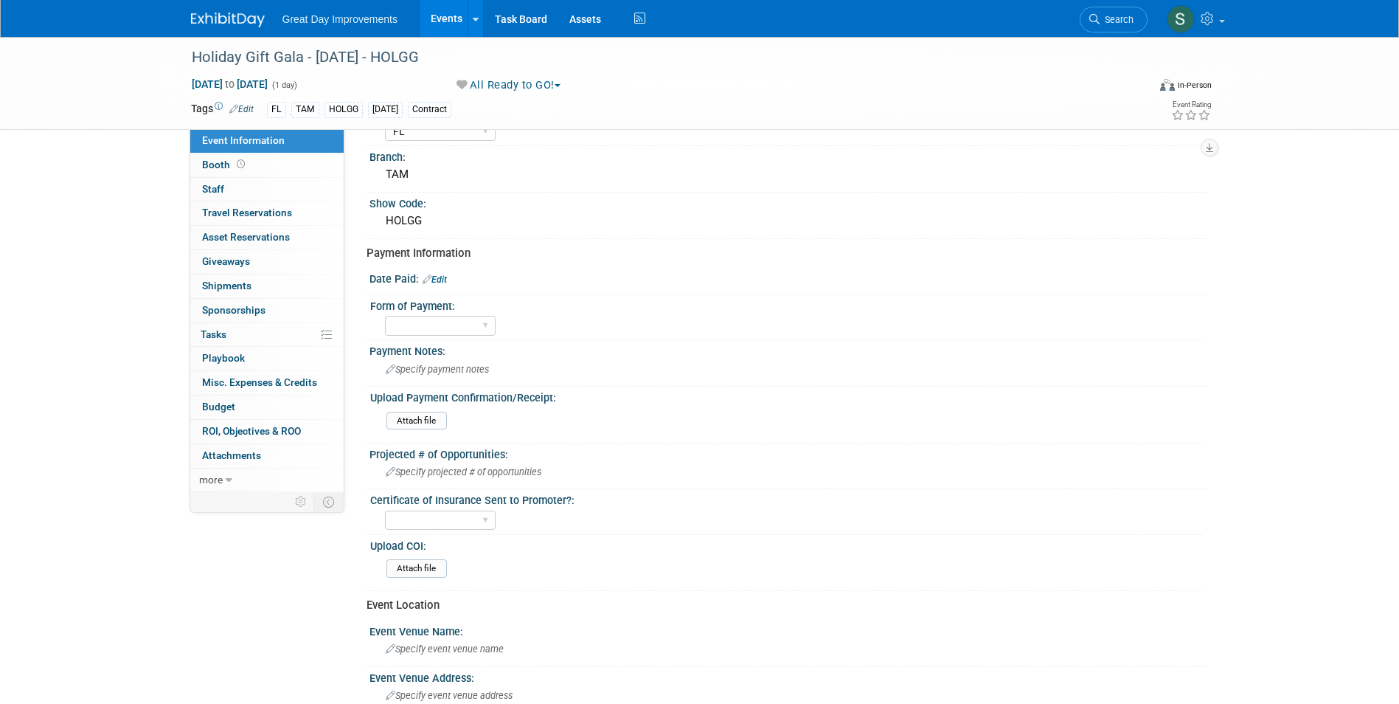
click at [440, 275] on link "Edit" at bounding box center [435, 279] width 24 height 10
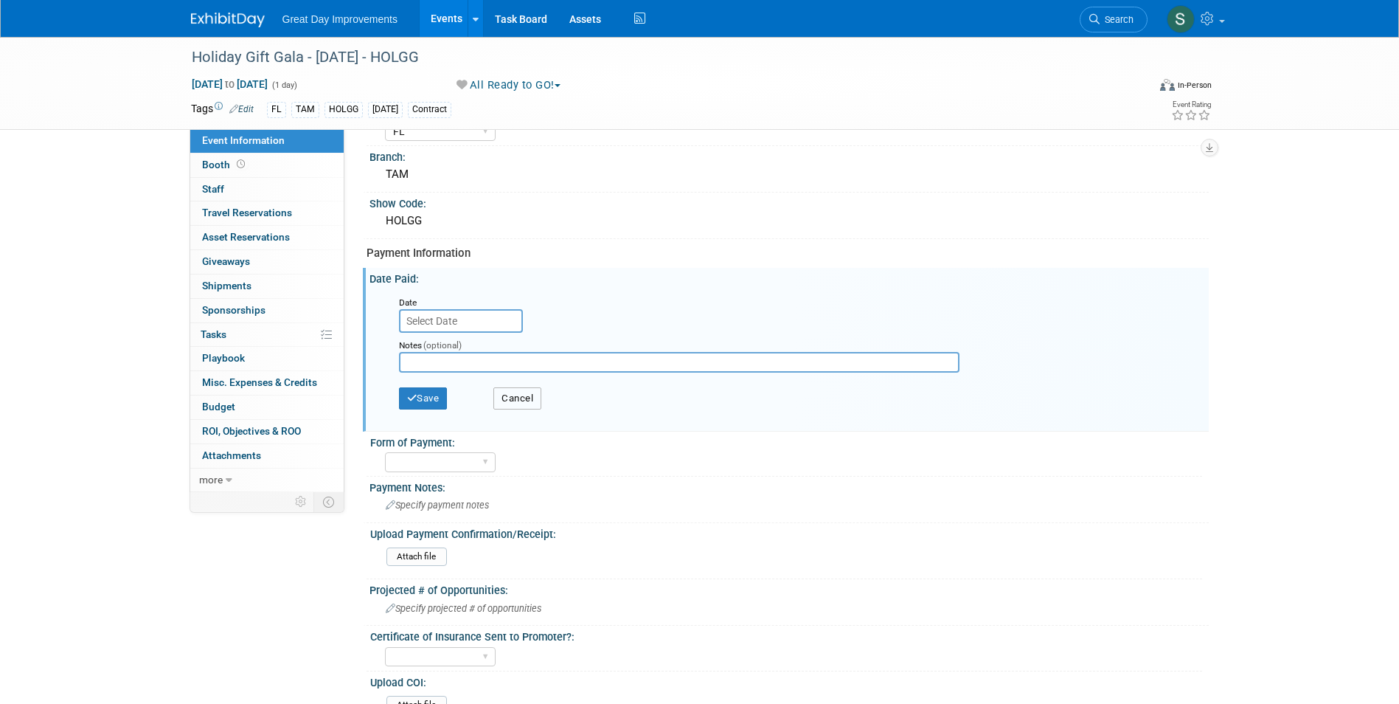
drag, startPoint x: 505, startPoint y: 397, endPoint x: 496, endPoint y: 430, distance: 34.5
click at [507, 397] on button "Cancel" at bounding box center [517, 398] width 48 height 22
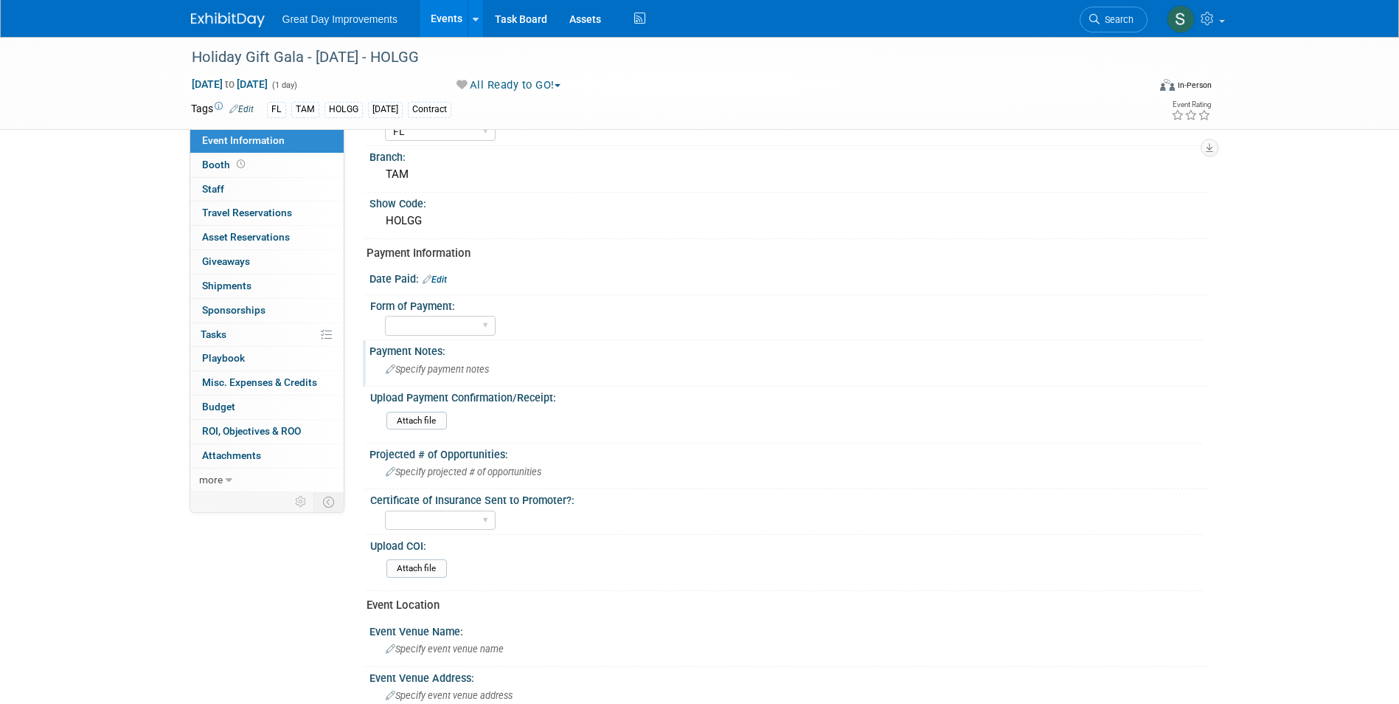
click at [442, 372] on span "Specify payment notes" at bounding box center [437, 369] width 103 height 11
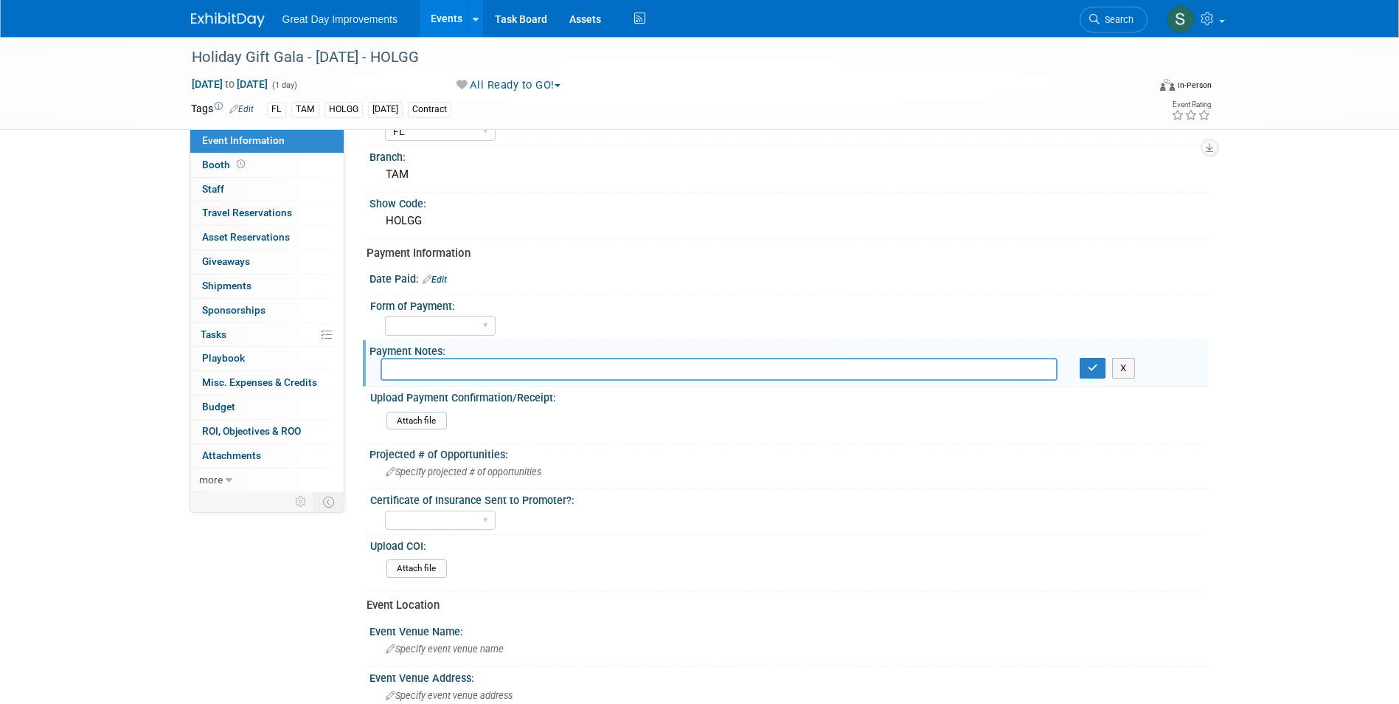
click at [437, 275] on link "Edit" at bounding box center [435, 279] width 24 height 10
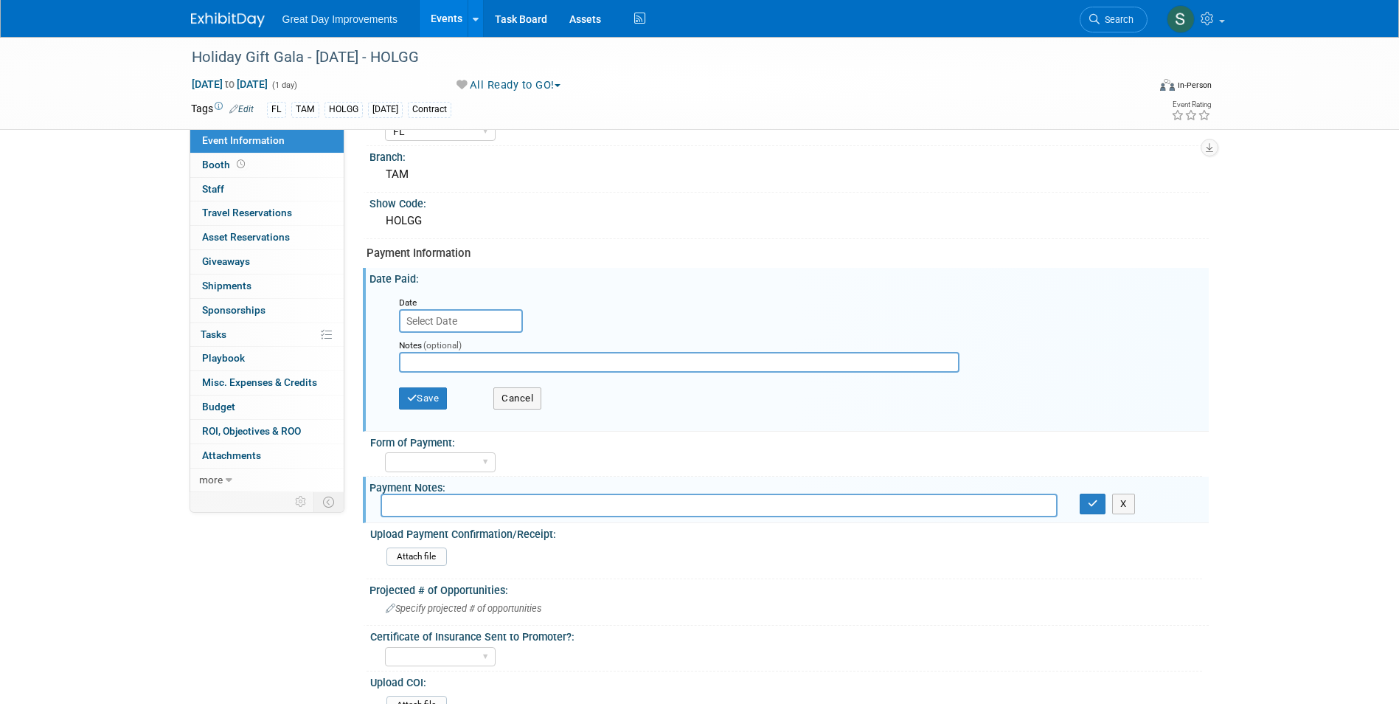
click at [459, 329] on body "Great Day Improvements Events Add Event Bulk Upload Events Shareable Event Boar…" at bounding box center [699, 278] width 1399 height 704
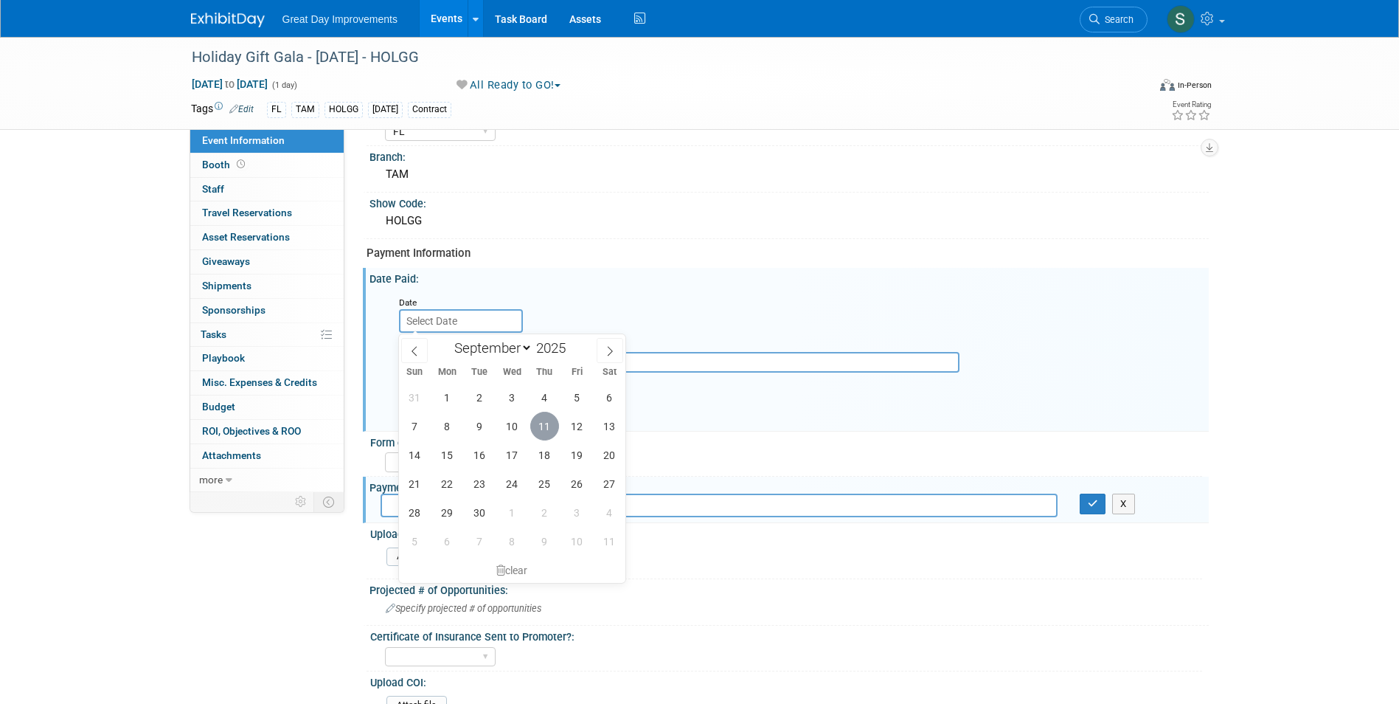
drag, startPoint x: 540, startPoint y: 423, endPoint x: 495, endPoint y: 416, distance: 45.6
click at [541, 423] on span "11" at bounding box center [544, 426] width 29 height 29
type input "Sep 11, 2025"
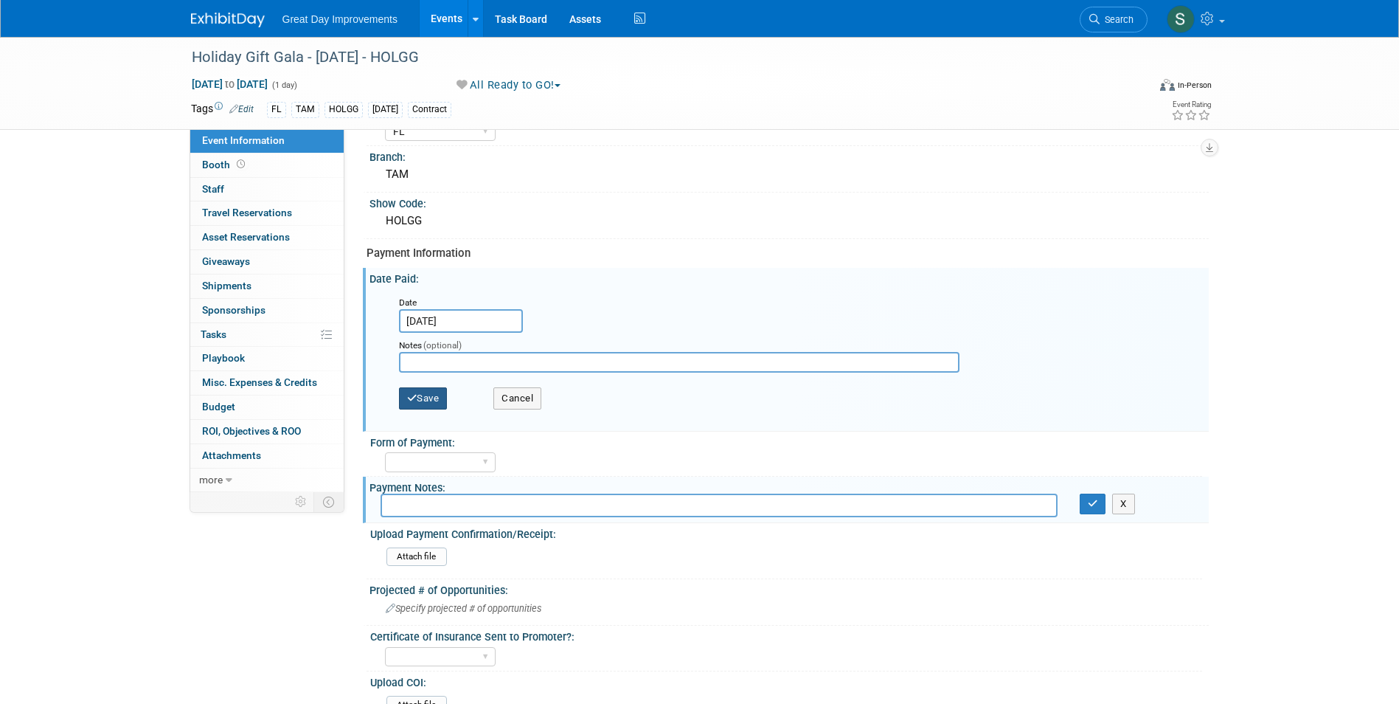
click at [435, 398] on button "Save" at bounding box center [423, 398] width 49 height 22
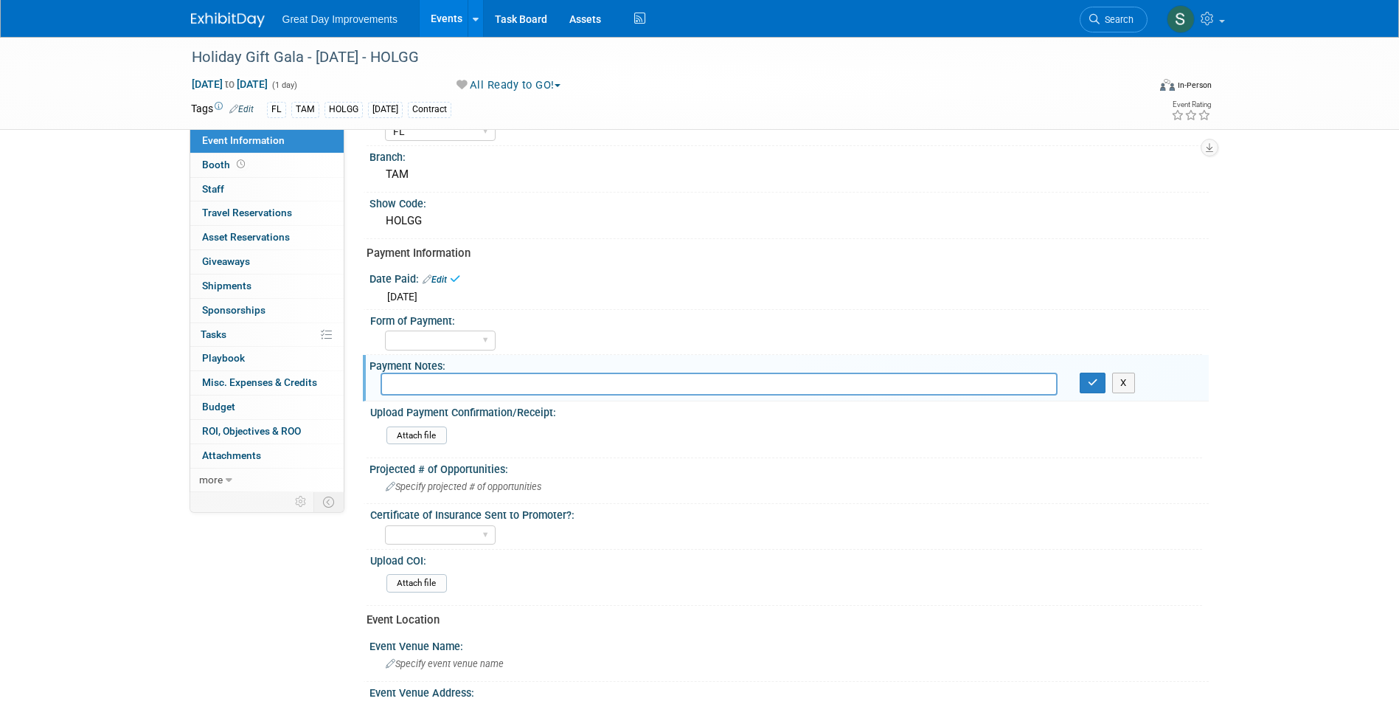
click at [442, 354] on div "Event Information Region: GC MA MW MTW NE NEW OV PL PNW SA SE SC UMW FL Branch:…" at bounding box center [782, 479] width 831 height 815
click at [444, 341] on select "Paid via CC Check Requested Pay at the Gate Other" at bounding box center [440, 340] width 111 height 20
select select "Paid via CC"
click at [385, 330] on select "Paid via CC Check Requested Pay at the Gate Other" at bounding box center [440, 340] width 111 height 20
click at [459, 288] on div "Thu. Sep 11, 2025" at bounding box center [789, 294] width 817 height 18
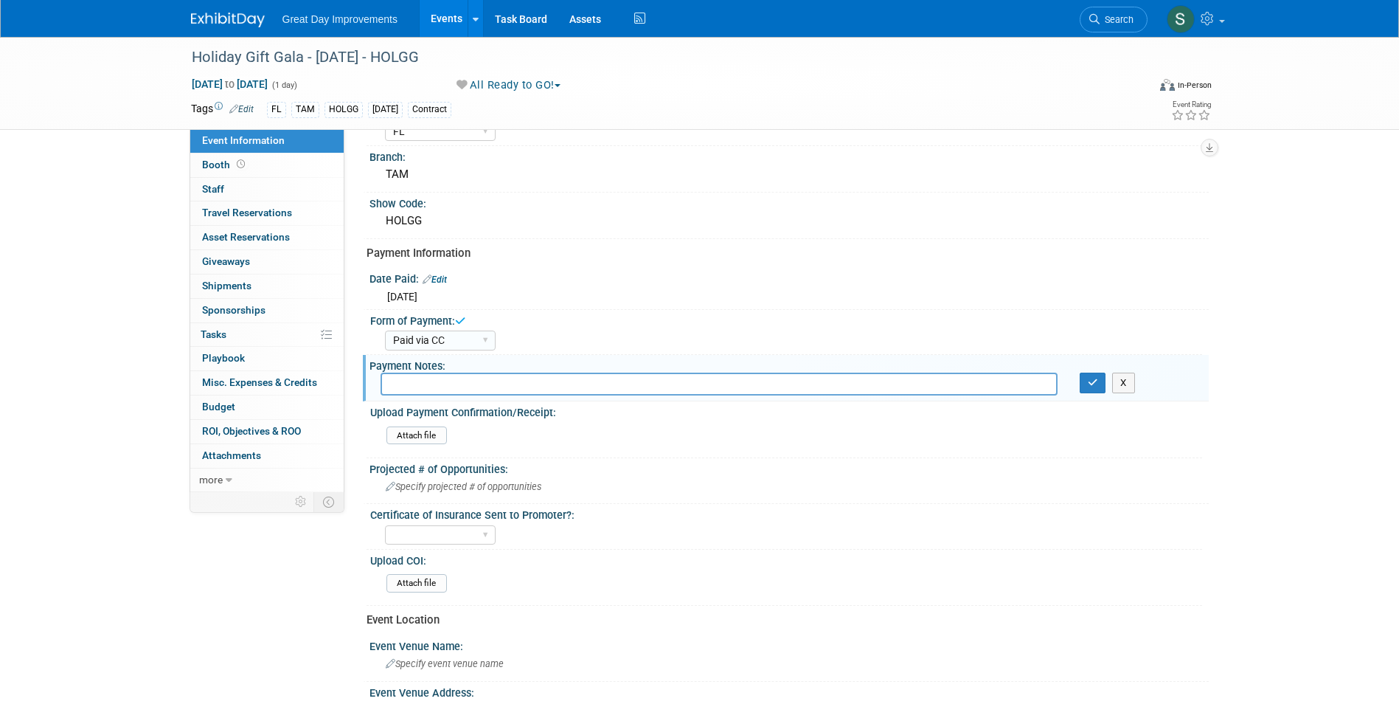
click at [443, 283] on link "Edit" at bounding box center [435, 279] width 24 height 10
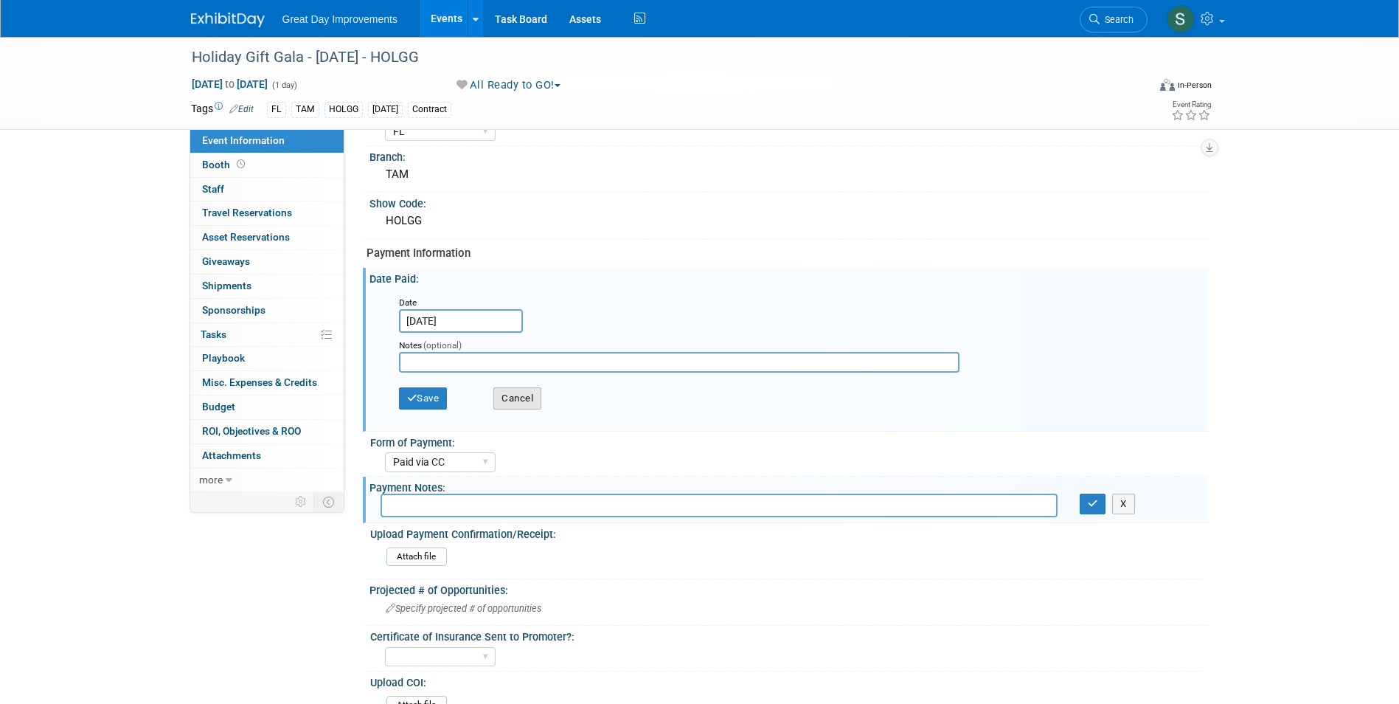
click at [514, 397] on button "Cancel" at bounding box center [517, 398] width 48 height 22
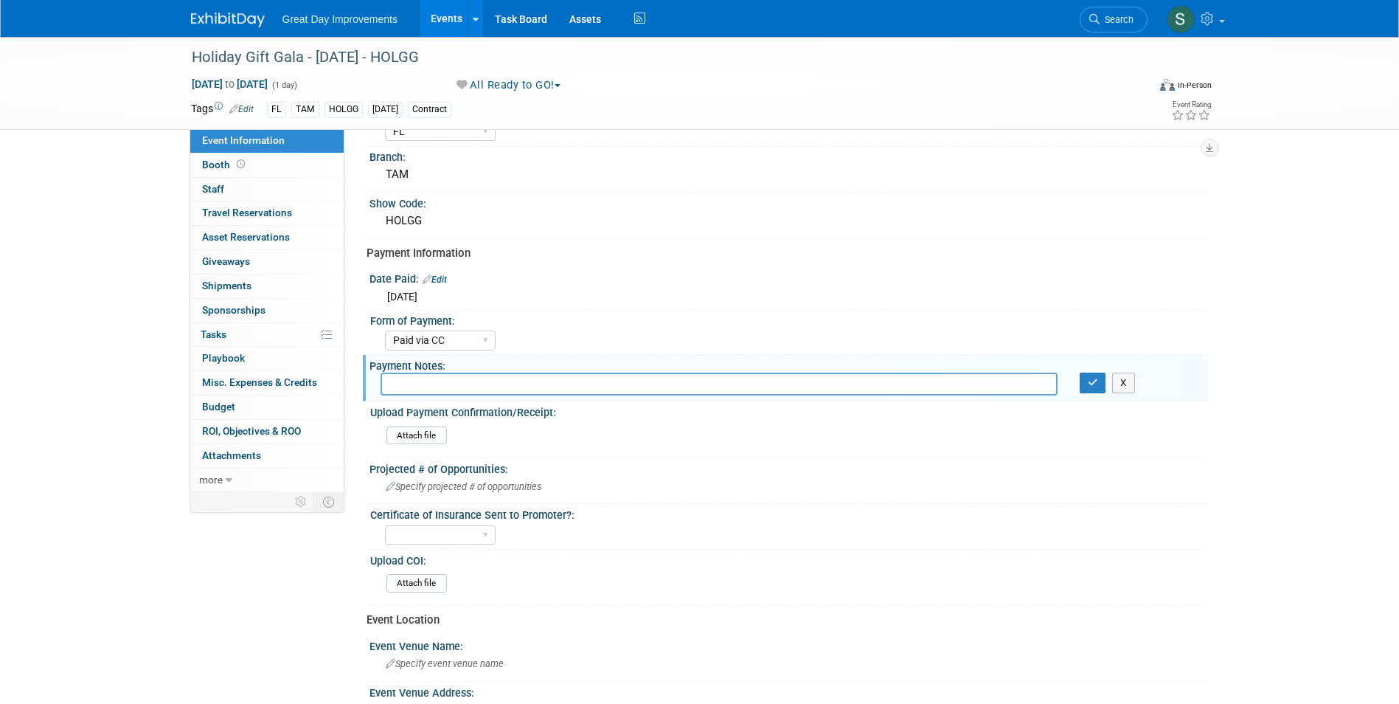
click at [442, 278] on link "Edit" at bounding box center [435, 279] width 24 height 10
select select "8"
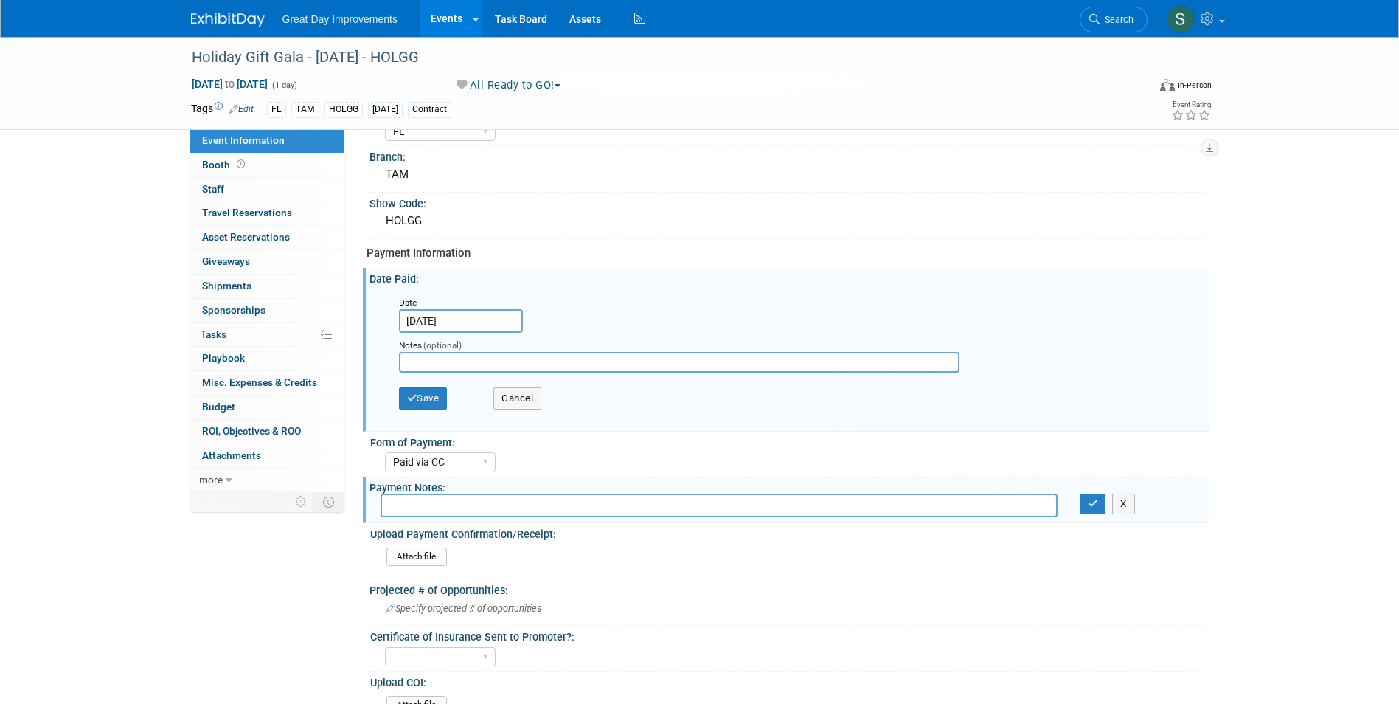
click at [437, 316] on input "Sep 11, 2025" at bounding box center [461, 321] width 124 height 24
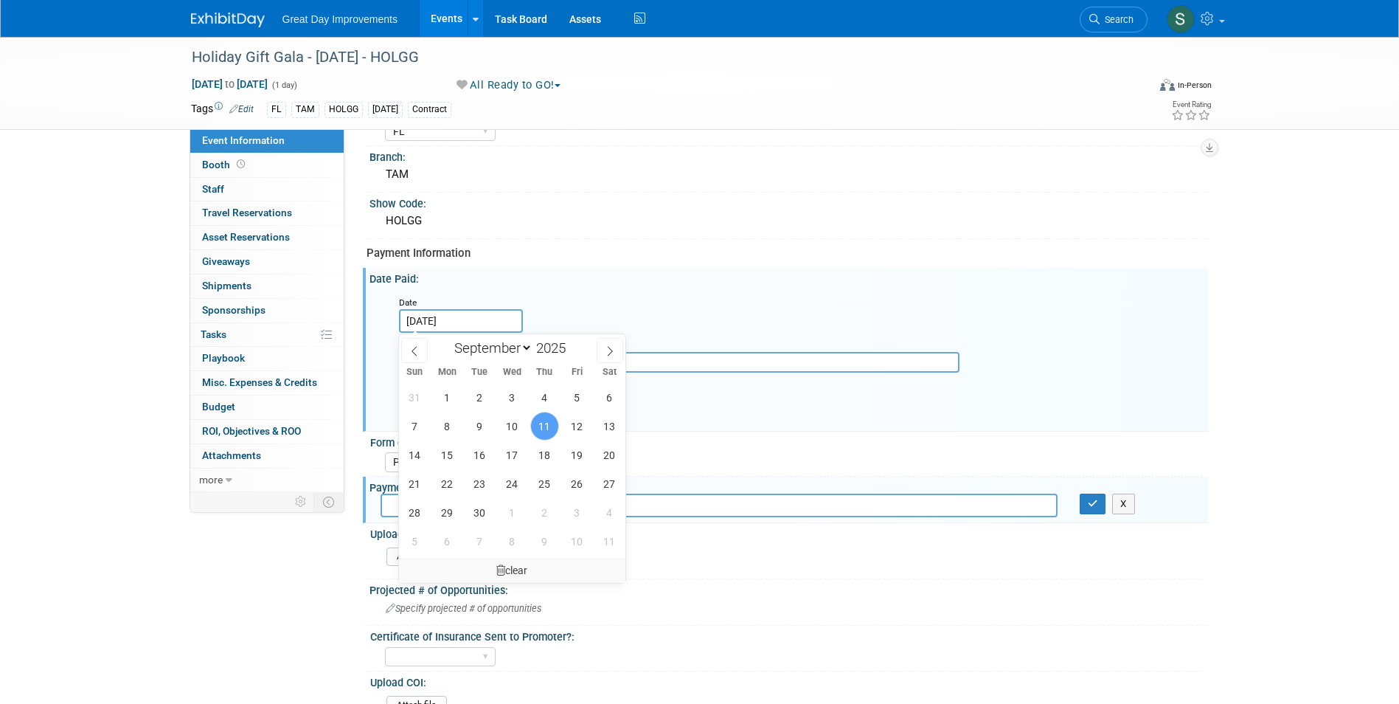
click at [513, 563] on div "clear" at bounding box center [512, 570] width 227 height 25
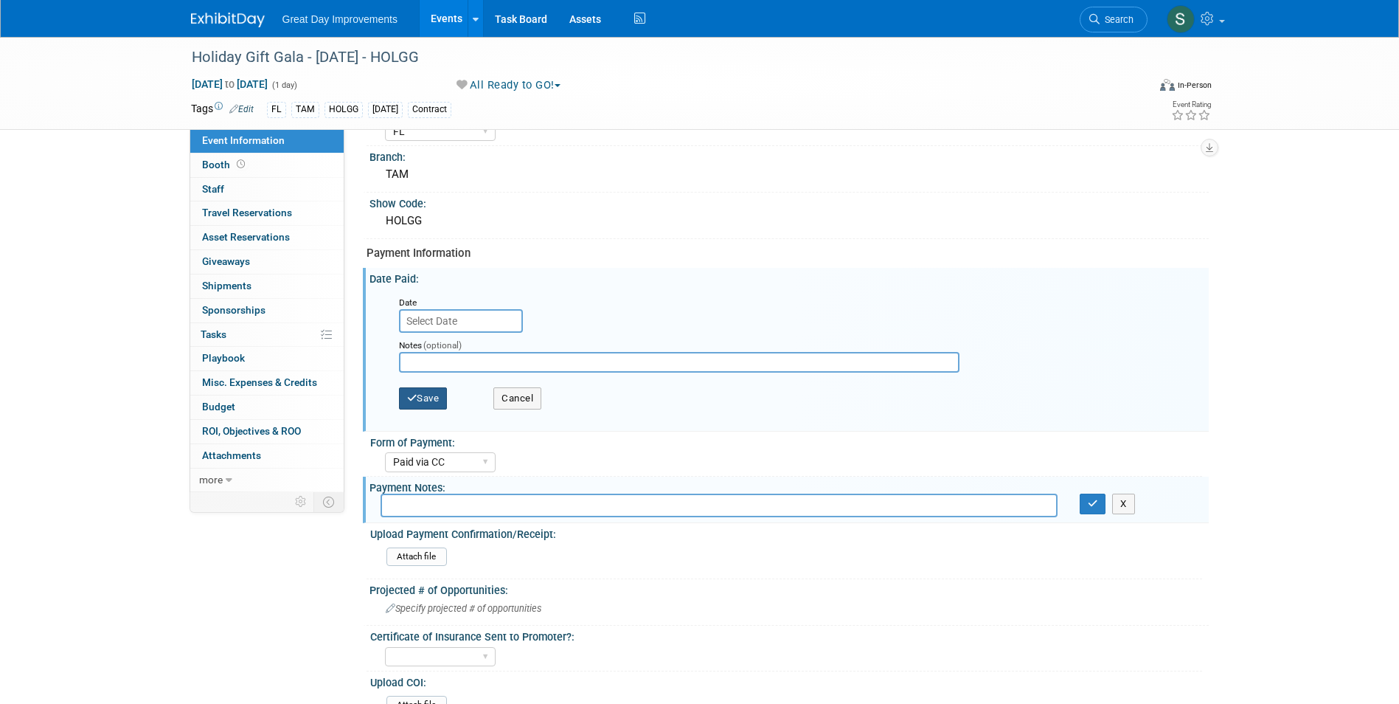
click at [439, 400] on button "Save" at bounding box center [423, 398] width 49 height 22
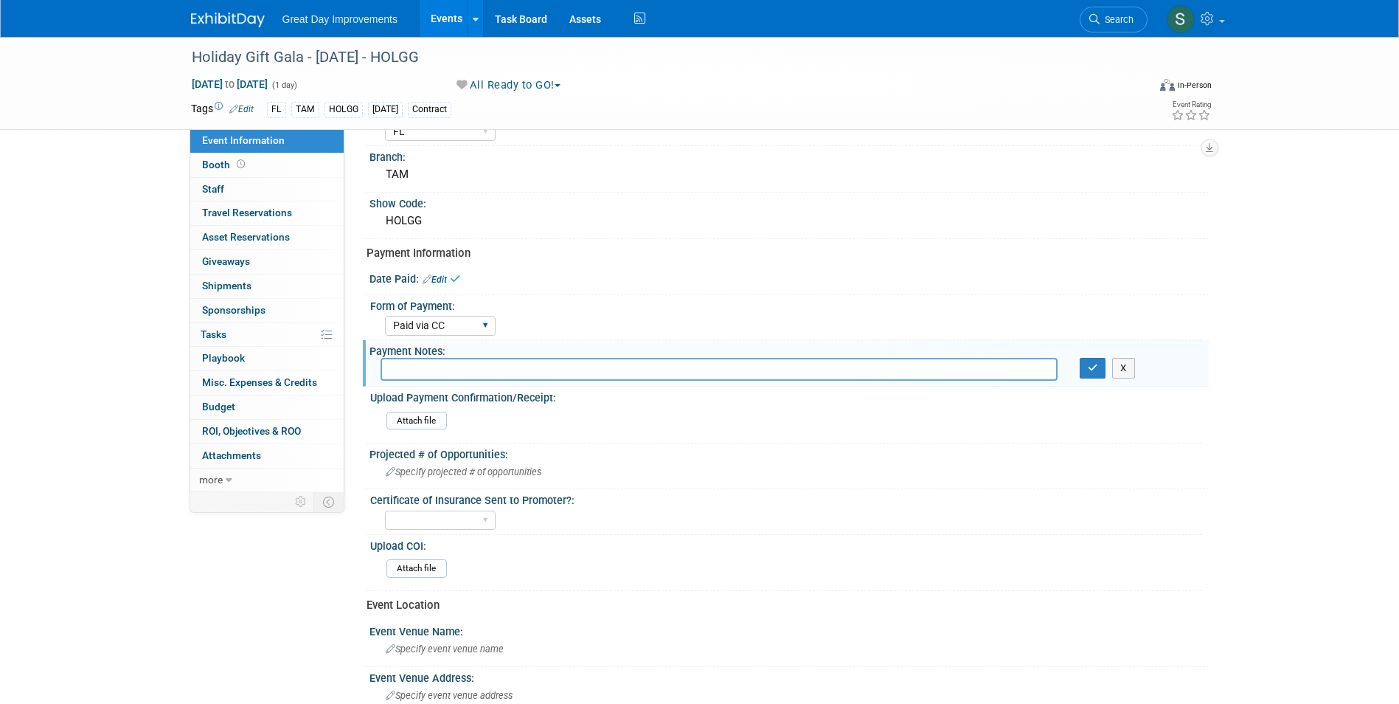
click at [440, 315] on div "Paid via CC Check Requested Pay at the Gate Other" at bounding box center [440, 325] width 111 height 27
click at [442, 325] on select "Paid via CC Check Requested Pay at the Gate Other" at bounding box center [440, 326] width 111 height 20
select select
click at [385, 316] on select "Paid via CC Check Requested Pay at the Gate Other" at bounding box center [440, 326] width 111 height 20
click at [452, 379] on input "text" at bounding box center [719, 369] width 677 height 23
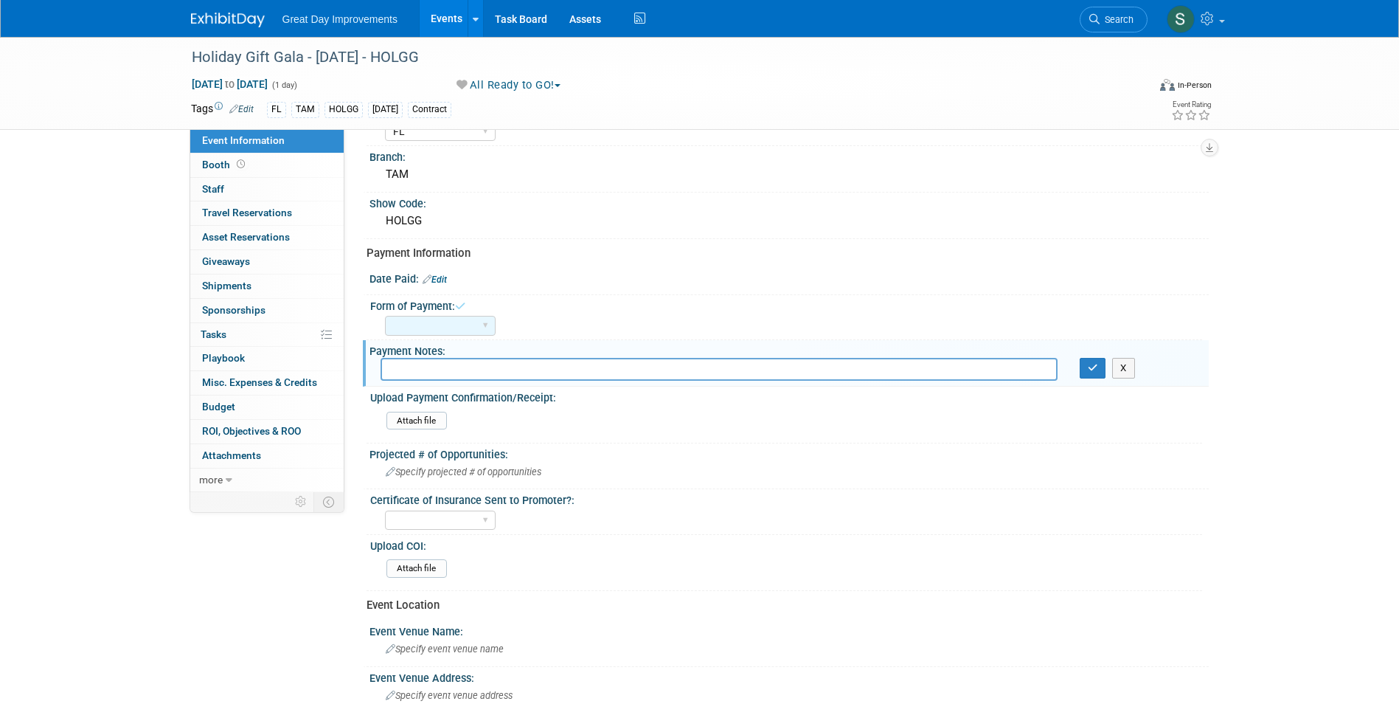
click at [448, 366] on input "text" at bounding box center [719, 369] width 677 height 23
type input "sent application over with cc info- awaiting approval and receipt"
click at [1092, 367] on icon "button" at bounding box center [1093, 368] width 10 height 10
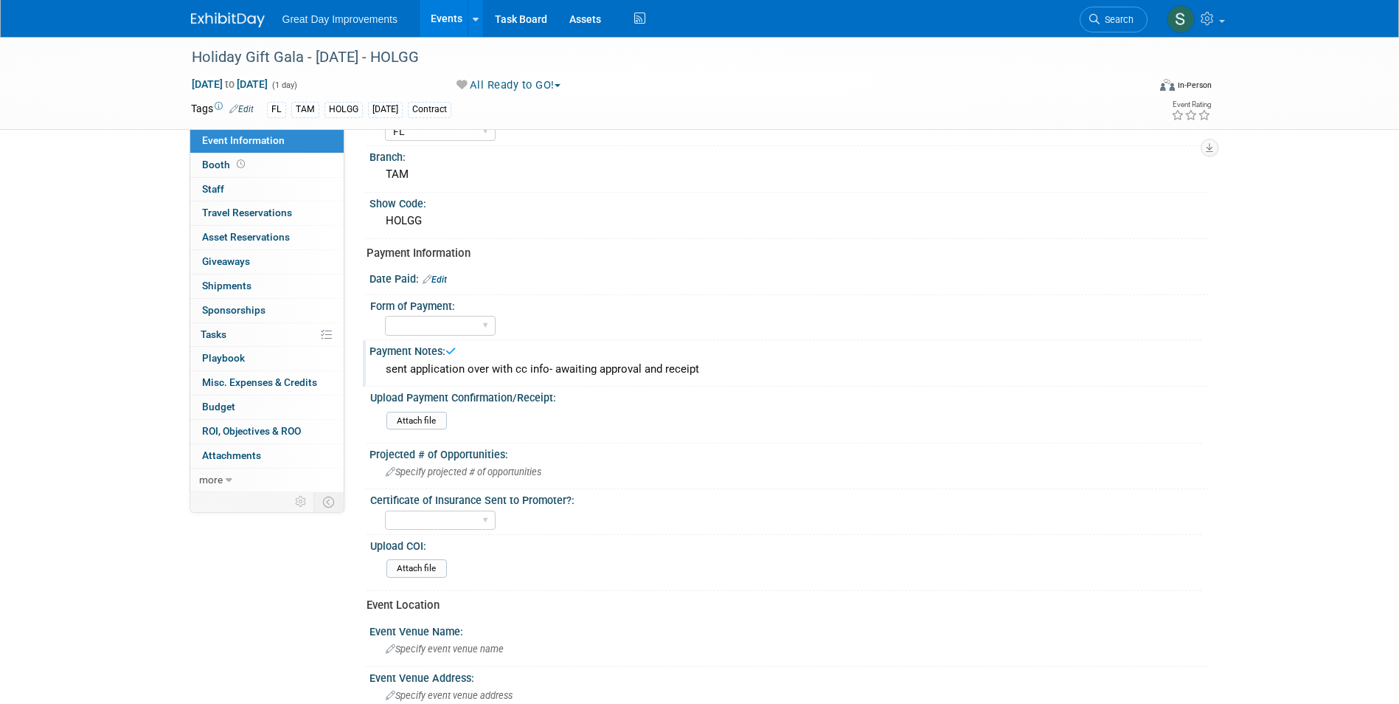
click at [215, 7] on link at bounding box center [236, 13] width 91 height 12
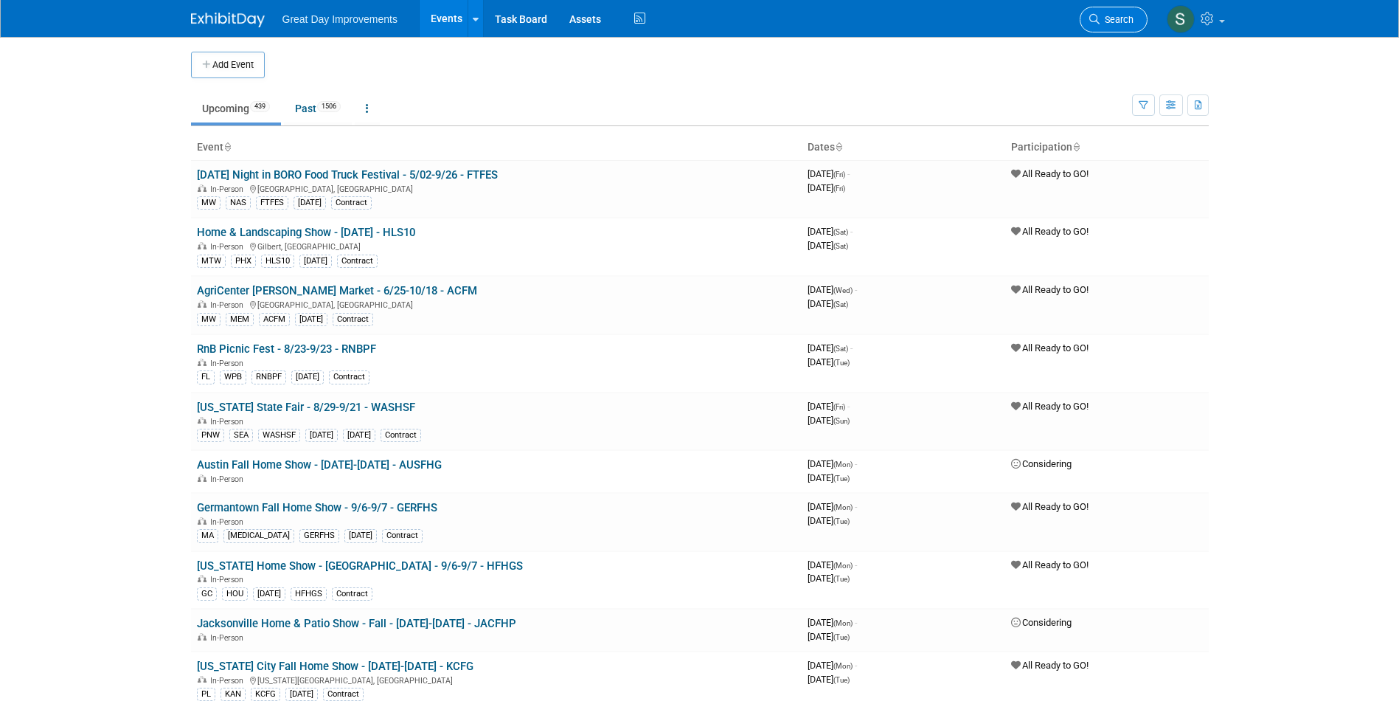
click at [1130, 15] on span "Search" at bounding box center [1117, 19] width 34 height 11
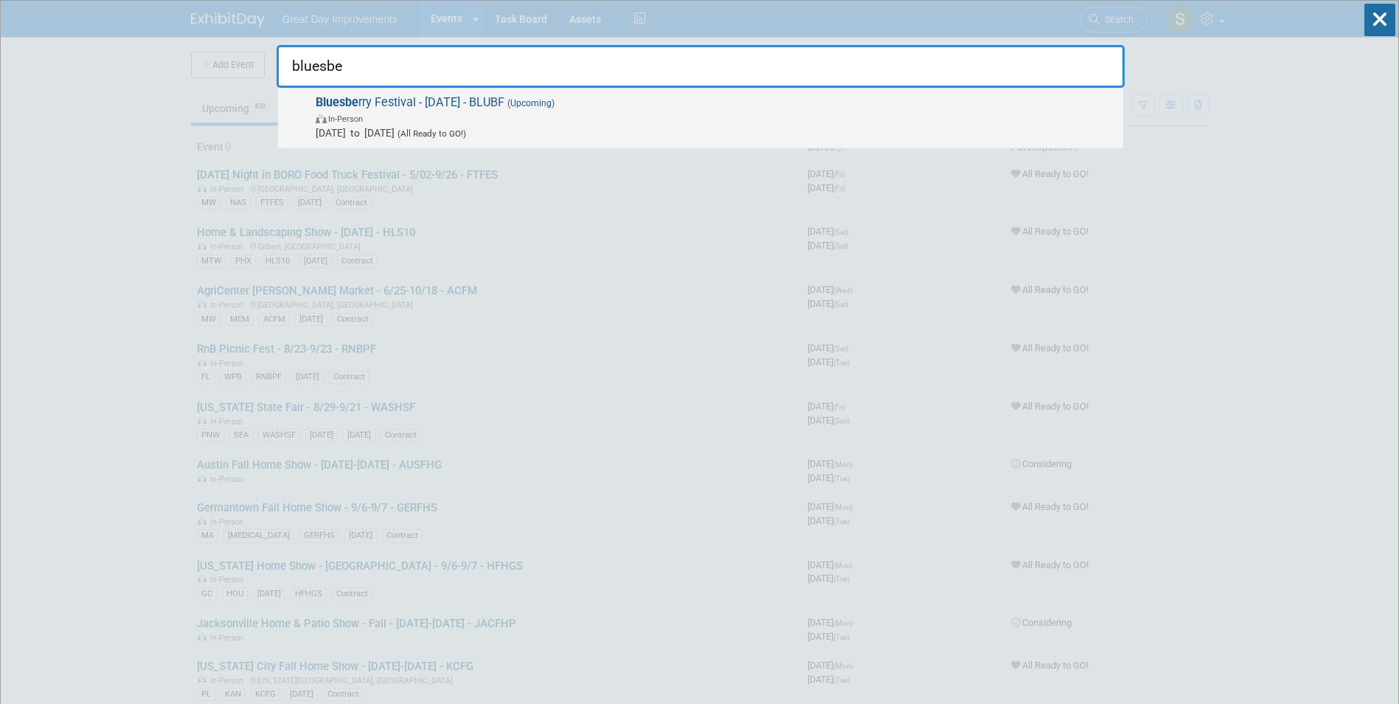
type input "bluesbe"
click at [558, 115] on span "In-Person" at bounding box center [716, 118] width 800 height 15
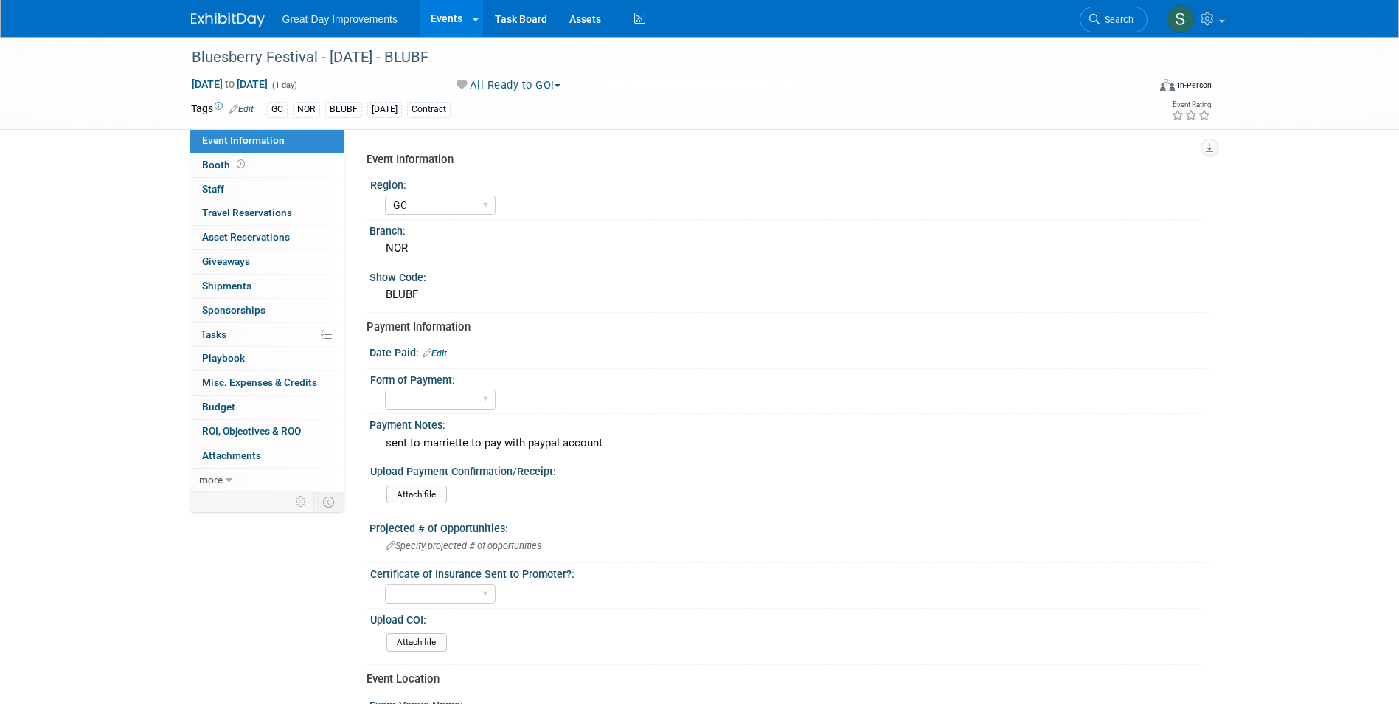
select select "GC"
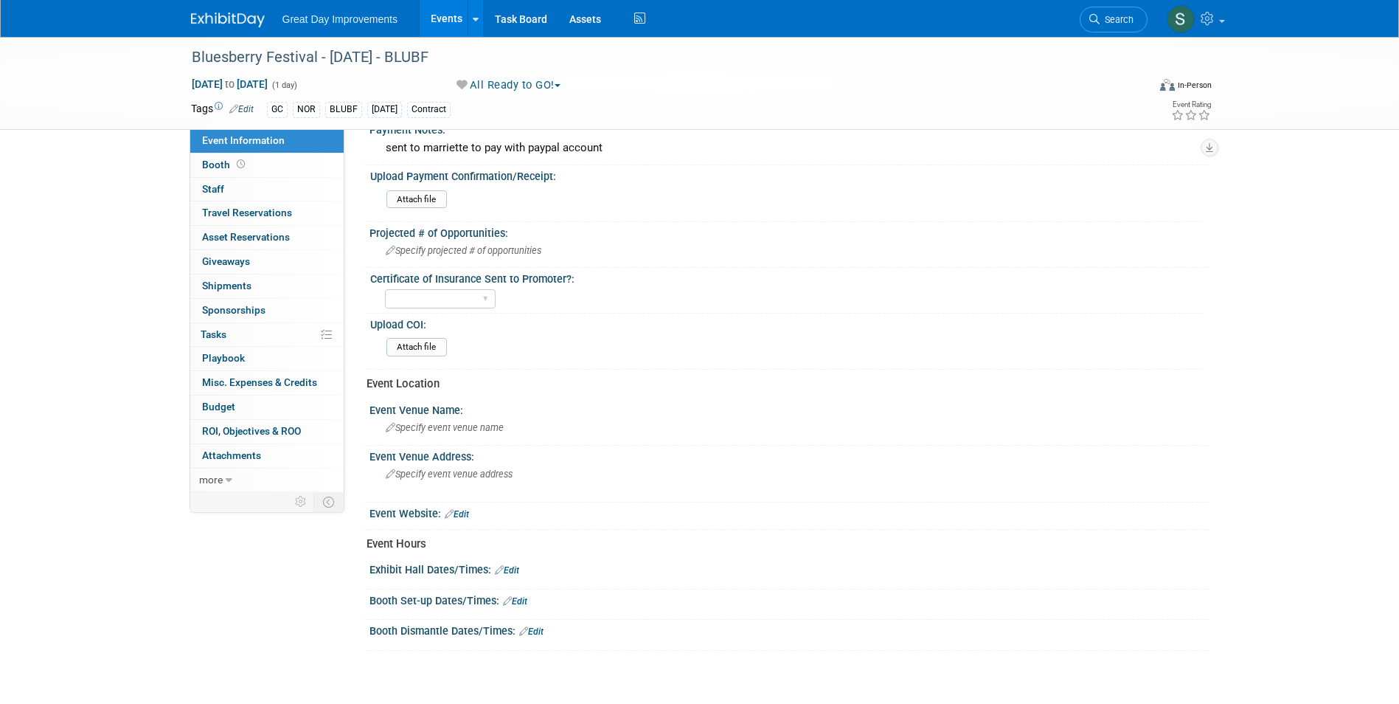
scroll to position [147, 0]
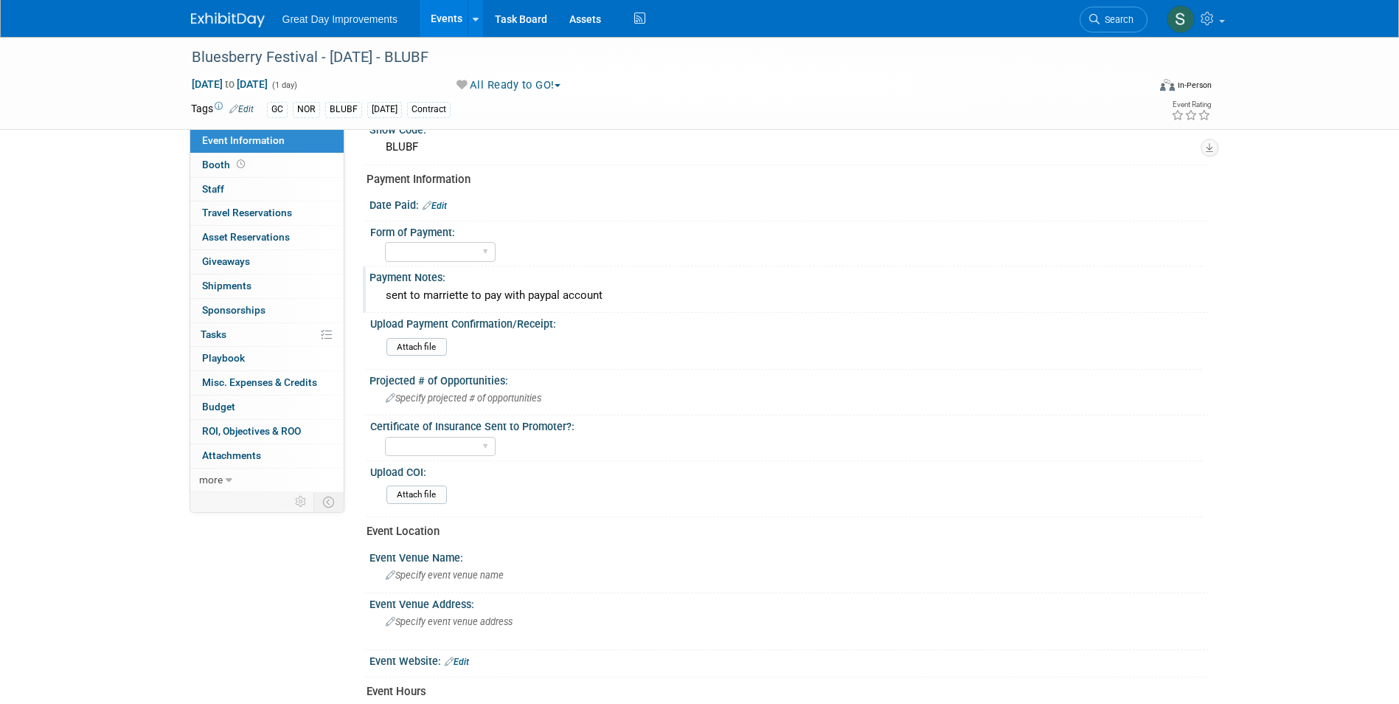
click at [638, 299] on div "sent to marriette to pay with paypal account" at bounding box center [789, 295] width 817 height 23
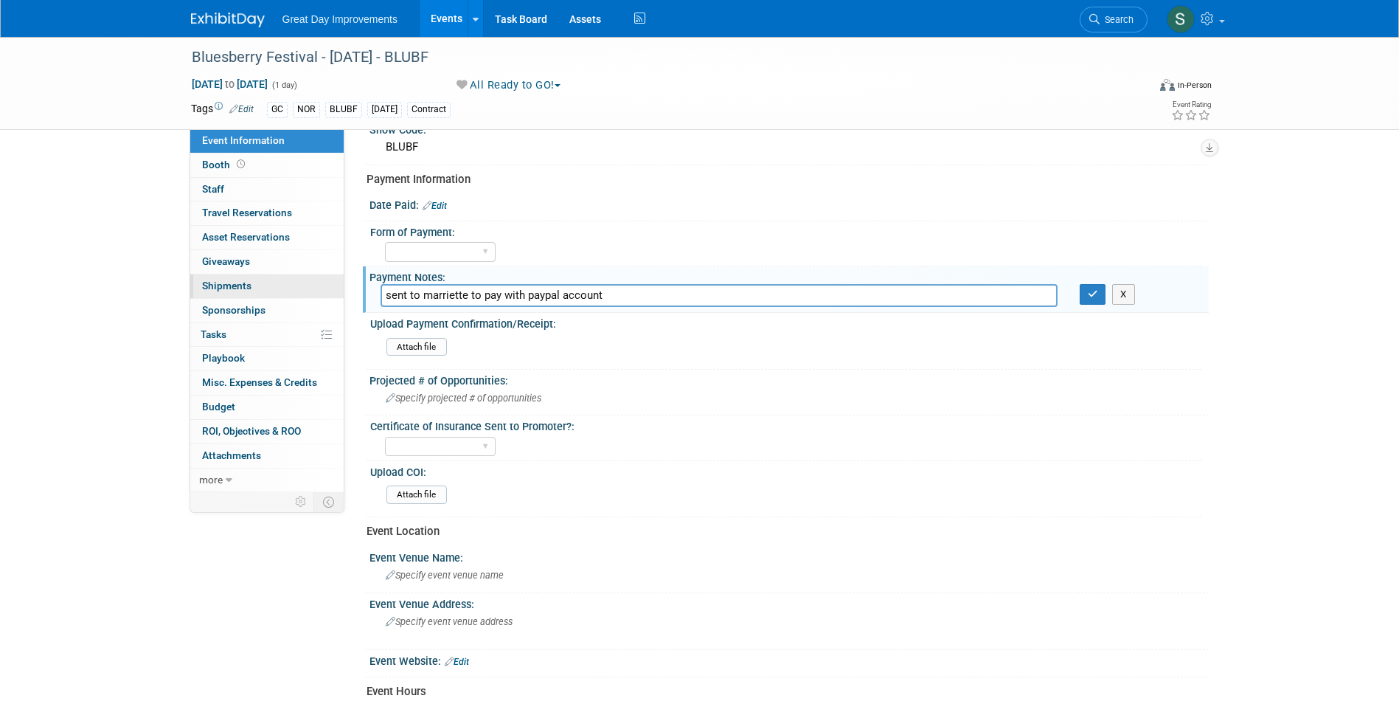
drag, startPoint x: 454, startPoint y: 285, endPoint x: 234, endPoint y: 288, distance: 219.8
click at [234, 288] on div "Event Information Event Info Booth Booth 0 Staff 0 Staff 0 Travel Reservations …" at bounding box center [700, 343] width 1040 height 909
click at [459, 248] on select "Paid via CC Check Requested Pay at the Gate Other" at bounding box center [440, 252] width 111 height 20
select select "Paid via CC"
click at [385, 242] on select "Paid via CC Check Requested Pay at the Gate Other" at bounding box center [440, 252] width 111 height 20
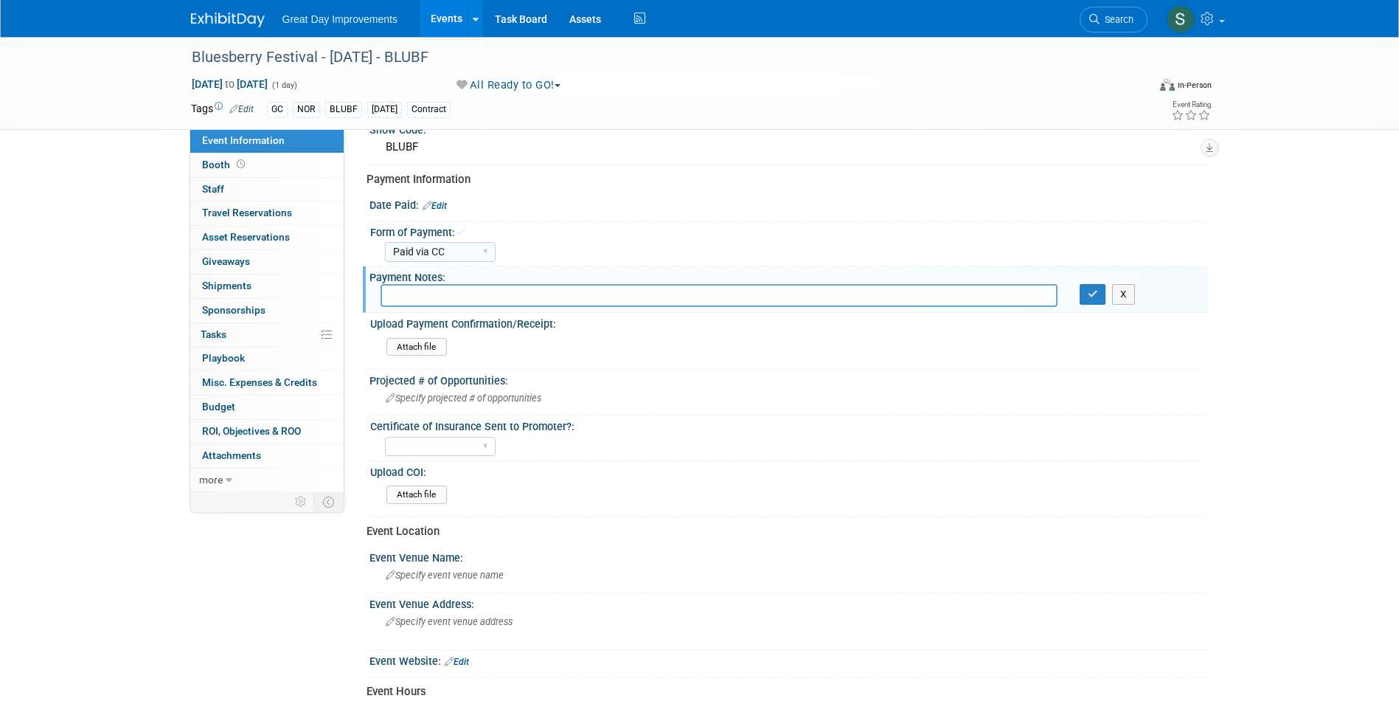
click at [438, 199] on div "Date Paid: Edit" at bounding box center [788, 203] width 839 height 19
click at [437, 204] on link "Edit" at bounding box center [435, 206] width 24 height 10
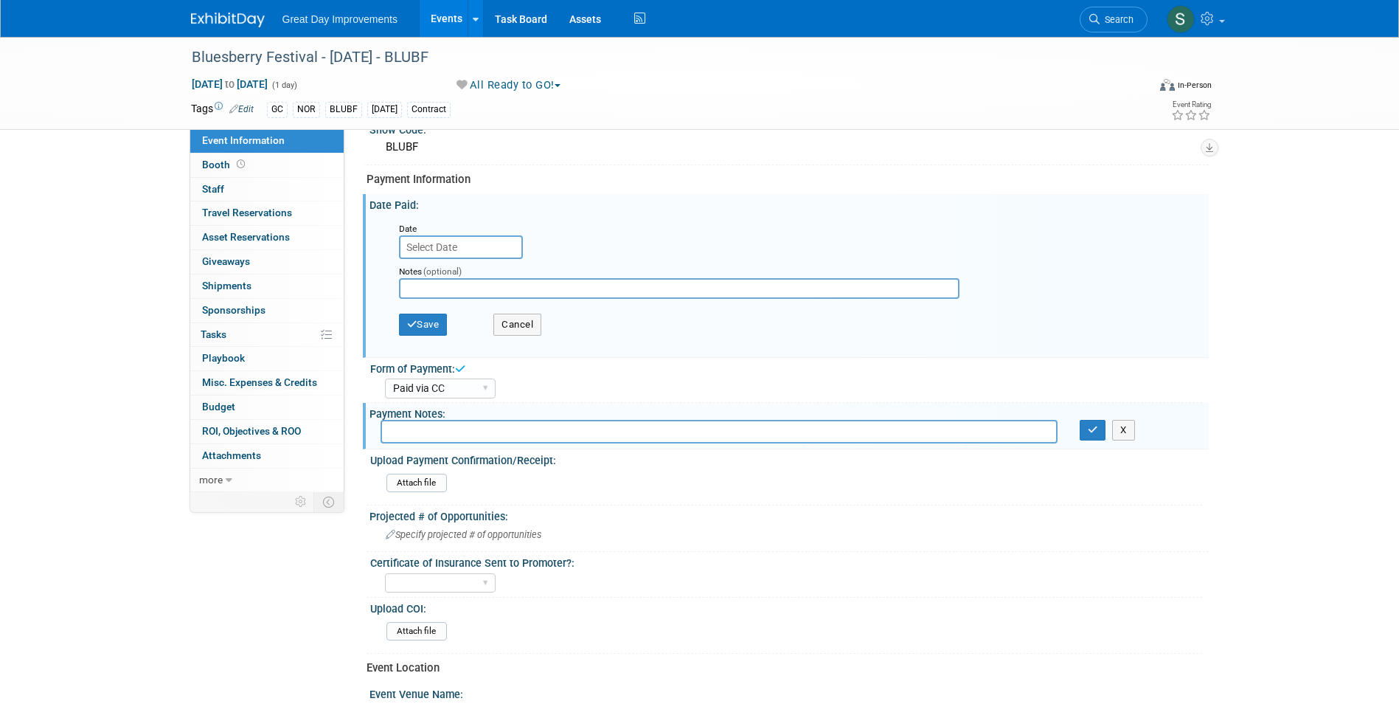
click at [446, 249] on input "text" at bounding box center [461, 247] width 124 height 24
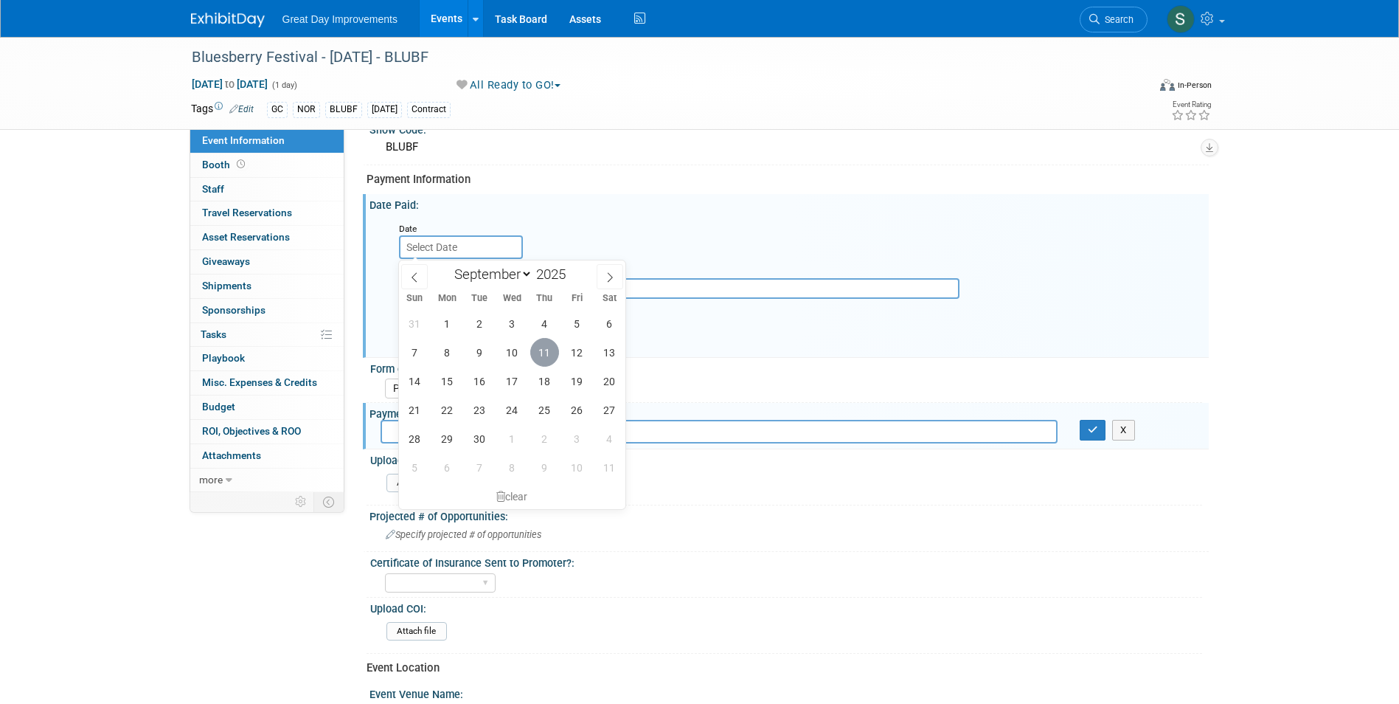
drag, startPoint x: 547, startPoint y: 355, endPoint x: 467, endPoint y: 338, distance: 82.2
click at [546, 355] on span "11" at bounding box center [544, 352] width 29 height 29
type input "[DATE]"
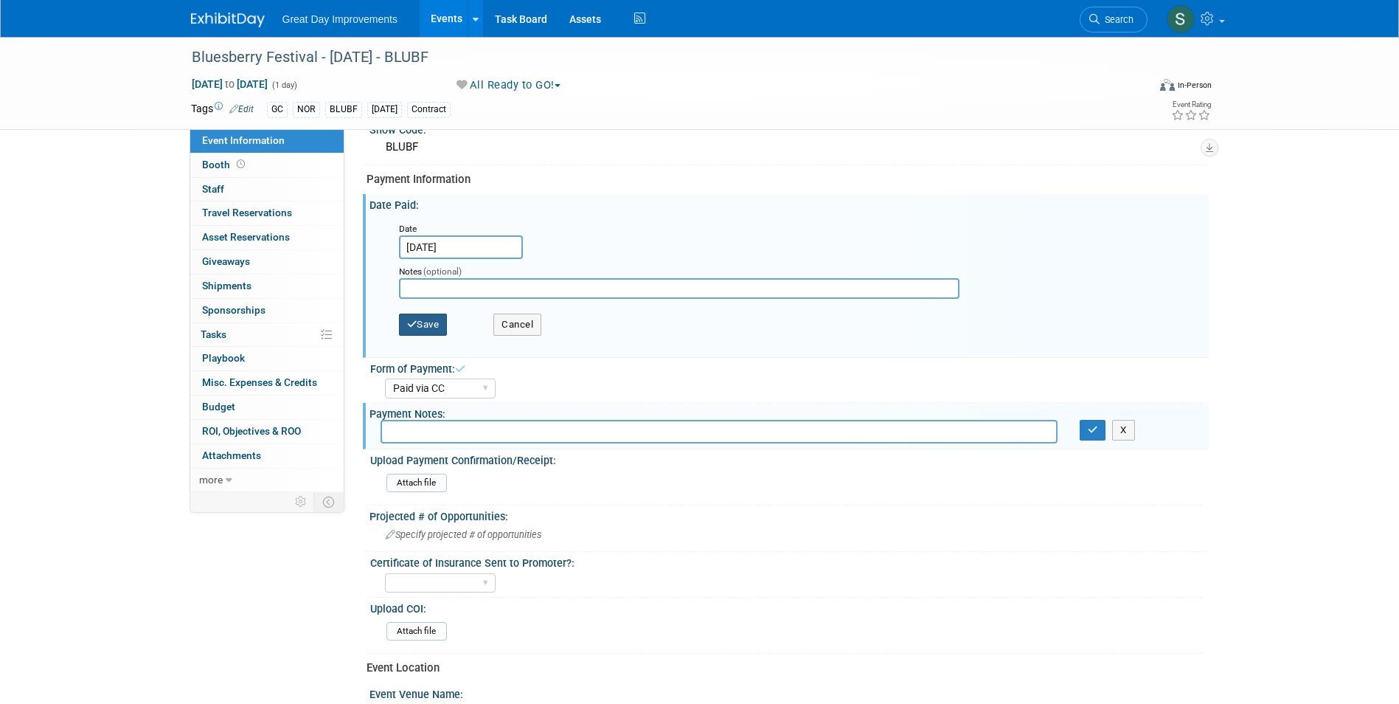
click at [438, 332] on button "Save" at bounding box center [423, 324] width 49 height 22
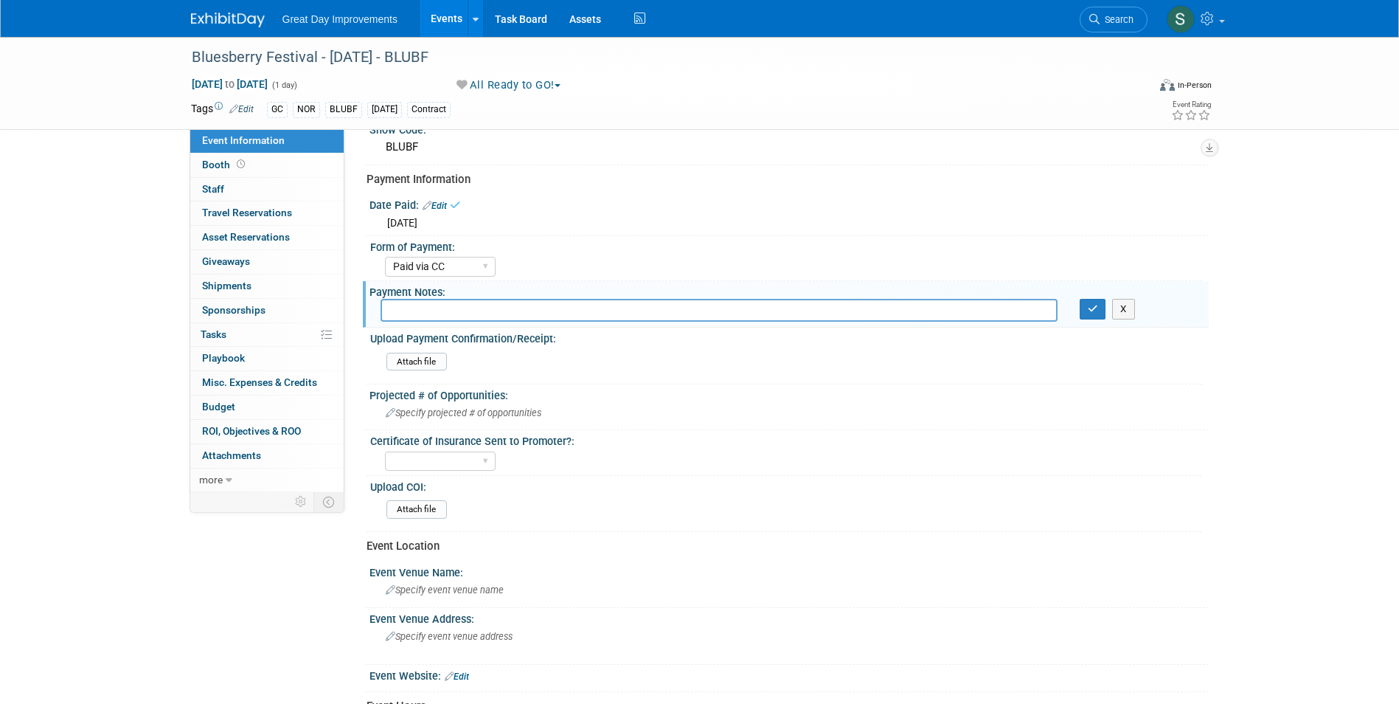
click at [433, 305] on input "text" at bounding box center [719, 310] width 677 height 23
type input "Paid through paypal acct."
click at [1089, 315] on button "button" at bounding box center [1093, 309] width 27 height 21
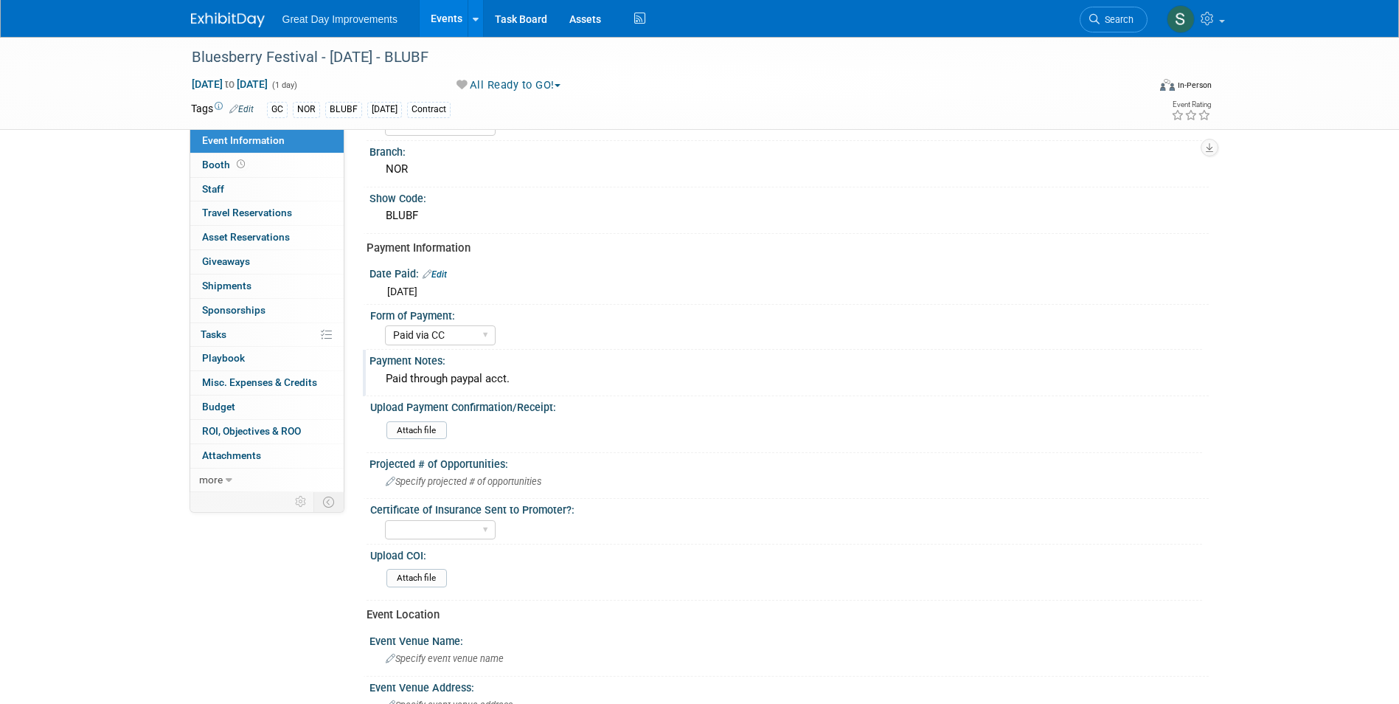
scroll to position [0, 0]
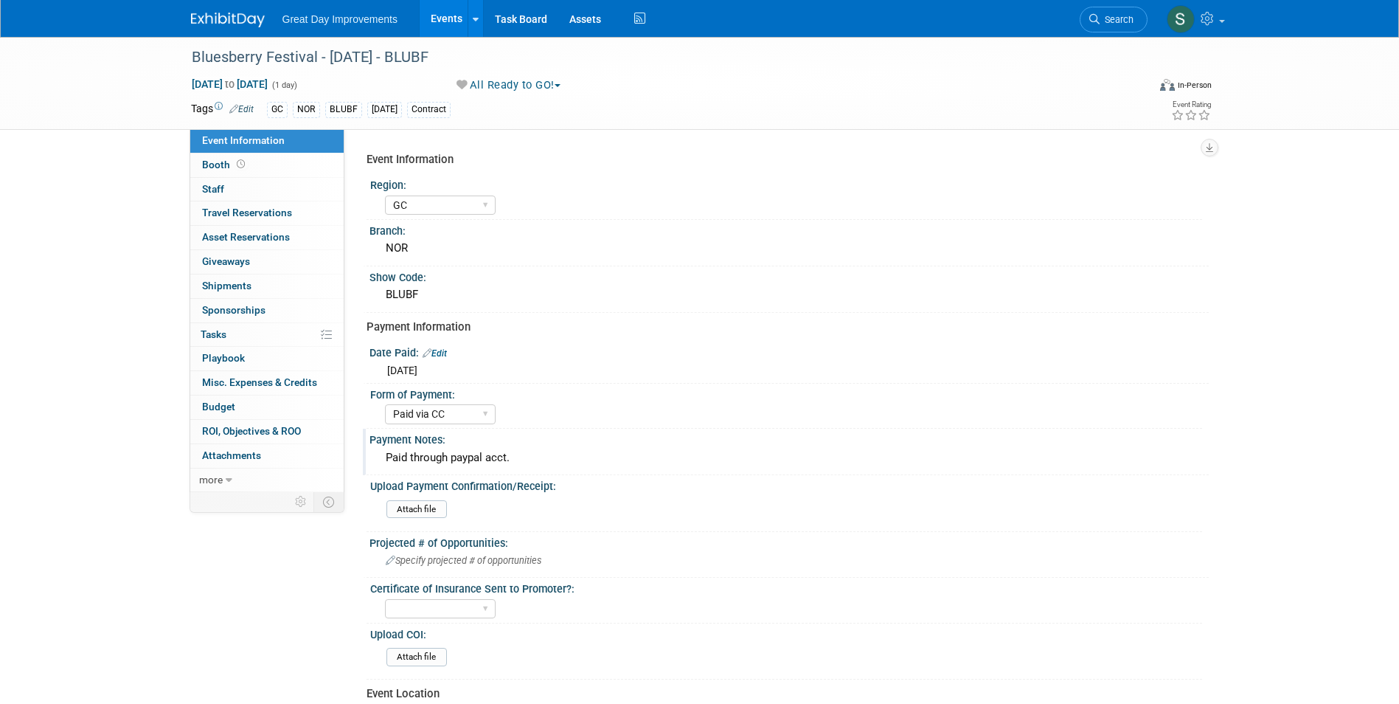
click at [226, 26] on img at bounding box center [228, 20] width 74 height 15
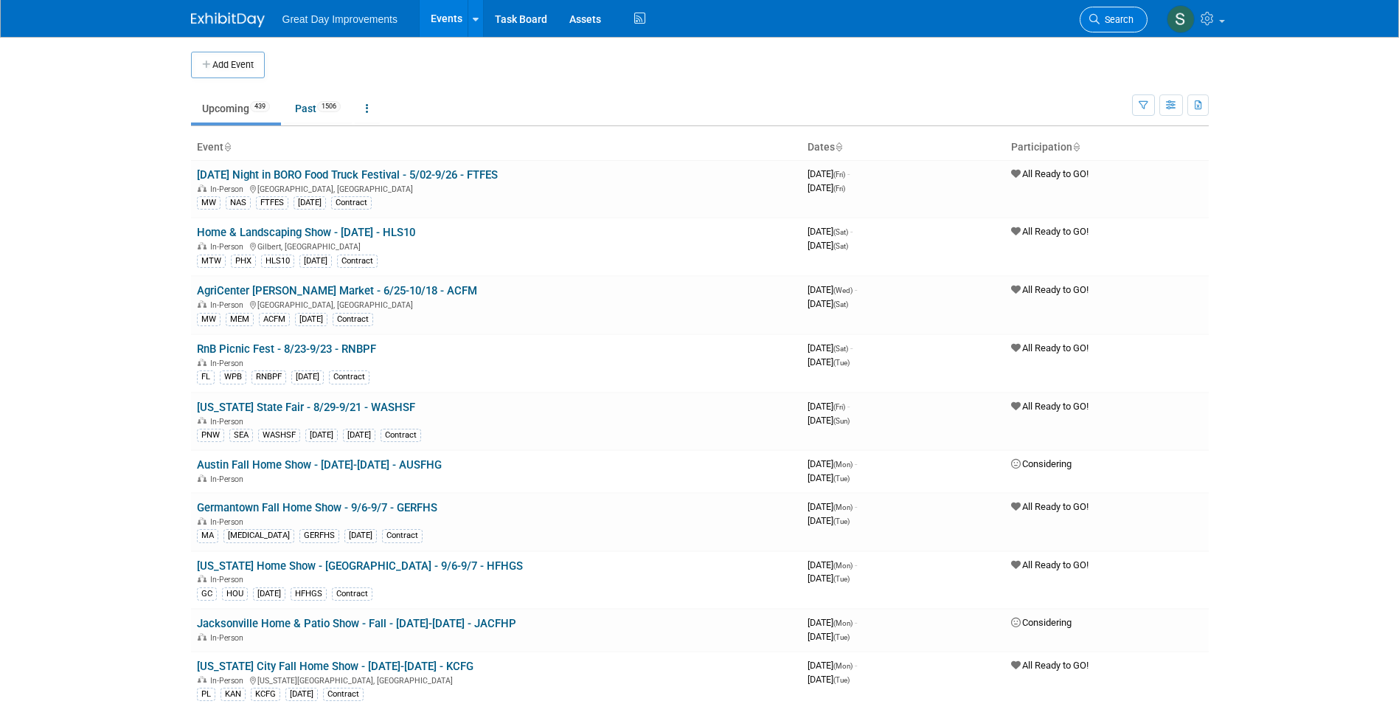
click at [1118, 11] on link "Search" at bounding box center [1114, 20] width 68 height 26
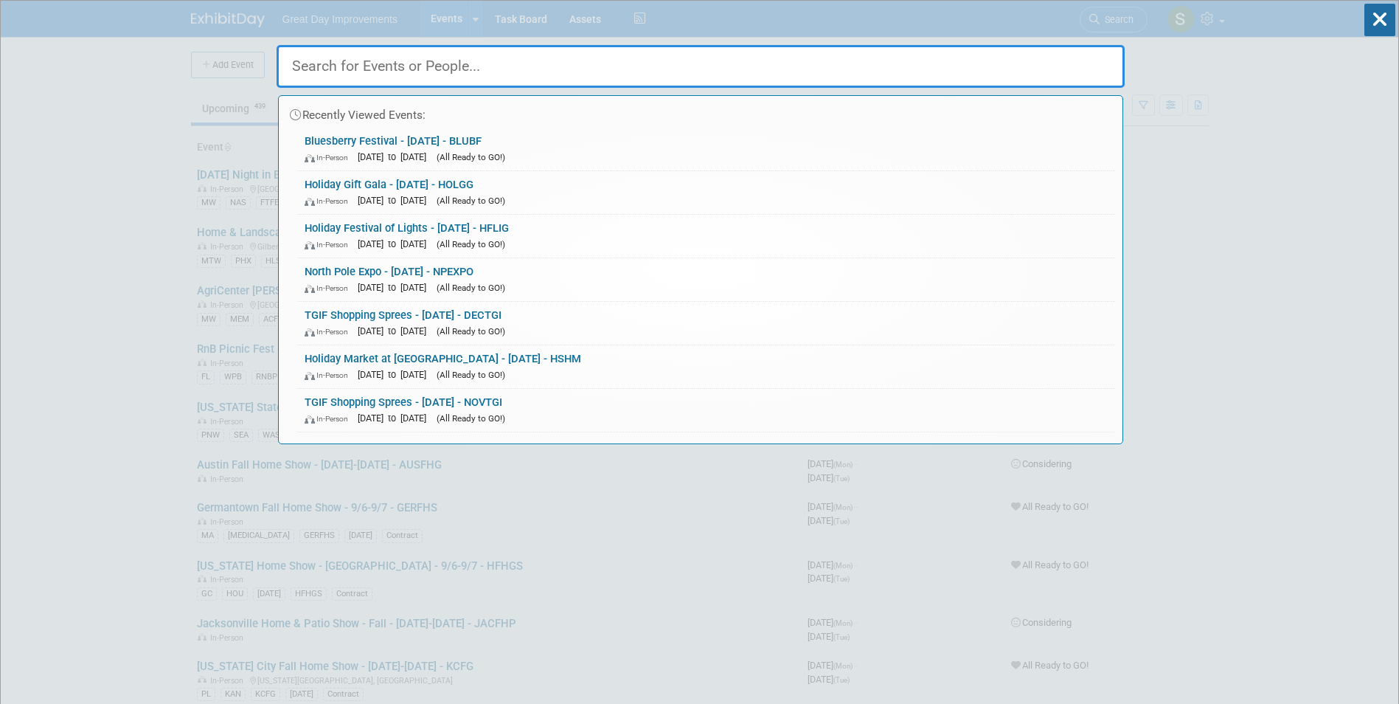
paste input "Monster Pumpkin Festival"
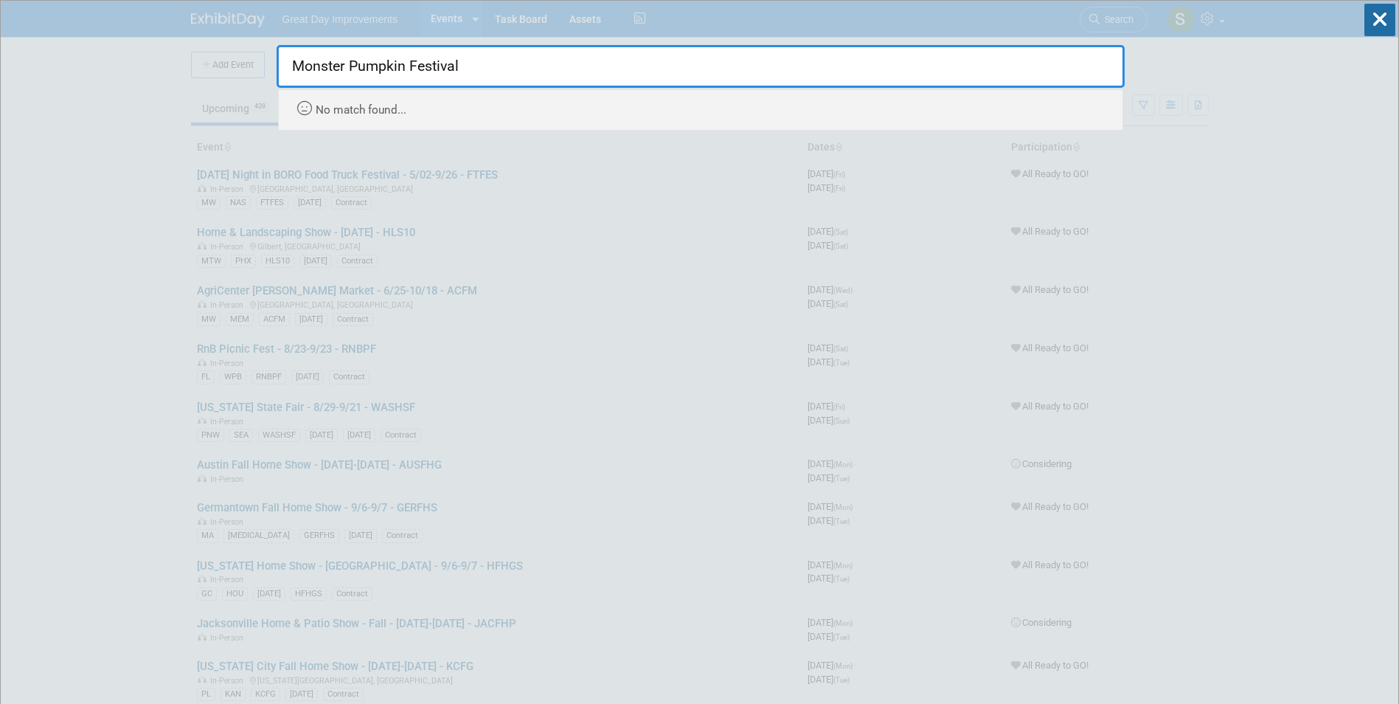
drag, startPoint x: 415, startPoint y: 66, endPoint x: 945, endPoint y: 18, distance: 532.3
click at [782, 70] on input "Monster Pumpkin Festival" at bounding box center [701, 66] width 848 height 43
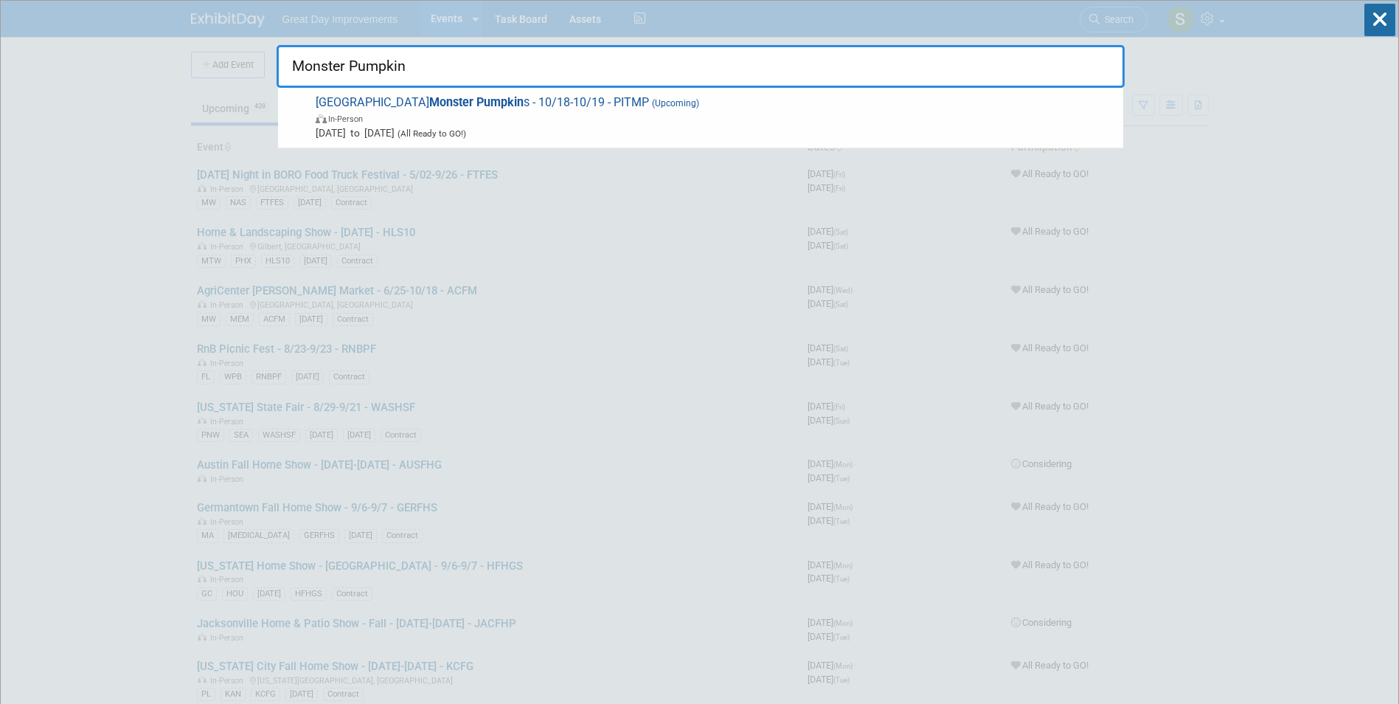
type input "Monster Pumpkin"
click at [648, 112] on span "In-Person" at bounding box center [716, 118] width 800 height 15
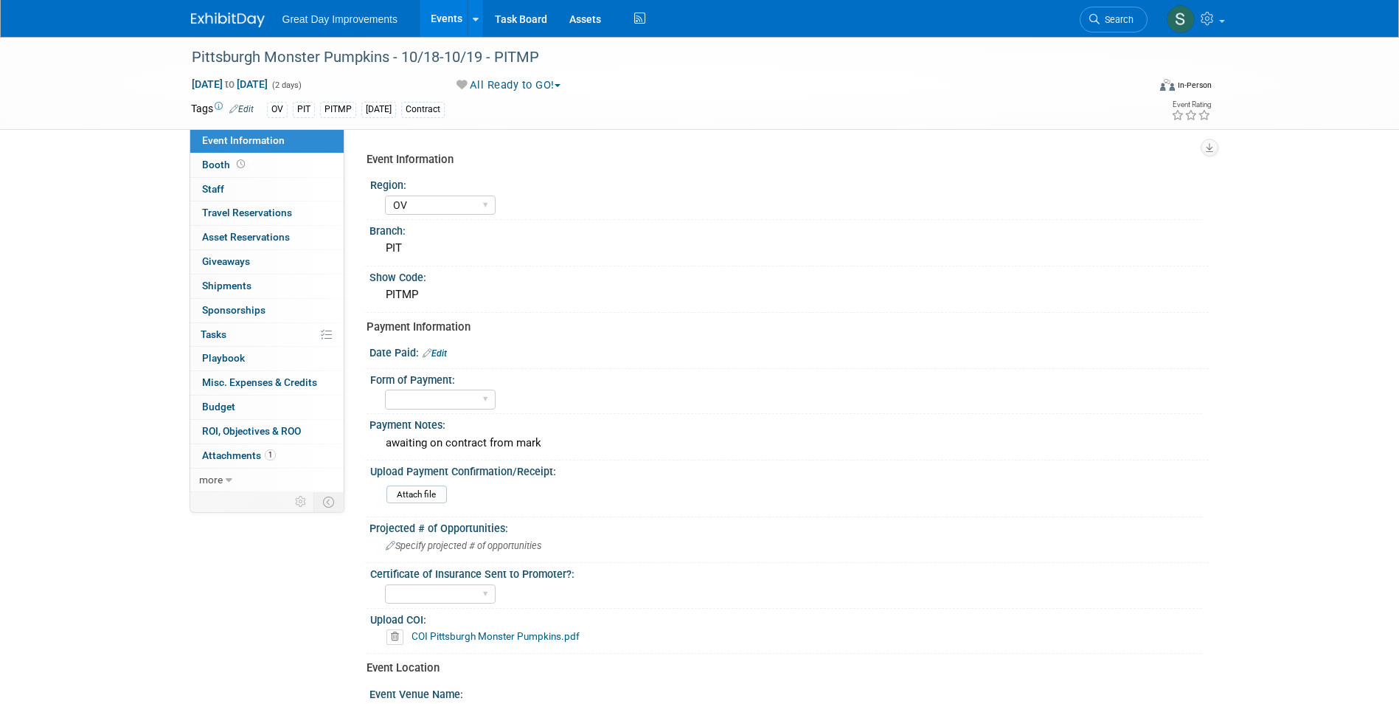
select select "OV"
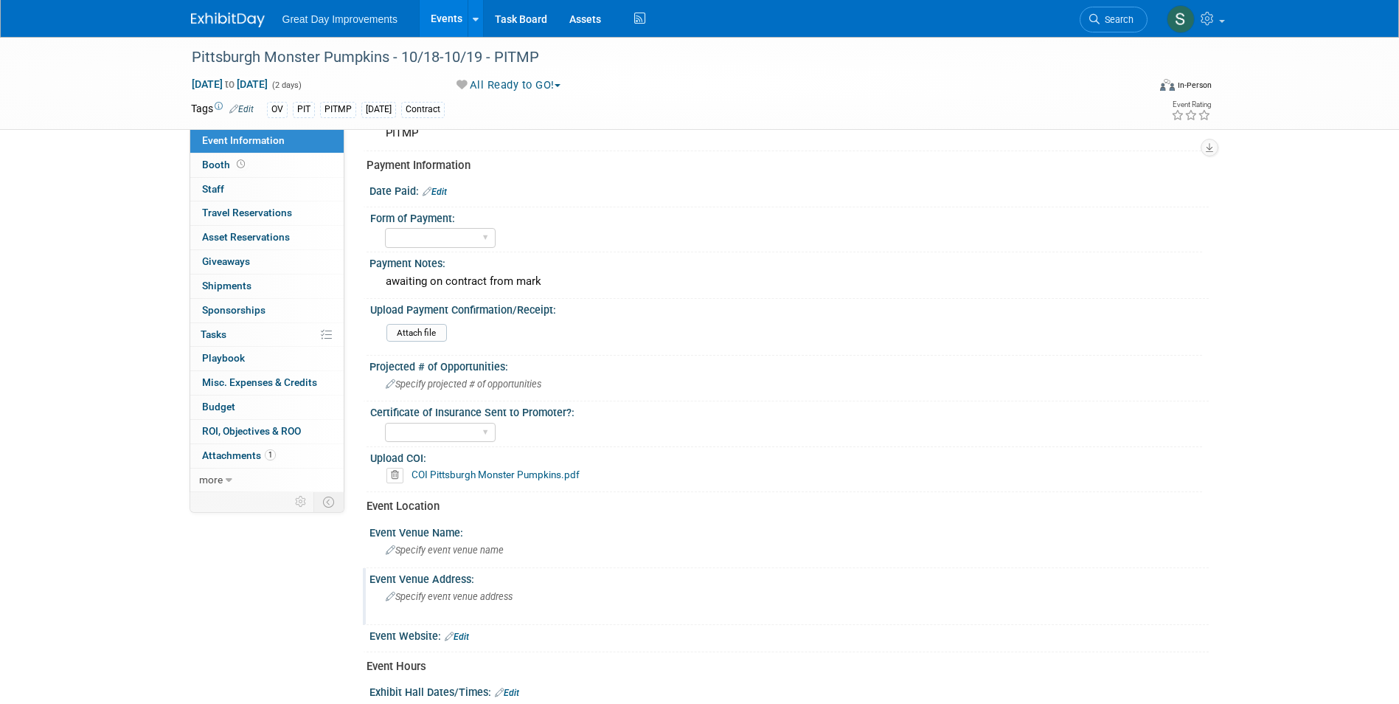
scroll to position [147, 0]
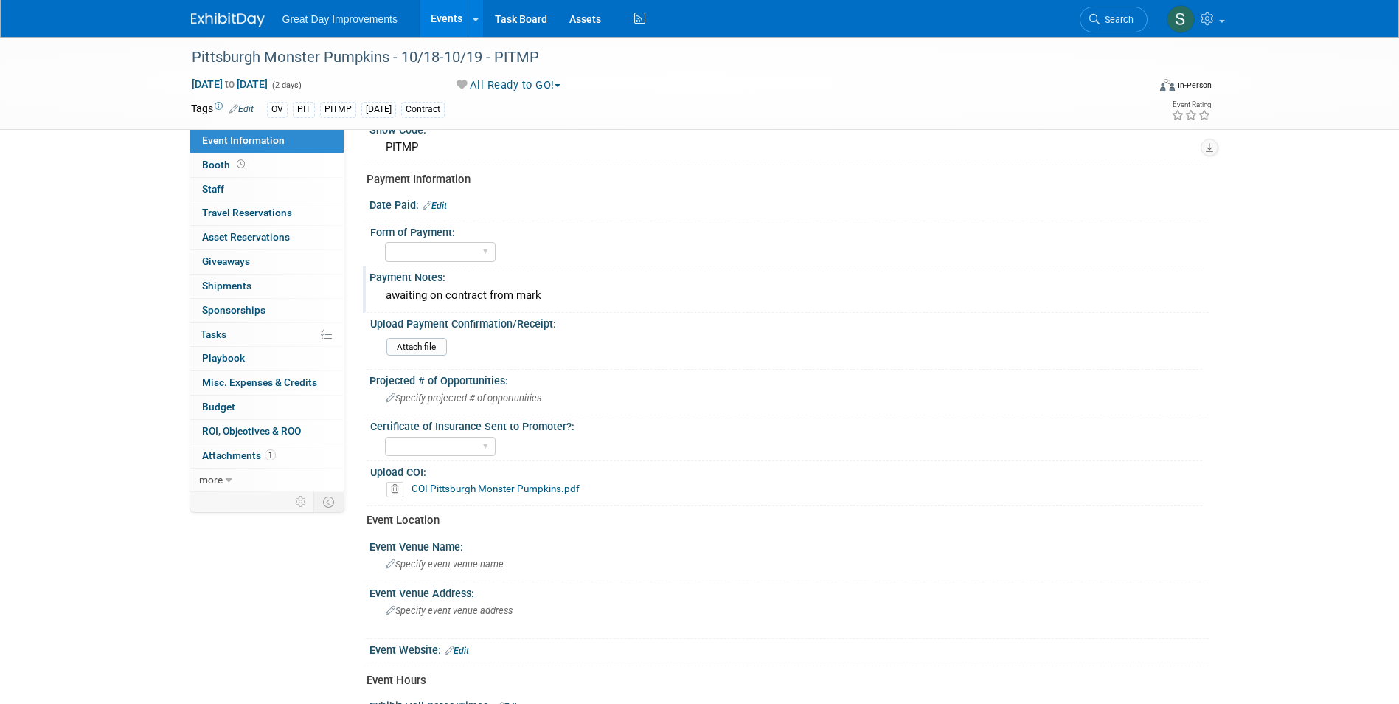
click at [591, 295] on div "awaiting on contract from mark" at bounding box center [789, 295] width 817 height 23
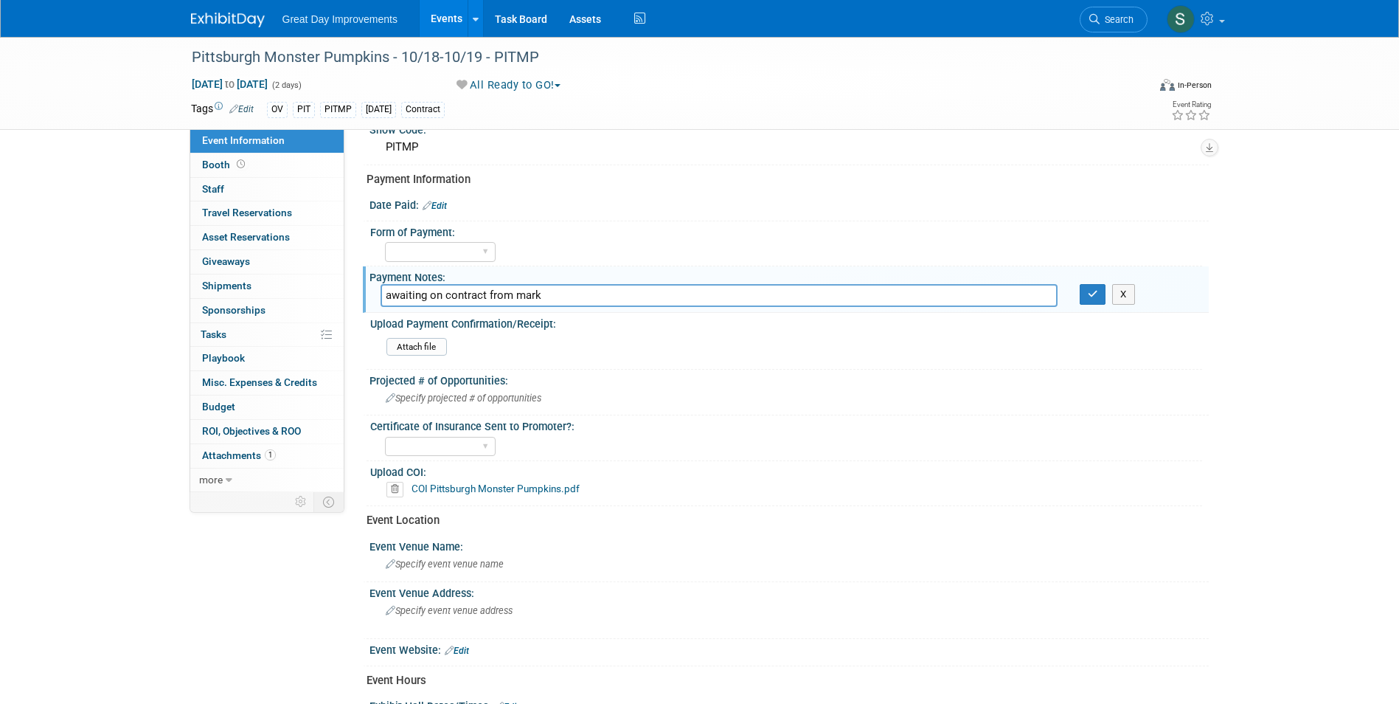
drag, startPoint x: 571, startPoint y: 294, endPoint x: 185, endPoint y: 300, distance: 385.8
click at [223, 288] on div "Event Information Event Info Booth Booth 0 Staff 0 Staff 0 Travel Reservations …" at bounding box center [700, 338] width 1040 height 898
type input "application sent with cc info- awaiting approval and receipt"
click at [855, 295] on input "application sent with cc info- awaiting approval and receipt" at bounding box center [719, 295] width 677 height 23
type input "application sent with cc info- awaiting approval and receipt"
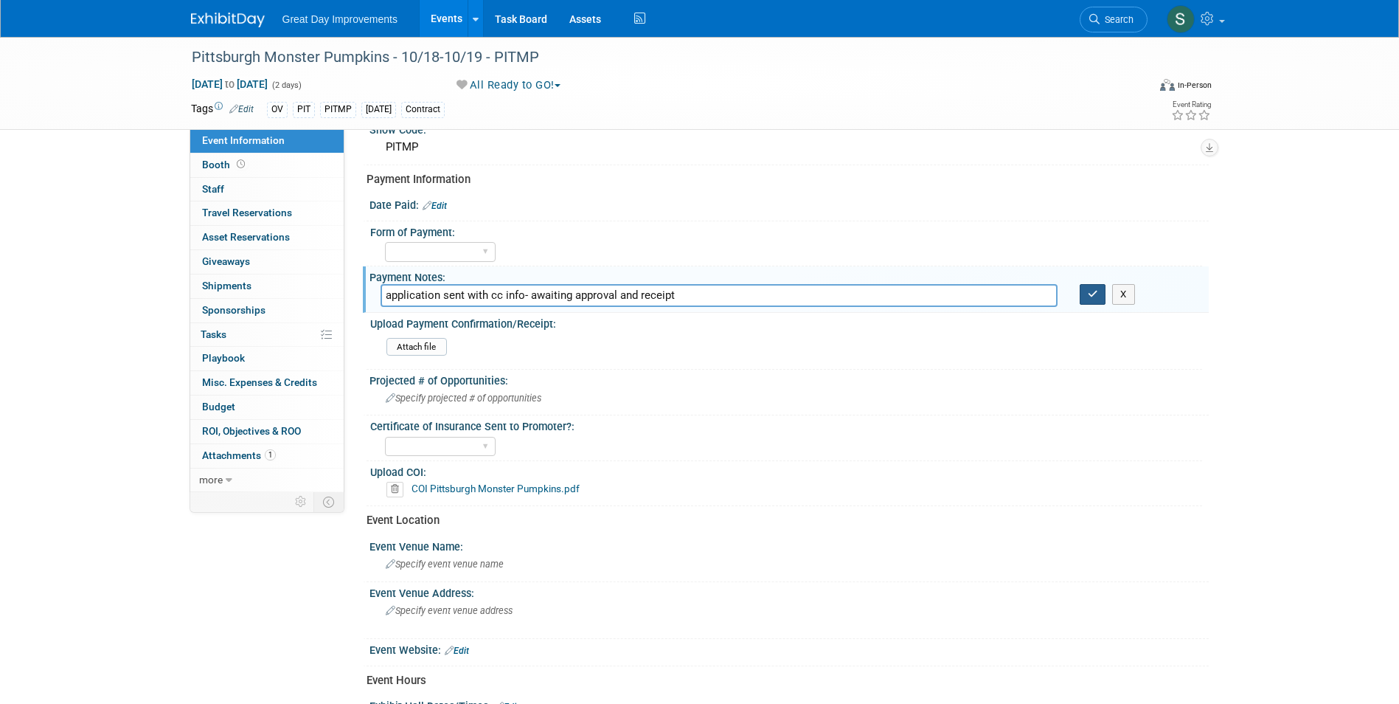
click at [1094, 290] on icon "button" at bounding box center [1093, 294] width 10 height 10
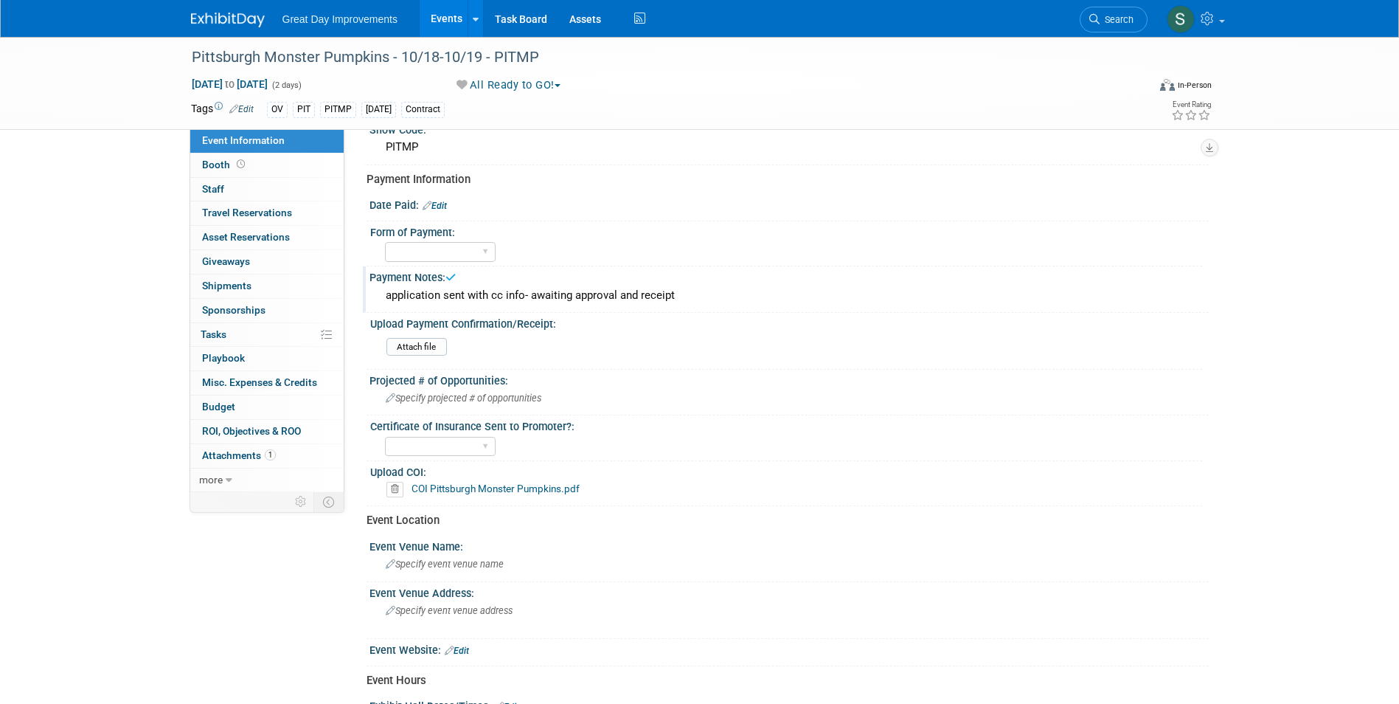
click at [231, 12] on link at bounding box center [236, 13] width 91 height 12
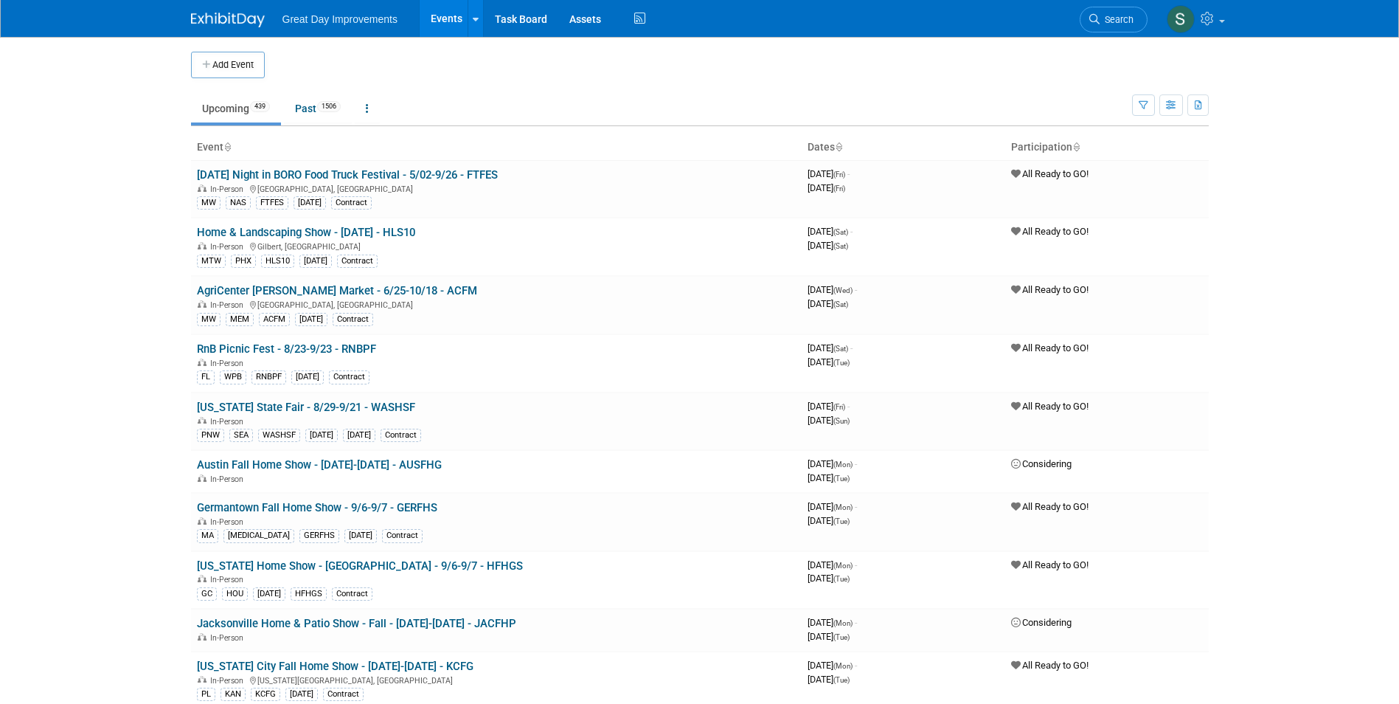
drag, startPoint x: 1139, startPoint y: 14, endPoint x: 1112, endPoint y: 15, distance: 26.6
click at [1138, 14] on link "Search" at bounding box center [1114, 20] width 68 height 26
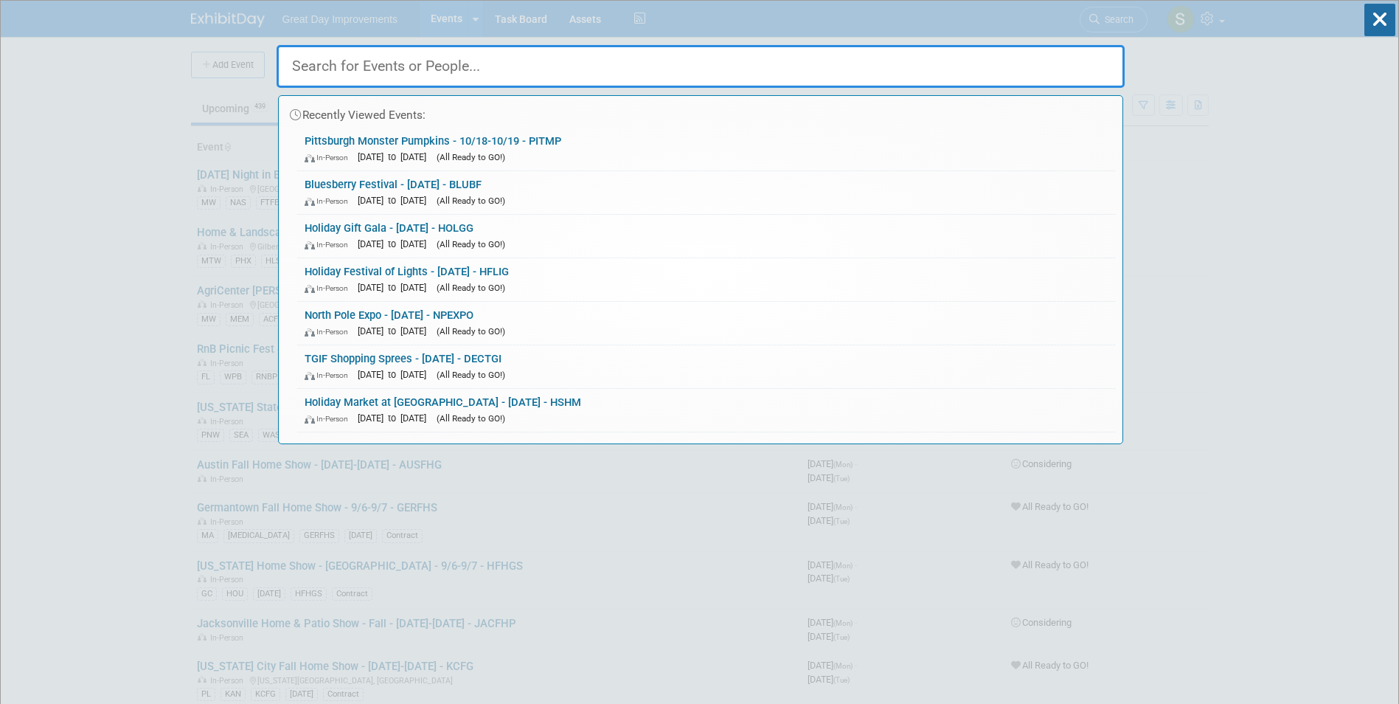
paste input "Pittsburgh Pet Expo"
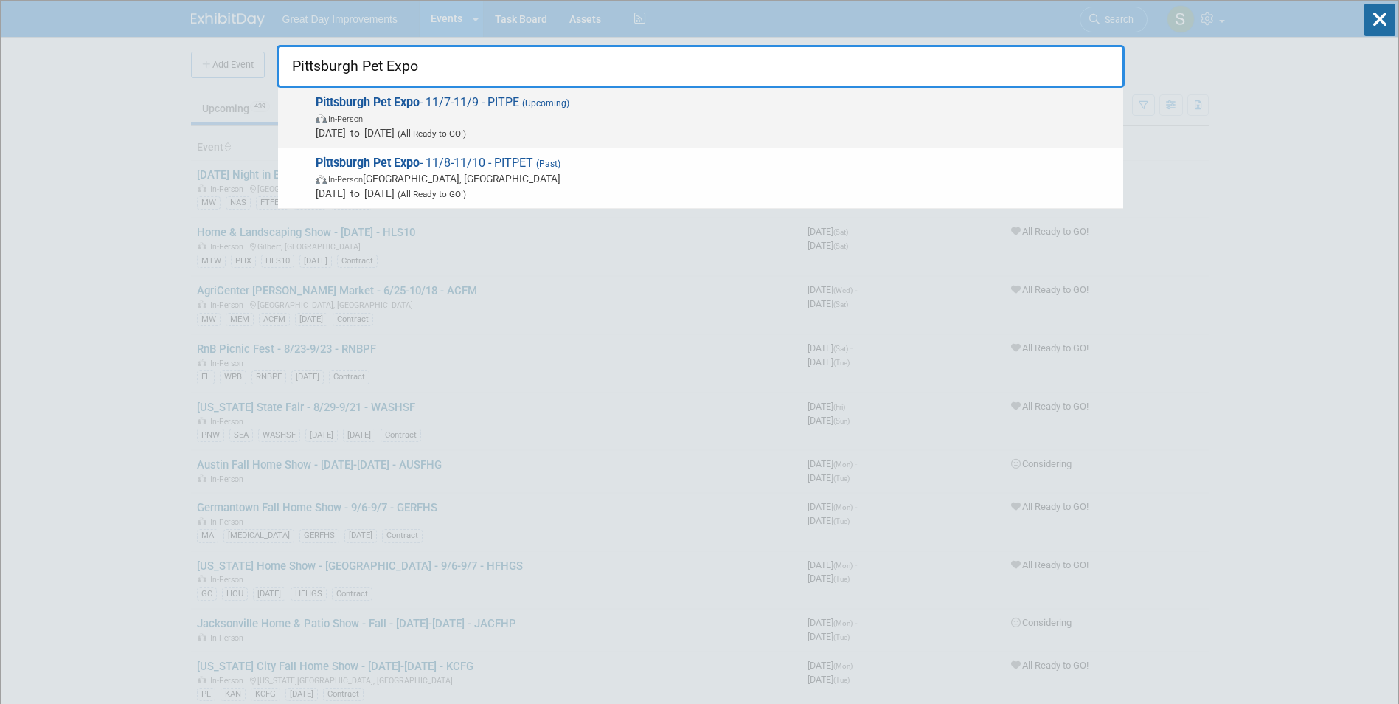
type input "Pittsburgh Pet Expo"
click at [411, 111] on span "In-Person" at bounding box center [716, 118] width 800 height 15
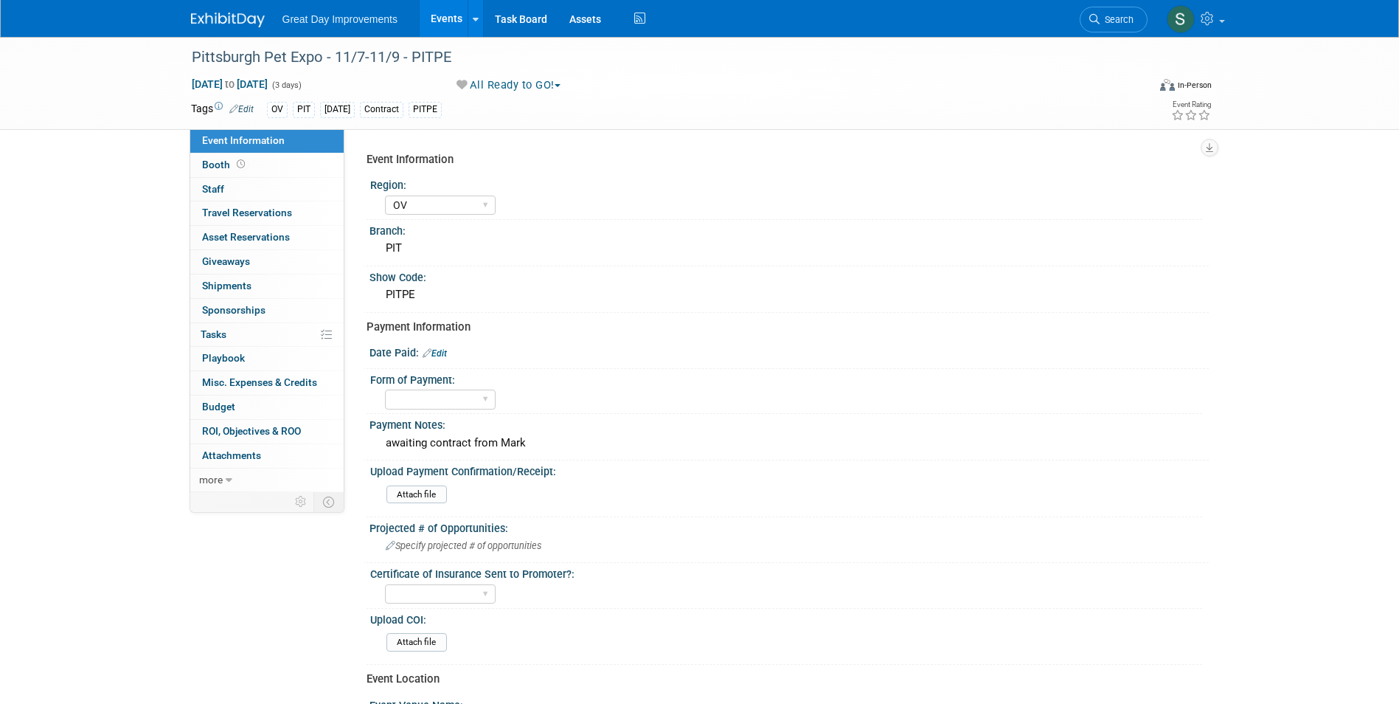
select select "OV"
click at [206, 20] on img at bounding box center [228, 20] width 74 height 15
